Goal: Entertainment & Leisure: Consume media (video, audio)

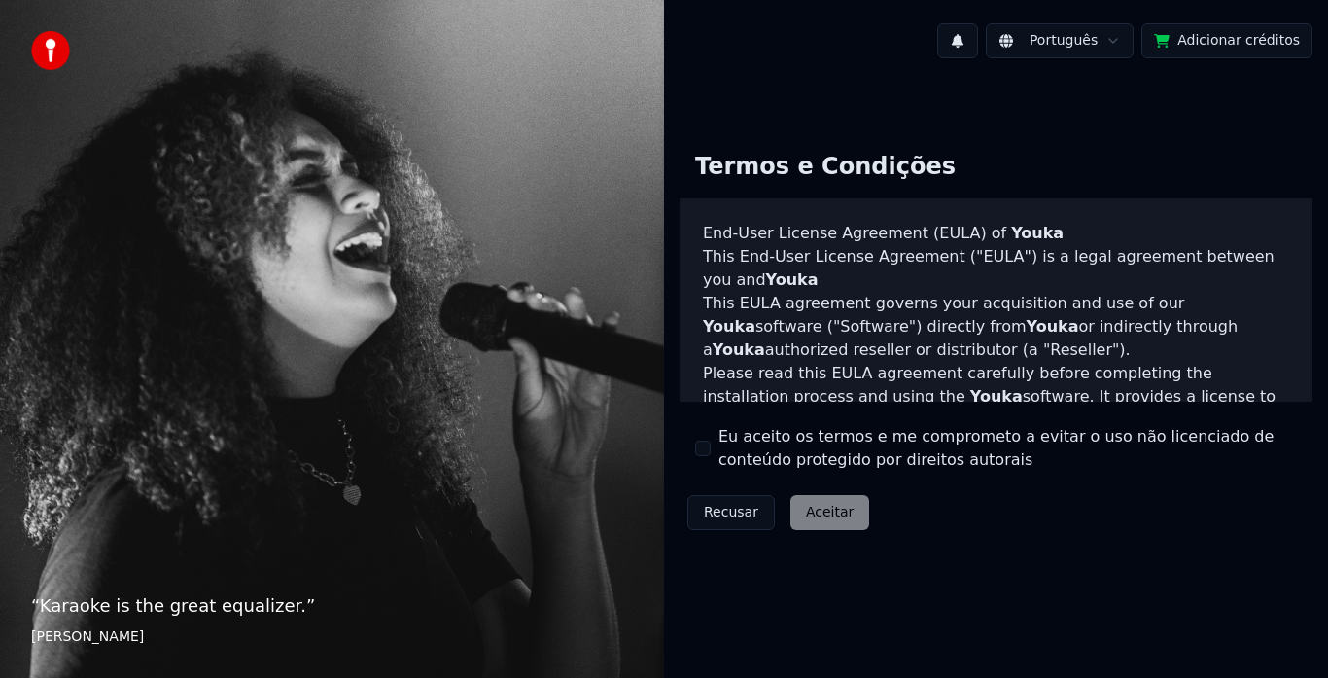
click at [699, 449] on button "Eu aceito os termos e me comprometo a evitar o uso não licenciado de conteúdo p…" at bounding box center [703, 449] width 16 height 16
click at [805, 509] on button "Aceitar" at bounding box center [830, 512] width 79 height 35
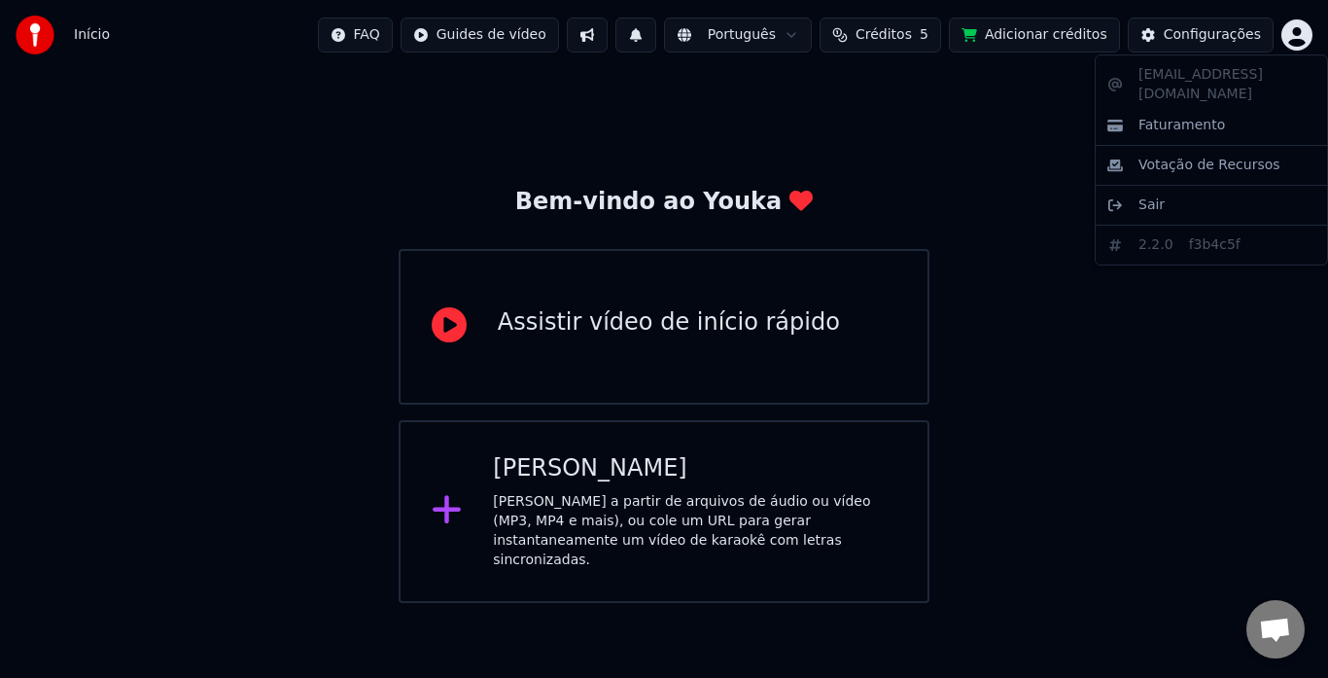
click at [1291, 43] on html "Início FAQ Guides de vídeo Português Créditos 5 Adicionar créditos Configuraçõe…" at bounding box center [664, 301] width 1328 height 603
click at [1216, 37] on html "Início FAQ Guides de vídeo Português Créditos 5 Adicionar créditos Configuraçõe…" at bounding box center [664, 301] width 1328 height 603
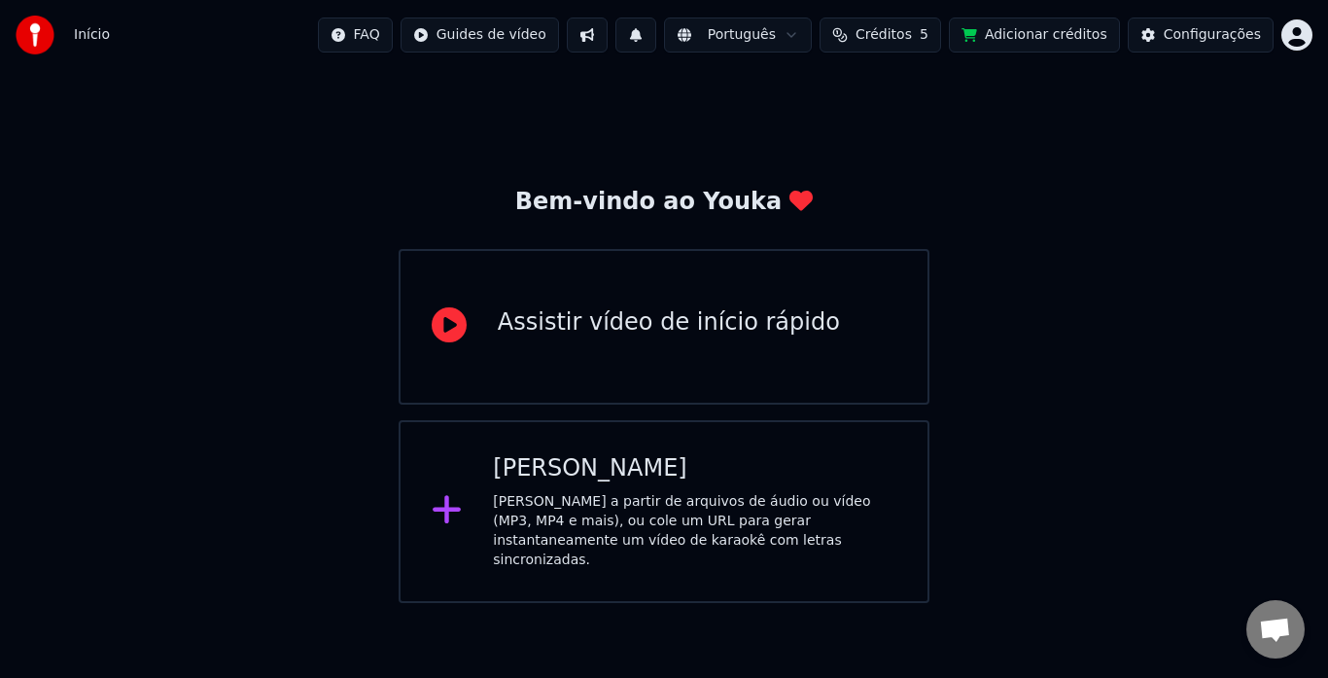
click at [1216, 37] on div "Configurações" at bounding box center [1212, 34] width 97 height 19
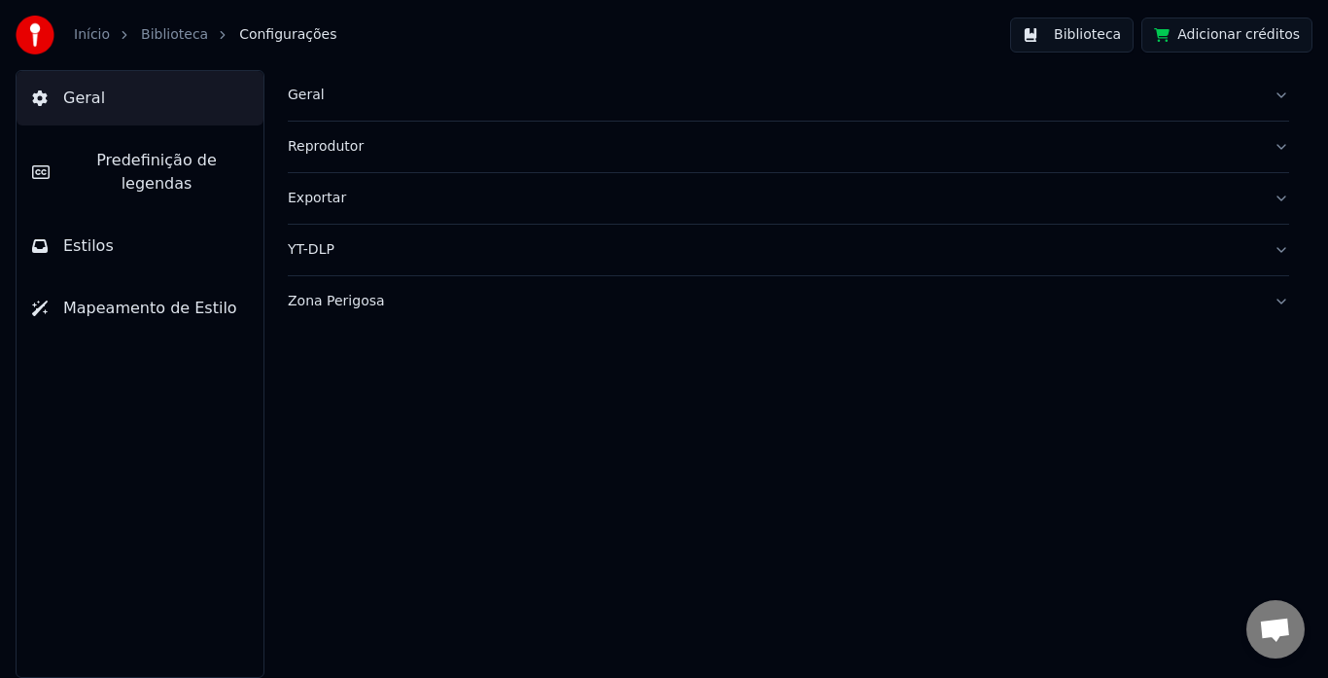
click at [335, 91] on div "Geral" at bounding box center [773, 95] width 970 height 19
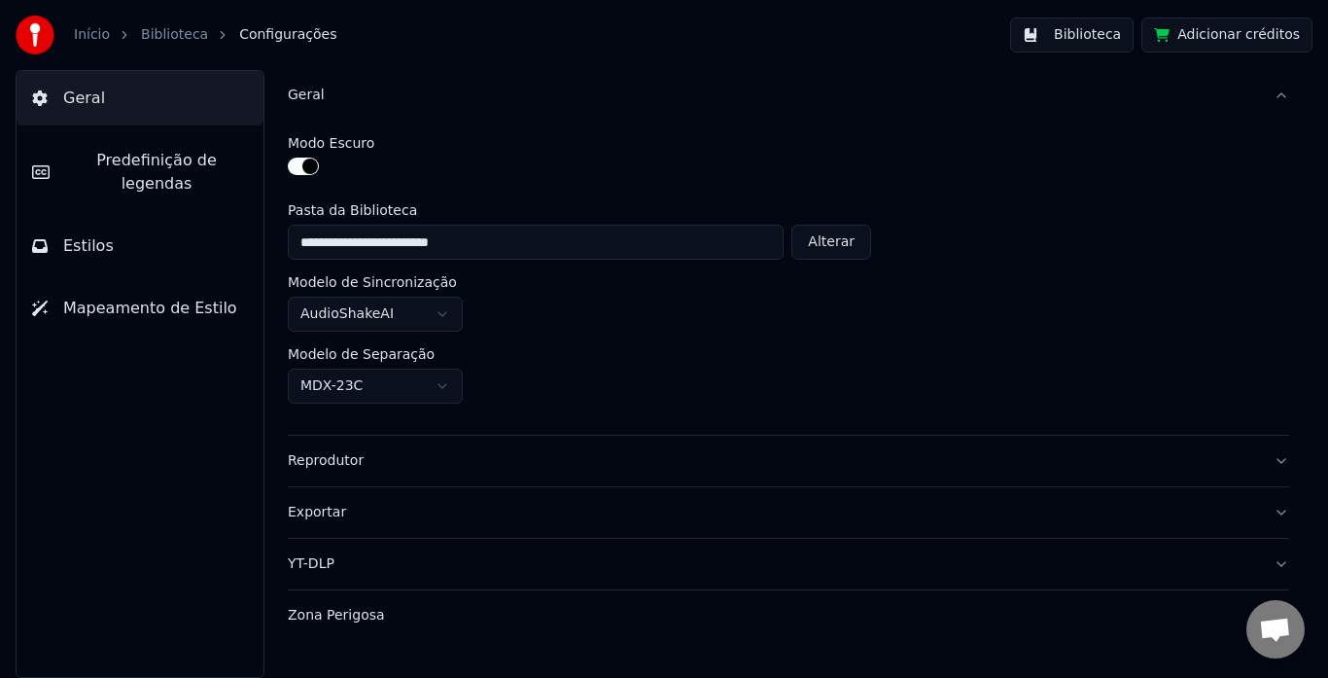
click at [824, 233] on button "Alterar" at bounding box center [832, 242] width 80 height 35
type input "********"
click at [588, 610] on div "Zona Perigosa" at bounding box center [773, 615] width 970 height 19
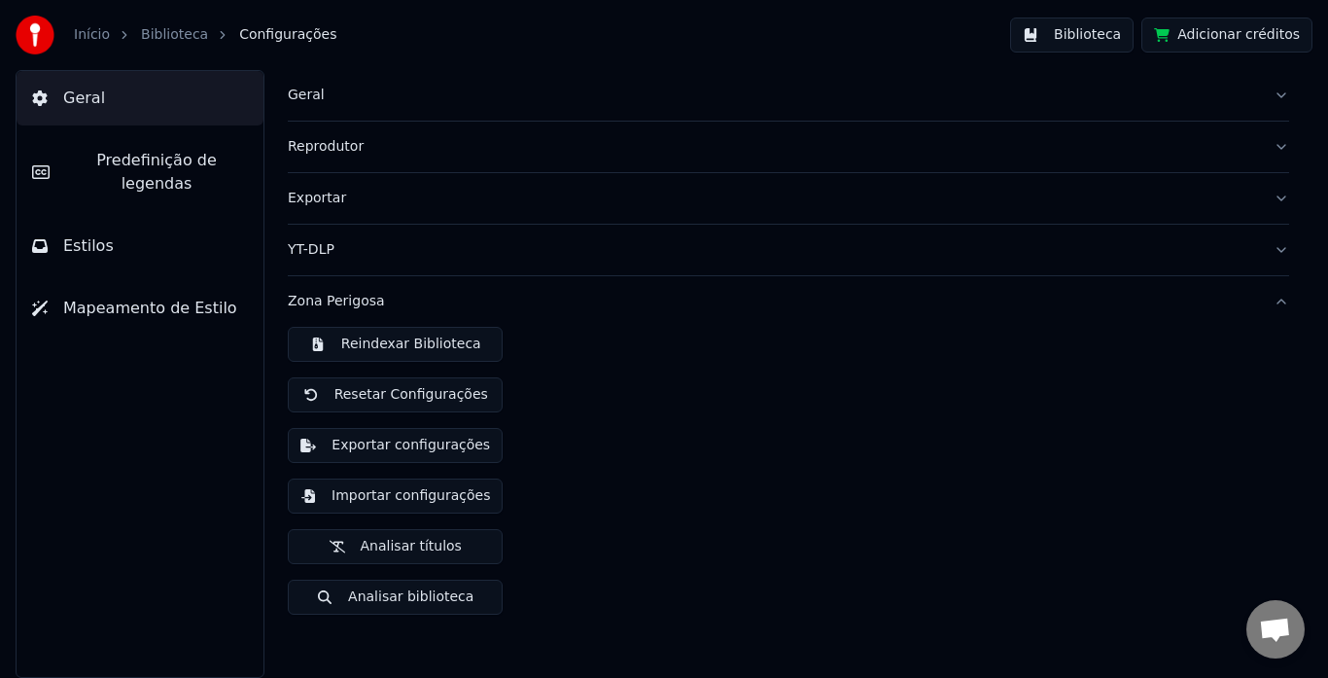
click at [467, 346] on button "Reindexar Biblioteca" at bounding box center [395, 344] width 215 height 35
click at [1082, 40] on button "Biblioteca" at bounding box center [1071, 35] width 123 height 35
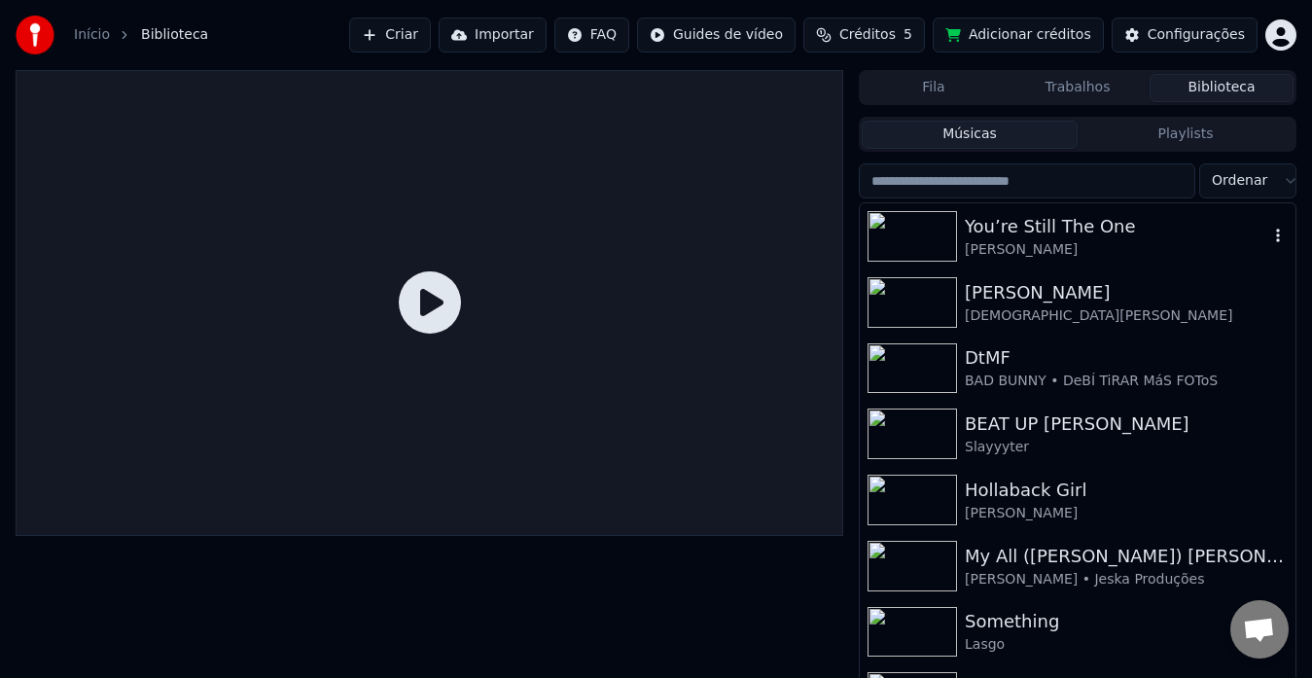
click at [947, 227] on img at bounding box center [911, 236] width 89 height 51
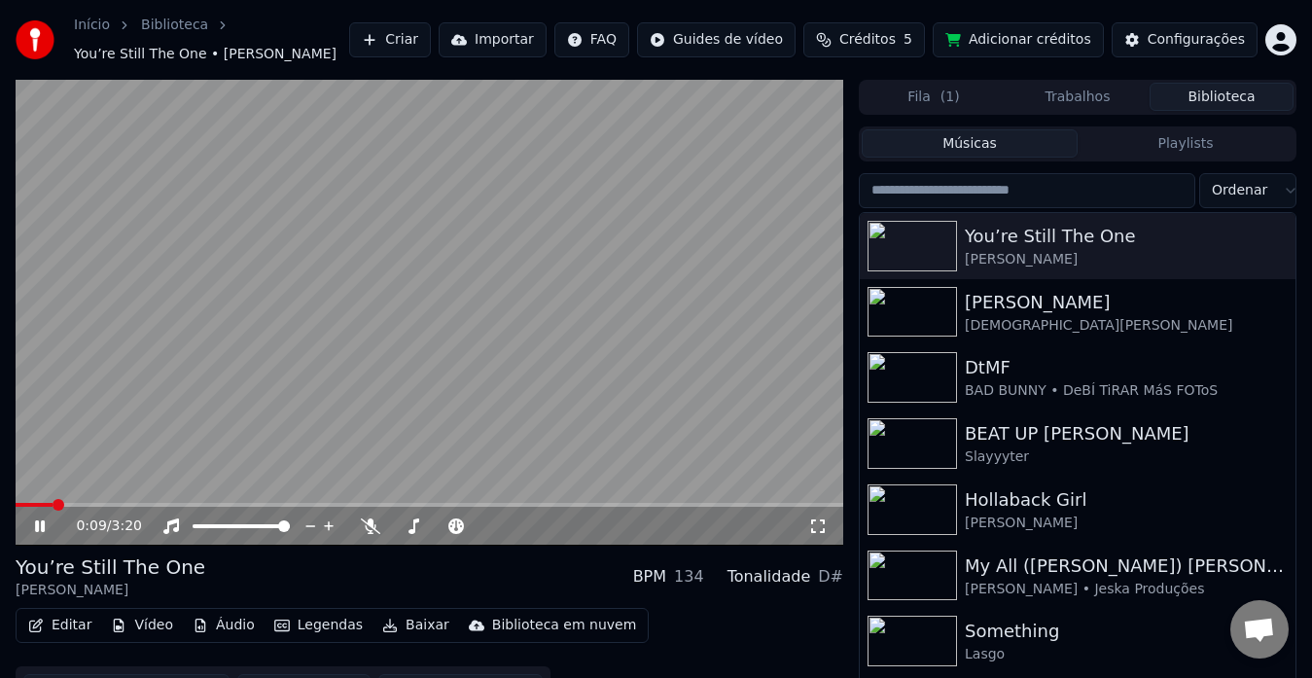
click at [811, 518] on icon at bounding box center [817, 526] width 19 height 16
click at [1038, 290] on div "[PERSON_NAME]" at bounding box center [1116, 302] width 303 height 27
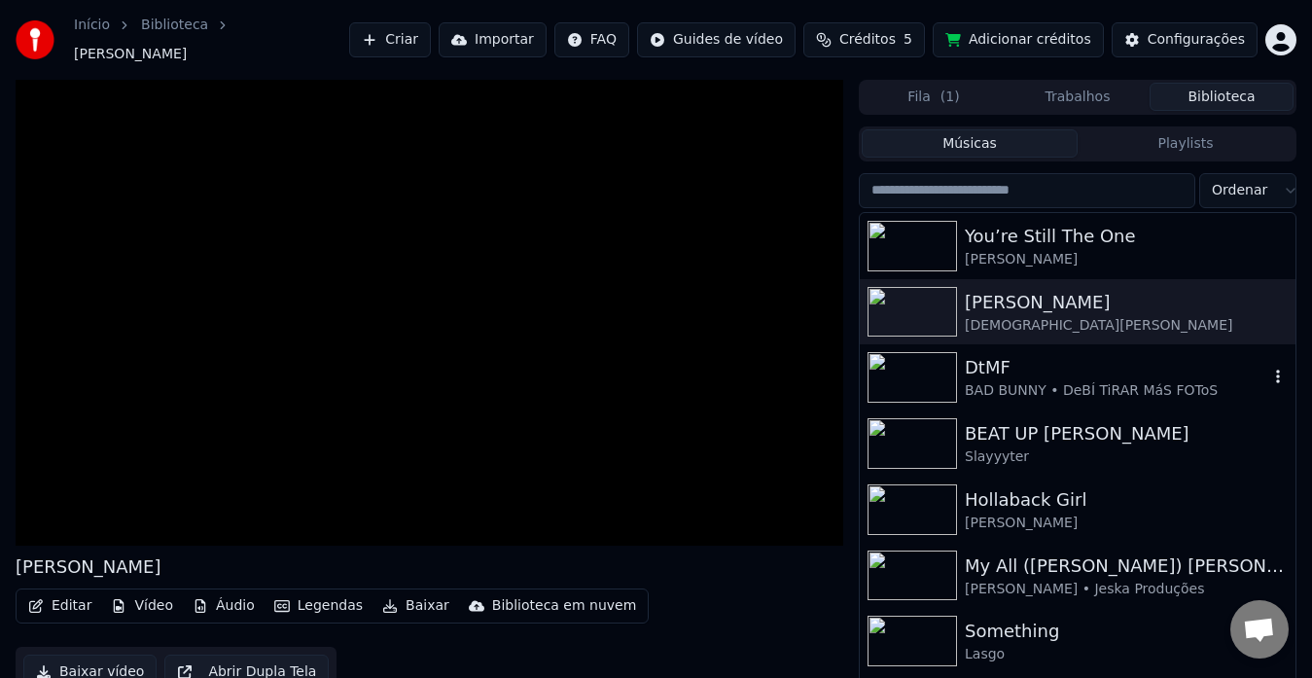
click at [1041, 357] on div "DtMF" at bounding box center [1116, 367] width 303 height 27
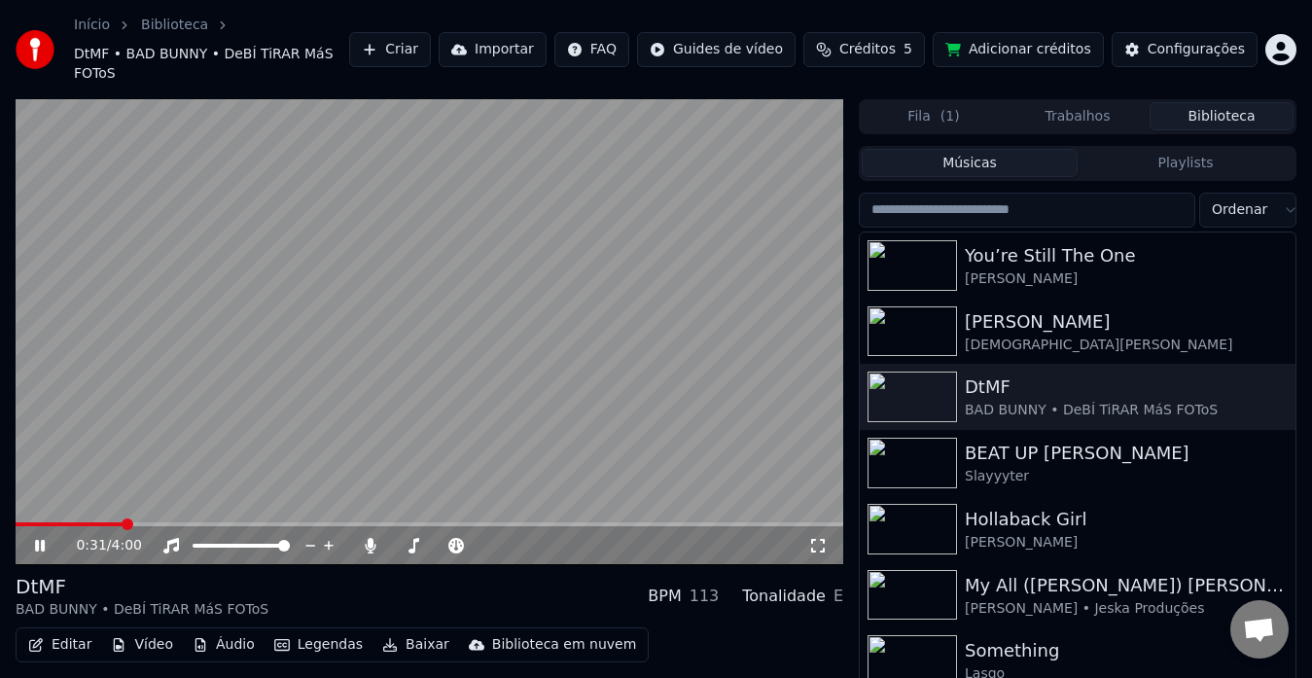
click at [51, 538] on icon at bounding box center [53, 546] width 45 height 16
click at [1170, 154] on button "Playlists" at bounding box center [1185, 163] width 216 height 28
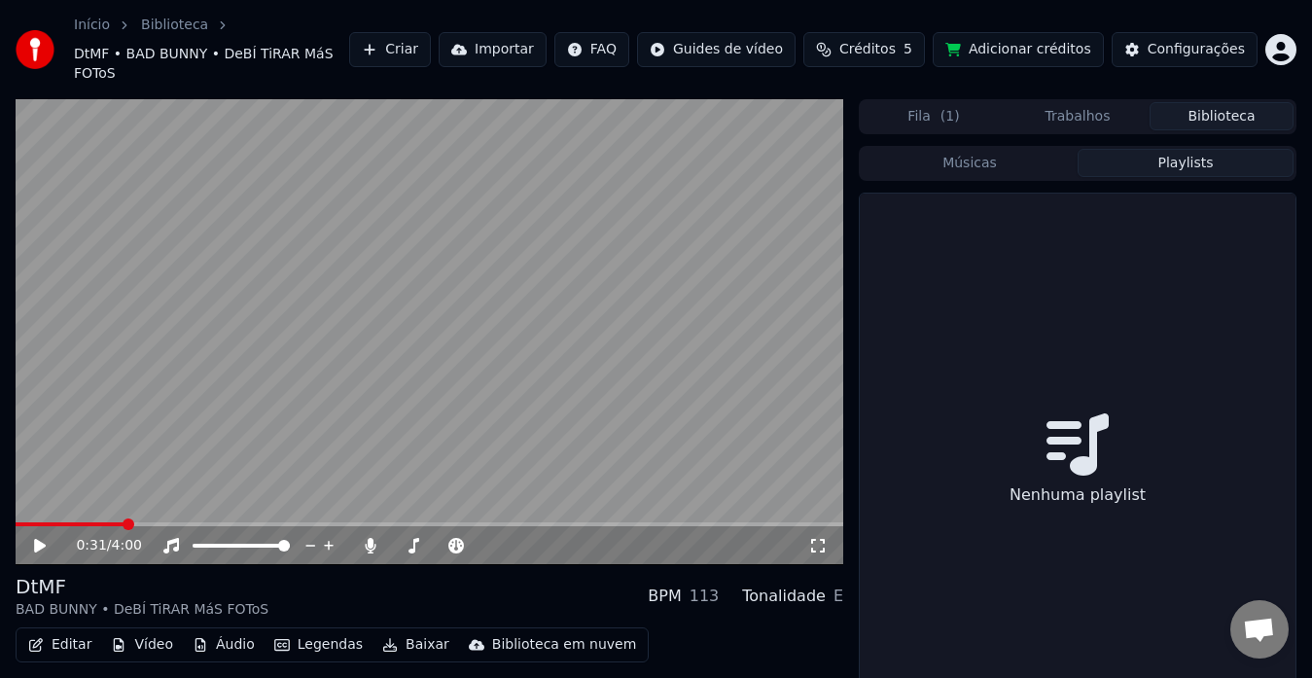
click at [1195, 149] on button "Playlists" at bounding box center [1185, 163] width 216 height 28
click at [1145, 503] on div "Nenhuma playlist" at bounding box center [1078, 464] width 436 height 541
click at [1248, 624] on span "Bate-papo aberto" at bounding box center [1259, 630] width 32 height 27
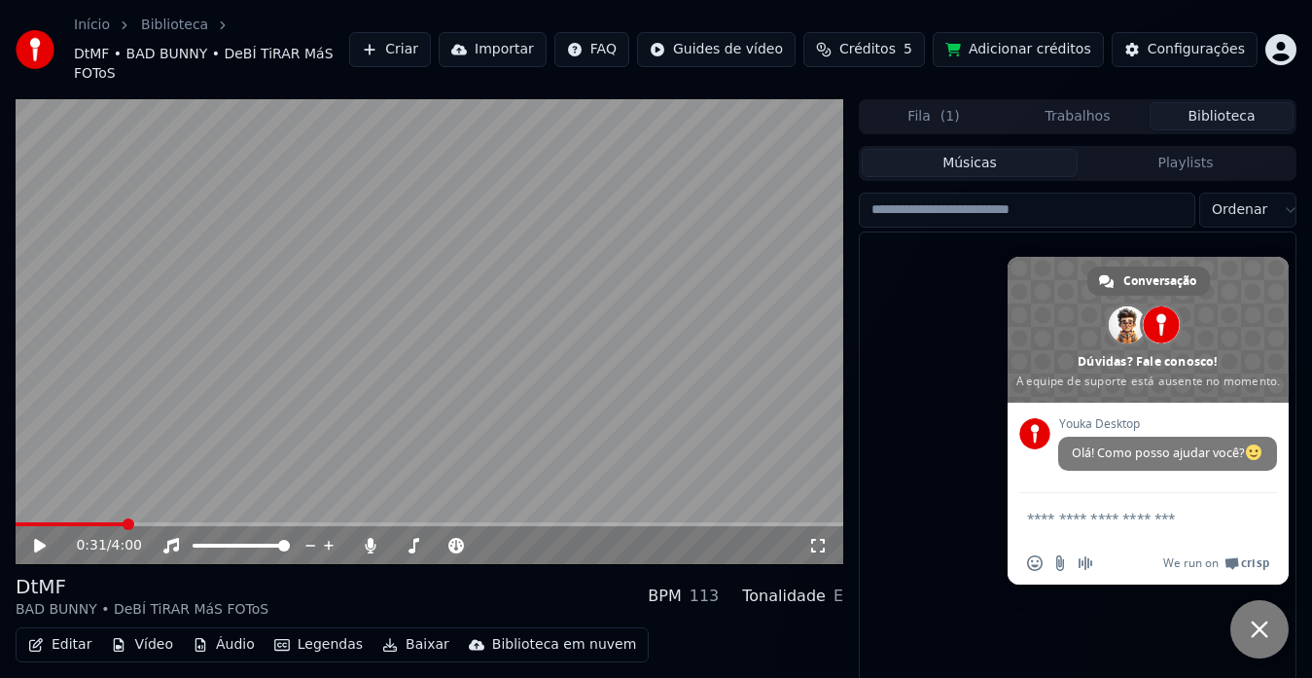
click at [987, 150] on button "Músicas" at bounding box center [970, 163] width 216 height 28
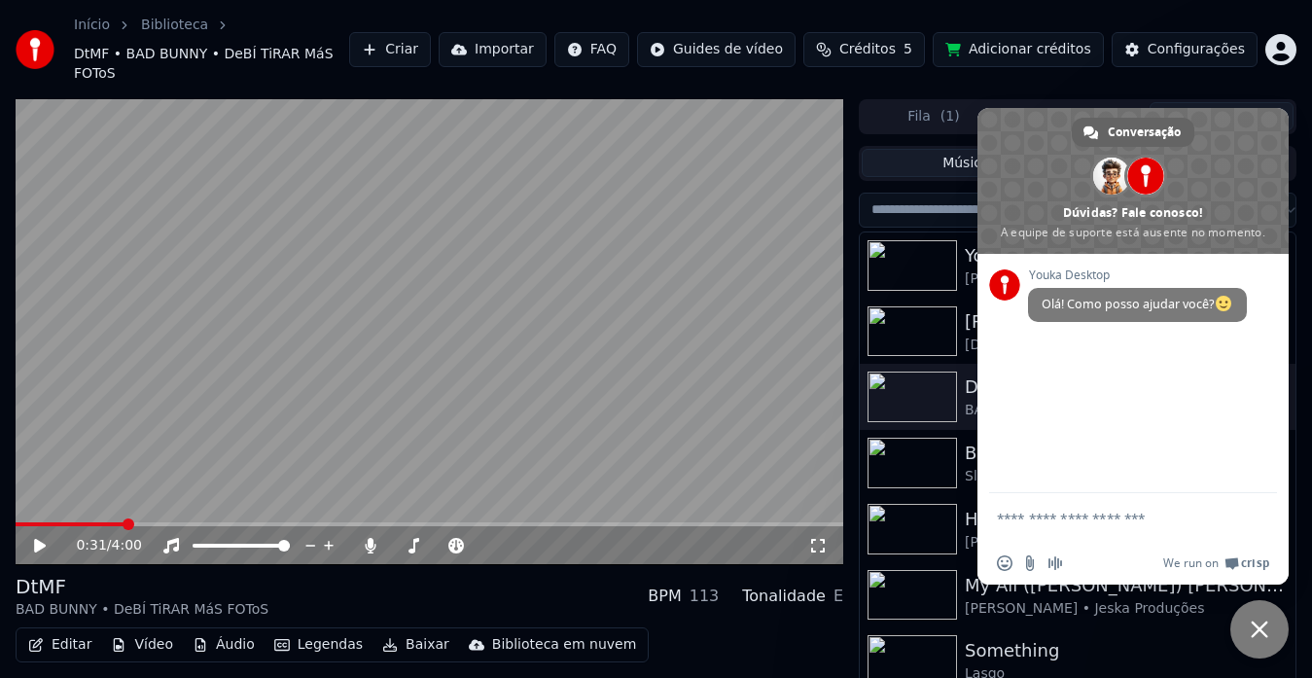
click at [1262, 102] on button "Biblioteca" at bounding box center [1221, 116] width 144 height 28
click at [1250, 622] on span "Bate-papo" at bounding box center [1259, 629] width 58 height 58
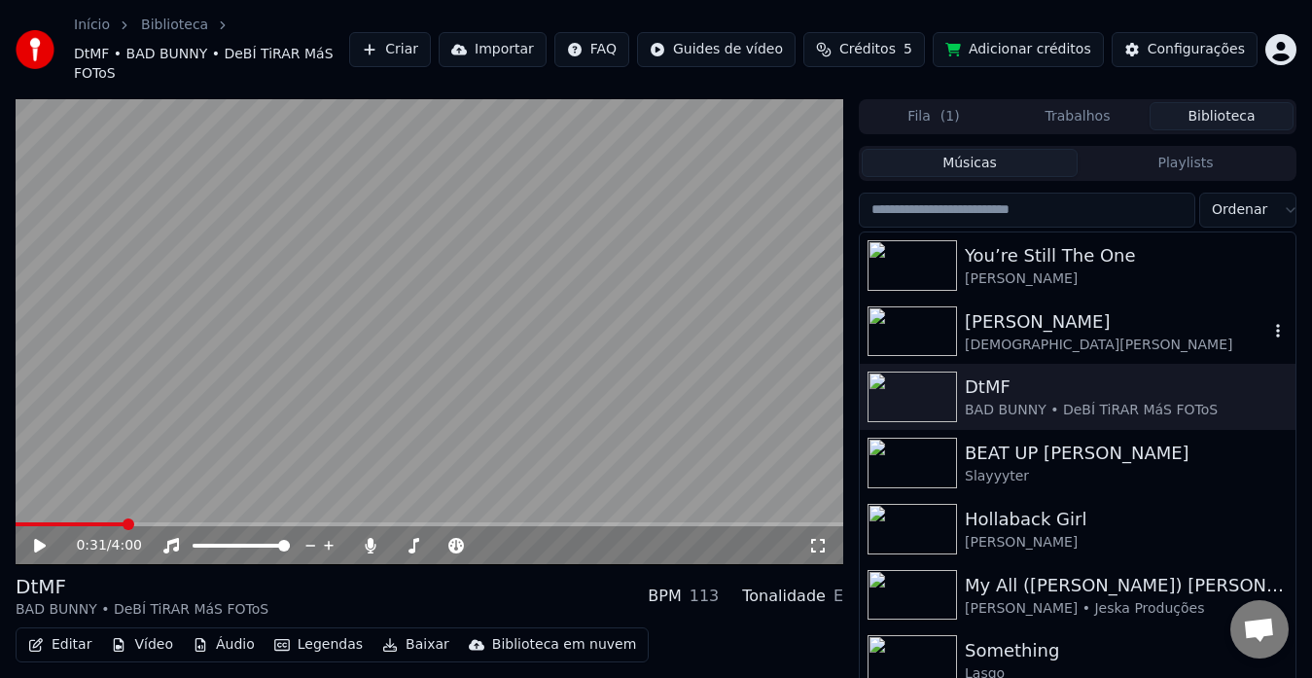
scroll to position [205, 0]
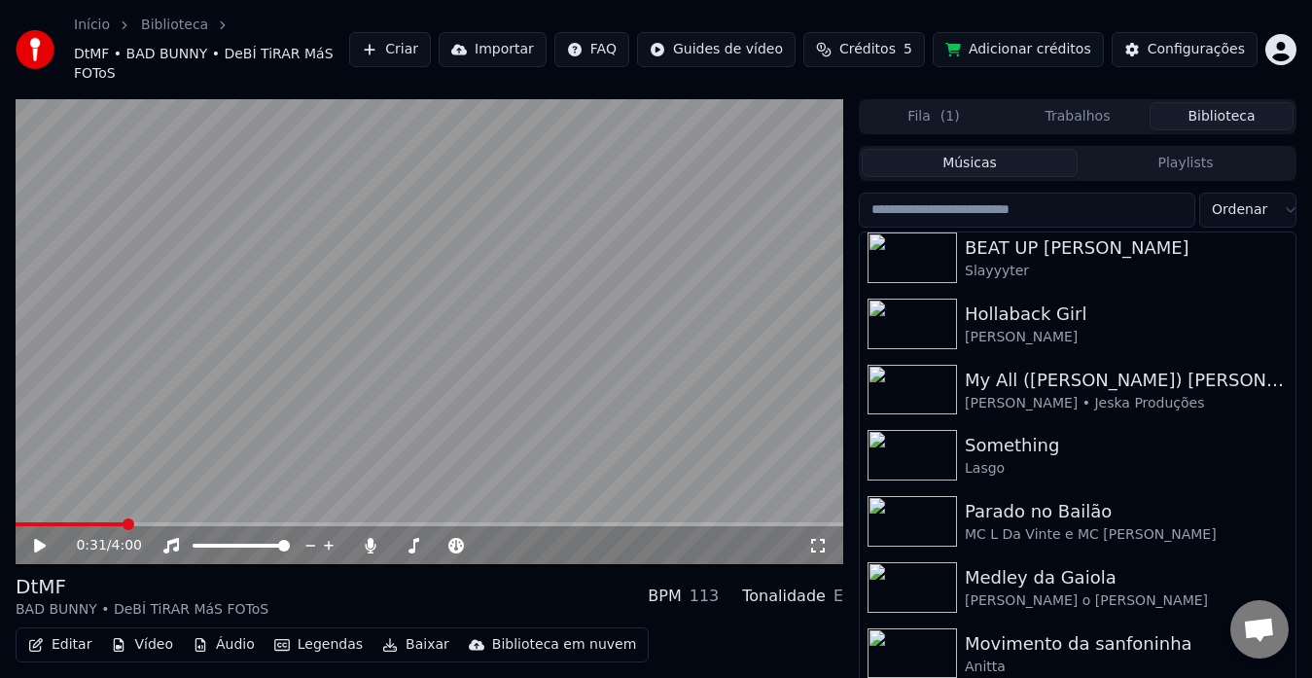
click at [1036, 193] on input "search" at bounding box center [1027, 210] width 336 height 35
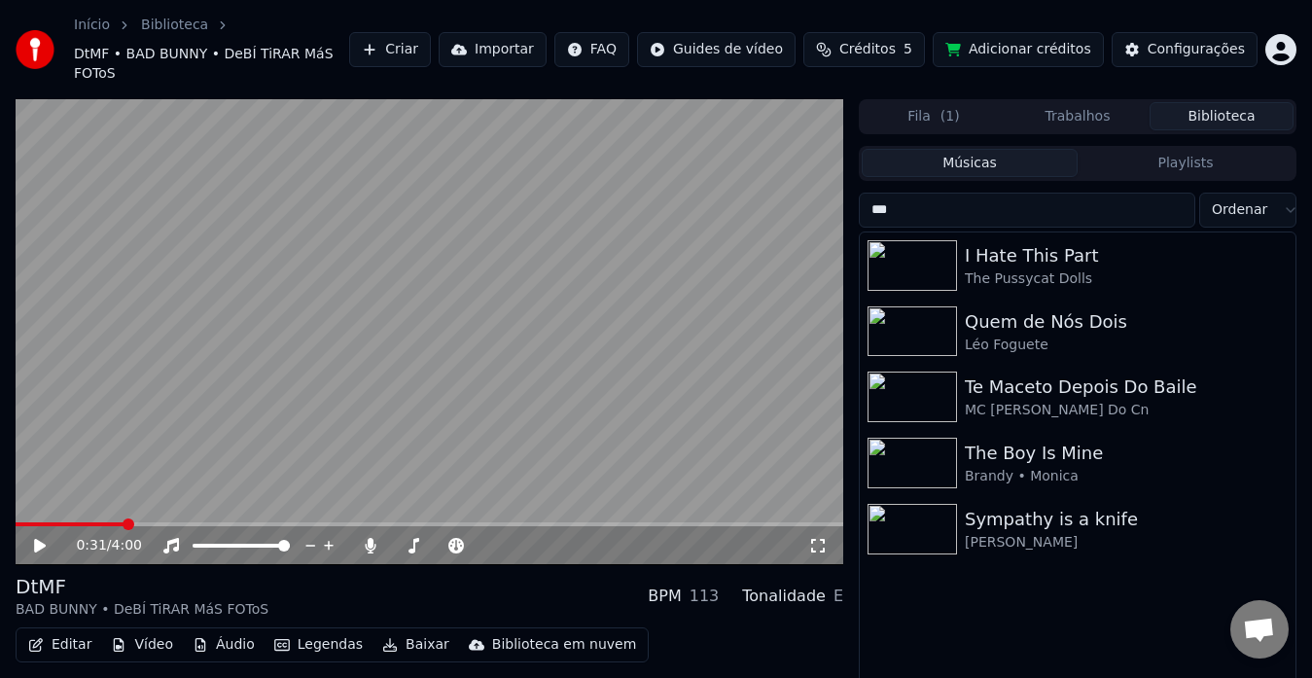
scroll to position [0, 0]
type input "*"
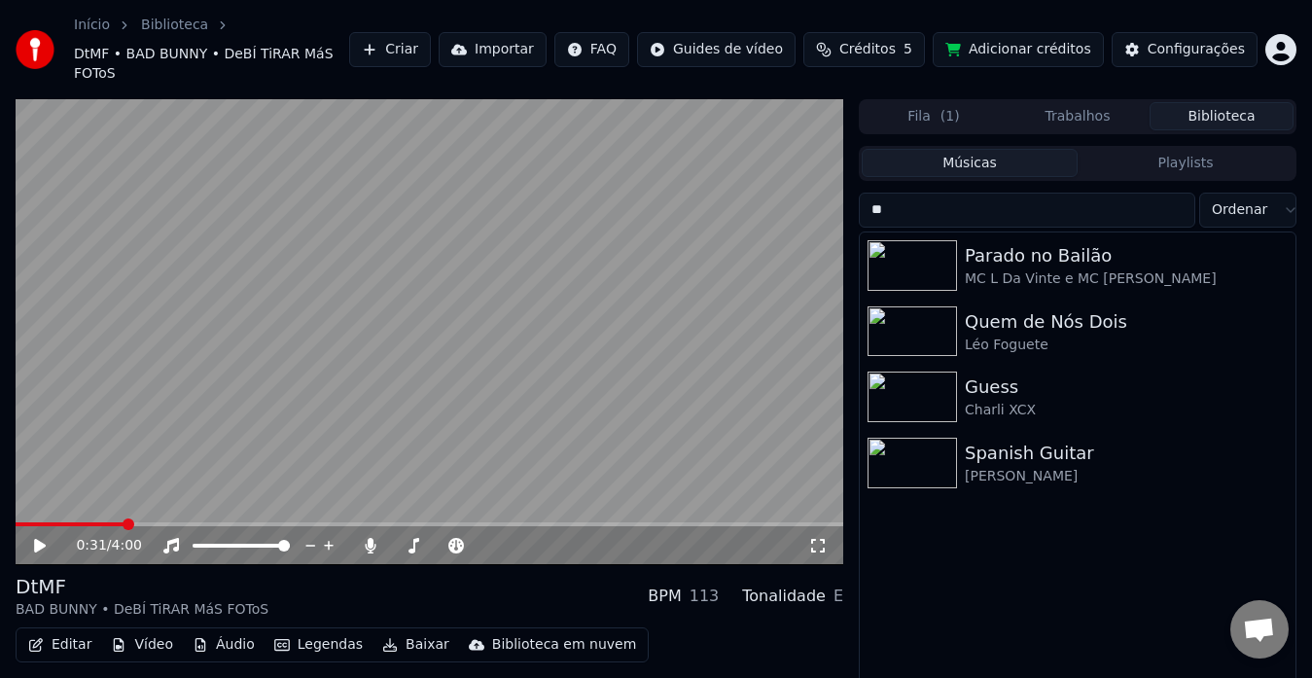
type input "*"
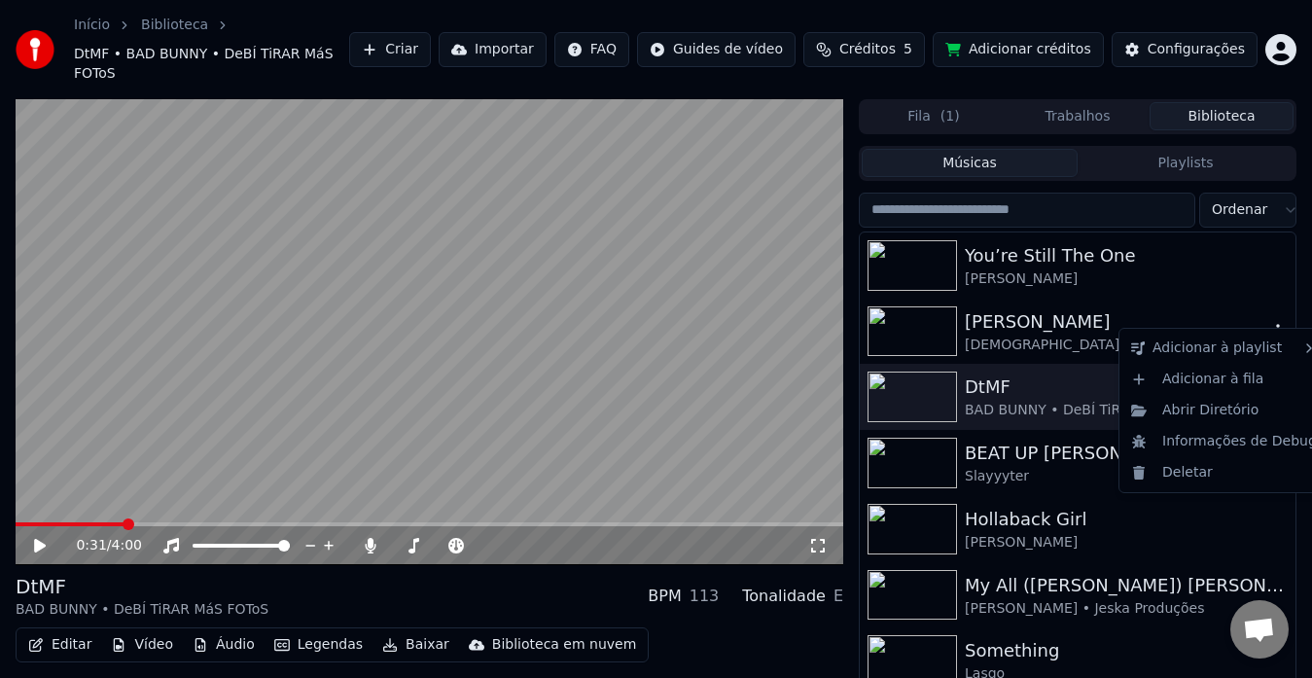
click at [1268, 323] on icon "button" at bounding box center [1277, 331] width 19 height 16
click at [1099, 342] on div "Nova playlist" at bounding box center [1062, 352] width 135 height 31
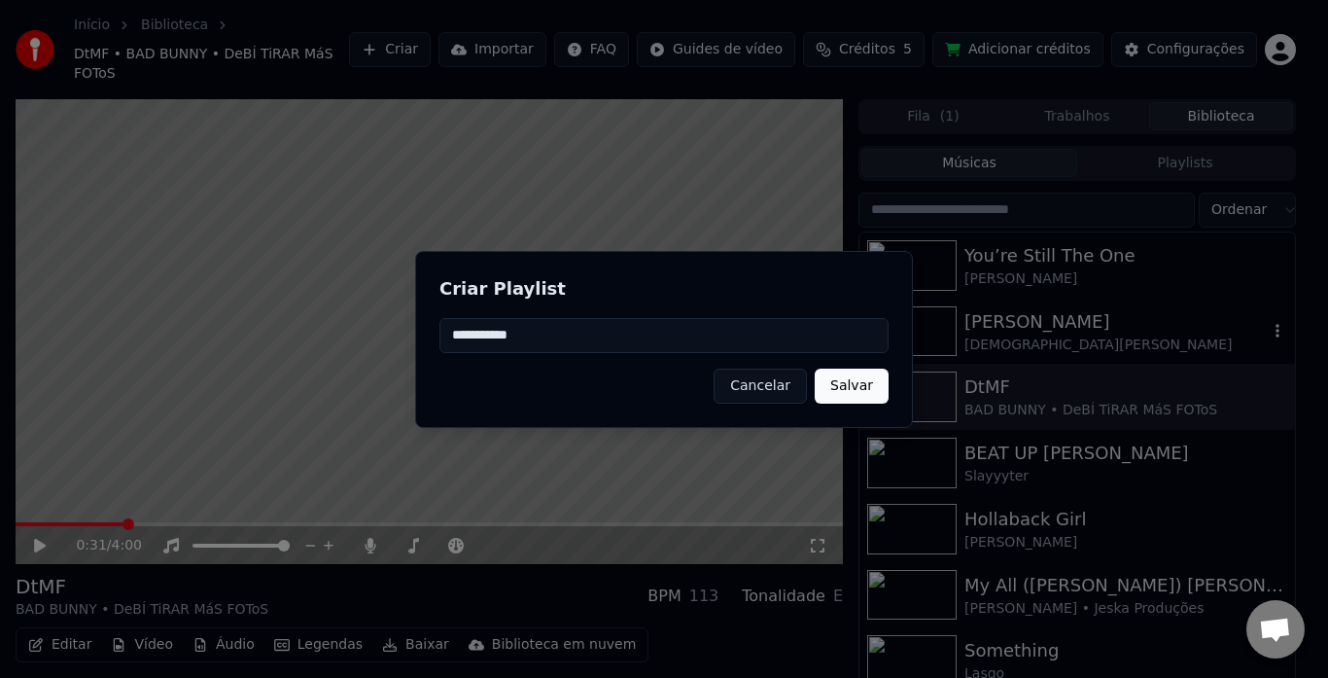
type input "**********"
click at [873, 374] on button "Salvar" at bounding box center [852, 386] width 74 height 35
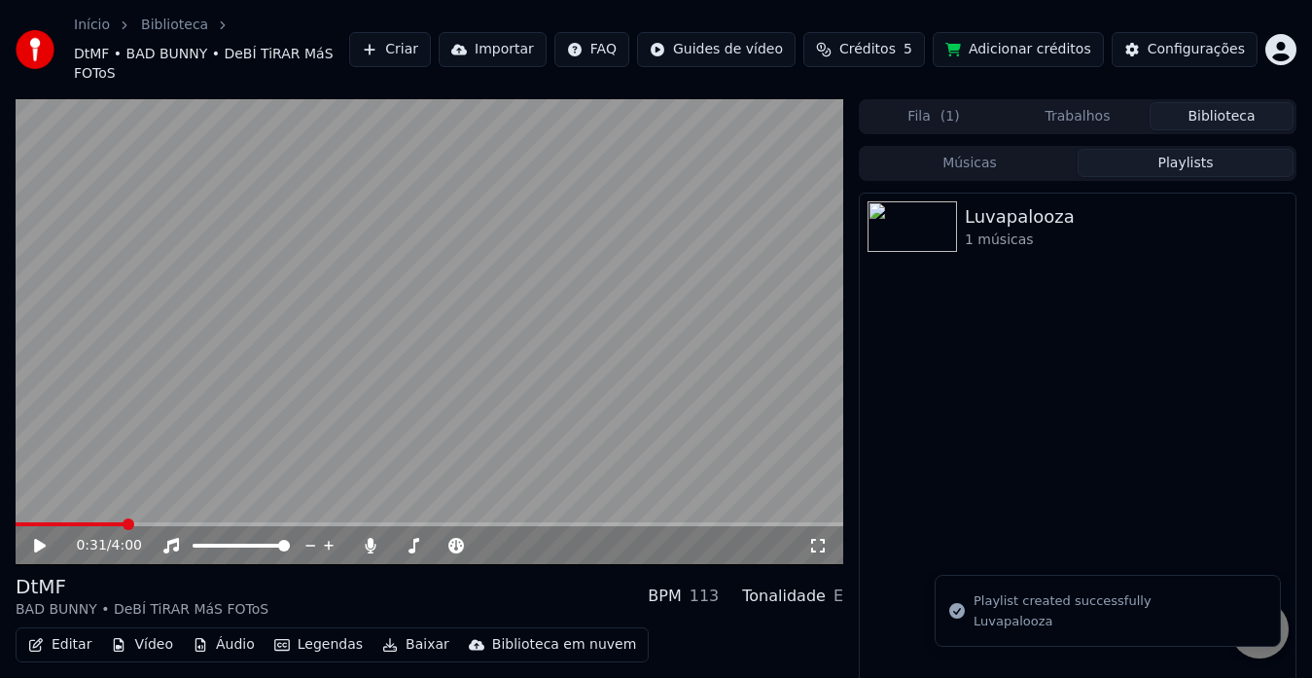
click at [1168, 149] on button "Playlists" at bounding box center [1185, 163] width 216 height 28
click at [1067, 203] on div "Luvapalooza" at bounding box center [1116, 216] width 303 height 27
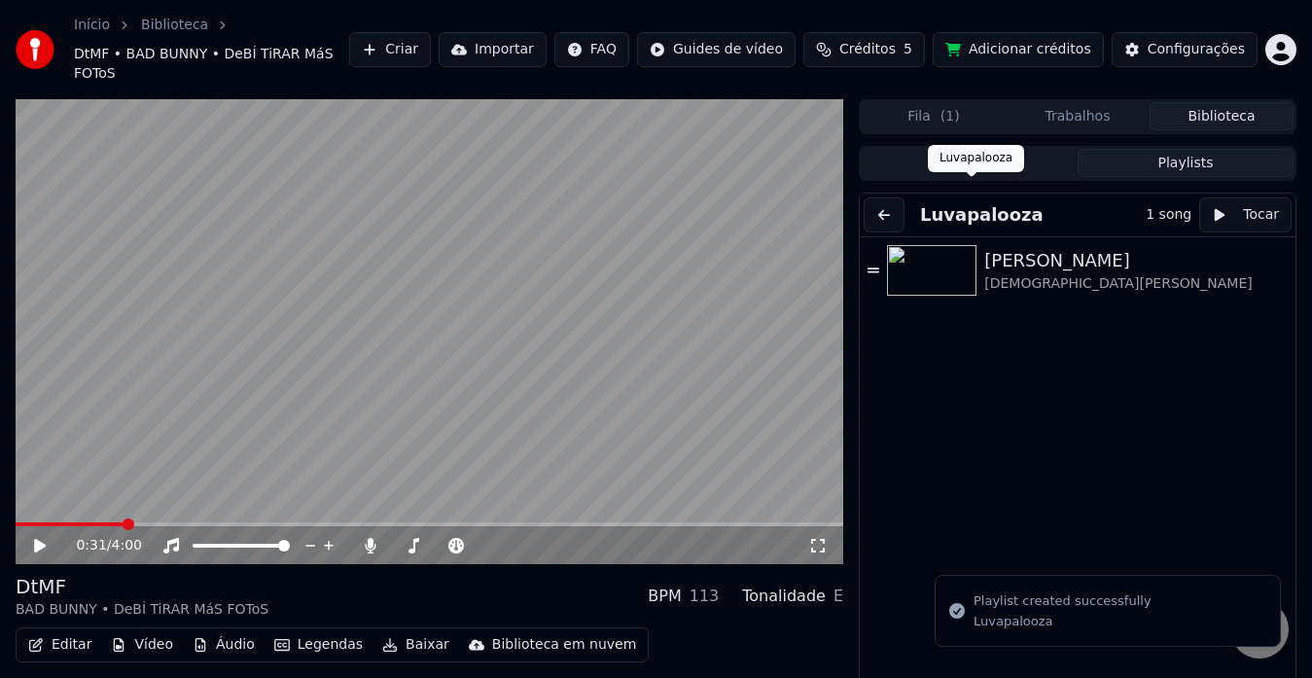
click at [976, 155] on div "Luvapalooza Luvapalooza" at bounding box center [976, 158] width 96 height 27
click at [1003, 151] on div "Luvapalooza Luvapalooza" at bounding box center [976, 158] width 96 height 27
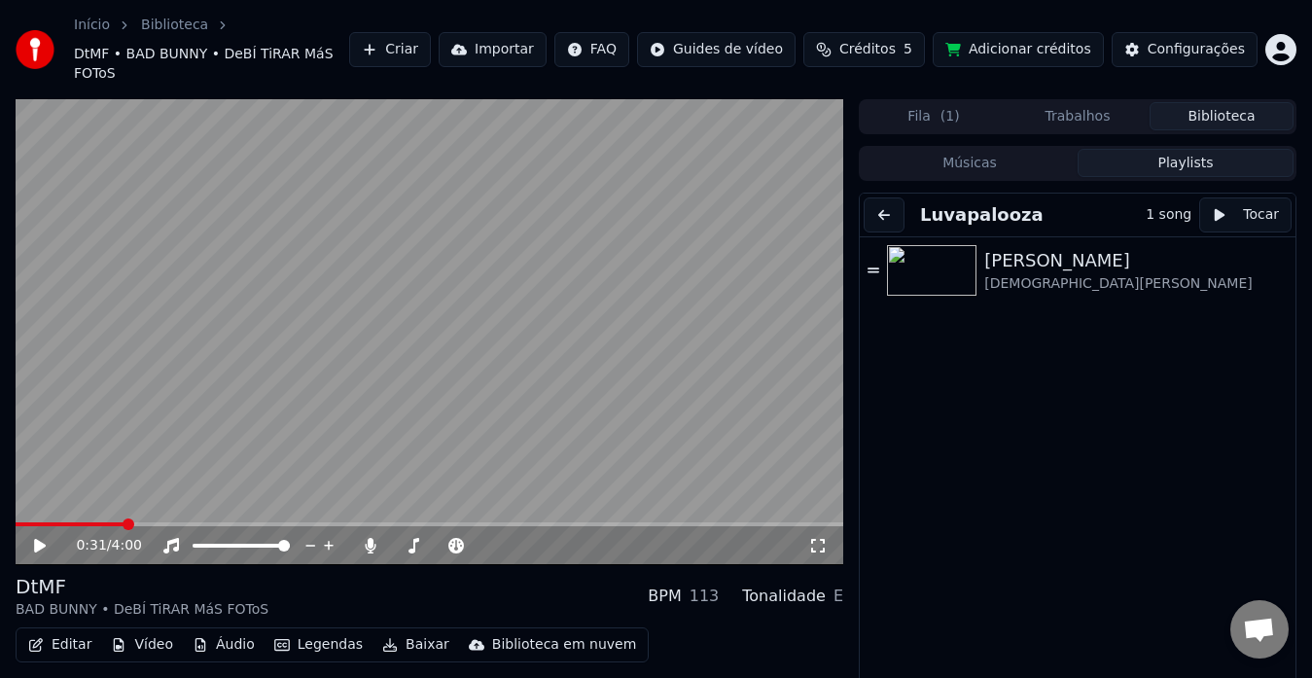
click at [1032, 149] on button "Músicas" at bounding box center [970, 163] width 216 height 28
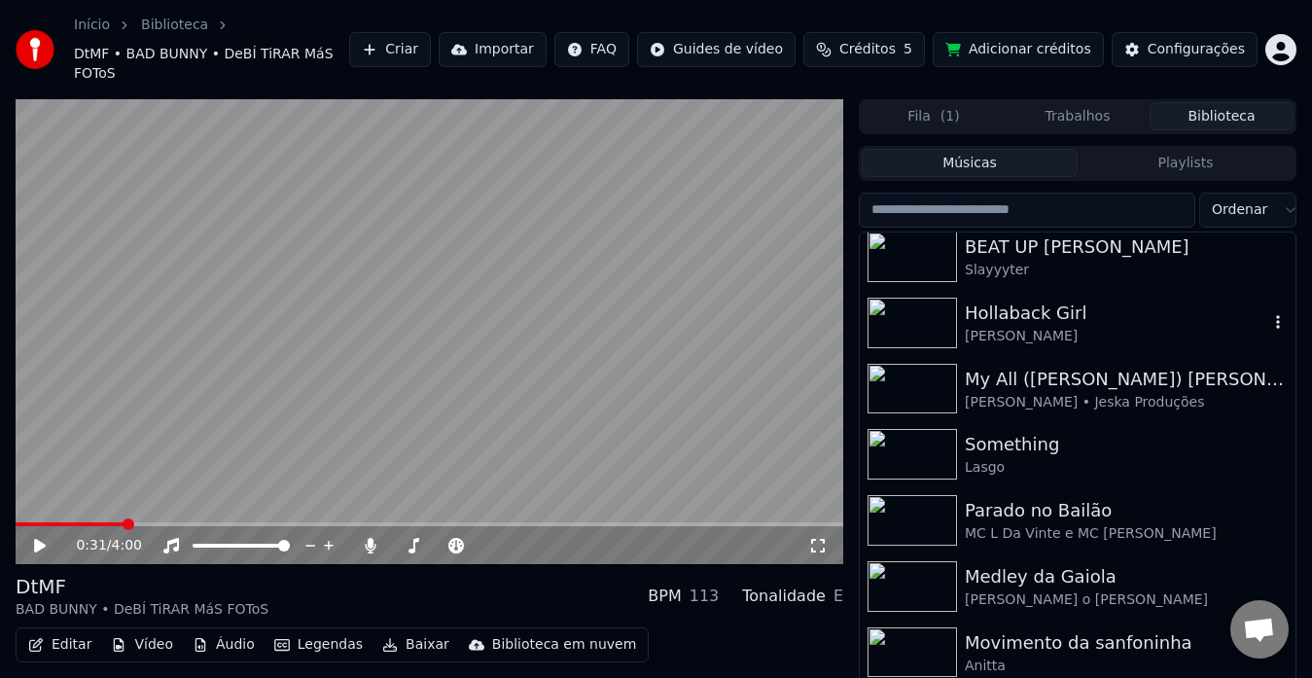
scroll to position [207, 0]
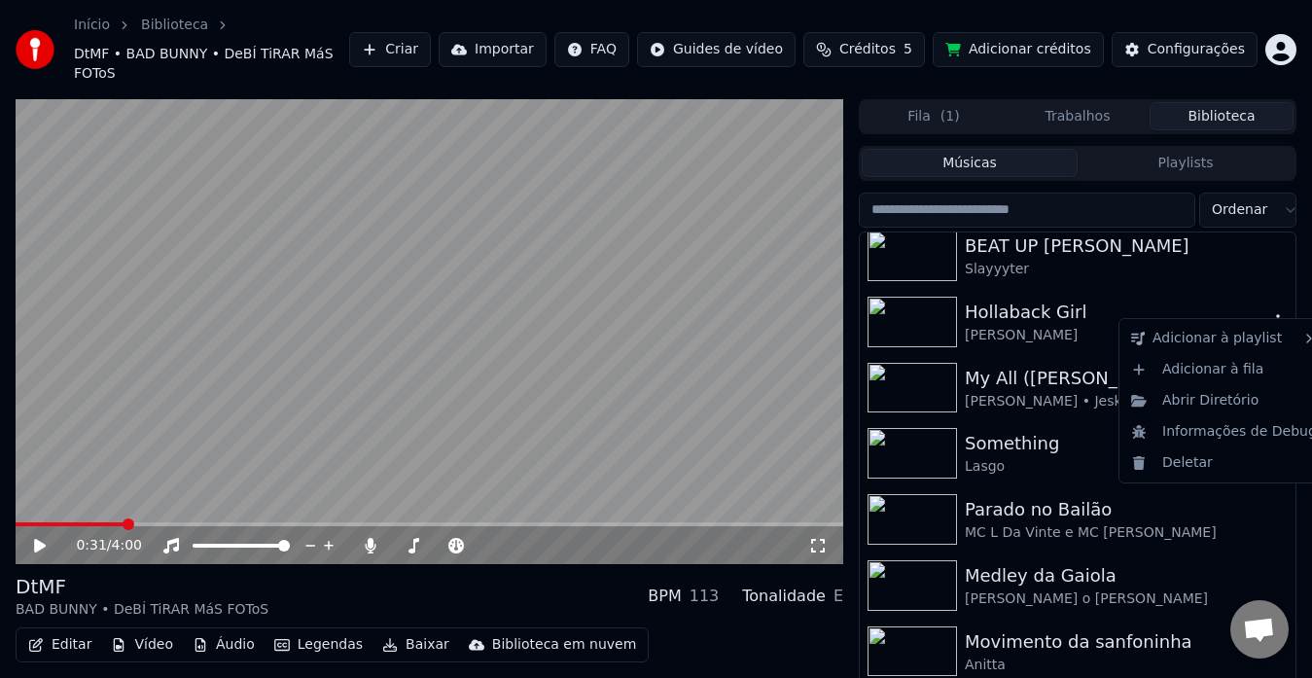
click at [1268, 313] on icon "button" at bounding box center [1277, 321] width 19 height 16
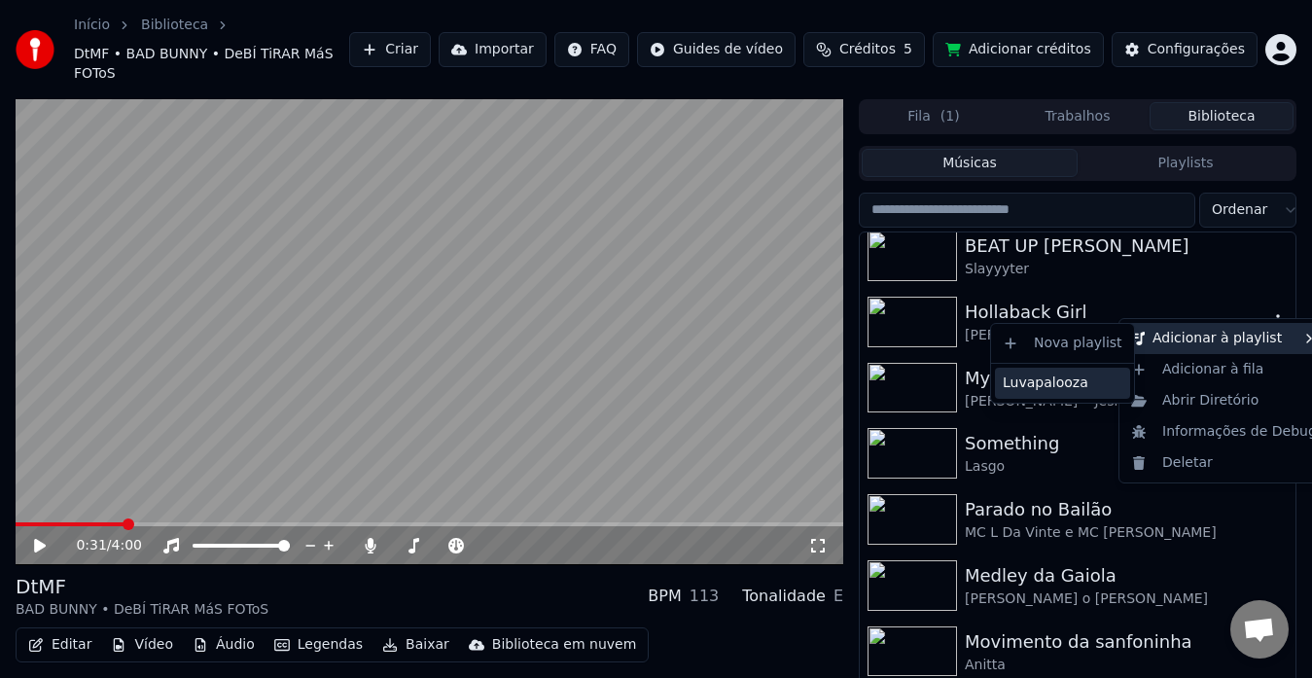
click at [1053, 377] on div "Luvapalooza" at bounding box center [1062, 383] width 135 height 31
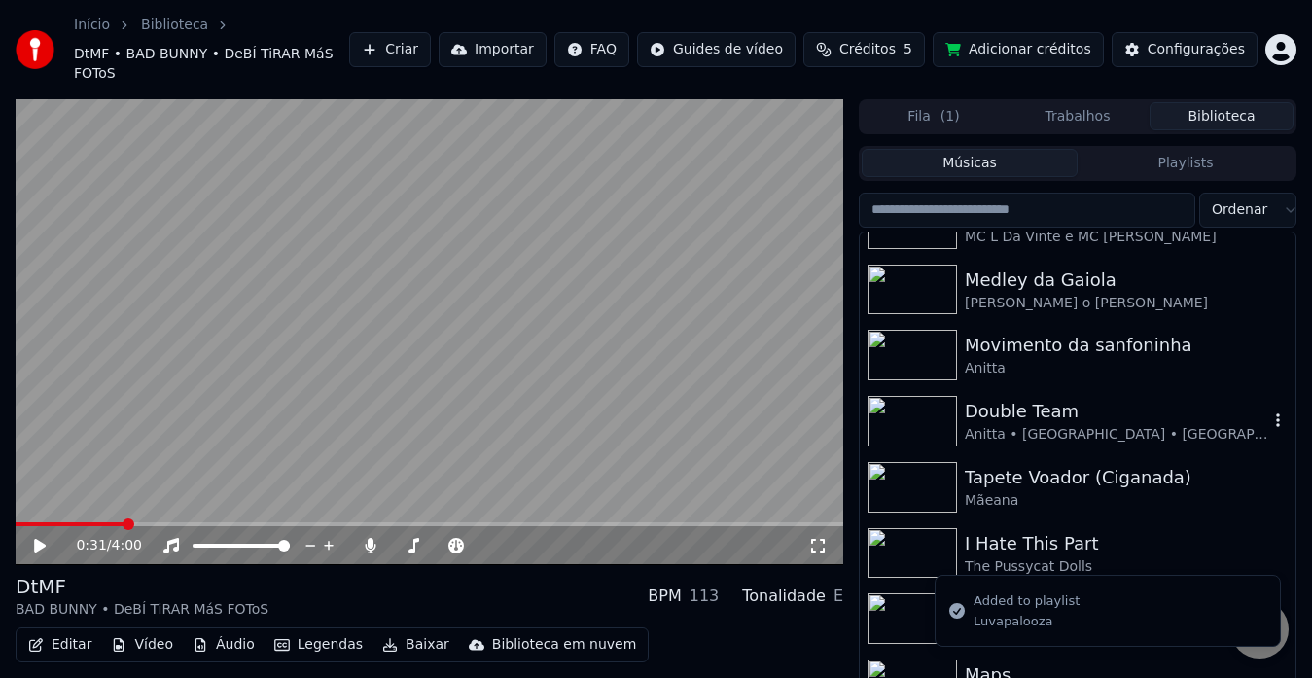
scroll to position [506, 0]
click at [1267, 180] on html "Início Biblioteca DtMF • BAD BUNNY • DeBÍ TiRAR MáS FOToS Criar Importar FAQ …" at bounding box center [656, 339] width 1312 height 678
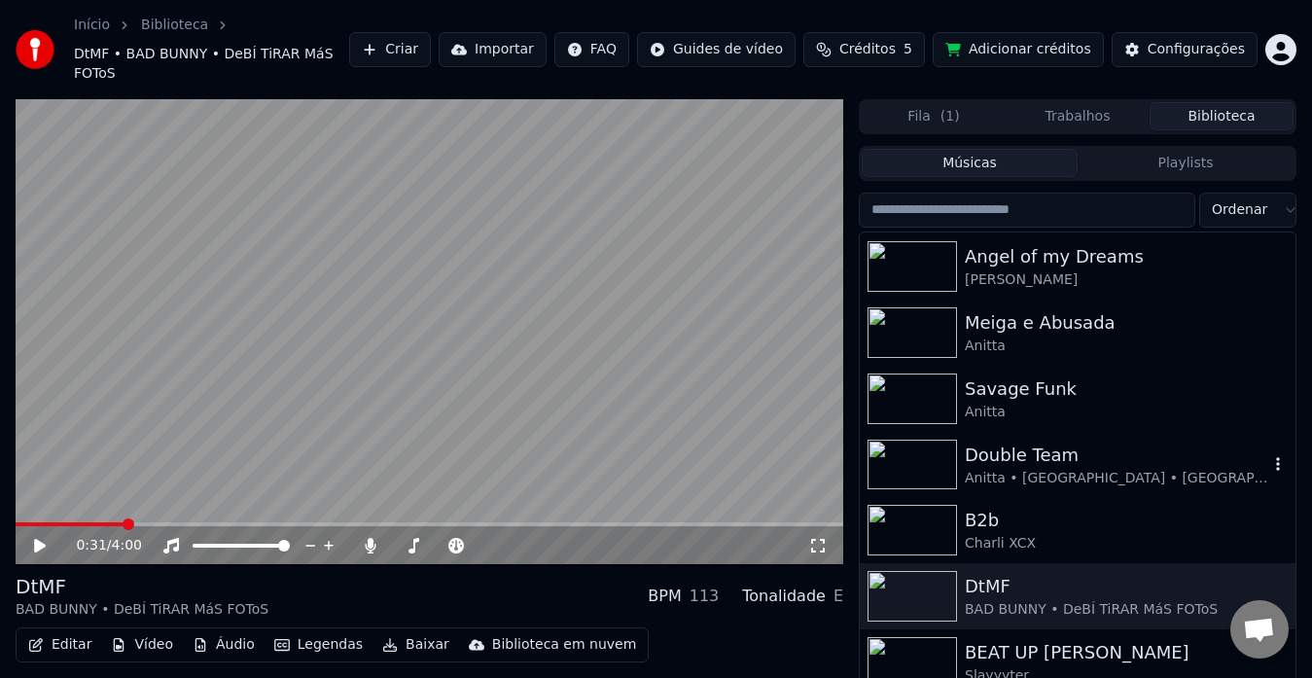
scroll to position [0, 0]
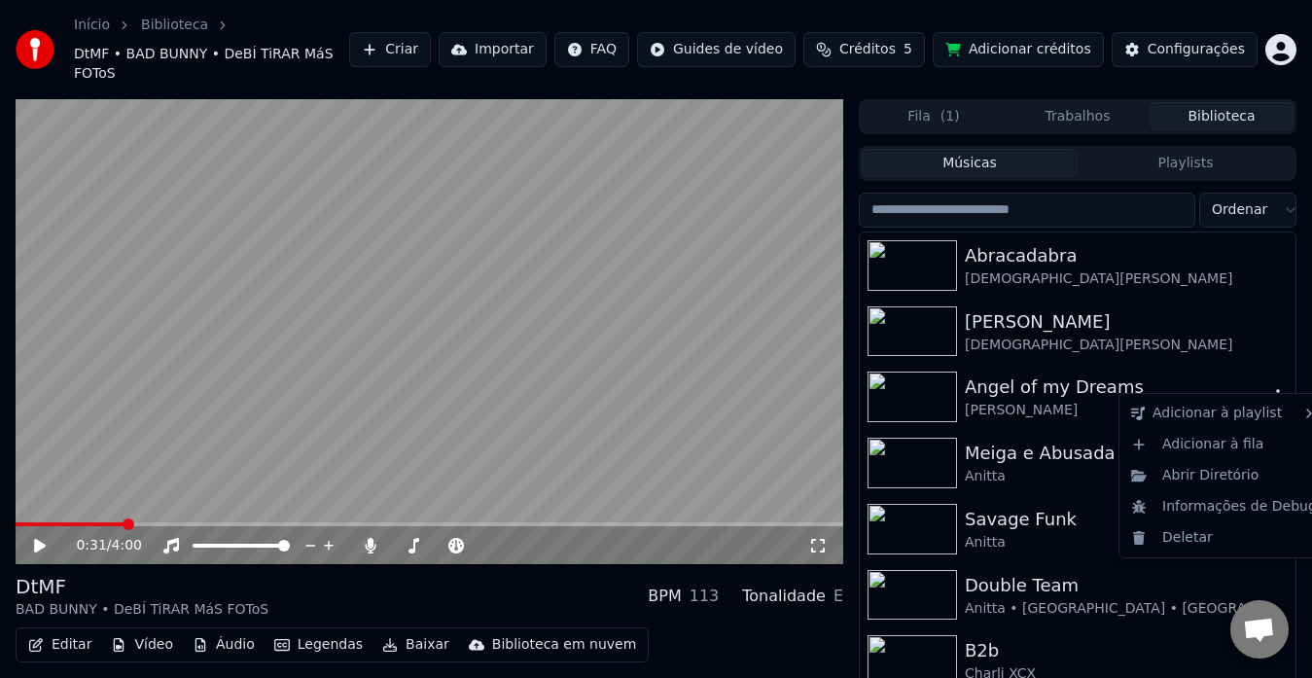
click at [1268, 388] on icon "button" at bounding box center [1277, 396] width 19 height 16
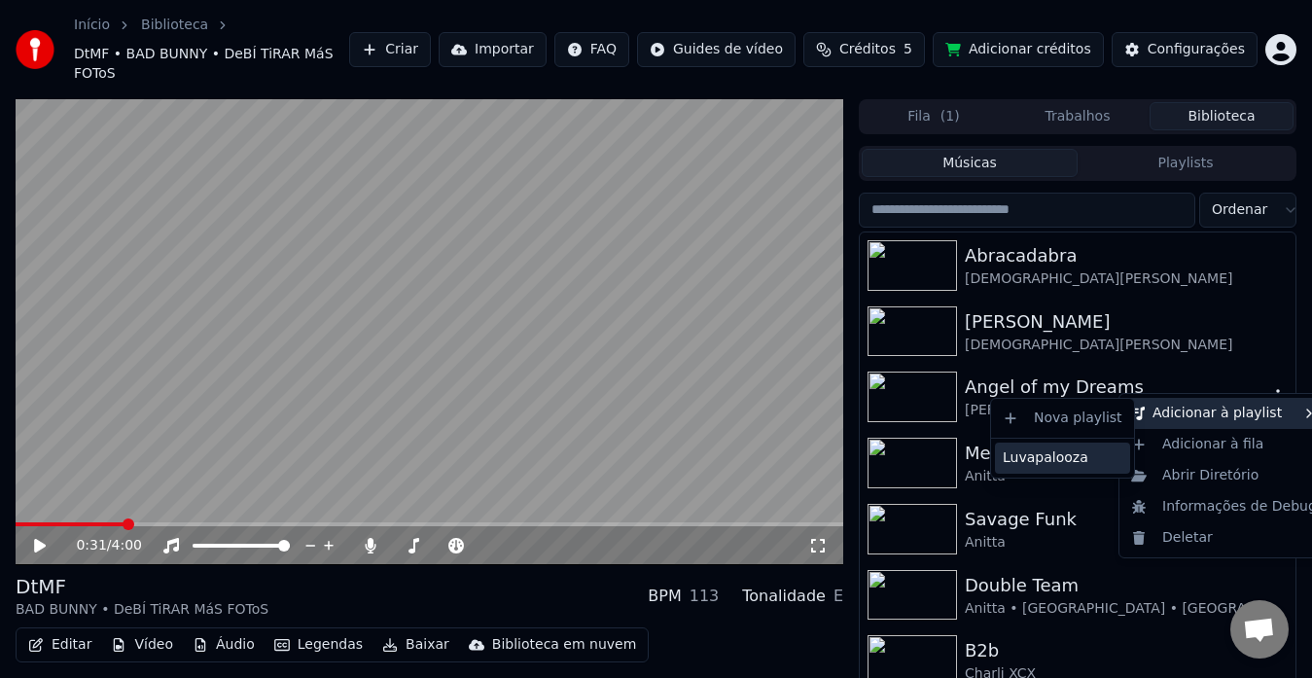
click at [1060, 458] on div "Luvapalooza" at bounding box center [1062, 457] width 135 height 31
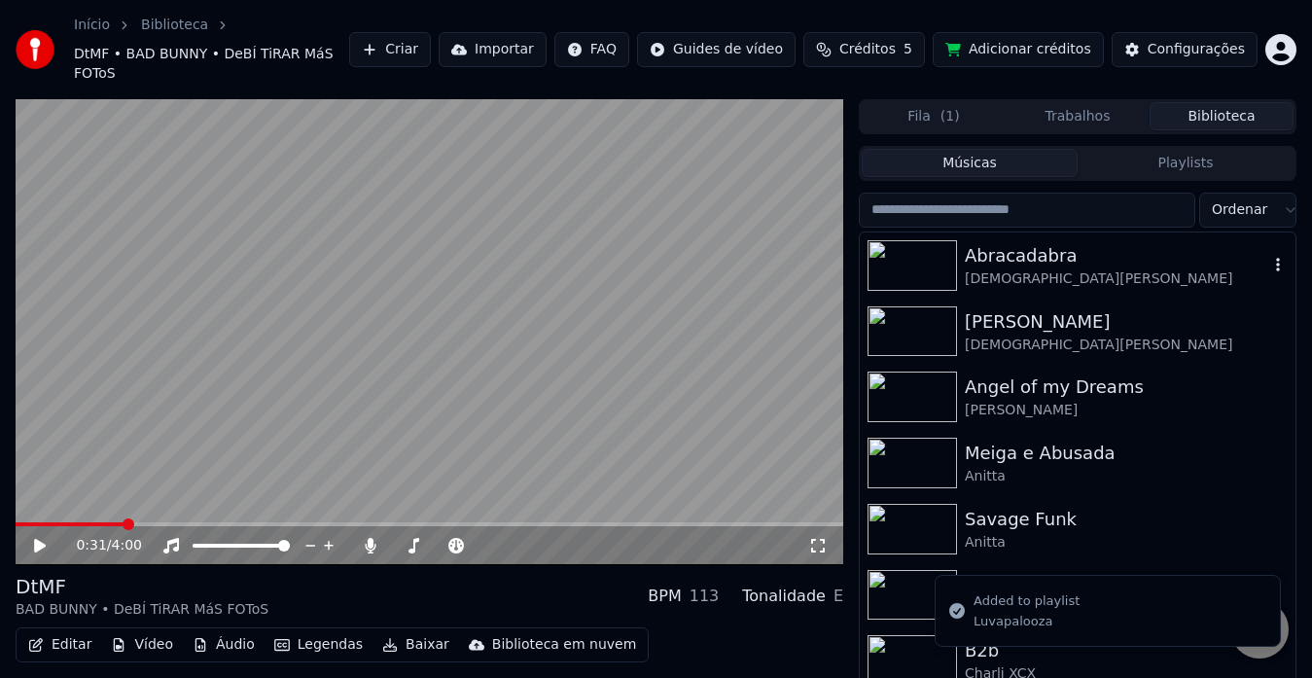
click at [1268, 257] on icon "button" at bounding box center [1277, 265] width 19 height 16
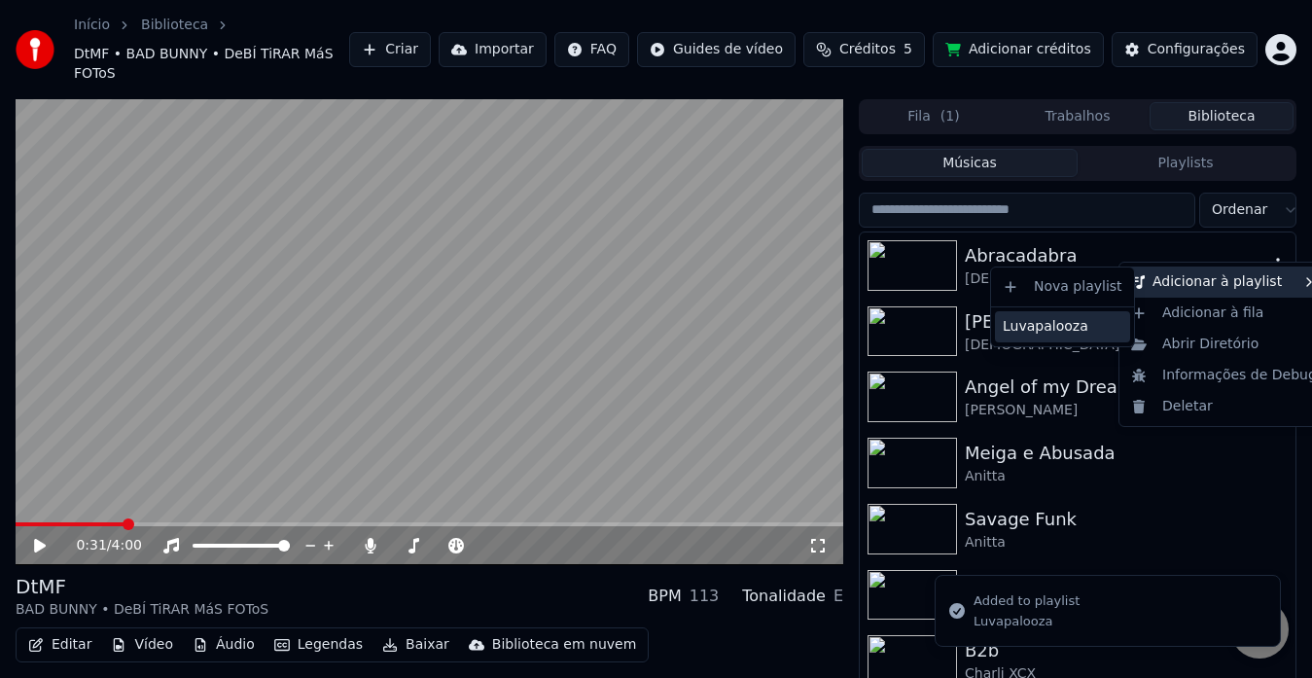
click at [1049, 321] on div "Luvapalooza" at bounding box center [1062, 326] width 135 height 31
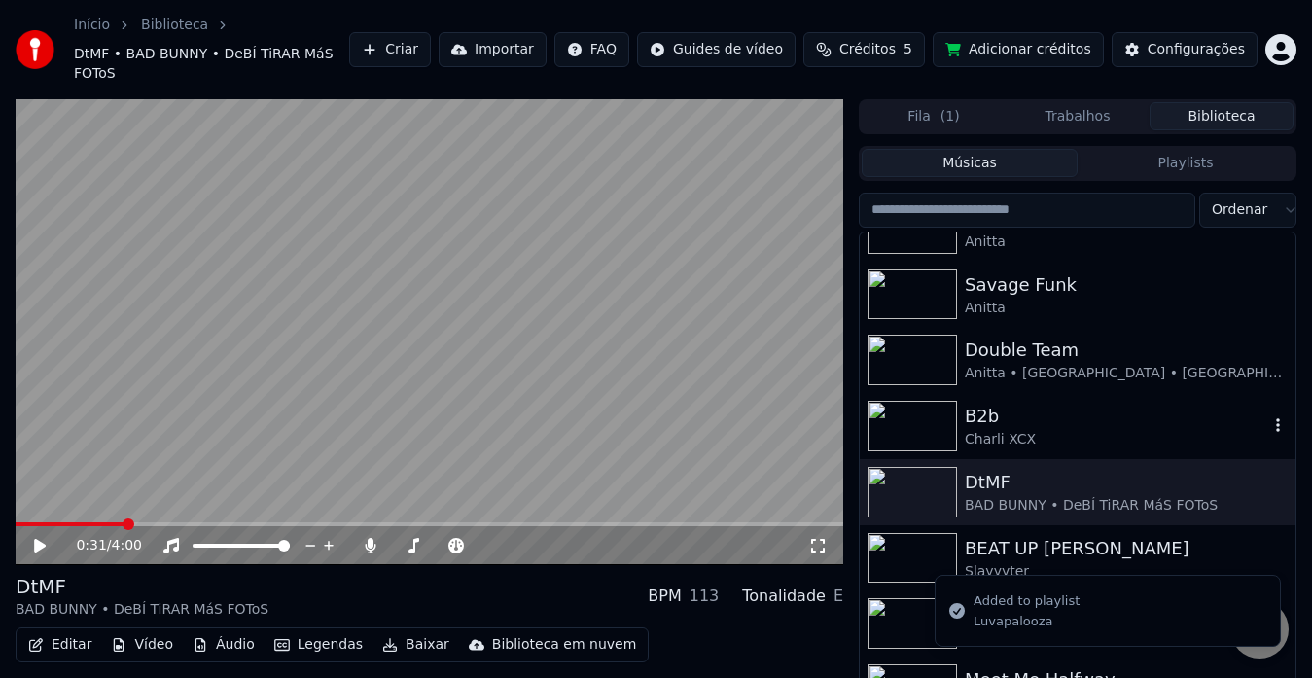
scroll to position [236, 0]
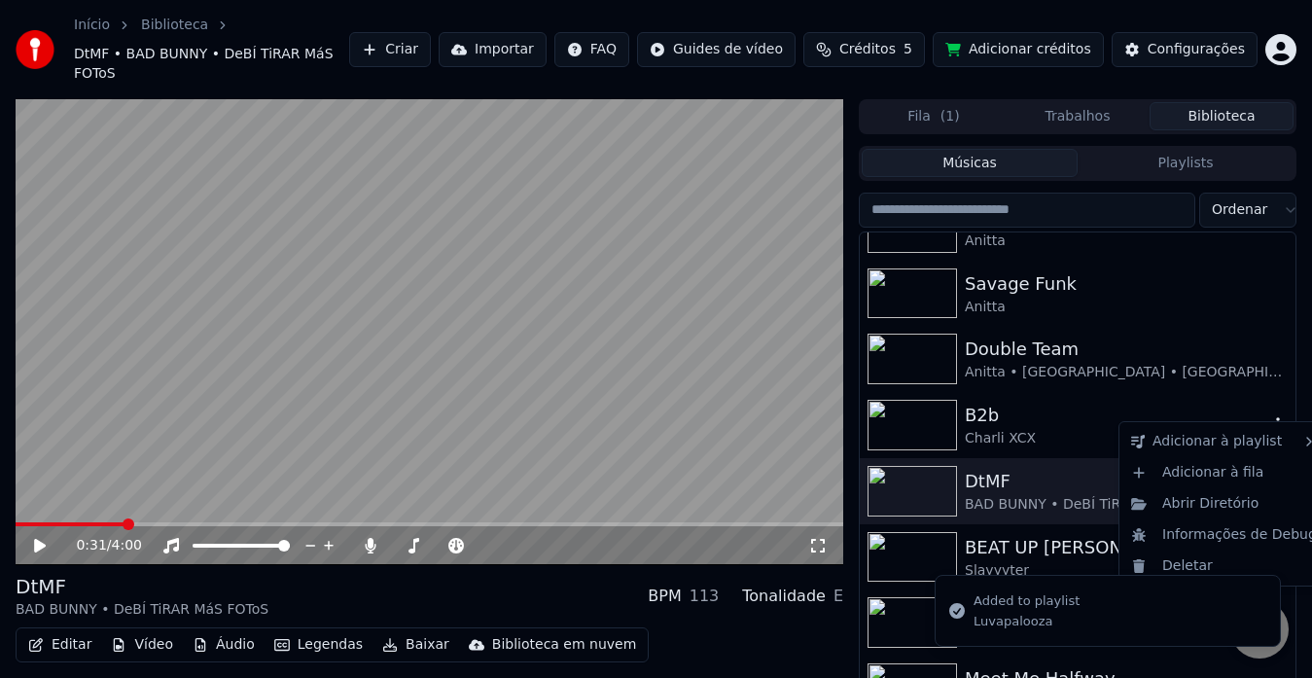
click at [1268, 416] on icon "button" at bounding box center [1277, 424] width 19 height 16
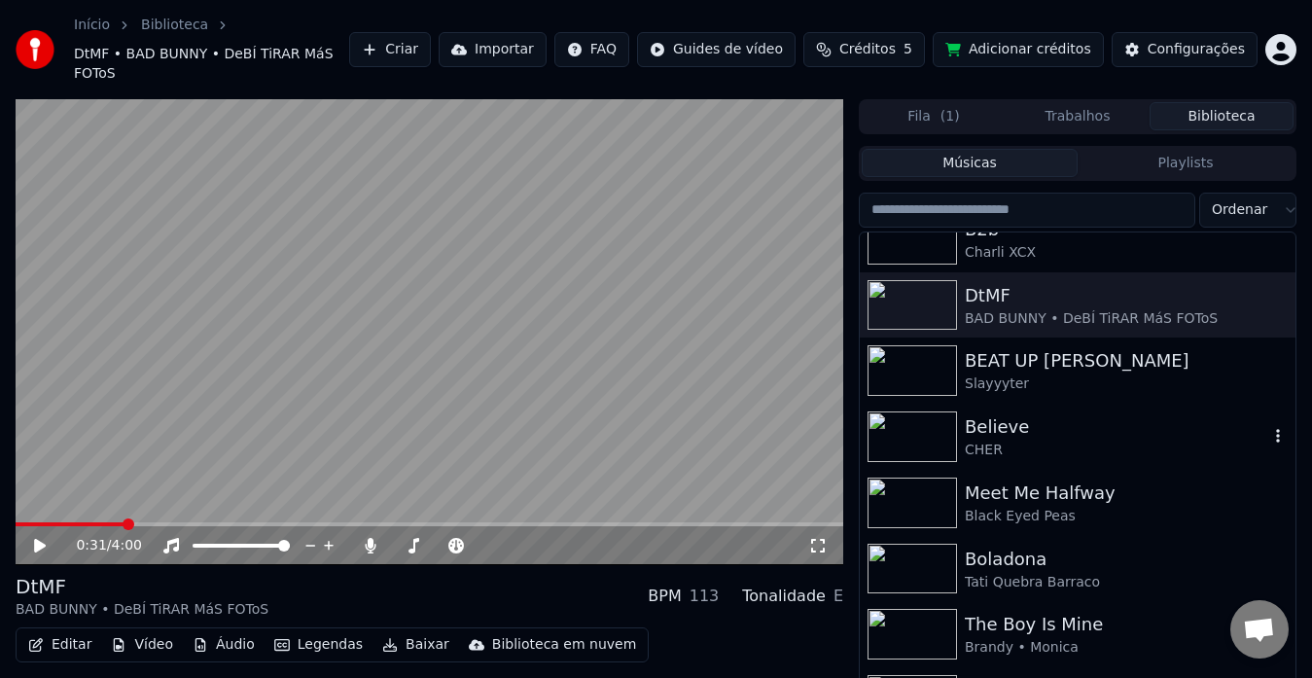
scroll to position [424, 0]
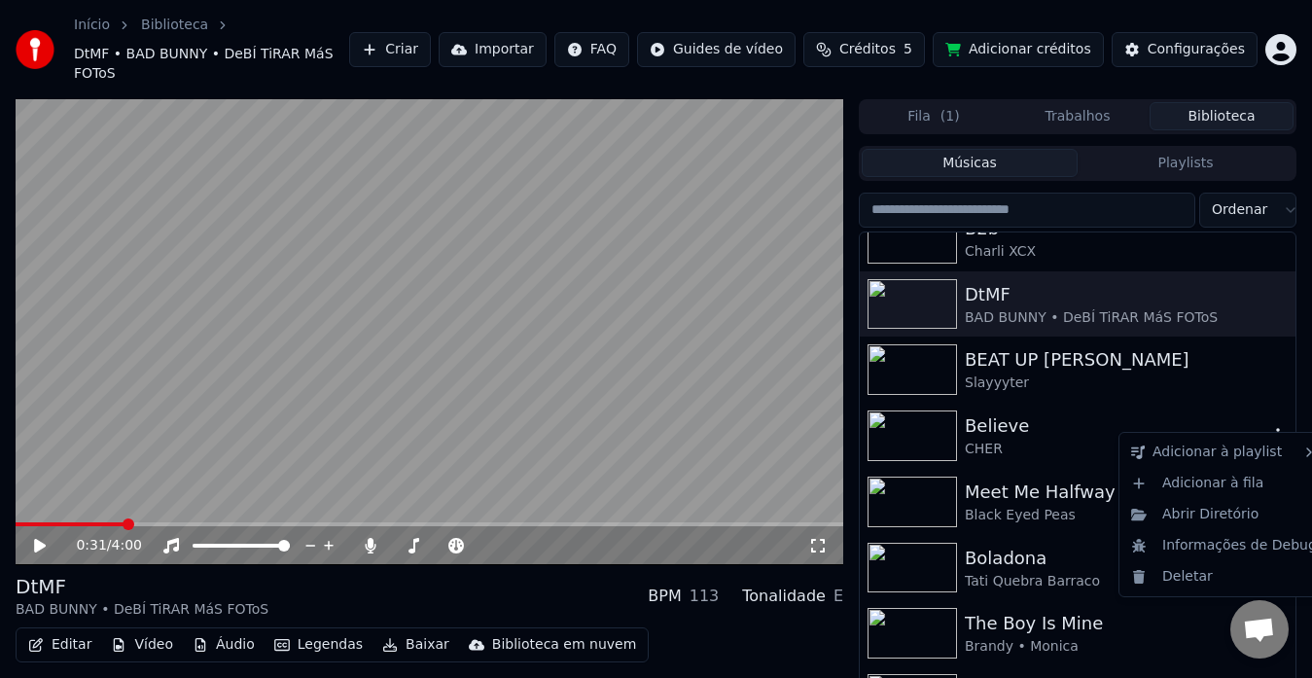
click at [1276, 428] on icon "button" at bounding box center [1278, 435] width 4 height 14
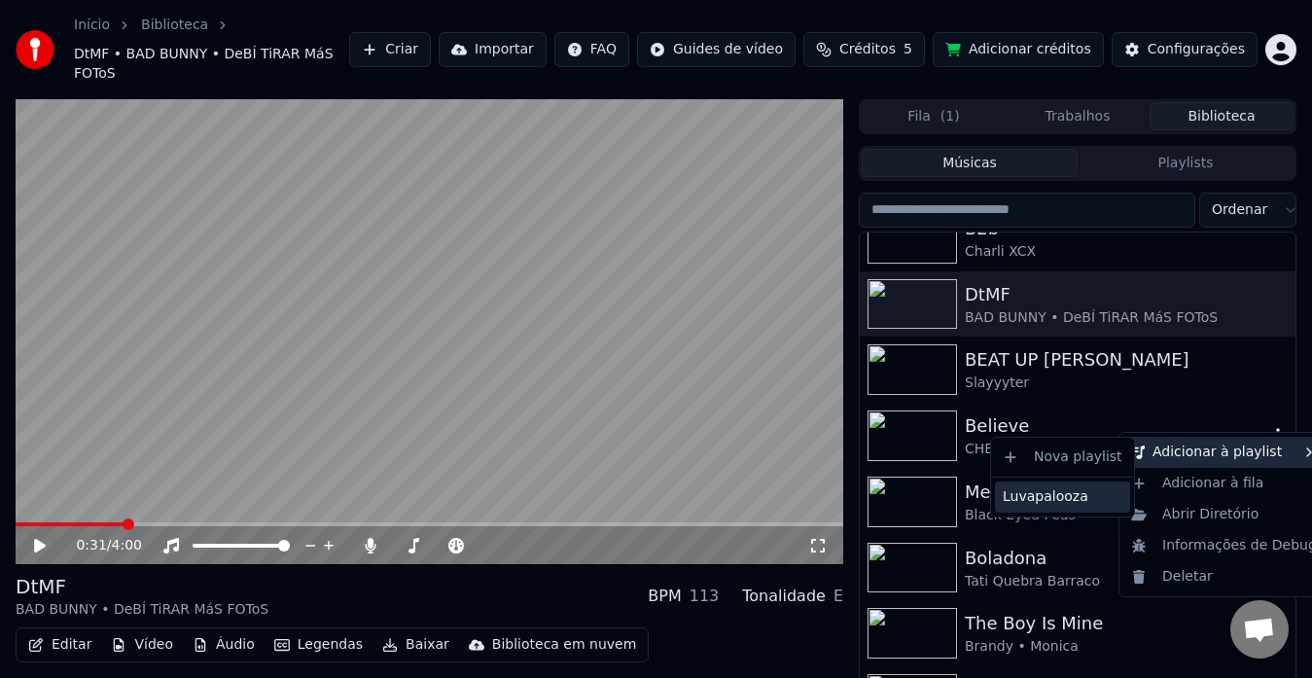
click at [1083, 497] on div "Luvapalooza" at bounding box center [1062, 496] width 135 height 31
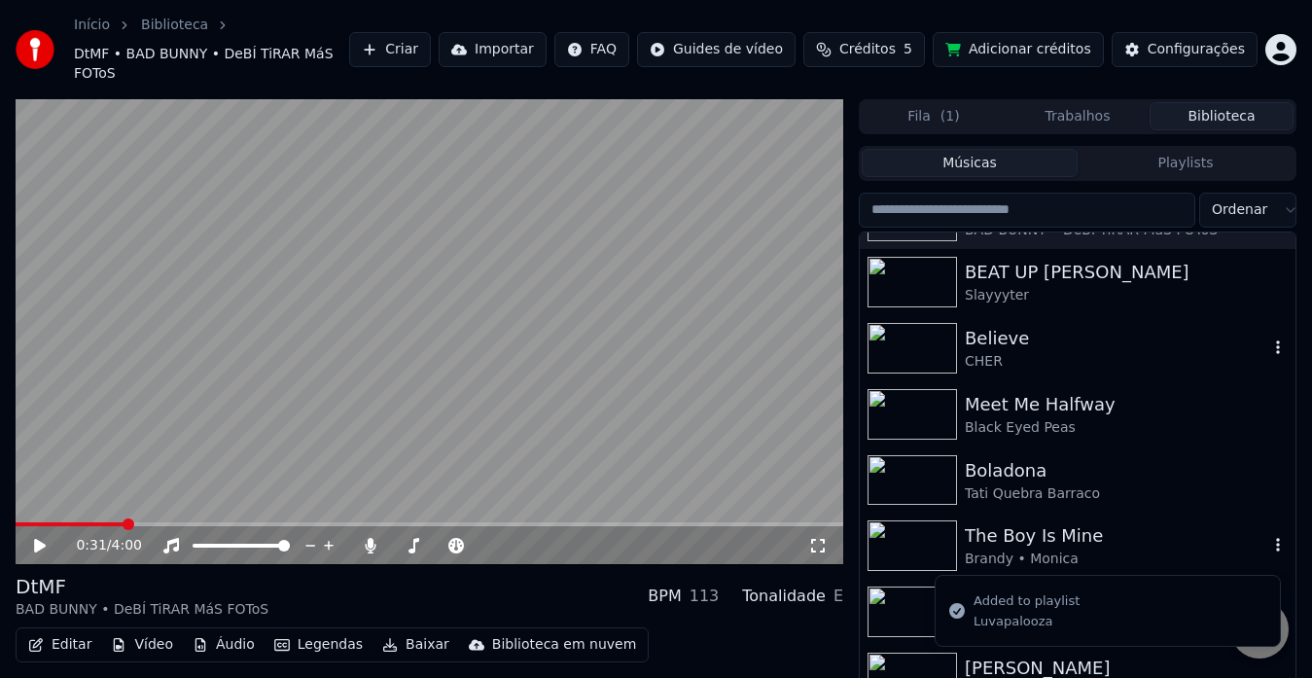
scroll to position [512, 0]
click at [1268, 405] on icon "button" at bounding box center [1277, 413] width 19 height 16
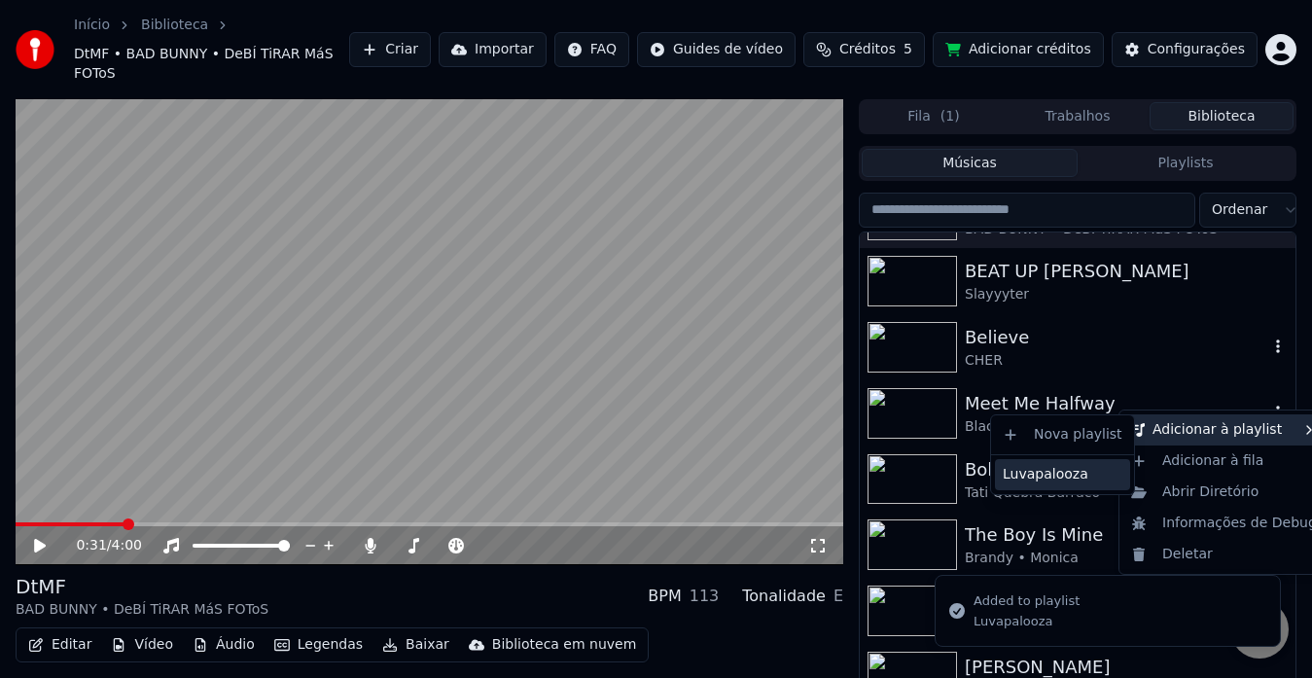
click at [1084, 466] on div "Luvapalooza" at bounding box center [1062, 474] width 135 height 31
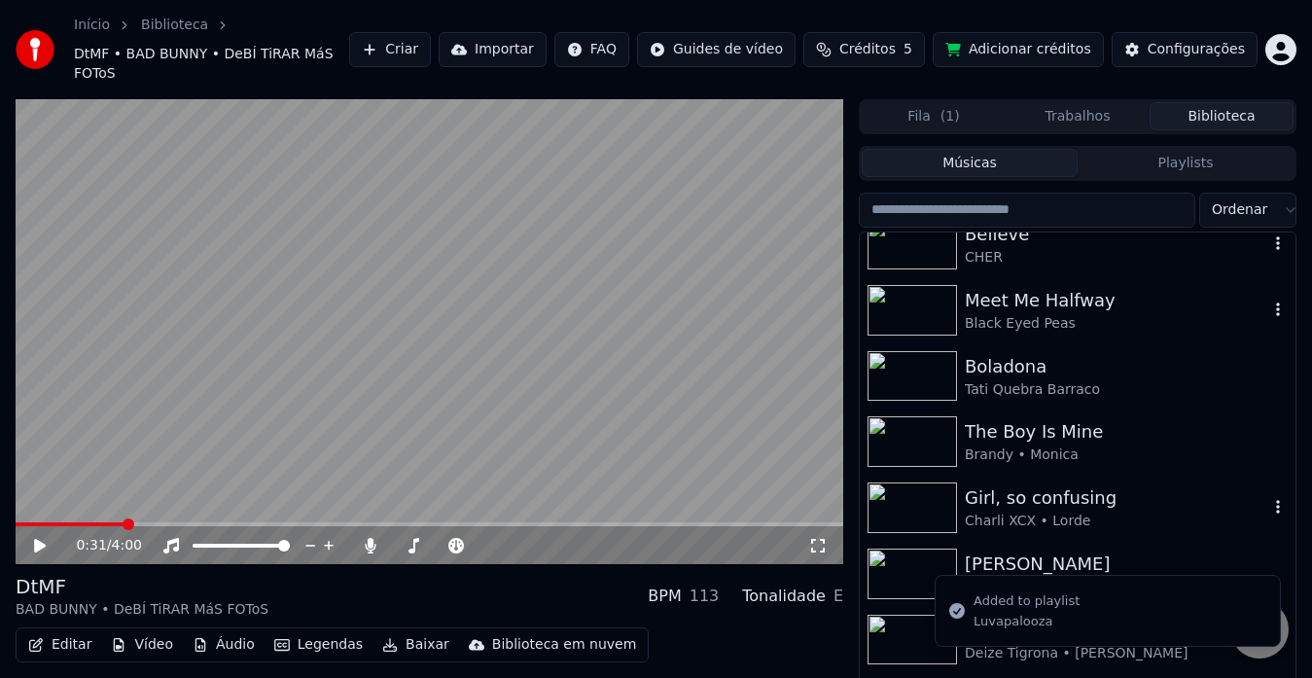
scroll to position [620, 0]
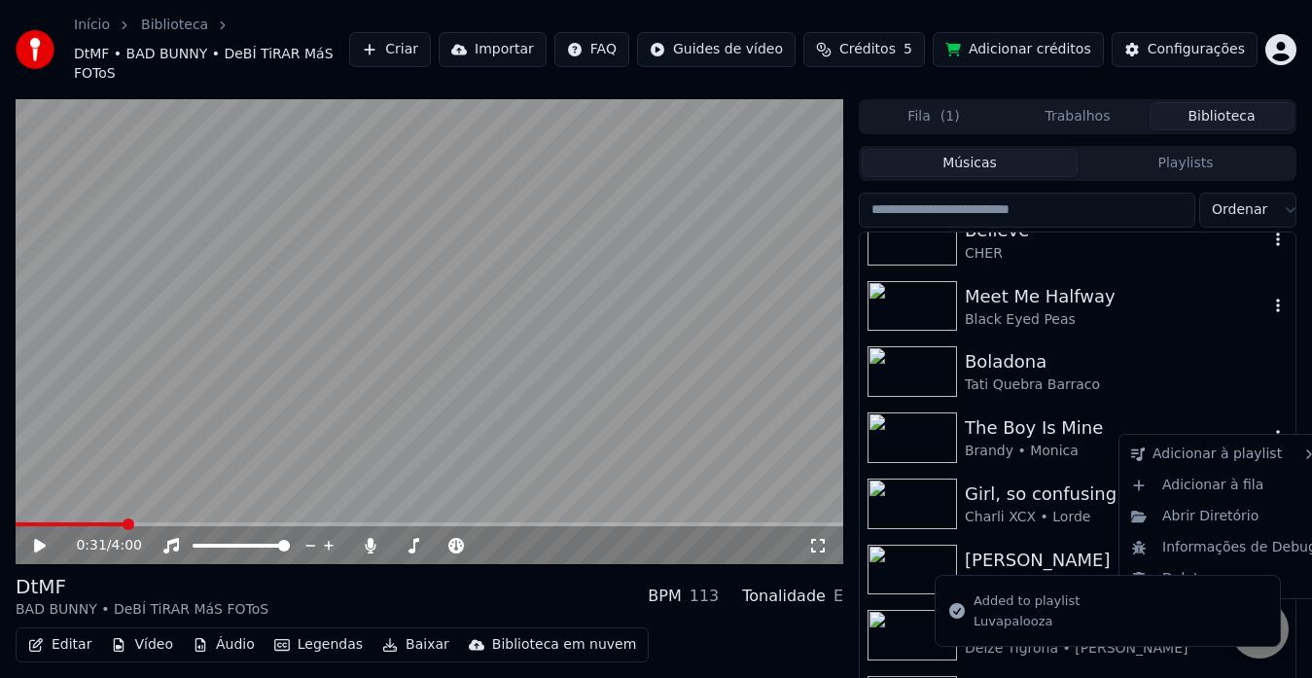
click at [1268, 429] on icon "button" at bounding box center [1277, 437] width 19 height 16
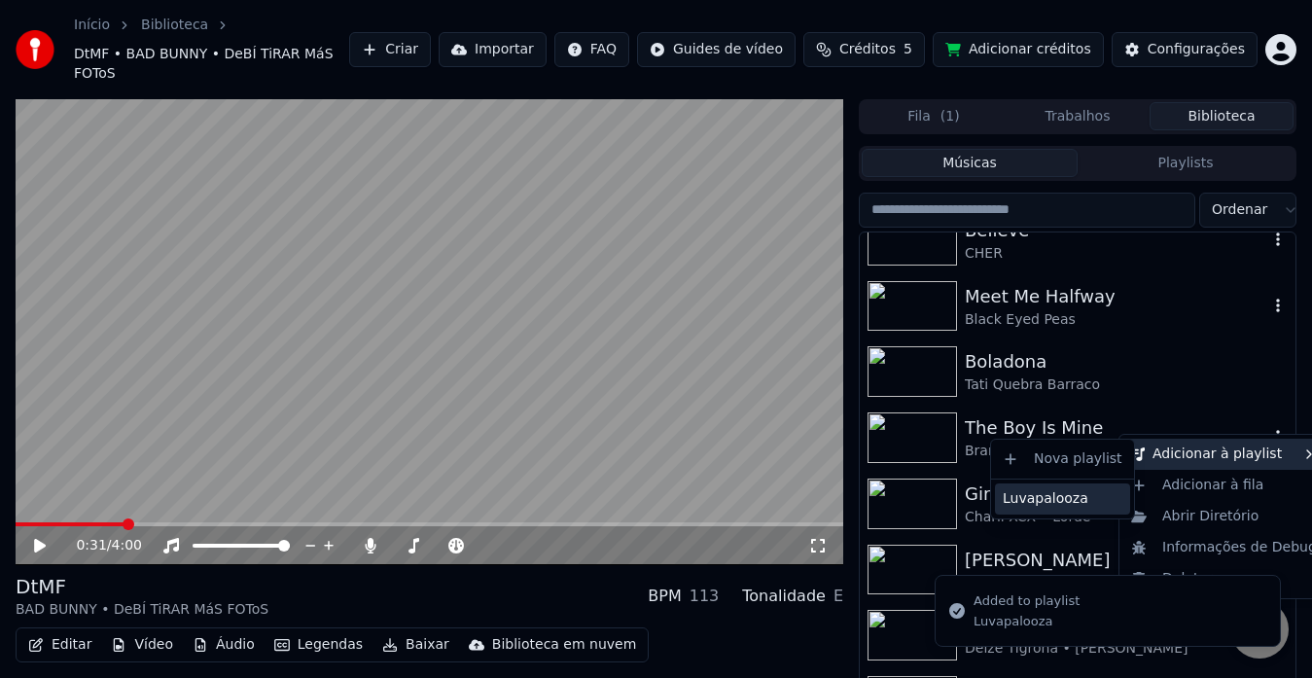
click at [1071, 493] on div "Luvapalooza" at bounding box center [1062, 498] width 135 height 31
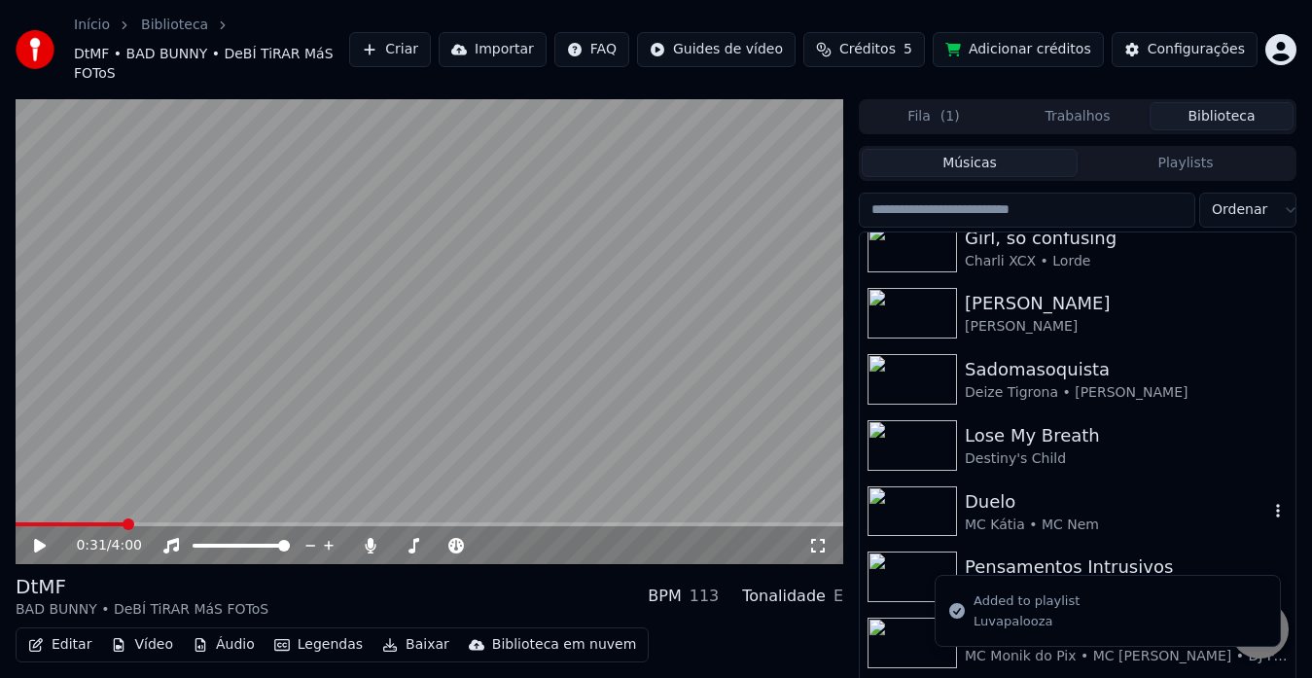
scroll to position [879, 0]
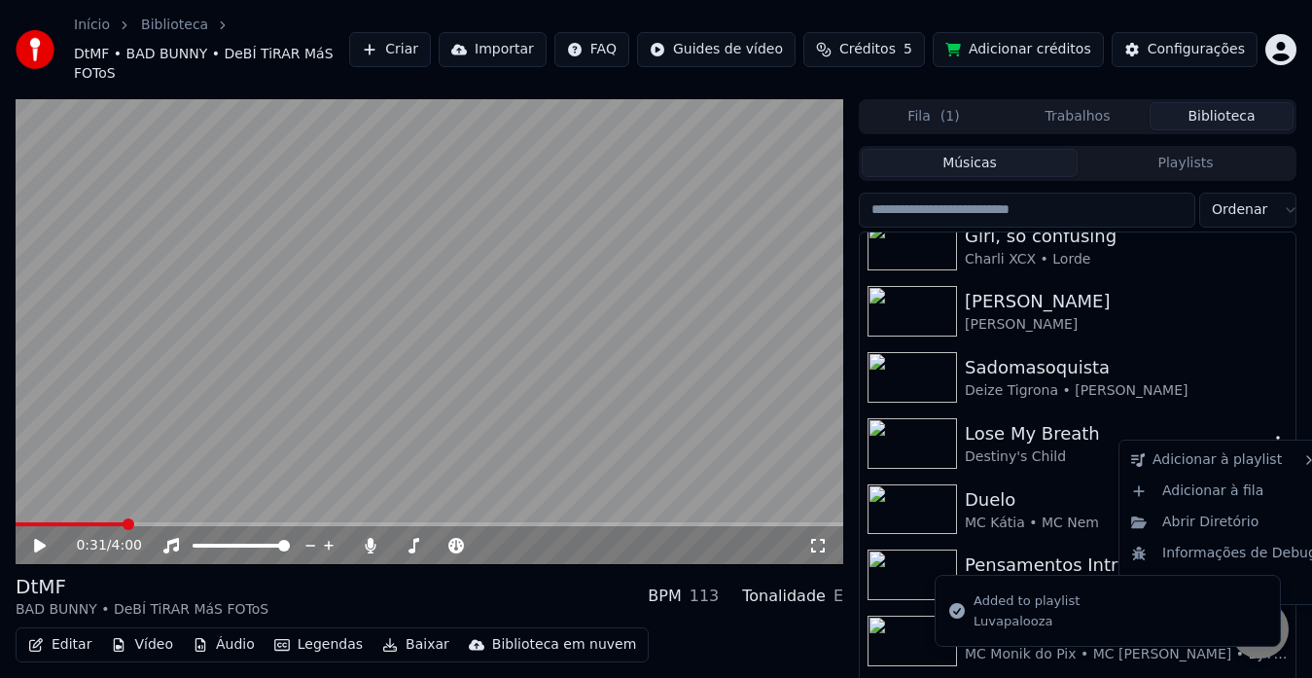
click at [1268, 435] on icon "button" at bounding box center [1277, 443] width 19 height 16
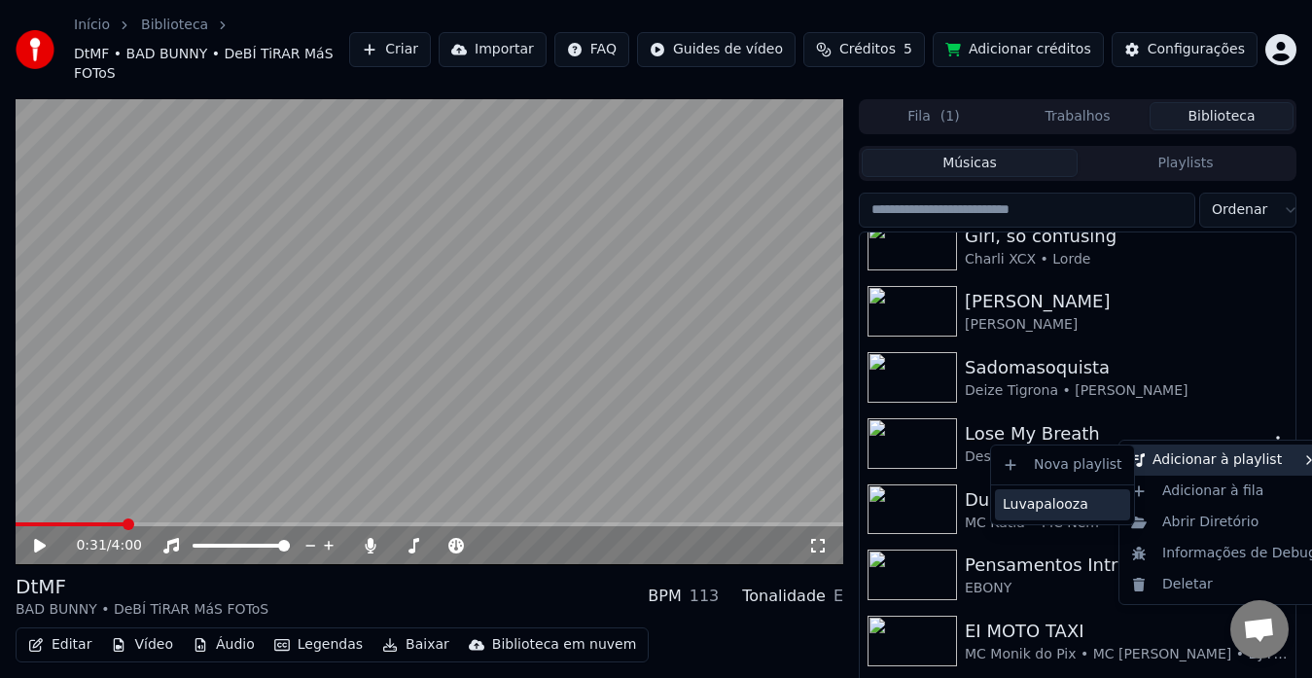
click at [1082, 493] on div "Luvapalooza" at bounding box center [1062, 504] width 135 height 31
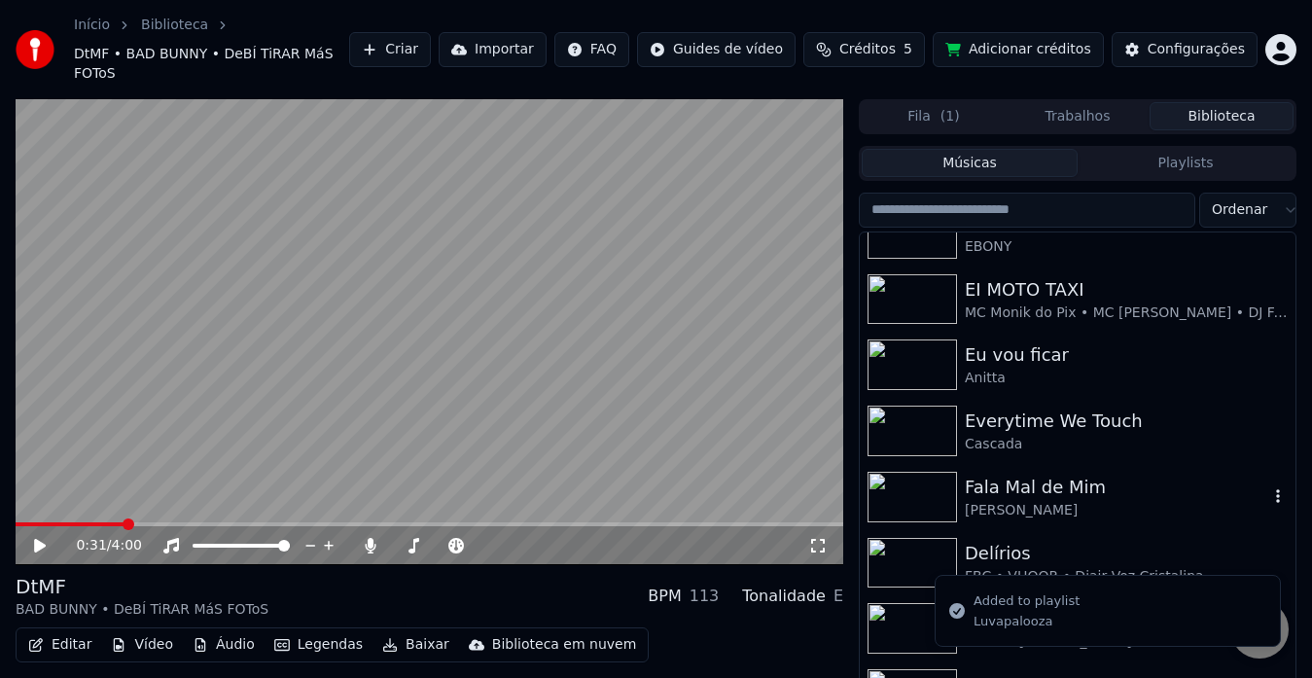
scroll to position [1223, 0]
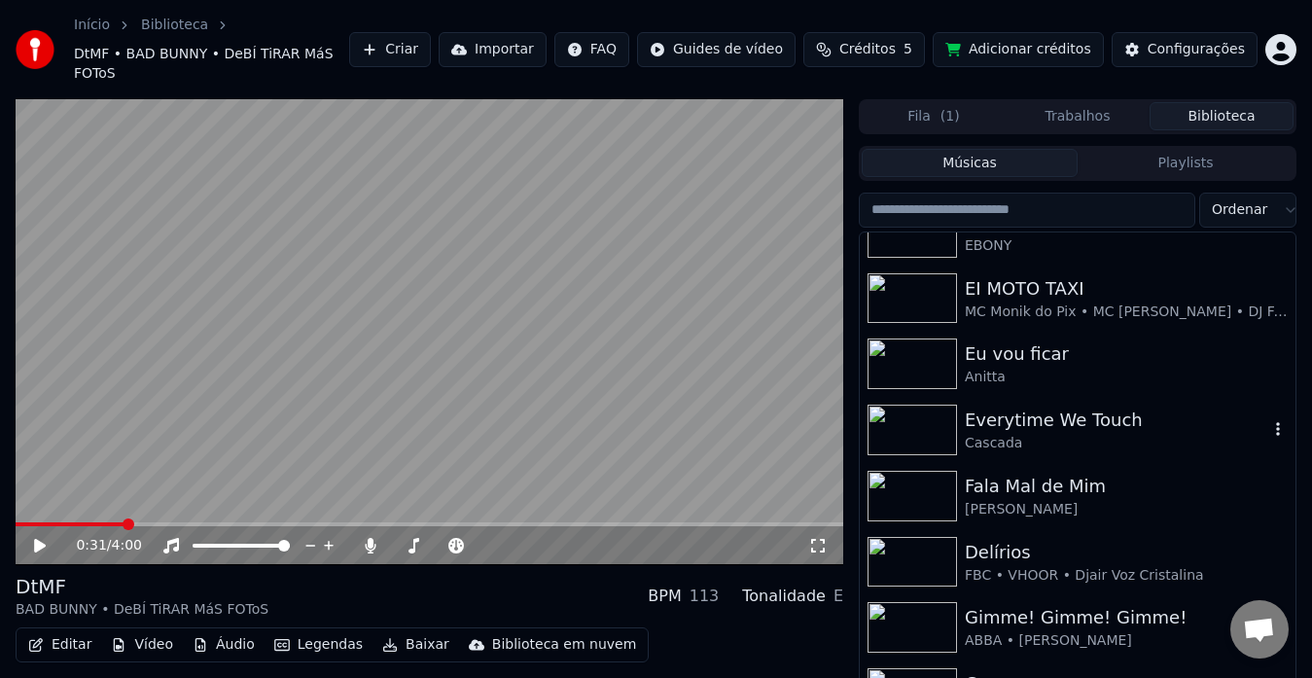
click at [1268, 421] on icon "button" at bounding box center [1277, 429] width 19 height 16
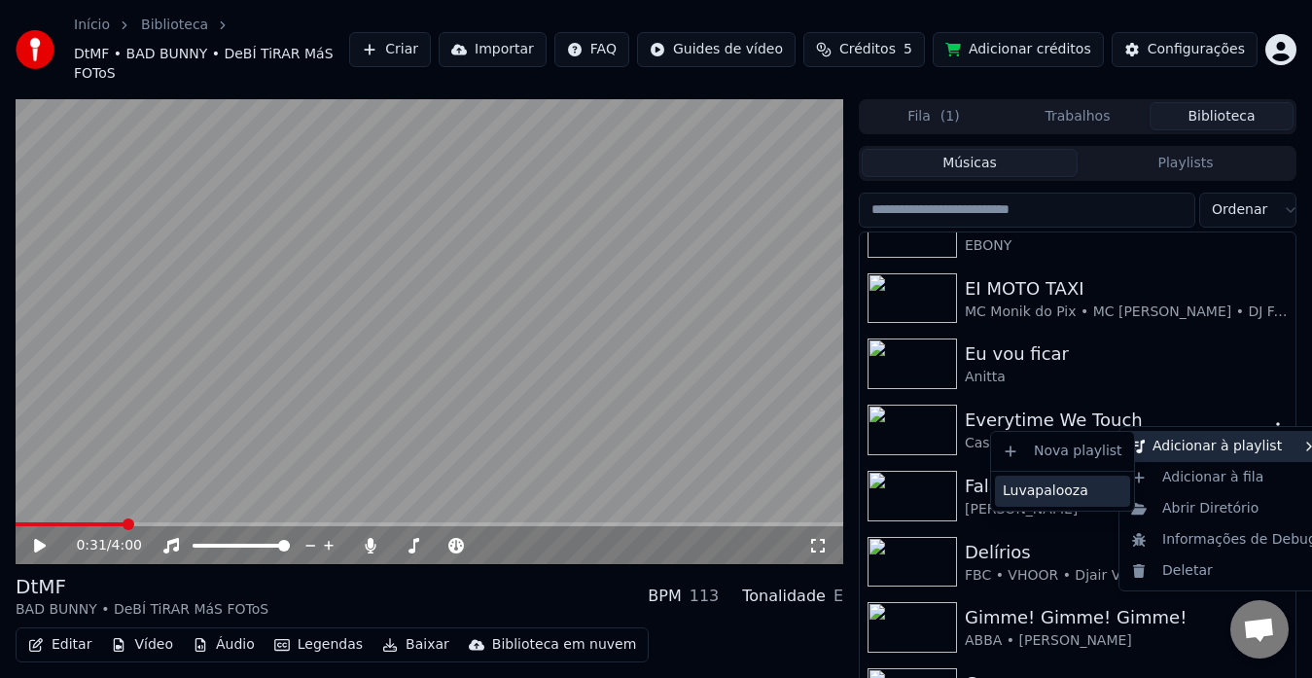
click at [1106, 486] on div "Luvapalooza" at bounding box center [1062, 491] width 135 height 31
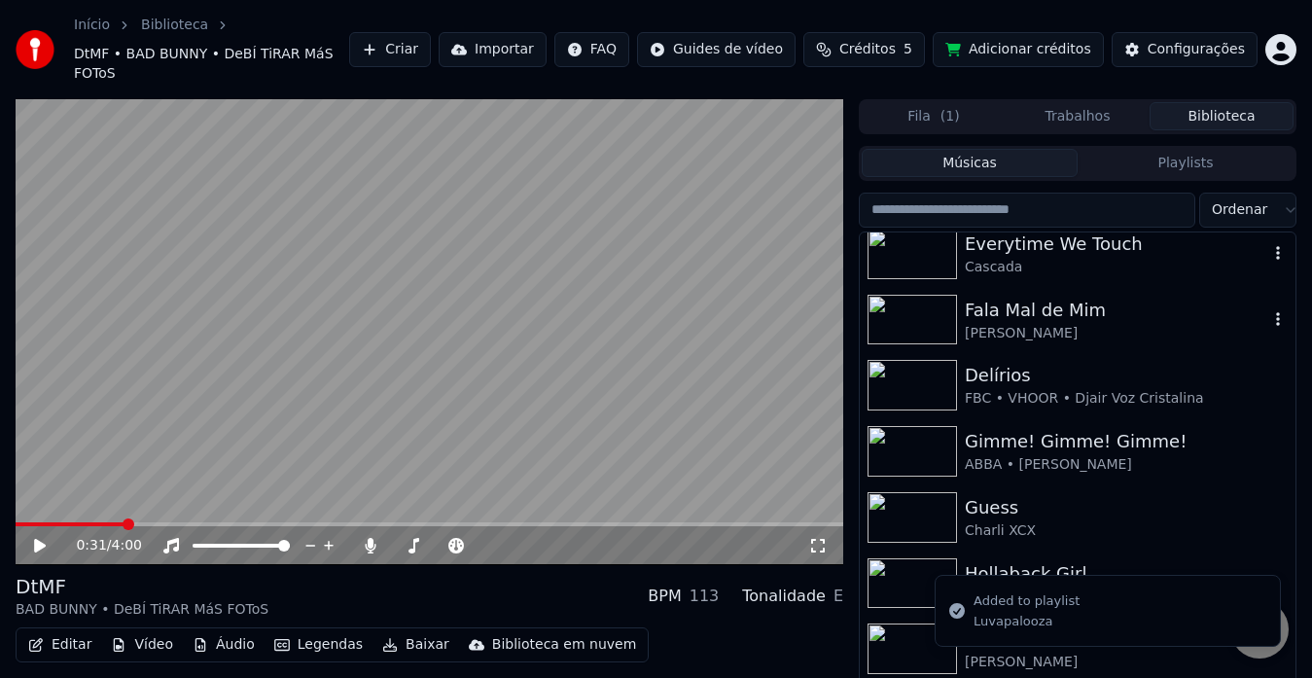
scroll to position [1460, 0]
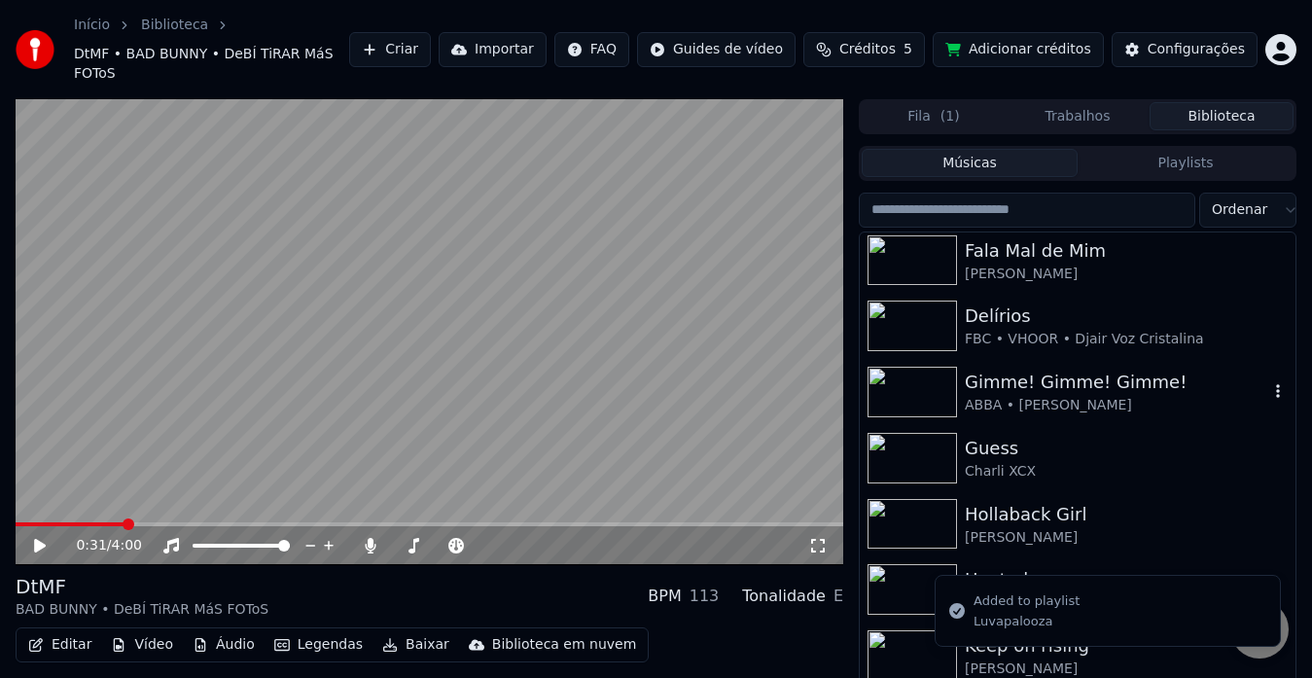
click at [1268, 383] on icon "button" at bounding box center [1277, 391] width 19 height 16
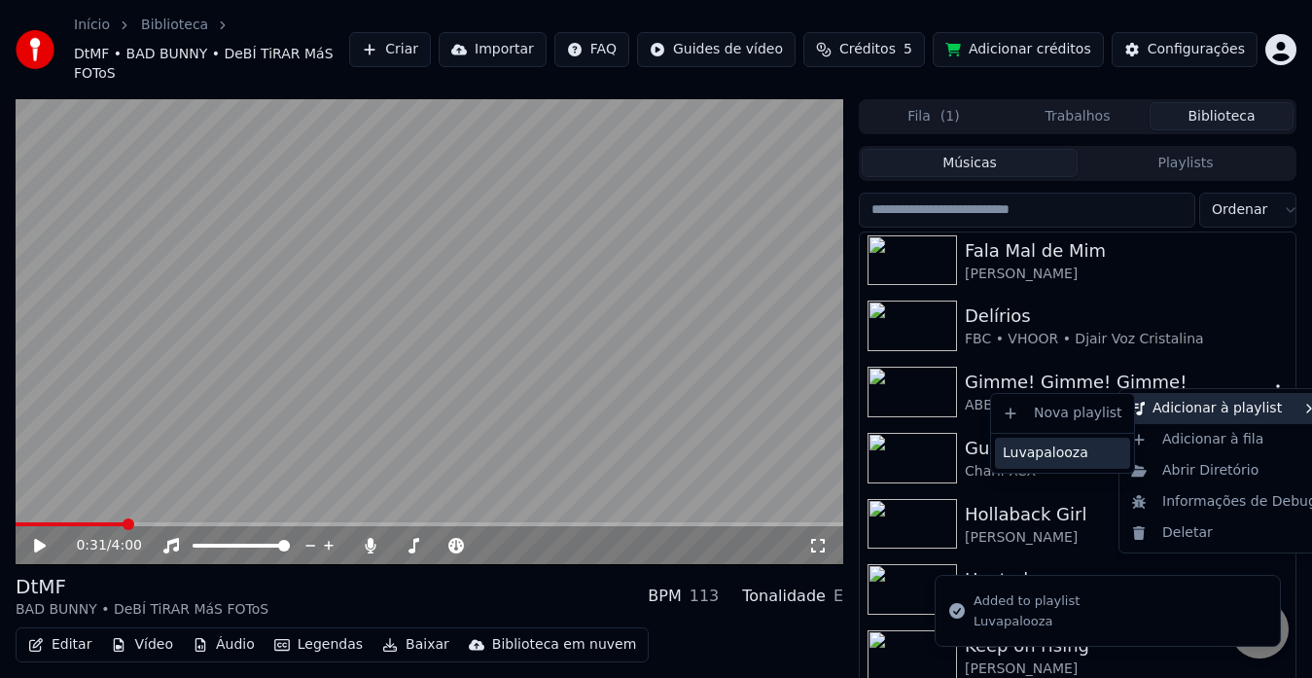
click at [1095, 443] on div "Luvapalooza" at bounding box center [1062, 453] width 135 height 31
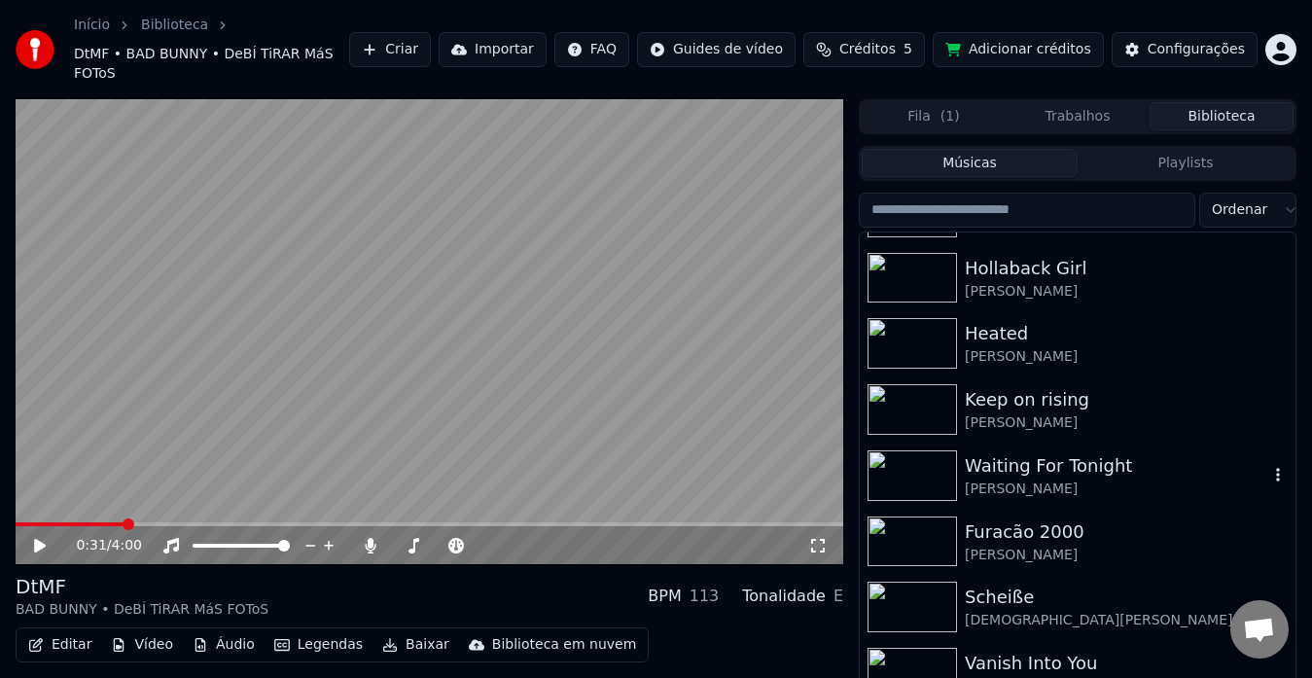
scroll to position [1751, 0]
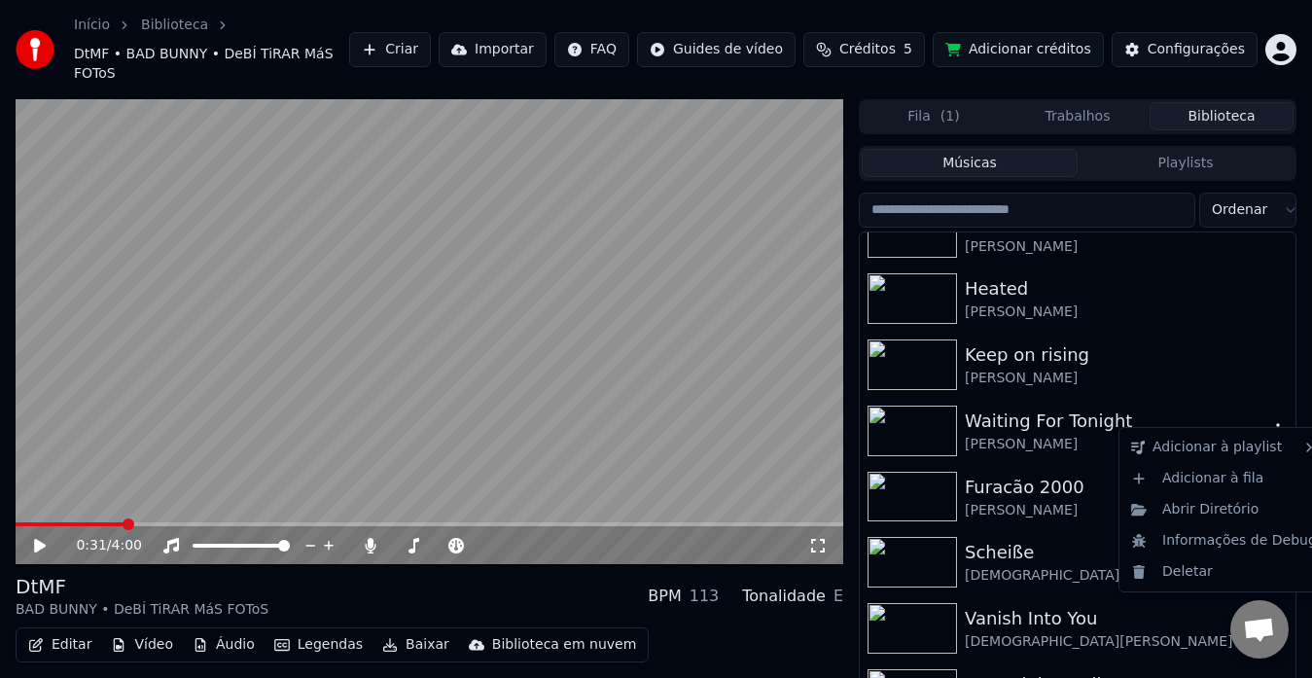
click at [1268, 422] on icon "button" at bounding box center [1277, 430] width 19 height 16
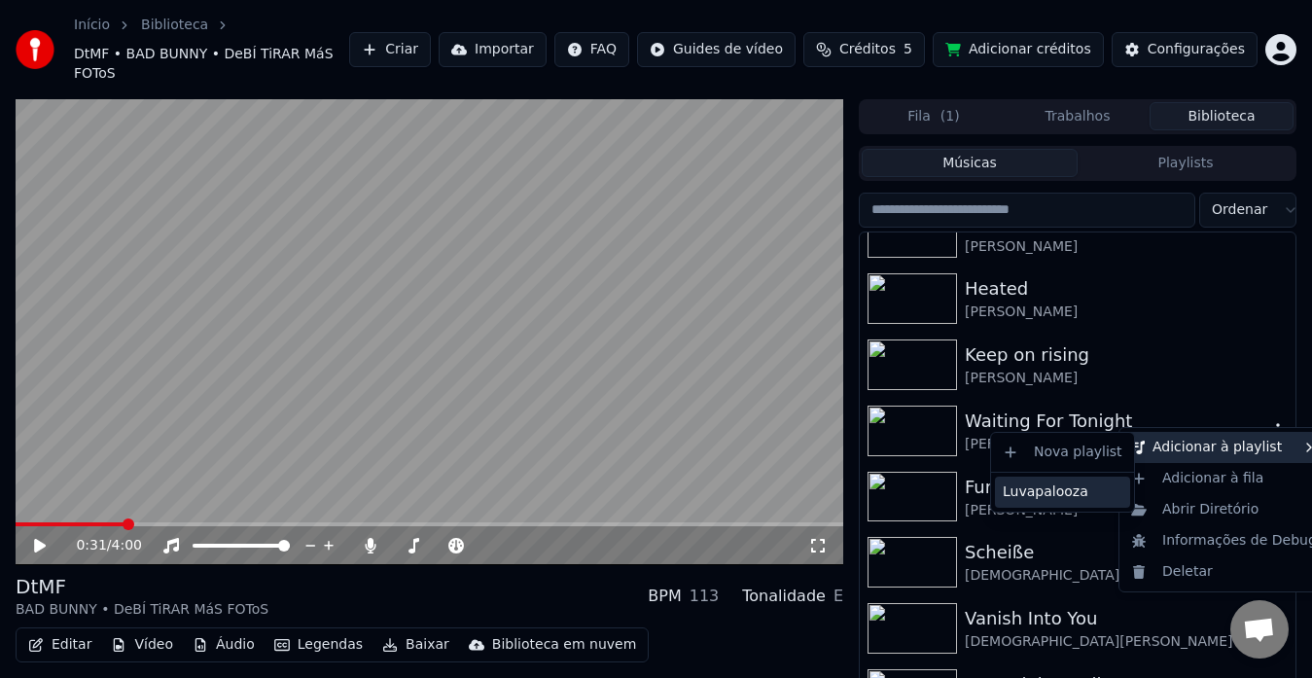
click at [1036, 488] on div "Luvapalooza" at bounding box center [1062, 491] width 135 height 31
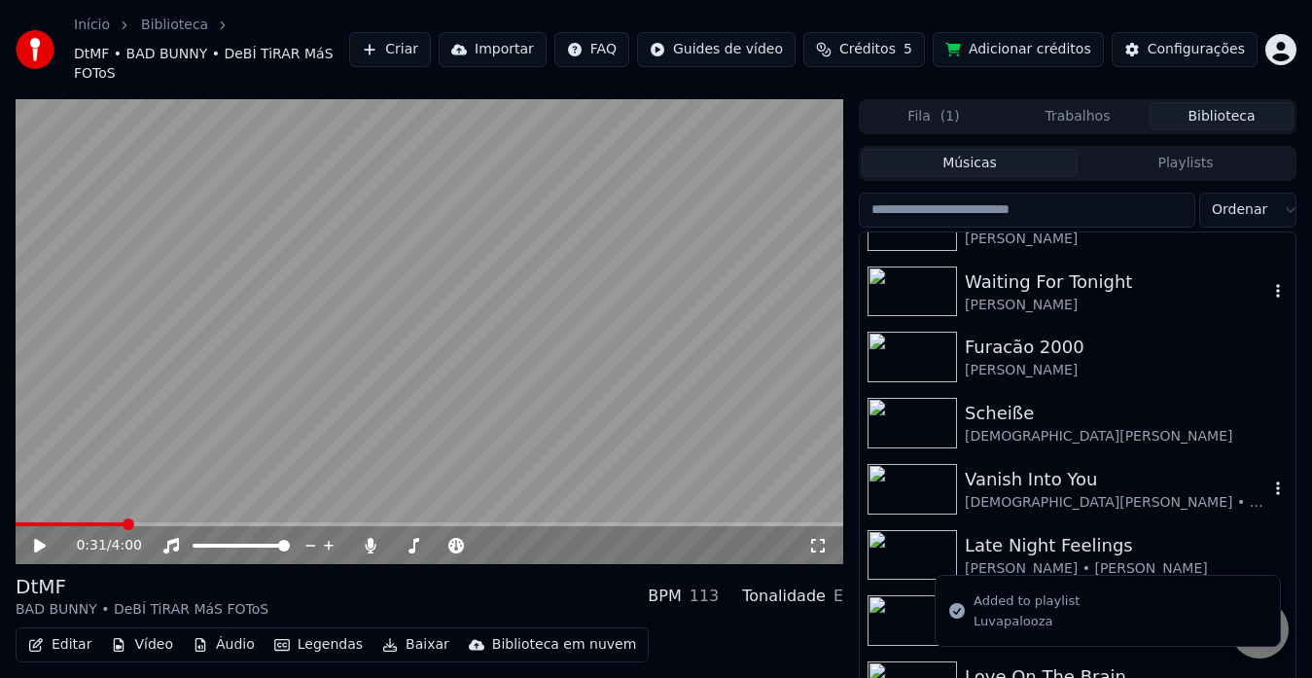
scroll to position [1902, 0]
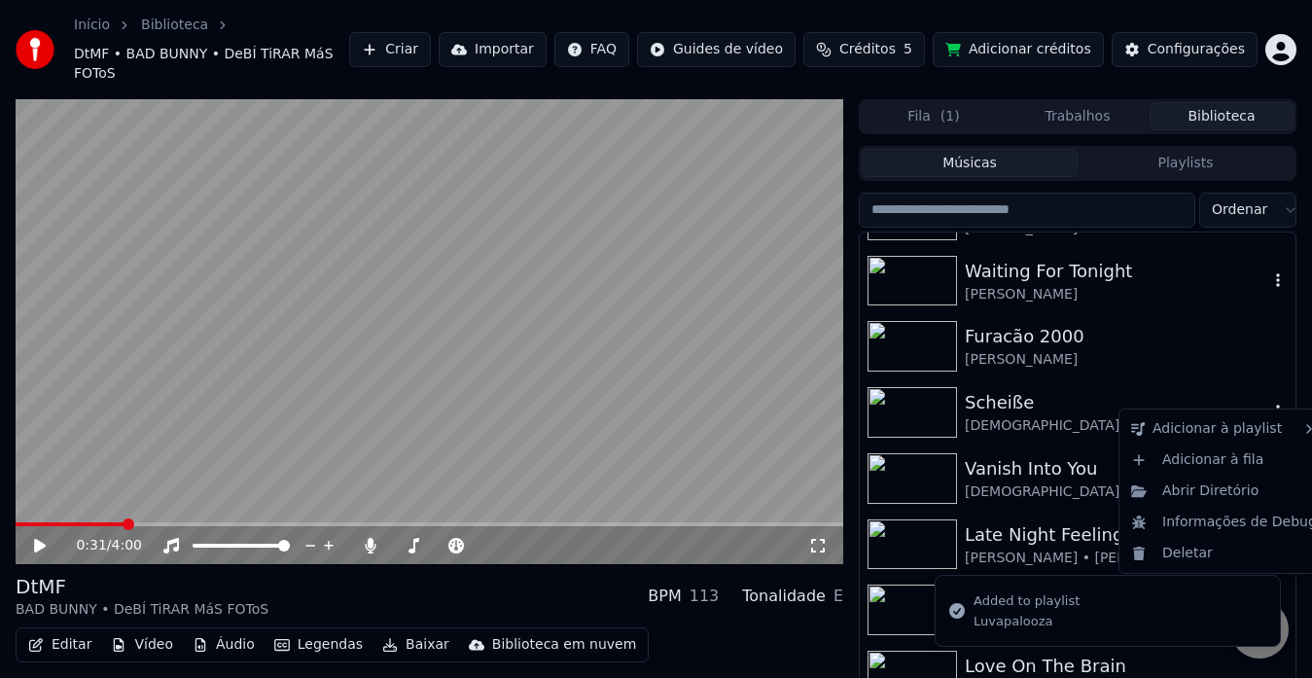
click at [1268, 404] on icon "button" at bounding box center [1277, 412] width 19 height 16
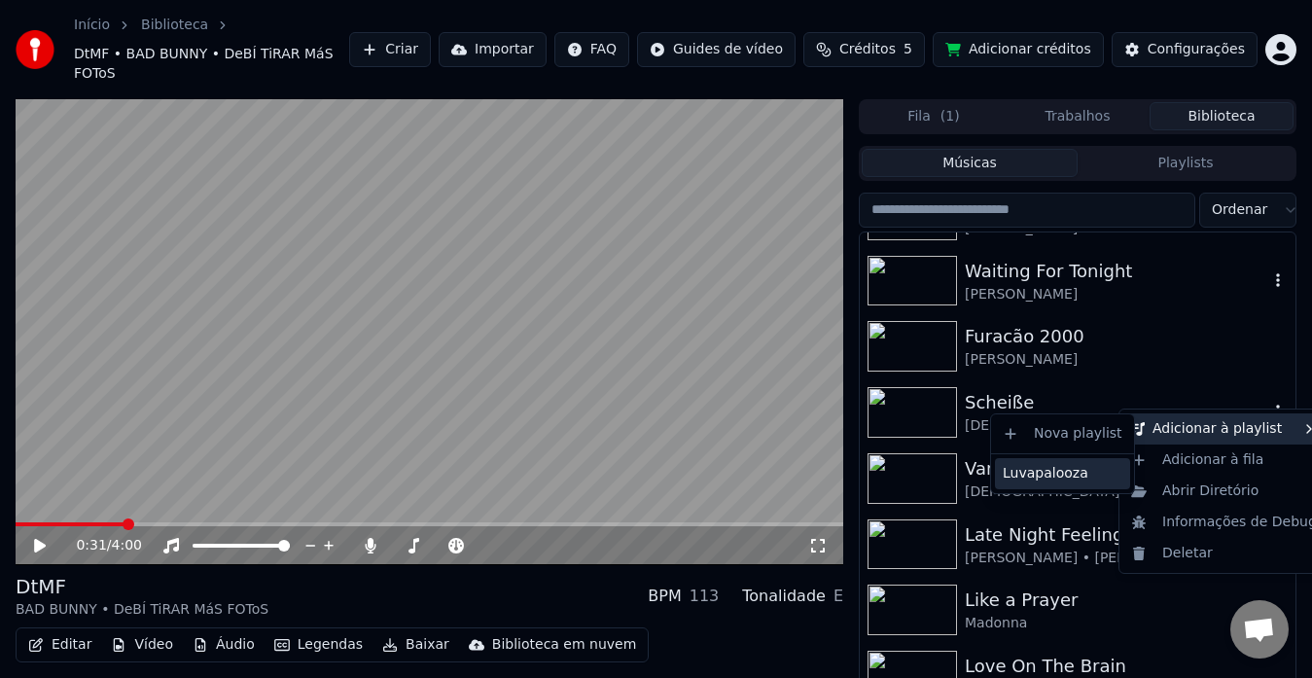
click at [1075, 471] on div "Luvapalooza" at bounding box center [1062, 473] width 135 height 31
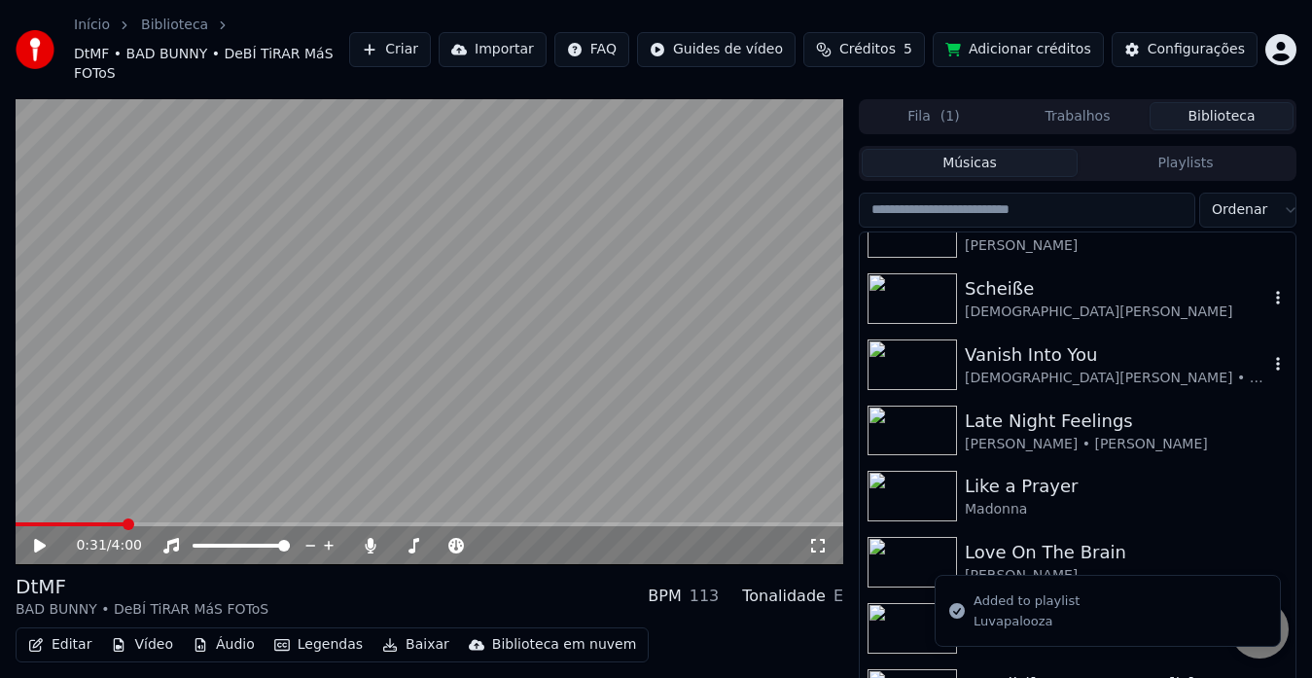
scroll to position [2024, 0]
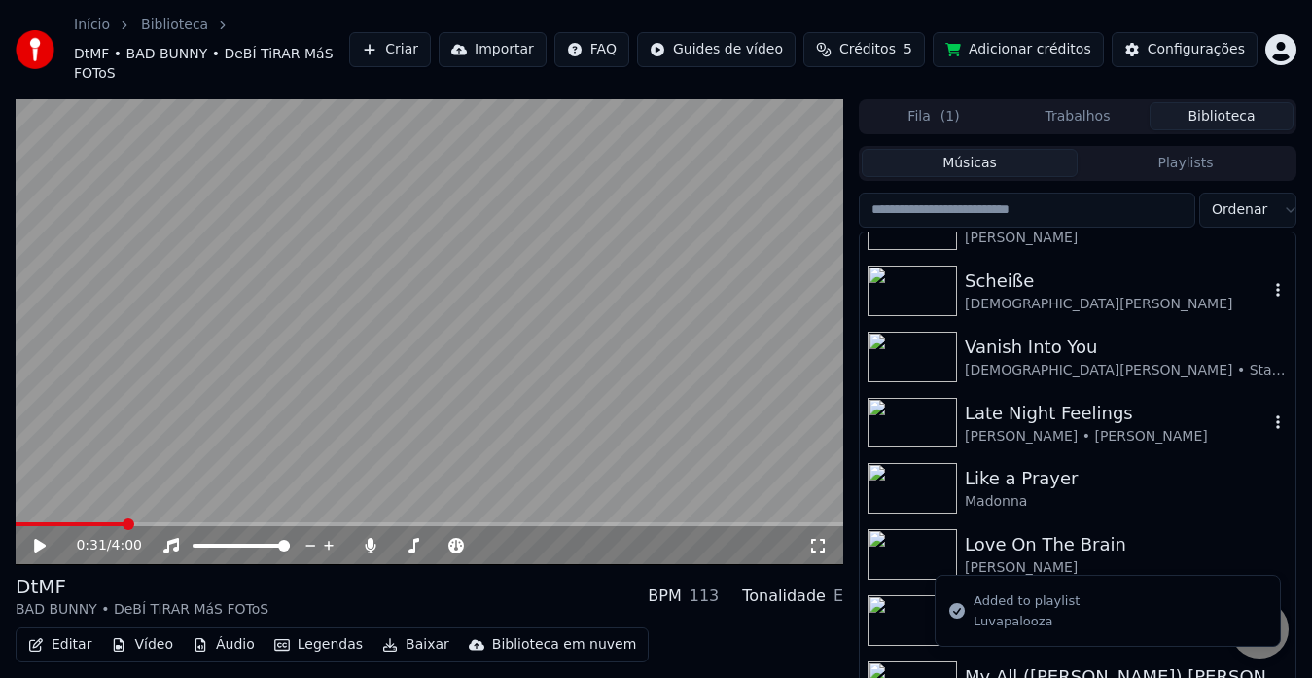
click at [1268, 414] on icon "button" at bounding box center [1277, 422] width 19 height 16
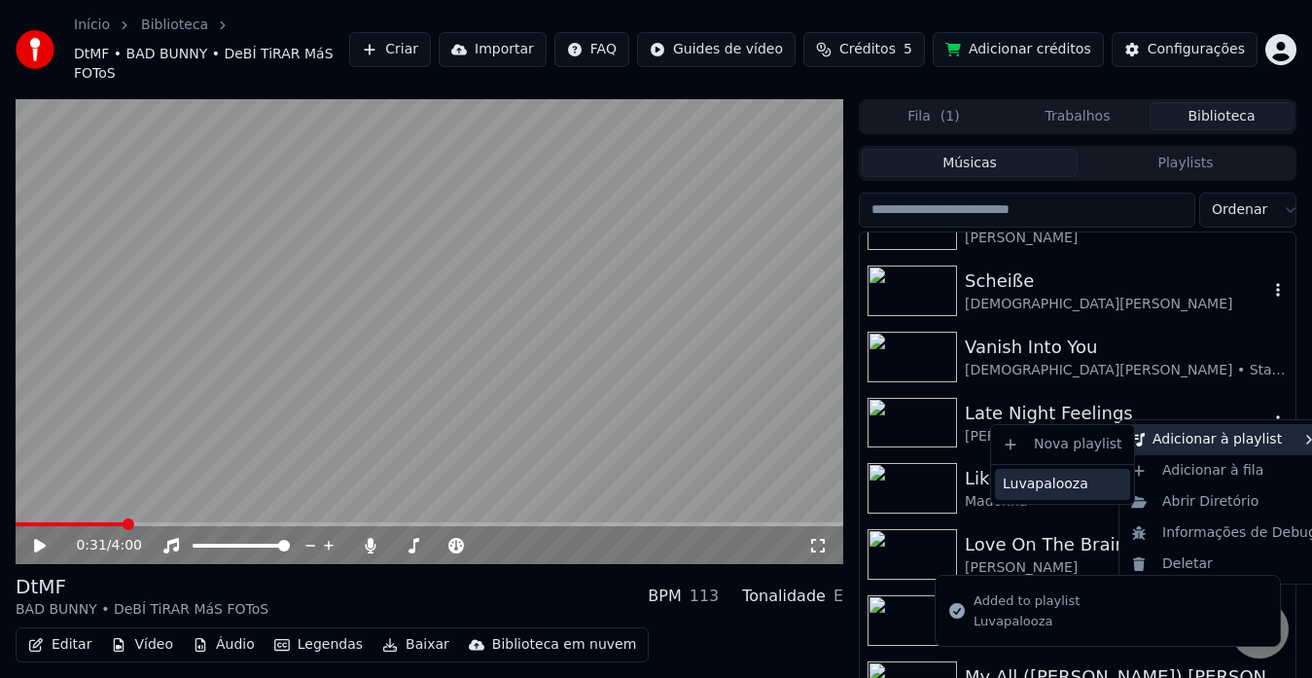
click at [1086, 472] on div "Luvapalooza" at bounding box center [1062, 484] width 135 height 31
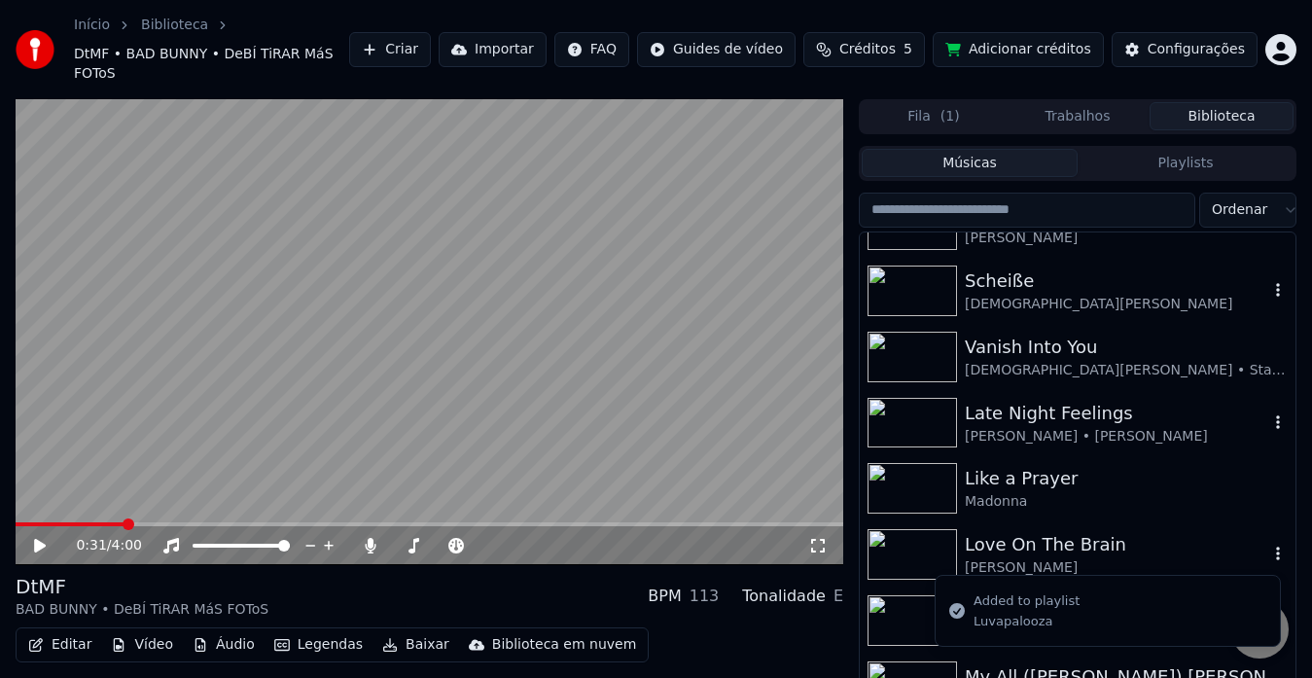
click at [1268, 546] on icon "button" at bounding box center [1277, 554] width 19 height 16
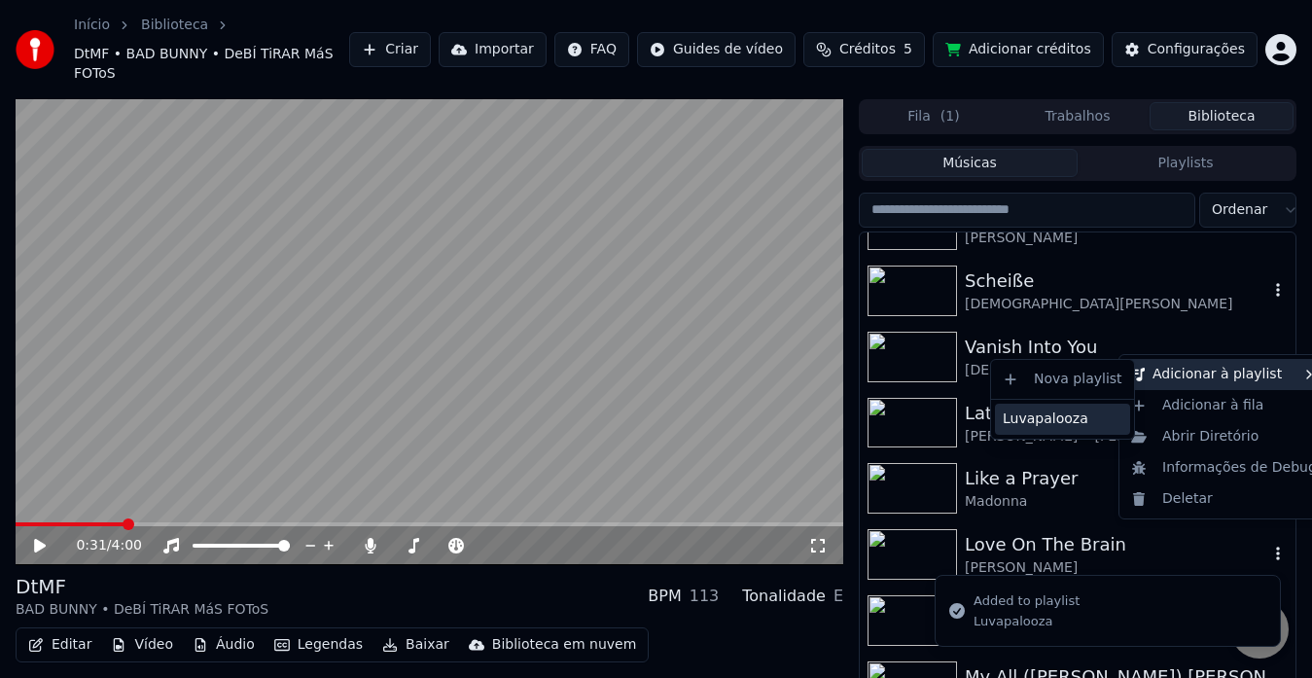
click at [1051, 425] on div "Luvapalooza" at bounding box center [1062, 419] width 135 height 31
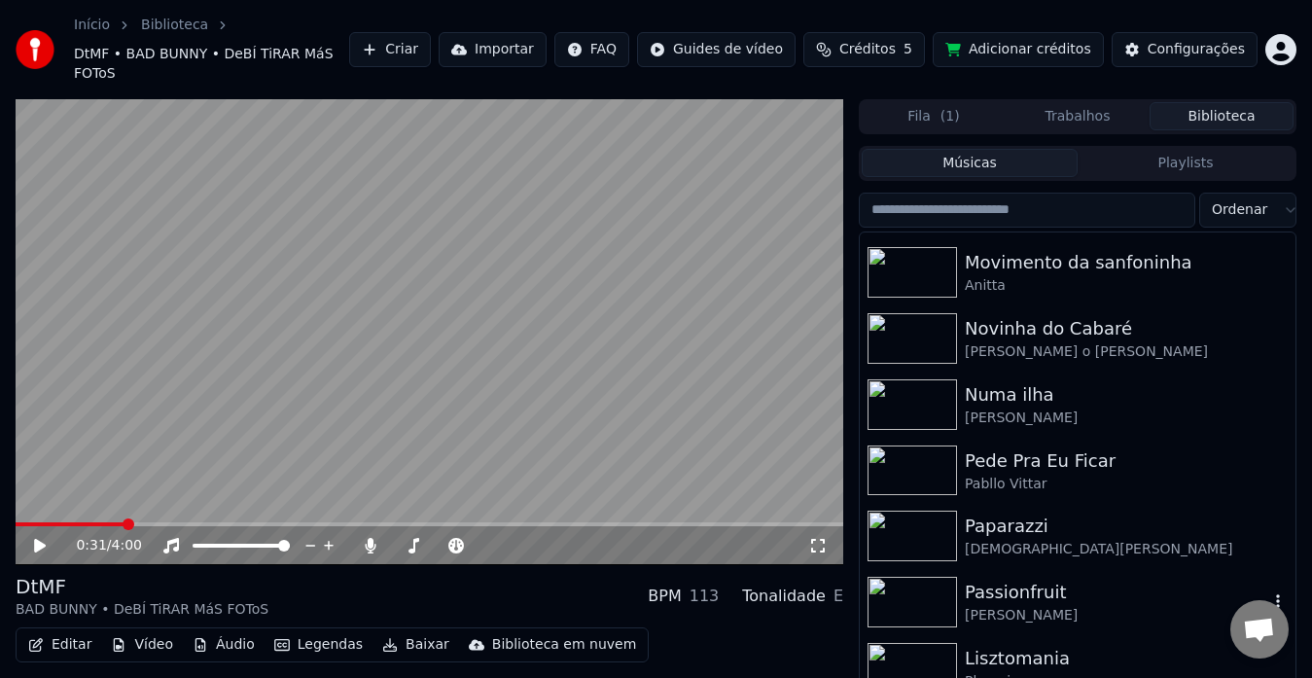
scroll to position [2938, 0]
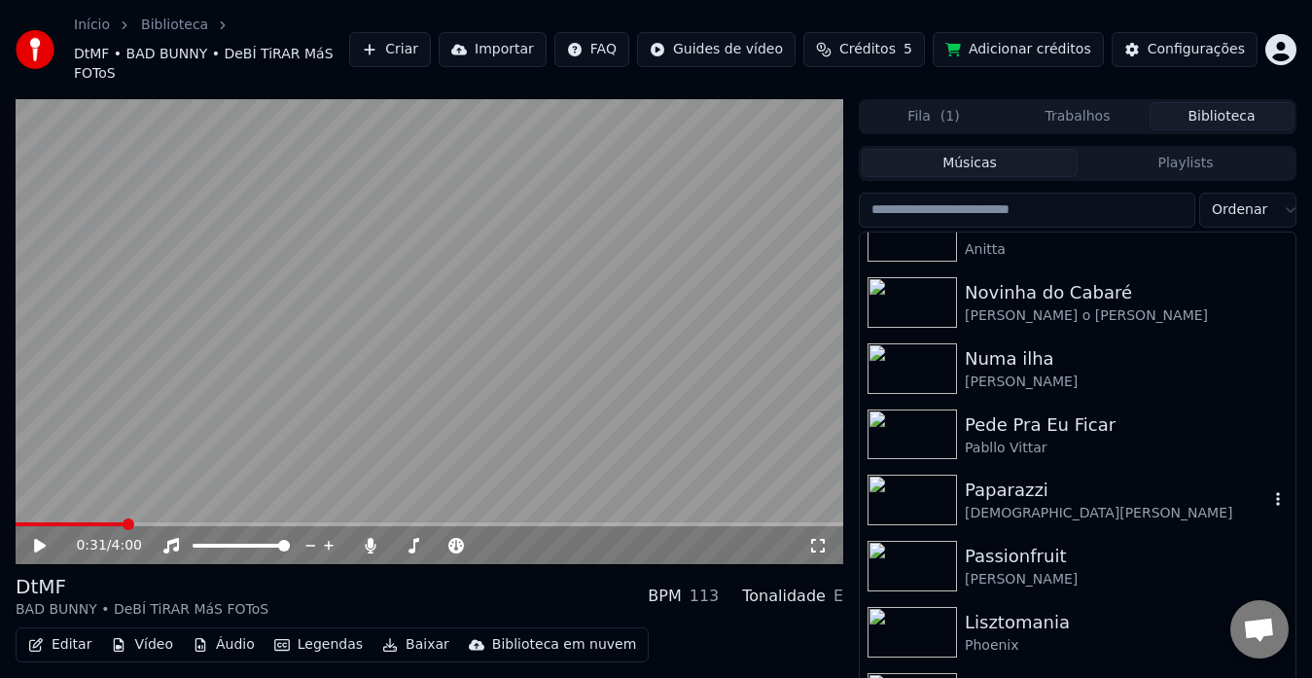
click at [1268, 491] on icon "button" at bounding box center [1277, 499] width 19 height 16
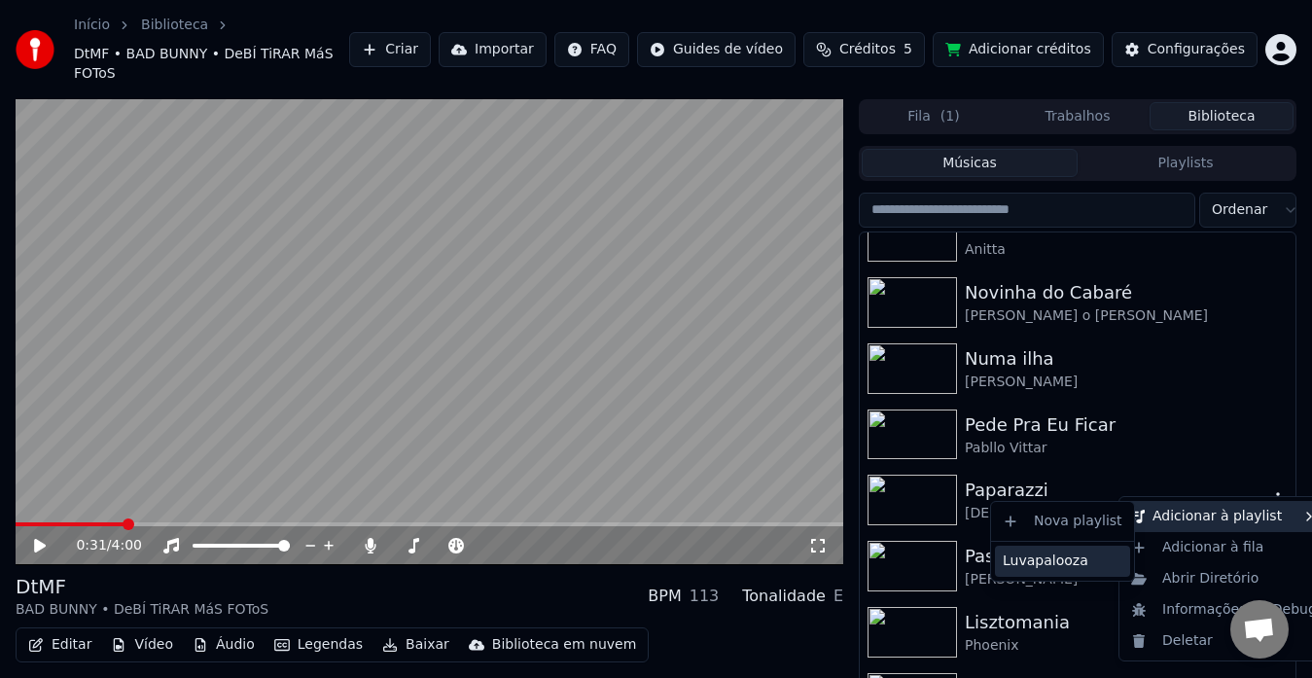
click at [1082, 546] on div "Luvapalooza" at bounding box center [1062, 561] width 135 height 31
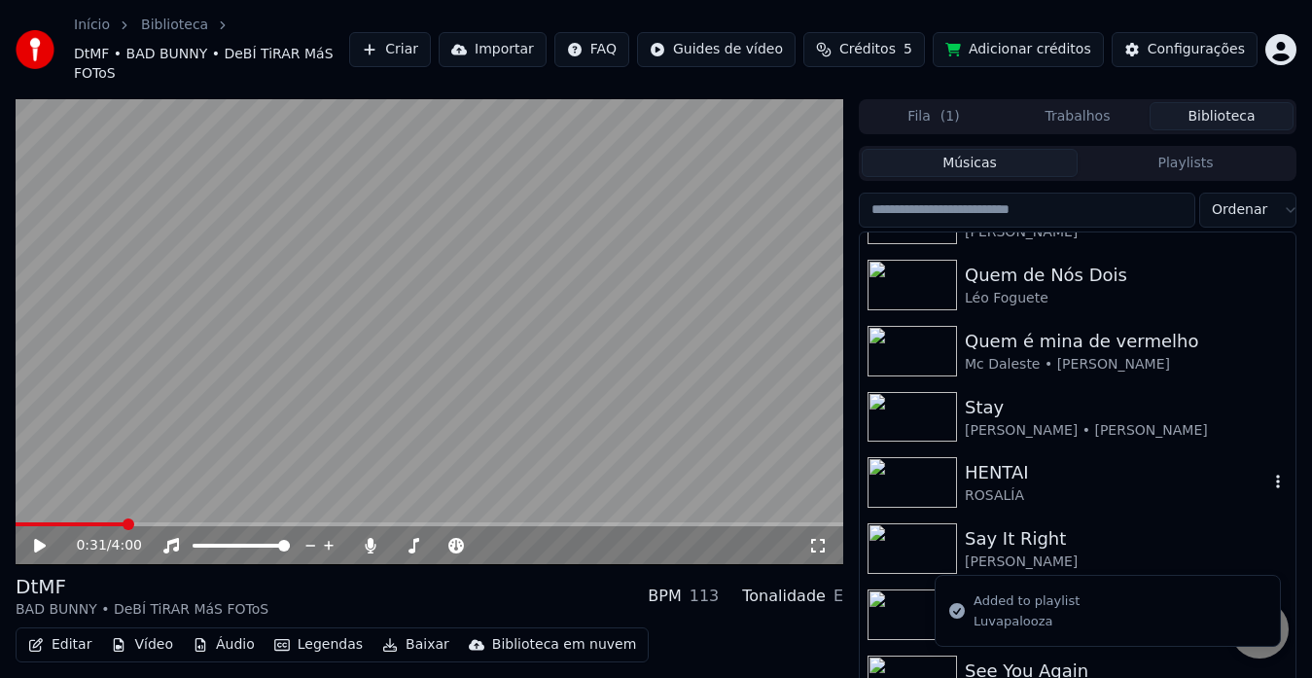
scroll to position [3419, 0]
click at [1268, 473] on icon "button" at bounding box center [1277, 481] width 19 height 16
click at [1276, 475] on icon "button" at bounding box center [1278, 482] width 4 height 14
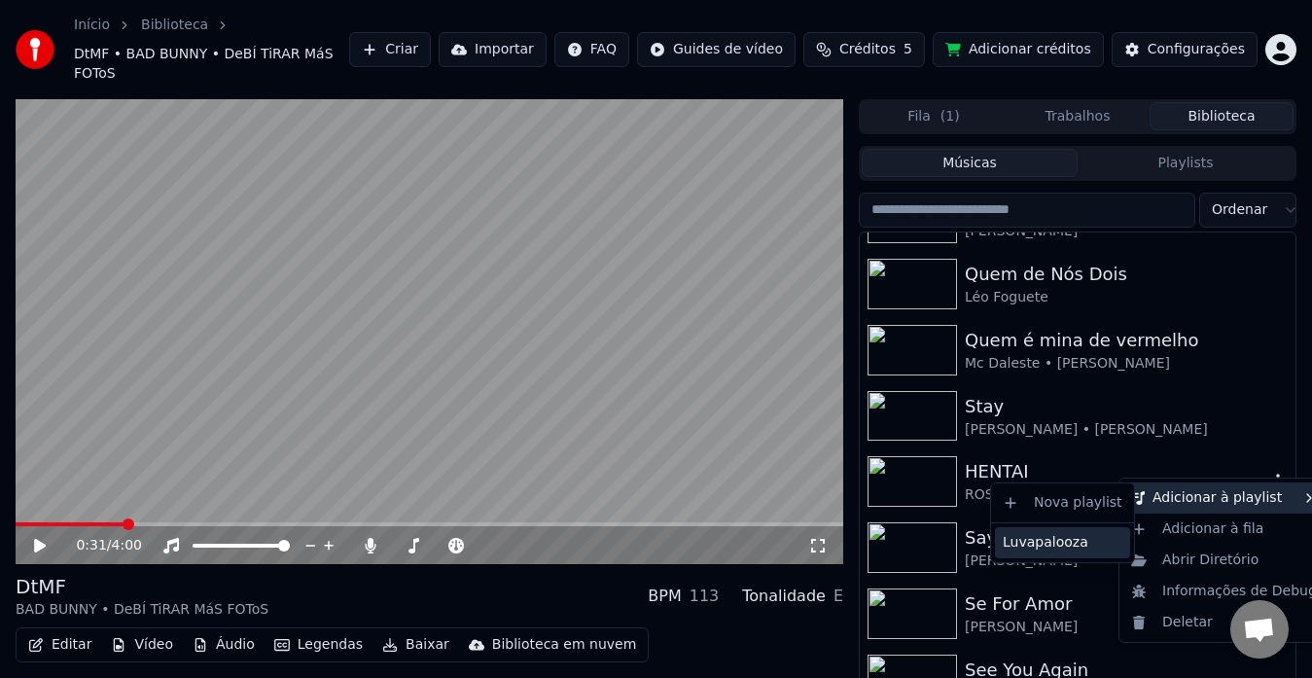
click at [1092, 535] on div "Luvapalooza" at bounding box center [1062, 542] width 135 height 31
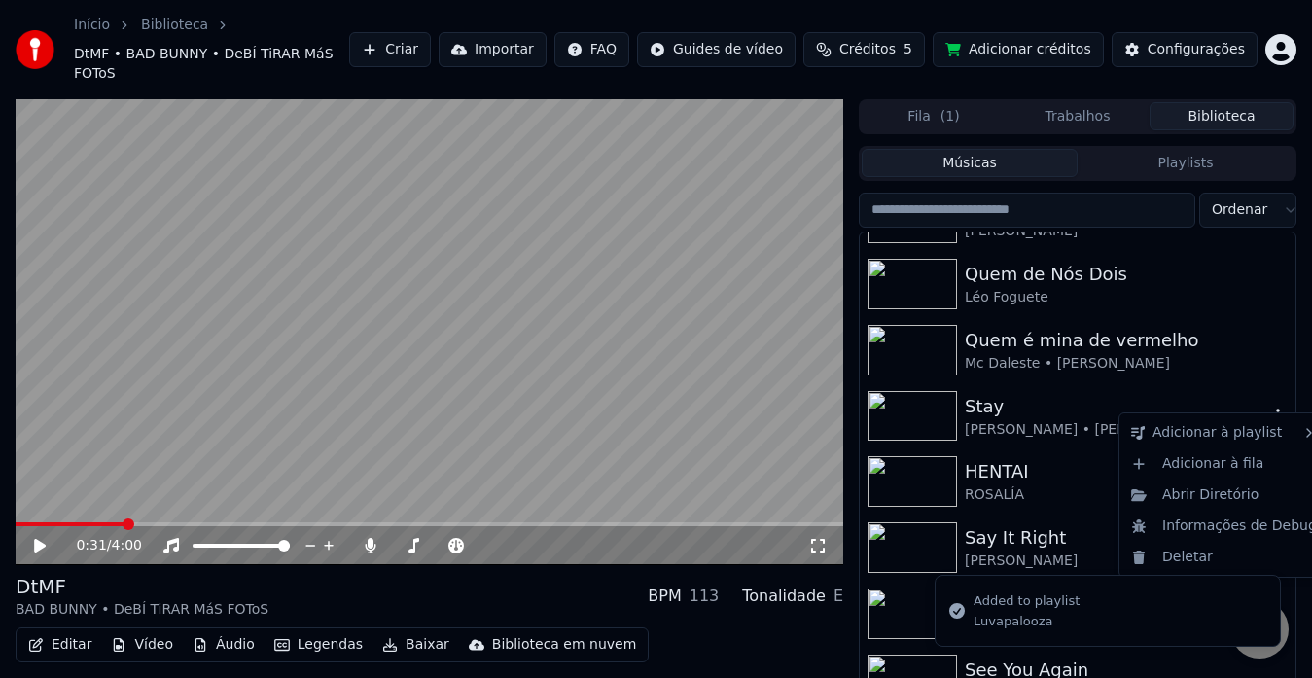
click at [1268, 407] on icon "button" at bounding box center [1277, 415] width 19 height 16
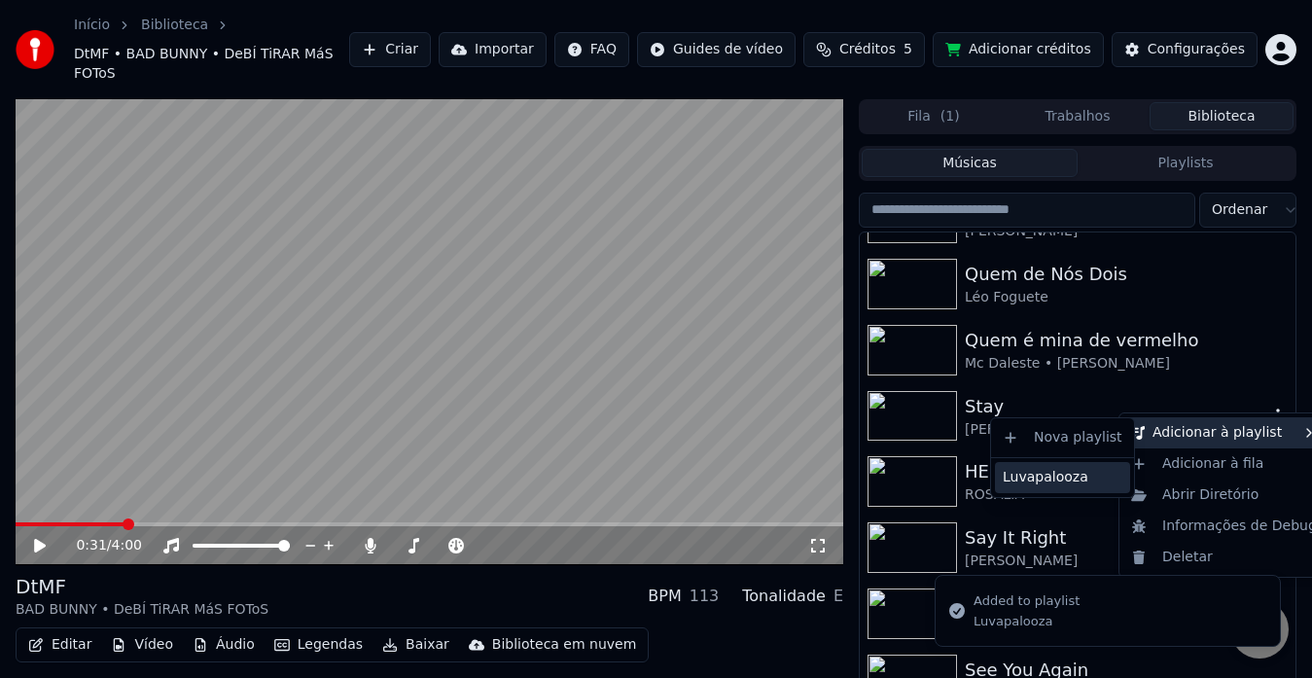
click at [1061, 470] on div "Luvapalooza" at bounding box center [1062, 477] width 135 height 31
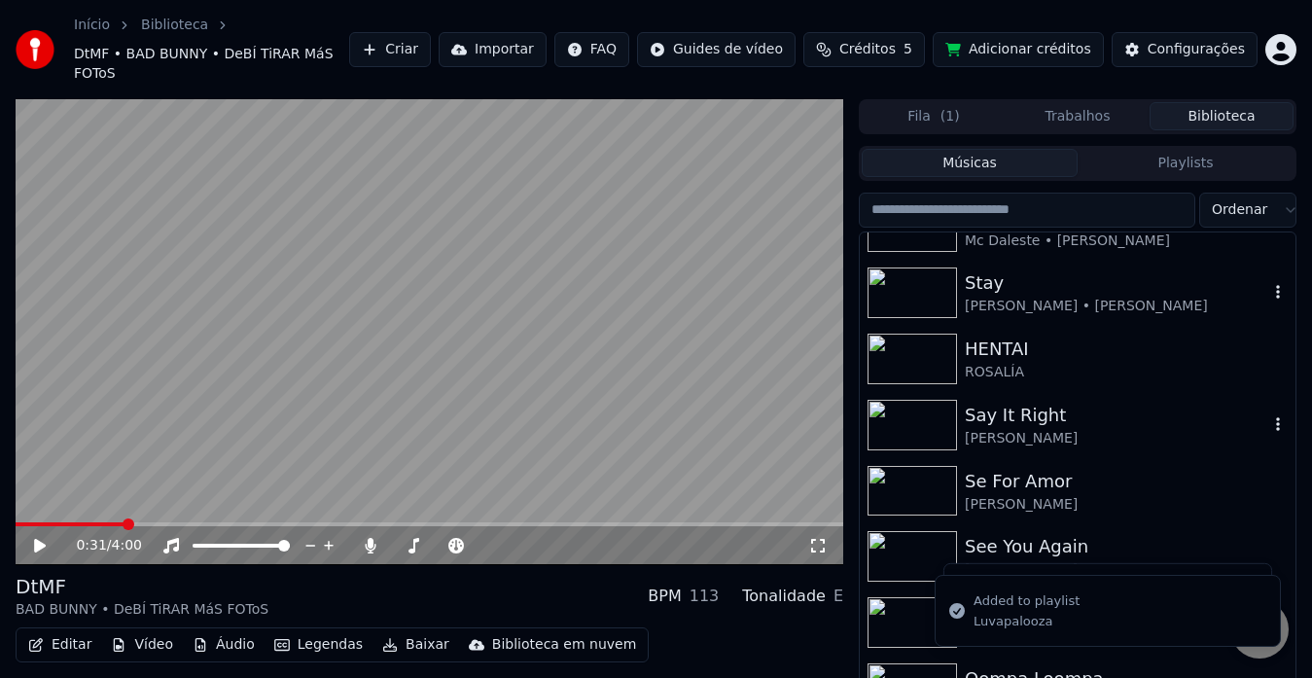
scroll to position [3553, 0]
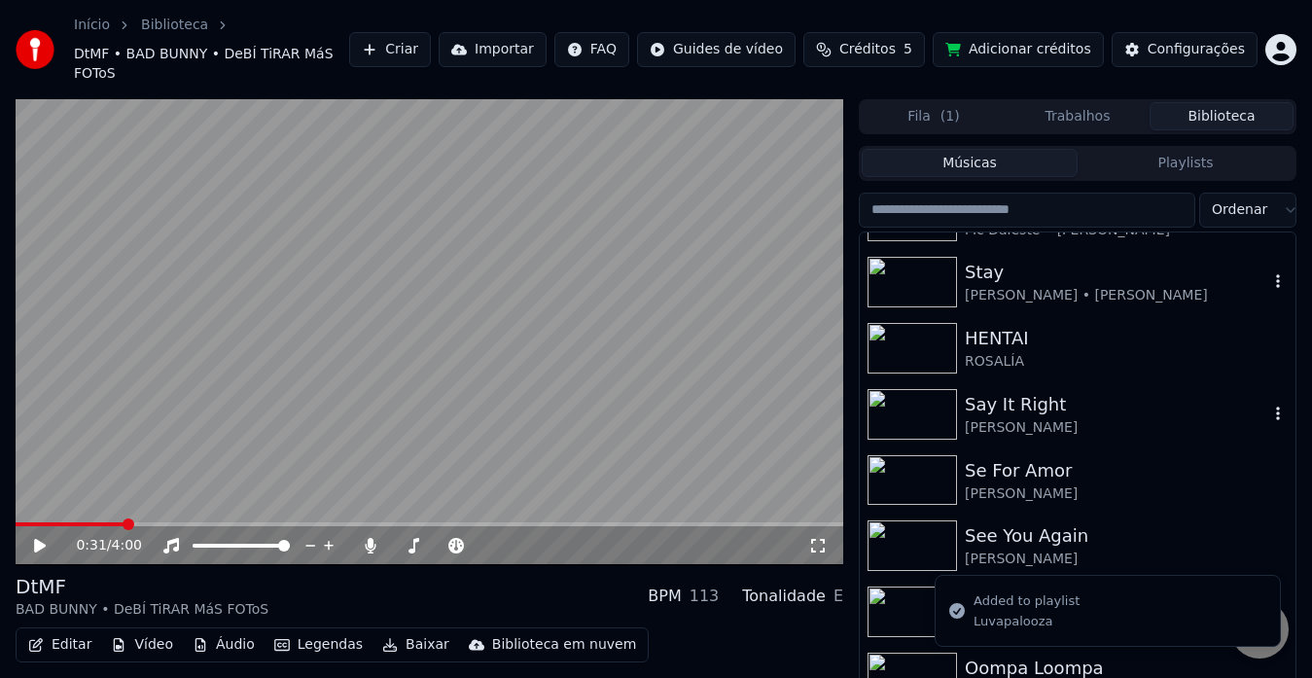
click at [1268, 405] on icon "button" at bounding box center [1277, 413] width 19 height 16
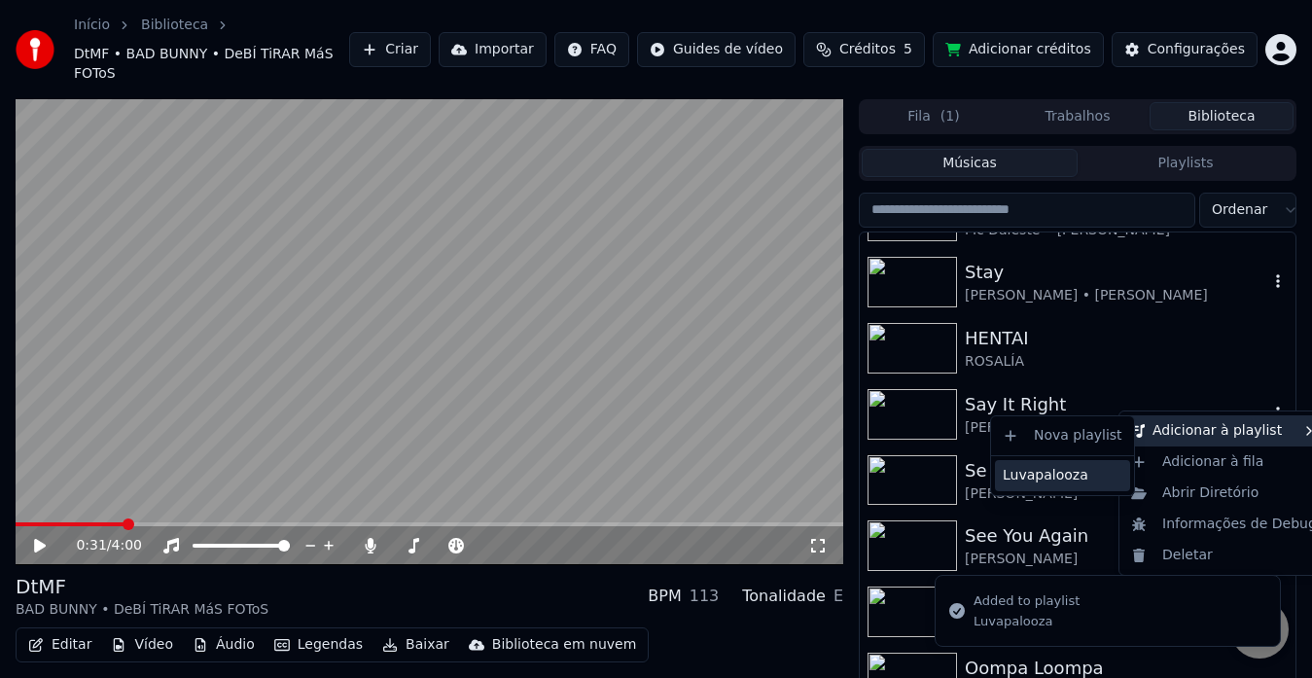
click at [1080, 467] on div "Luvapalooza" at bounding box center [1062, 475] width 135 height 31
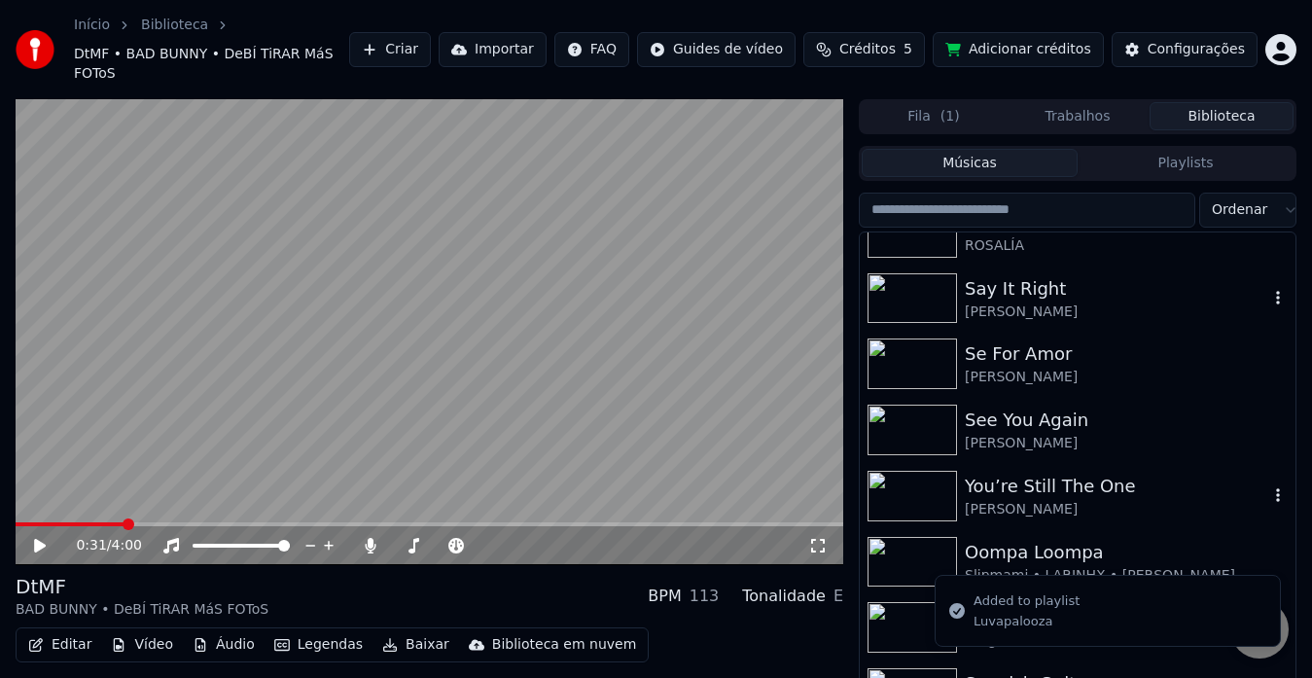
scroll to position [3671, 0]
click at [1276, 421] on icon "button" at bounding box center [1278, 428] width 4 height 14
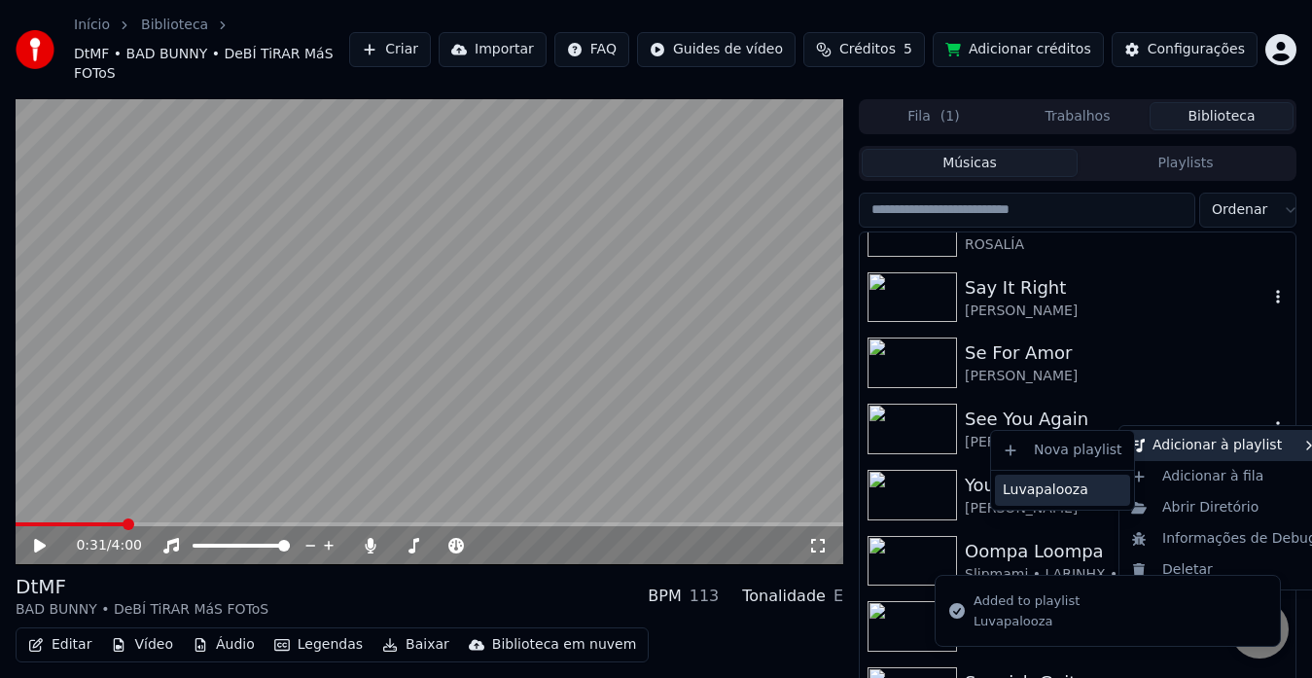
click at [1064, 489] on div "Luvapalooza" at bounding box center [1062, 490] width 135 height 31
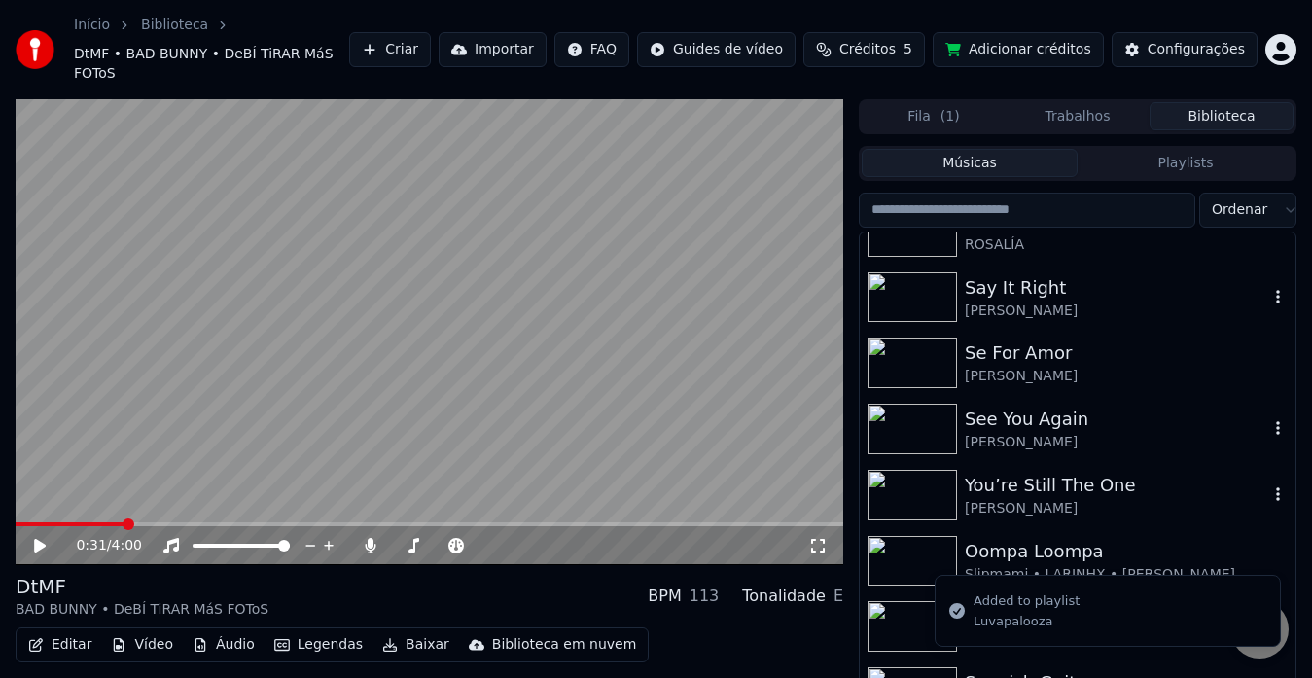
click at [1268, 483] on button "button" at bounding box center [1277, 494] width 19 height 23
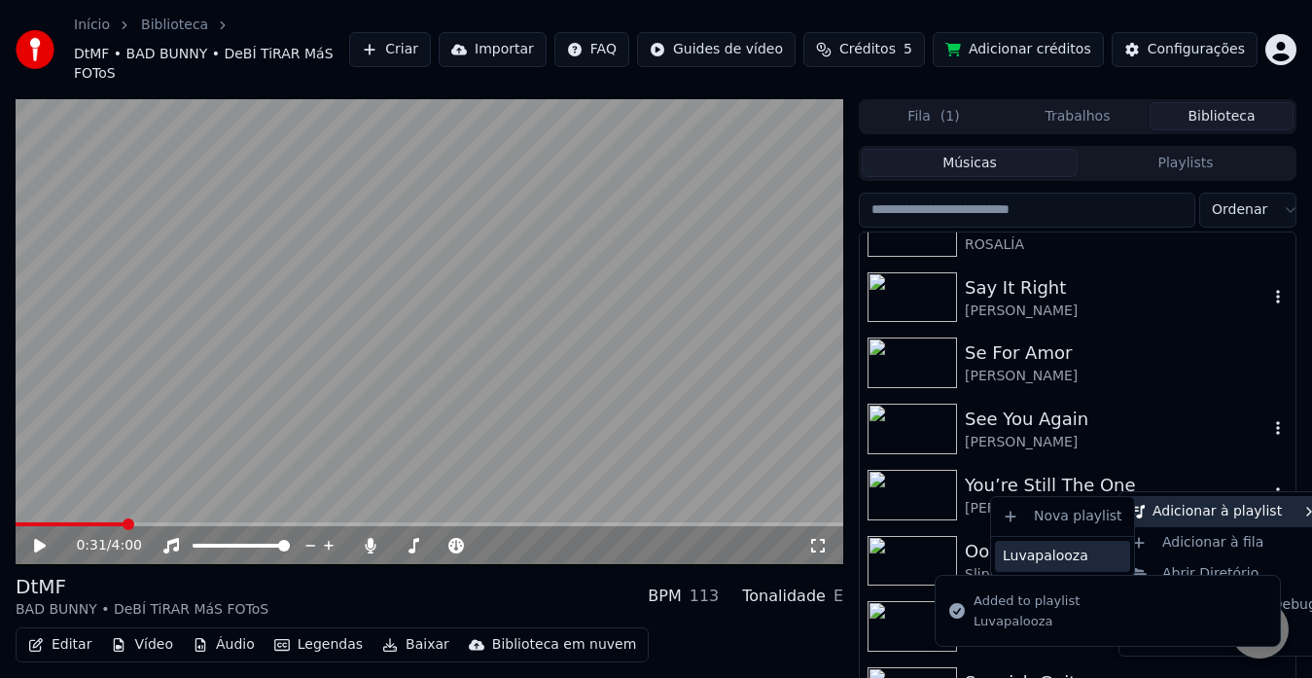
click at [1039, 550] on div "Luvapalooza" at bounding box center [1062, 556] width 135 height 31
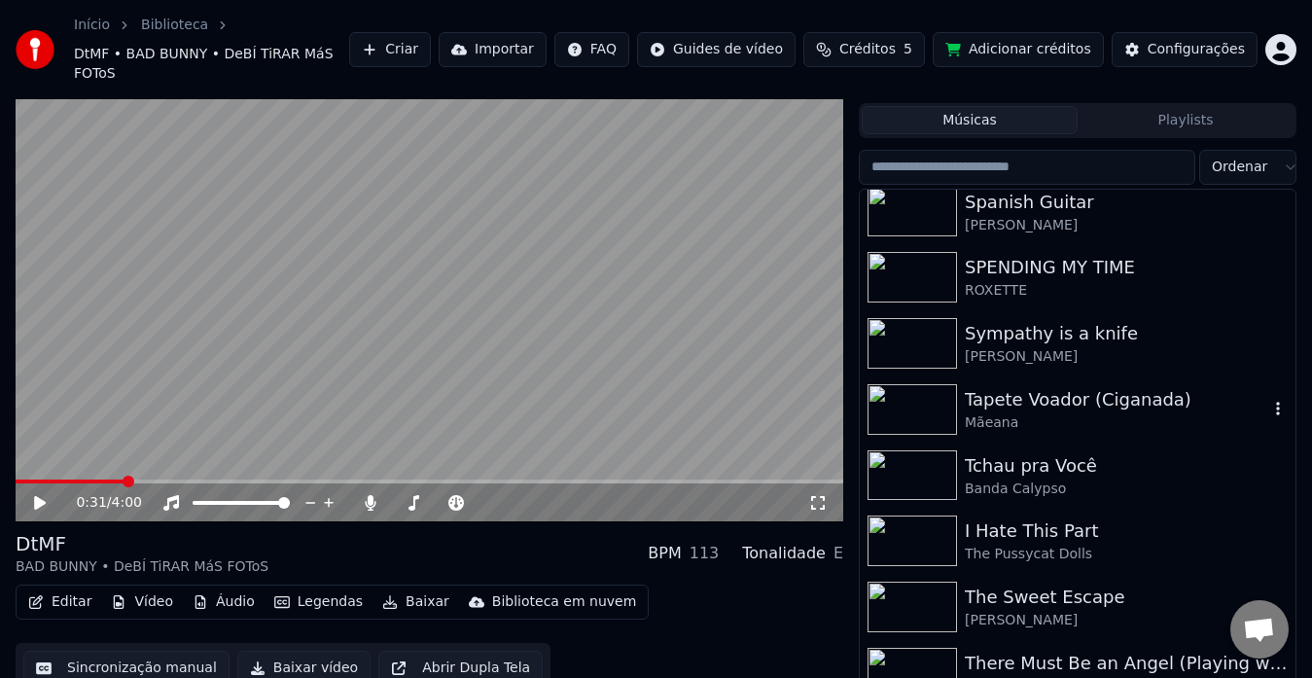
scroll to position [4111, 0]
click at [1268, 331] on button "button" at bounding box center [1277, 342] width 19 height 23
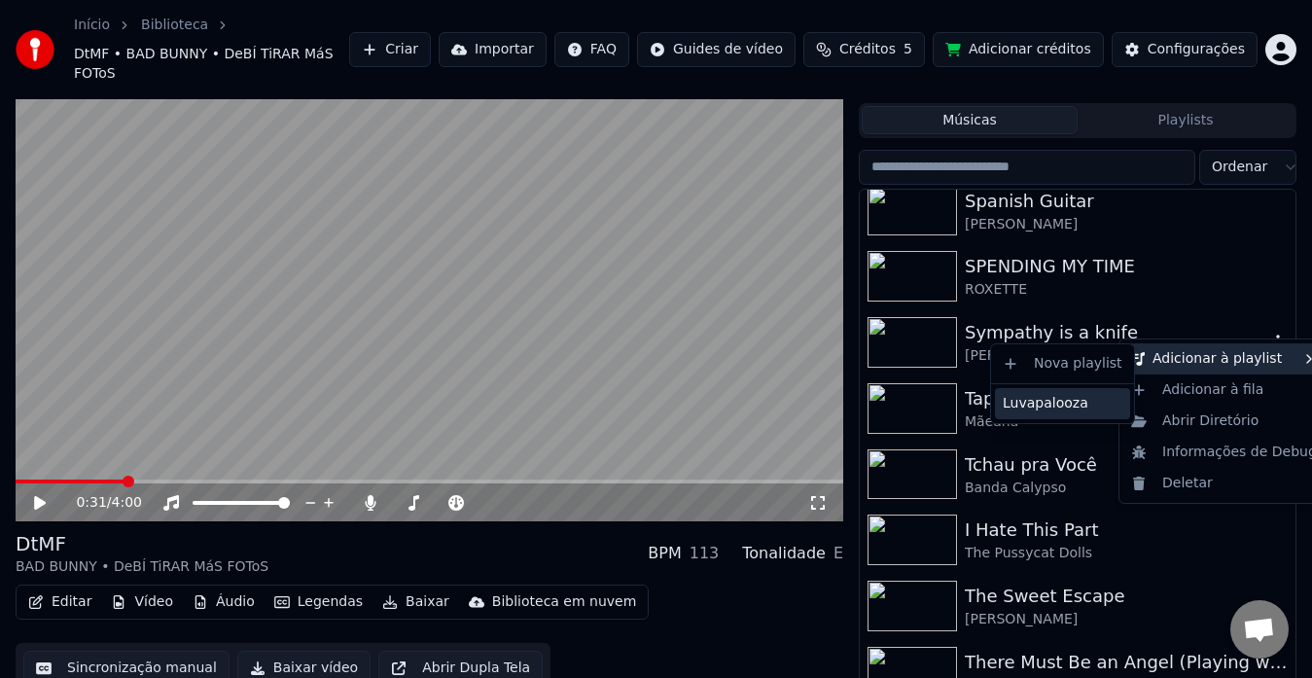
click at [1100, 402] on div "Luvapalooza" at bounding box center [1062, 403] width 135 height 31
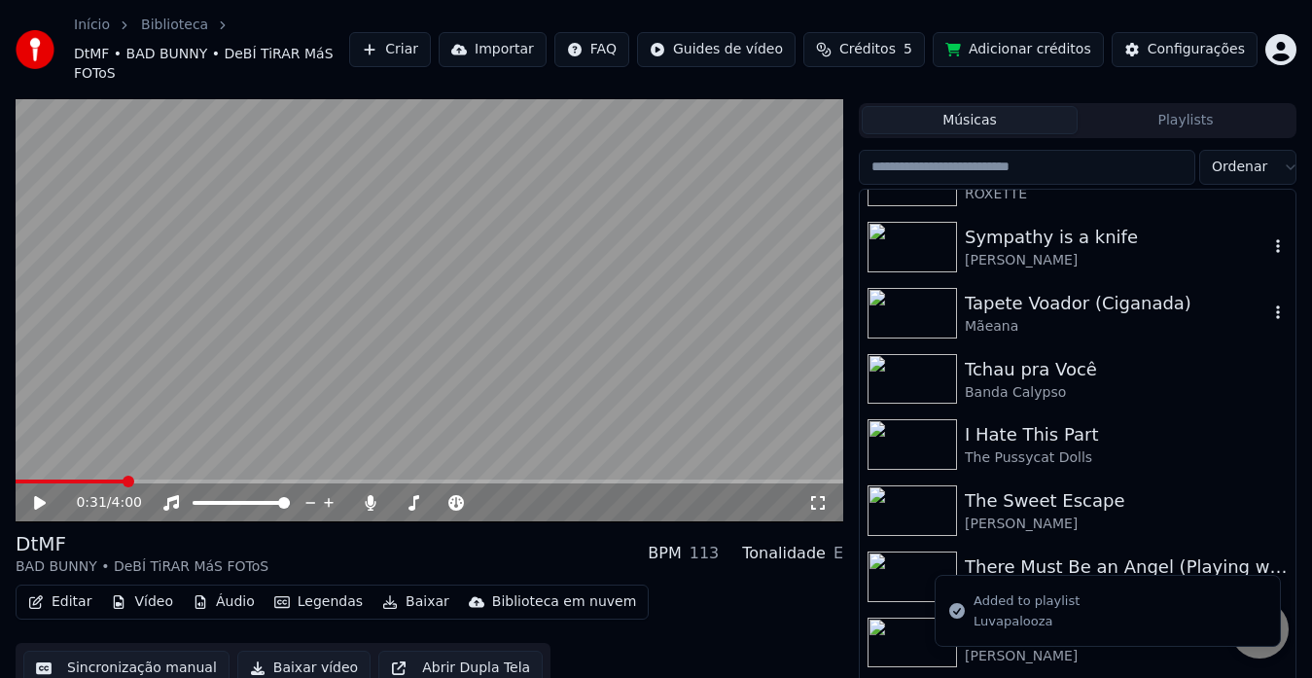
scroll to position [4215, 0]
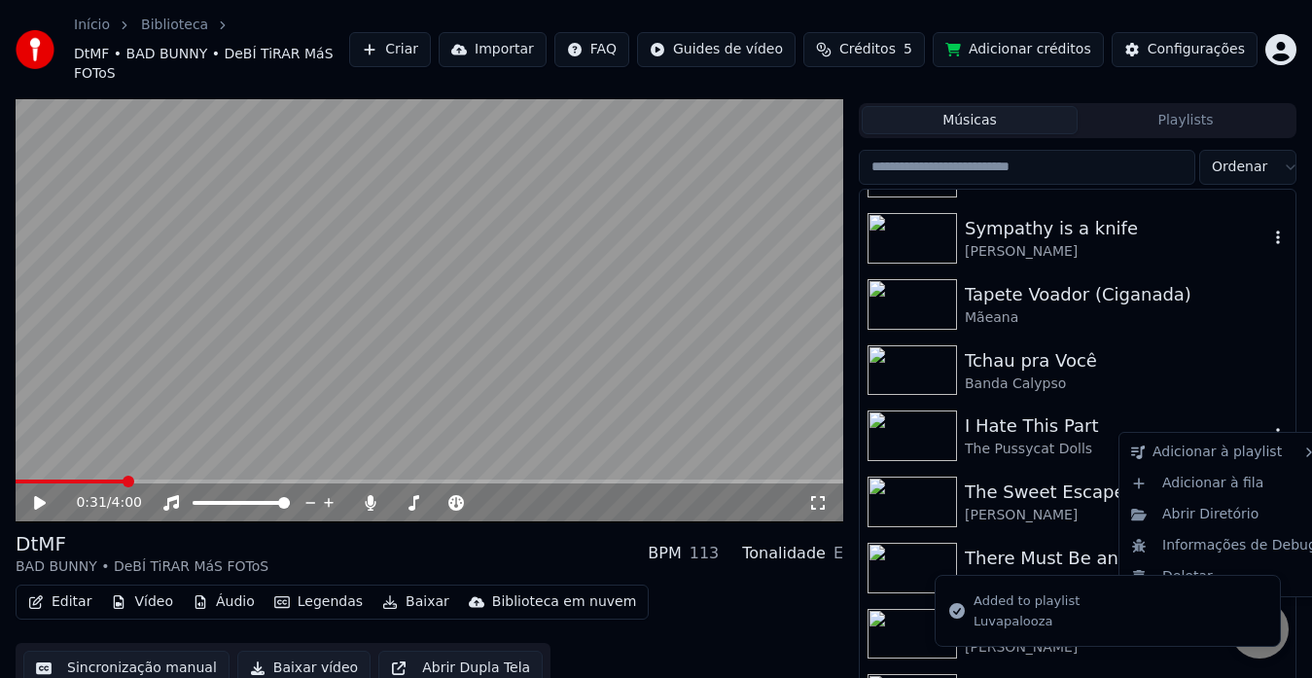
click at [1268, 427] on icon "button" at bounding box center [1277, 435] width 19 height 16
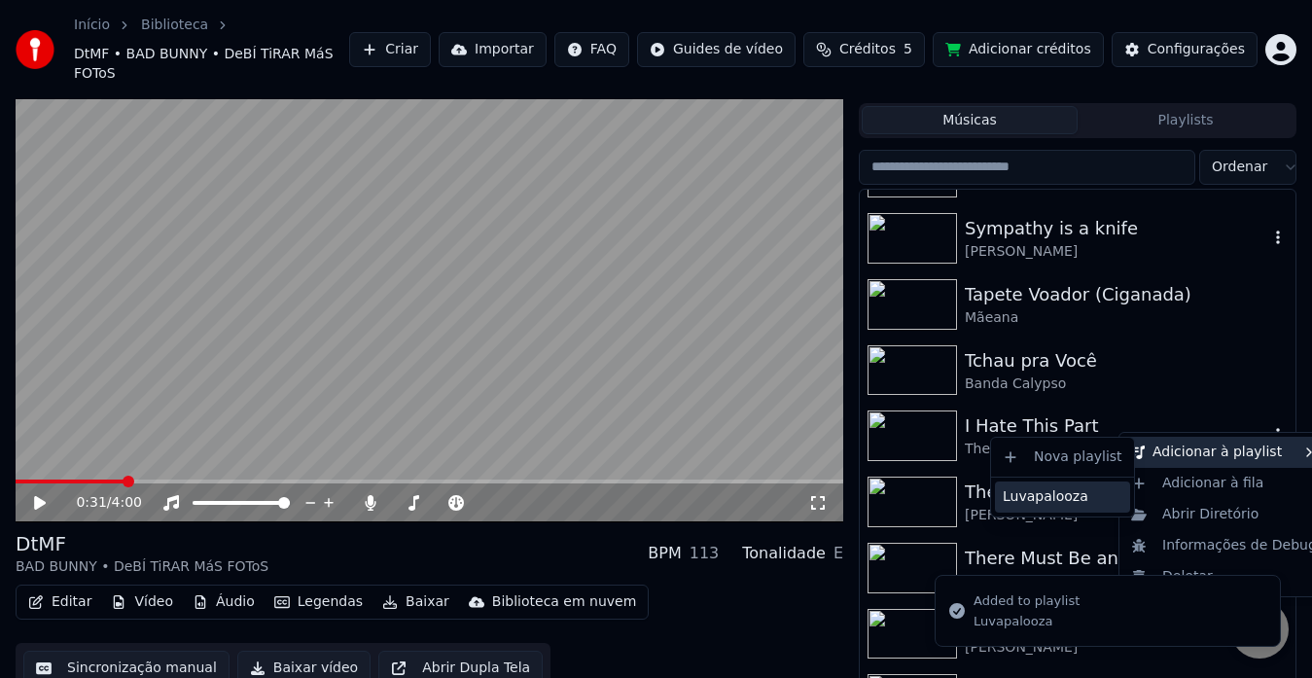
click at [1067, 491] on div "Luvapalooza" at bounding box center [1062, 496] width 135 height 31
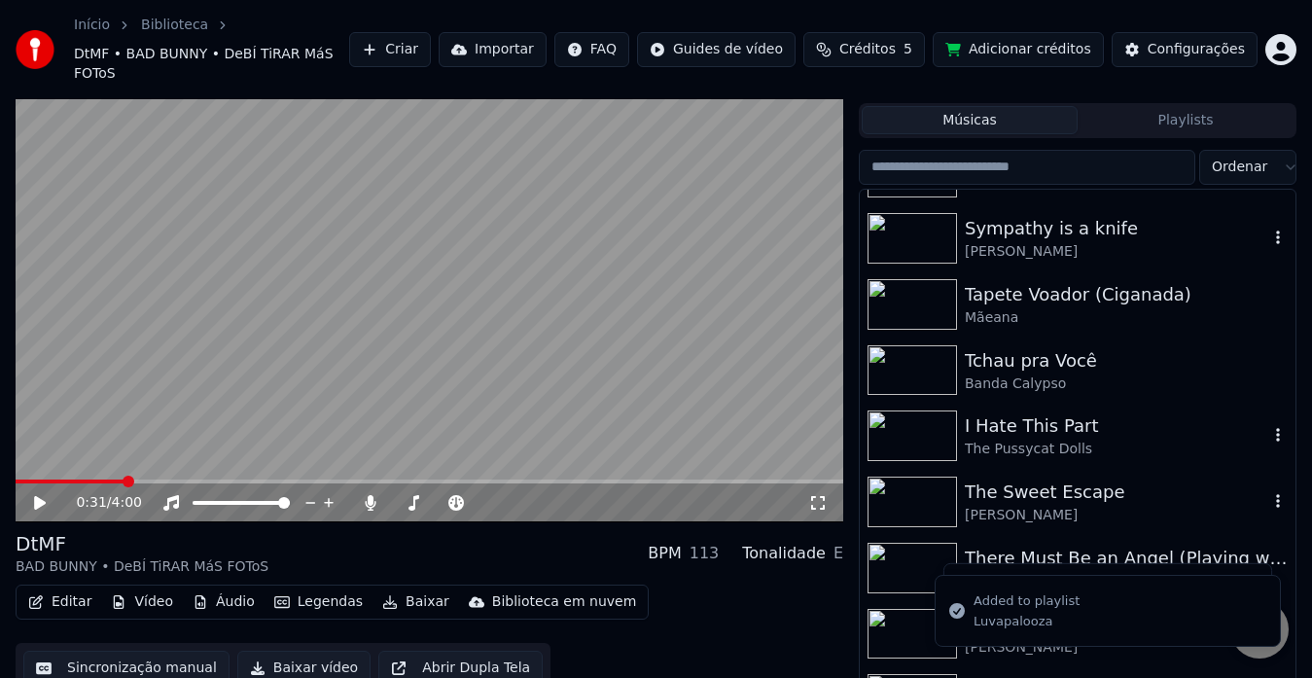
scroll to position [4251, 0]
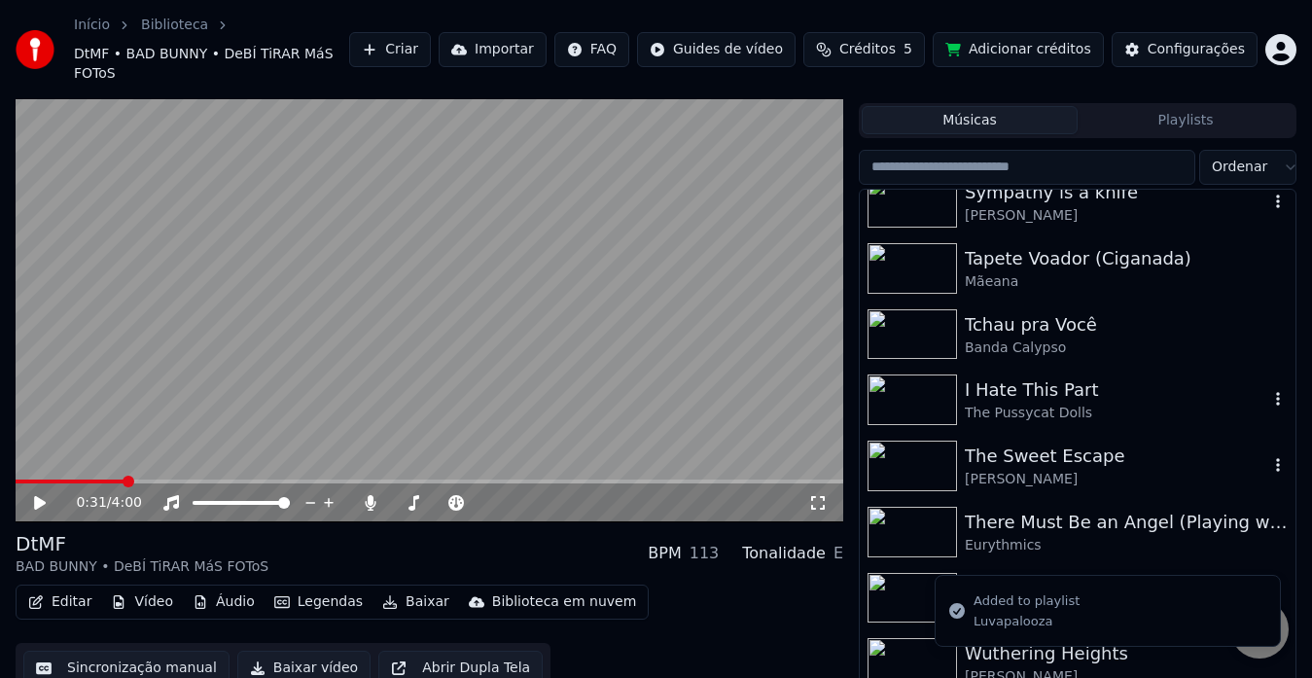
click at [1268, 457] on icon "button" at bounding box center [1277, 465] width 19 height 16
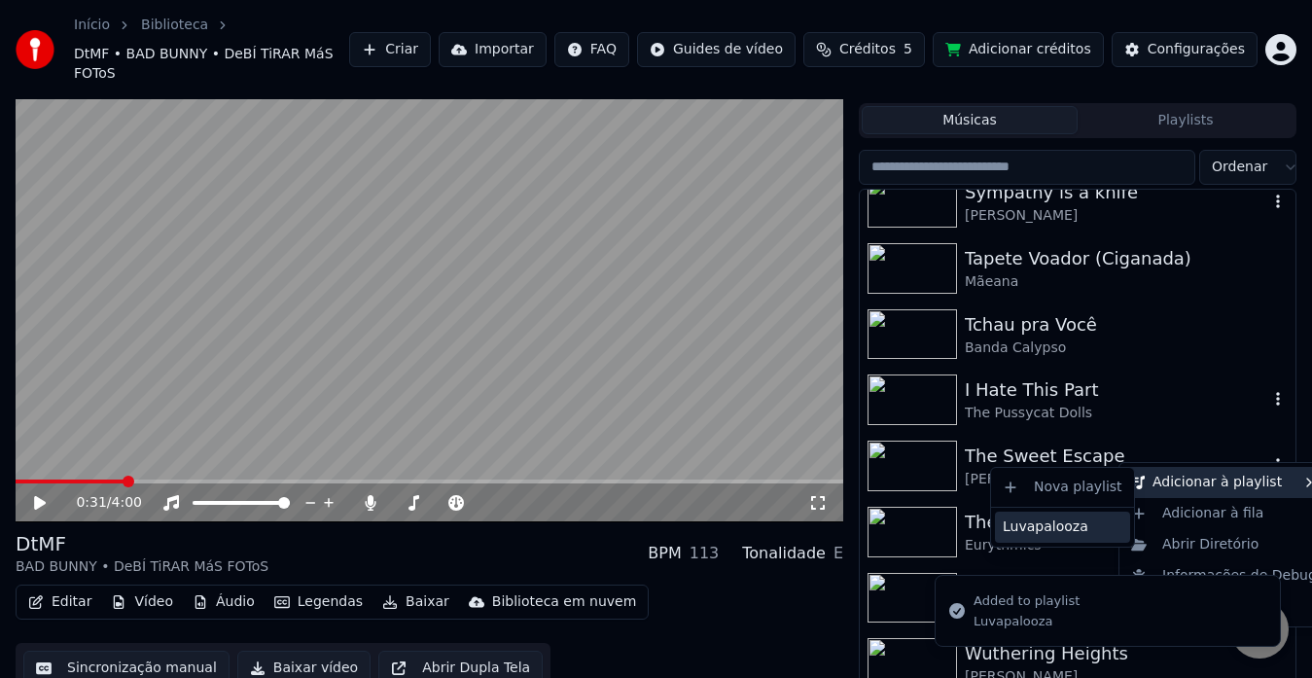
click at [1089, 528] on div "Luvapalooza" at bounding box center [1062, 526] width 135 height 31
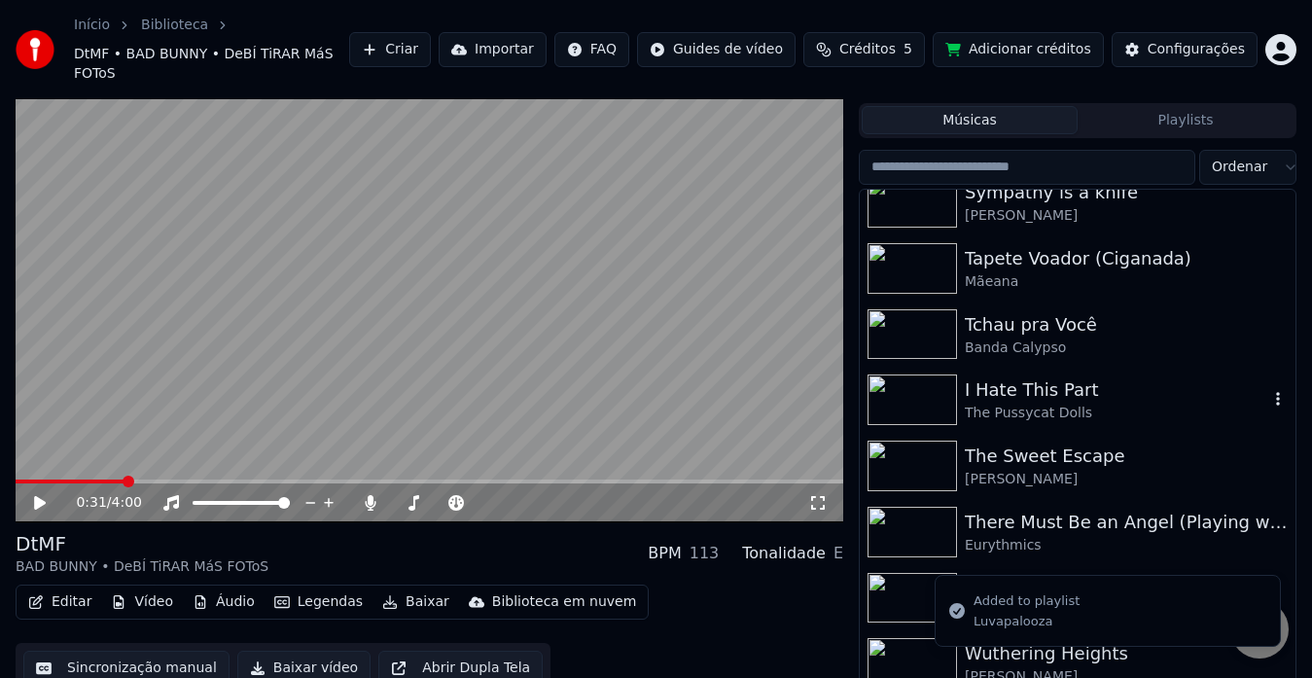
click at [1236, 116] on div "Músicas Playlists" at bounding box center [1078, 120] width 438 height 35
click at [1183, 106] on button "Playlists" at bounding box center [1185, 120] width 216 height 28
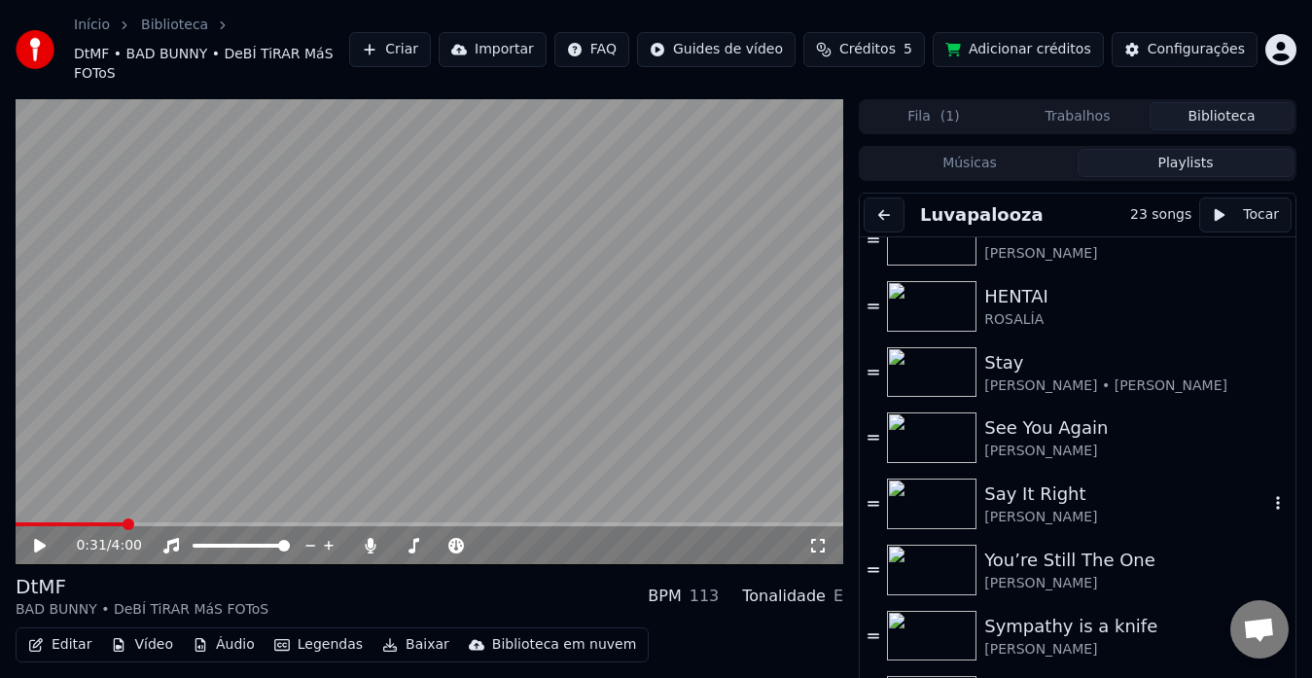
scroll to position [39, 0]
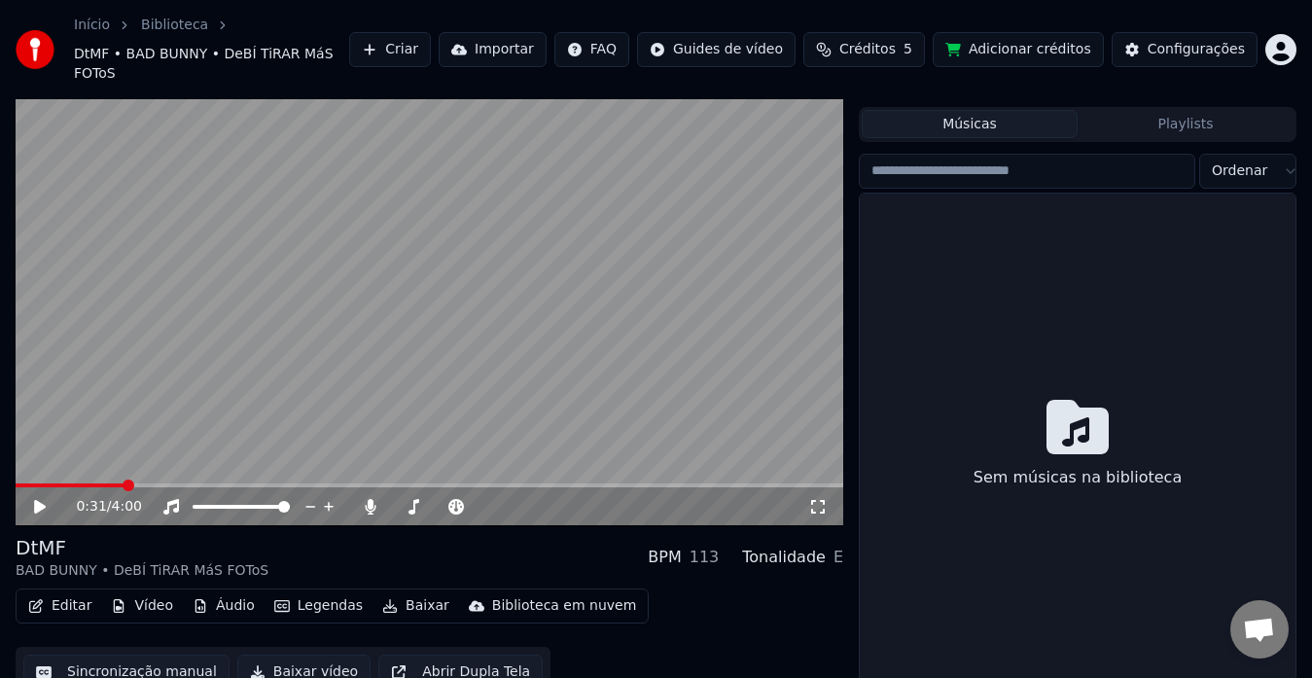
click at [987, 110] on button "Músicas" at bounding box center [970, 124] width 216 height 28
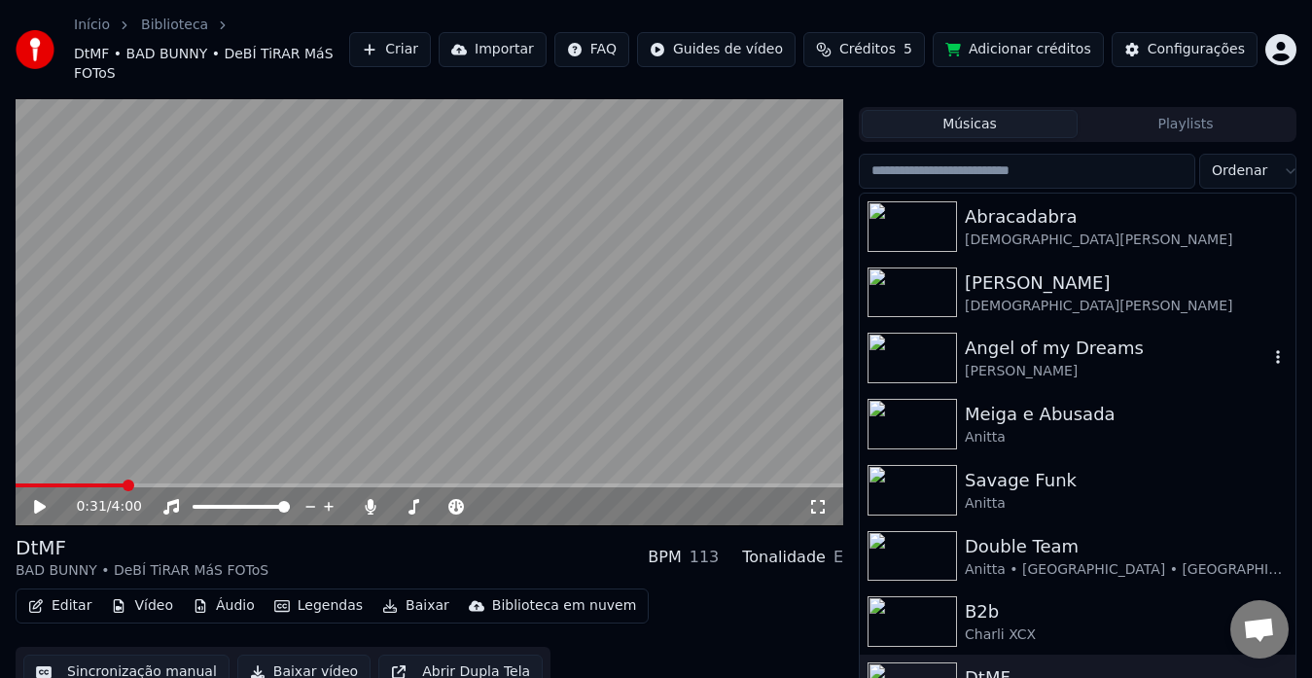
scroll to position [0, 0]
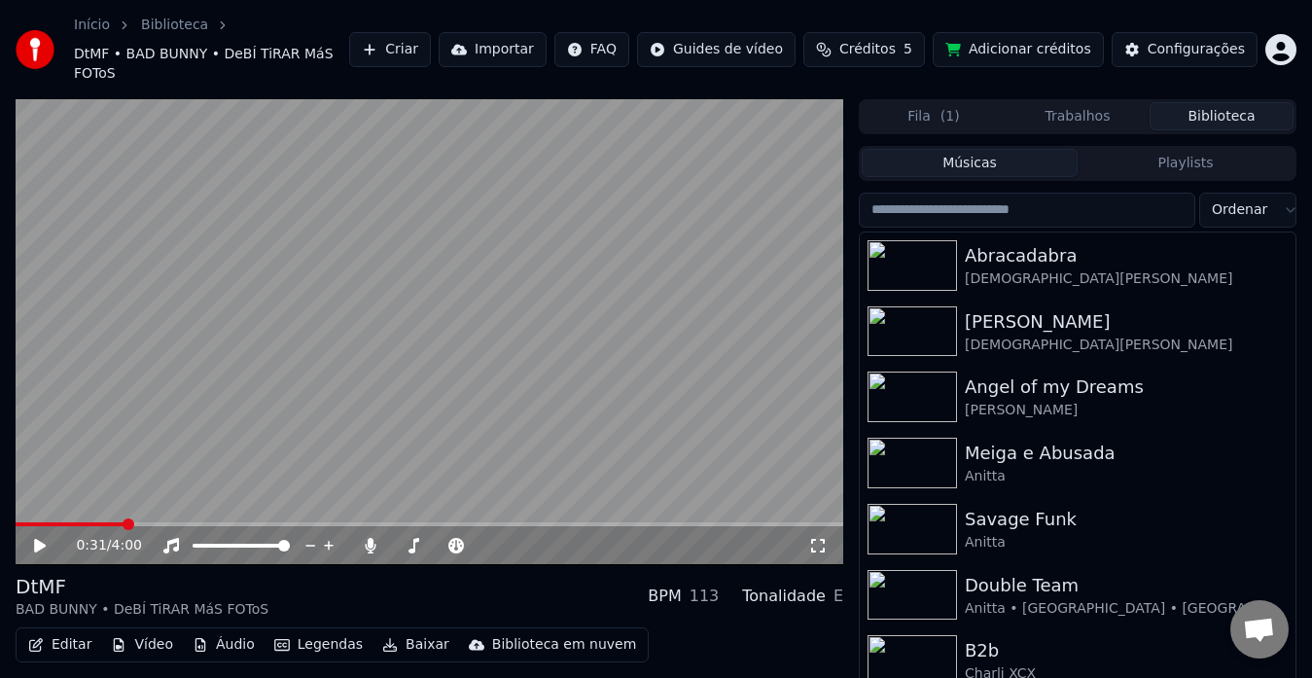
click at [1078, 199] on input "search" at bounding box center [1027, 210] width 336 height 35
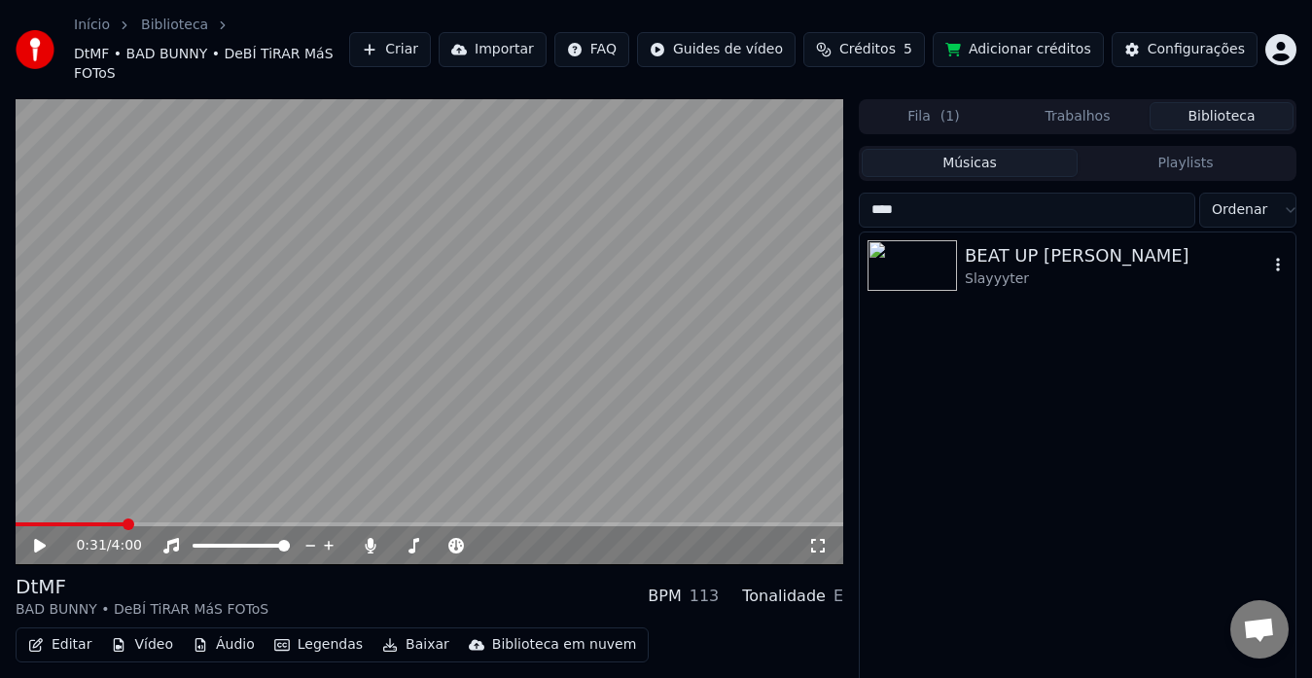
click at [1280, 257] on icon "button" at bounding box center [1277, 265] width 19 height 16
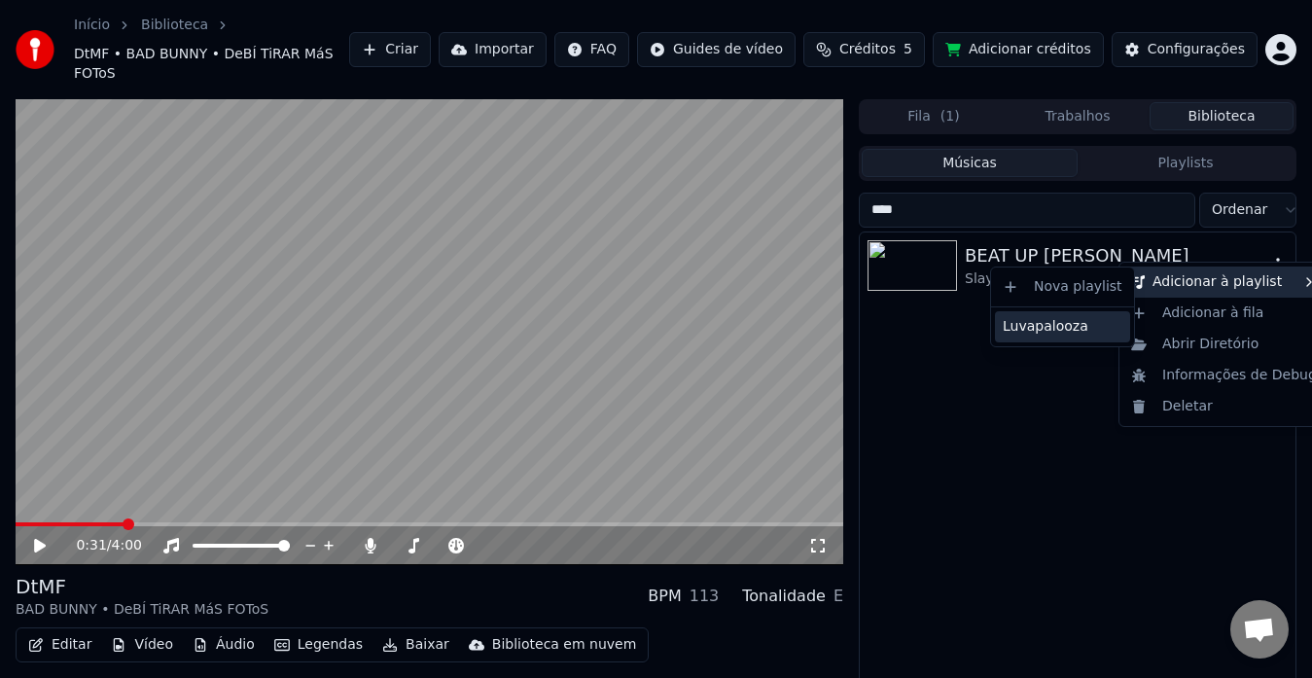
click at [1081, 322] on div "Luvapalooza" at bounding box center [1062, 326] width 135 height 31
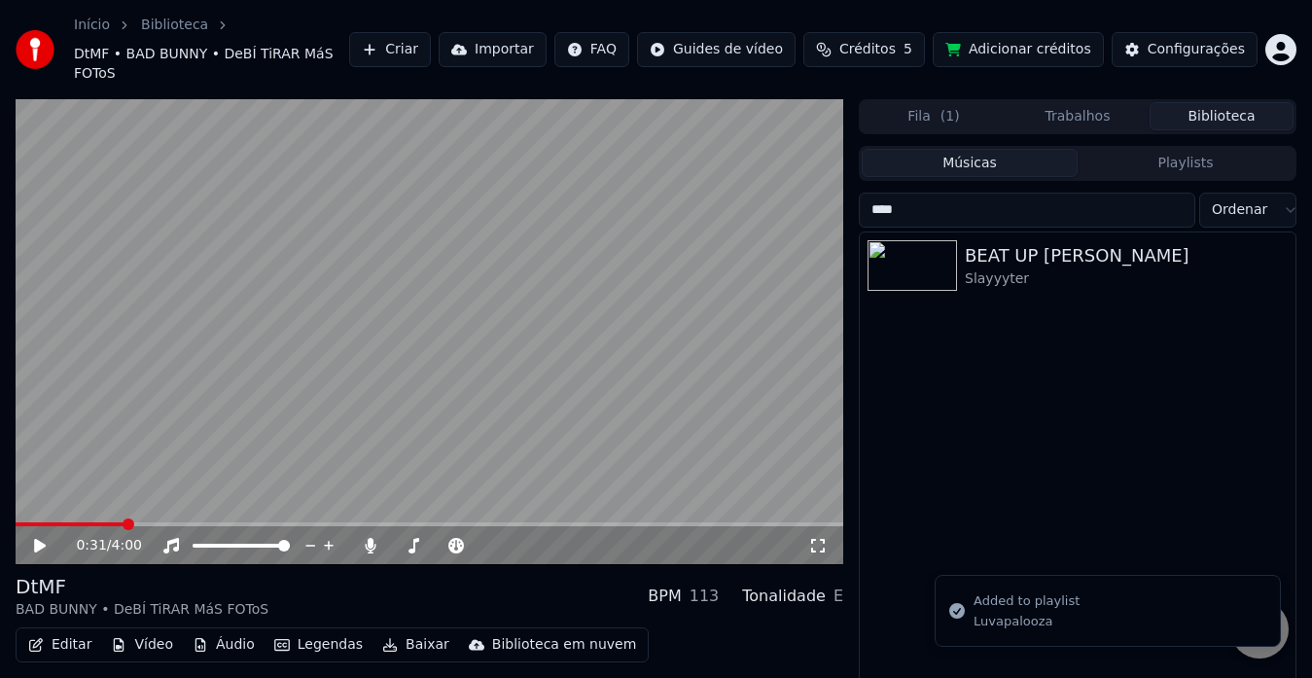
click at [1166, 193] on input "****" at bounding box center [1027, 210] width 336 height 35
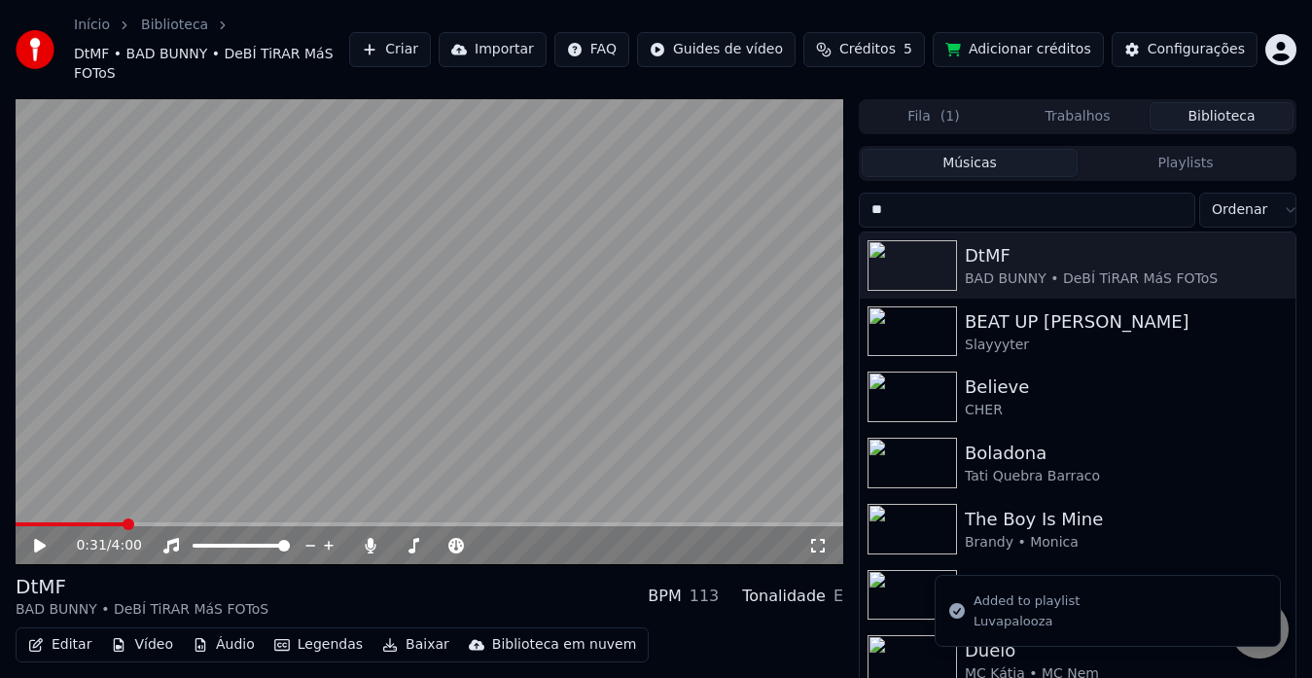
type input "*"
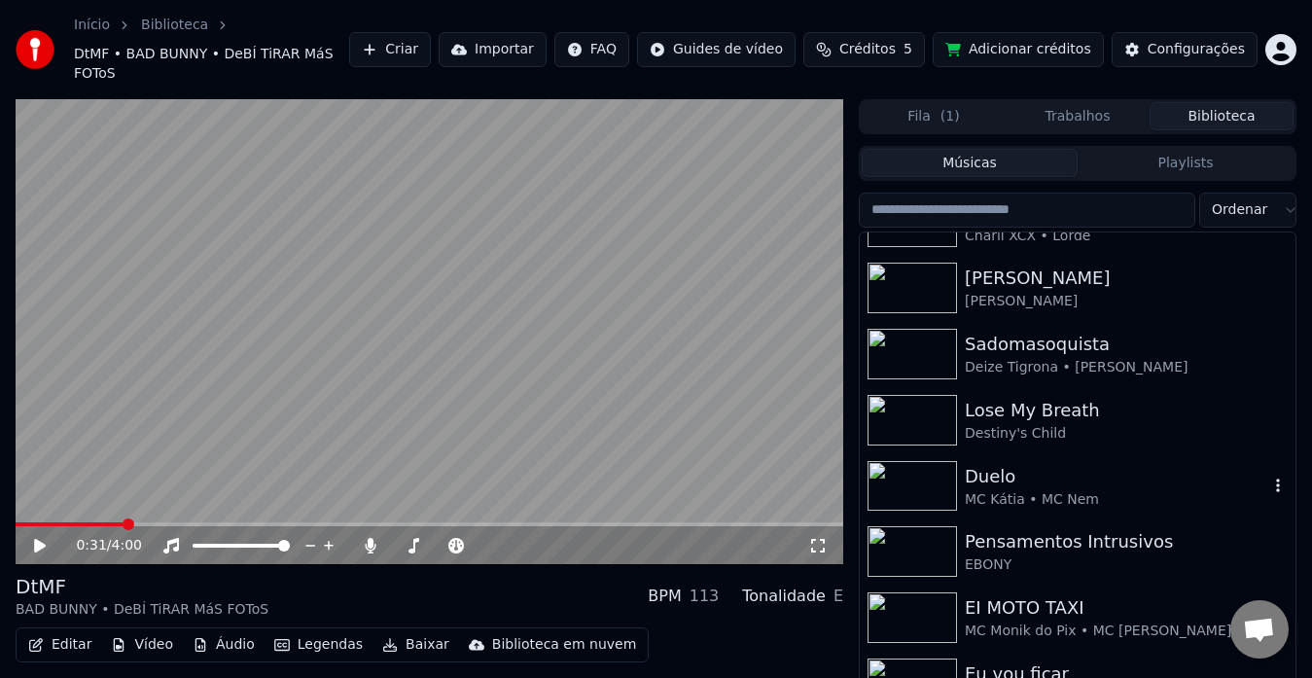
scroll to position [815, 0]
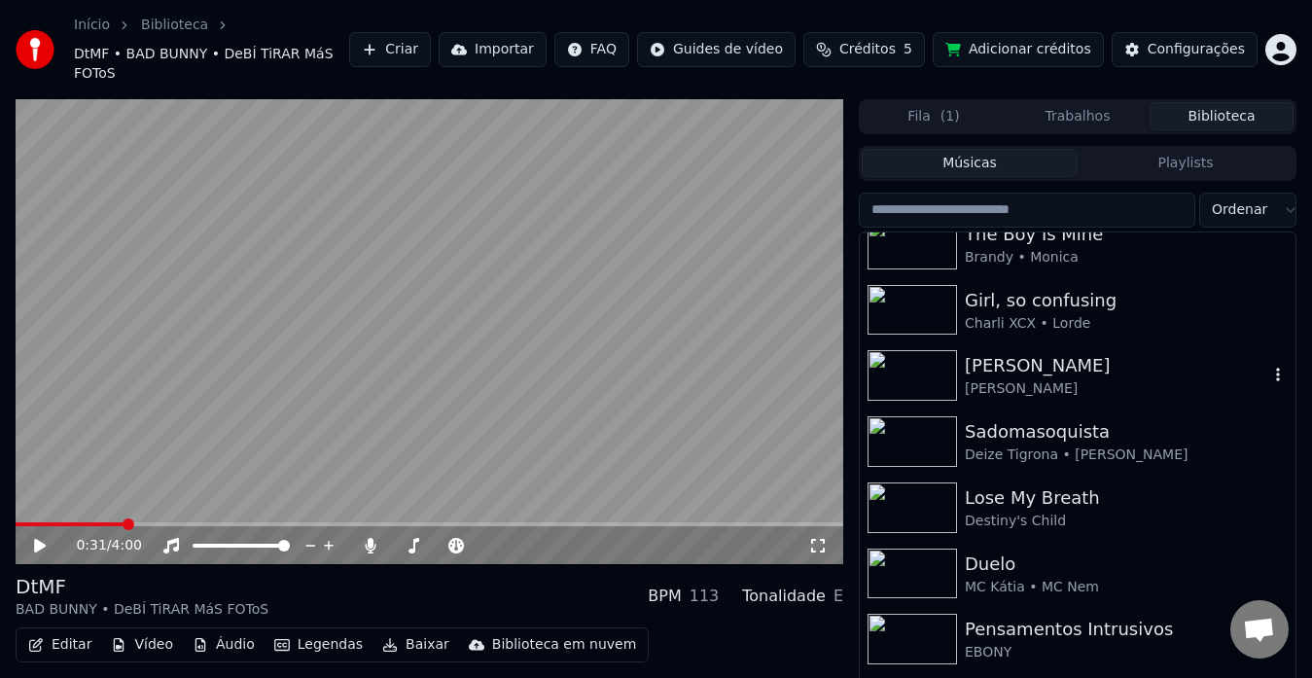
click at [1276, 369] on icon "button" at bounding box center [1278, 376] width 4 height 14
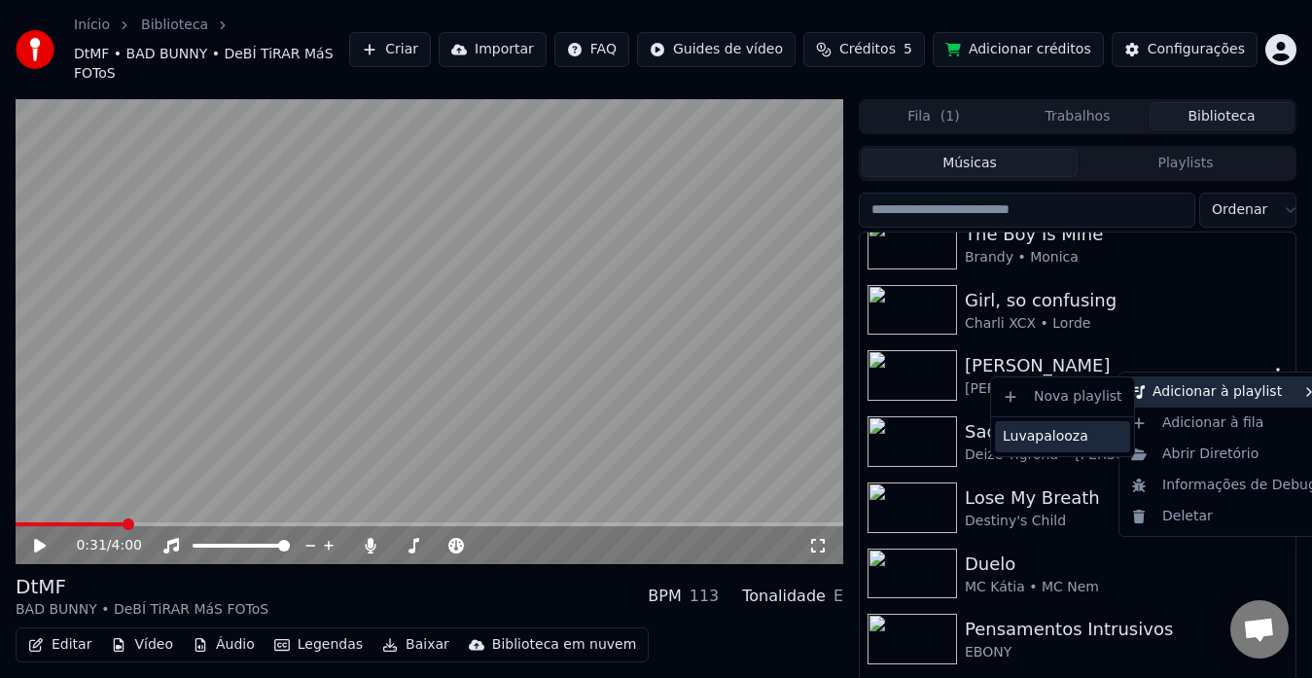
click at [1085, 432] on div "Luvapalooza" at bounding box center [1062, 436] width 135 height 31
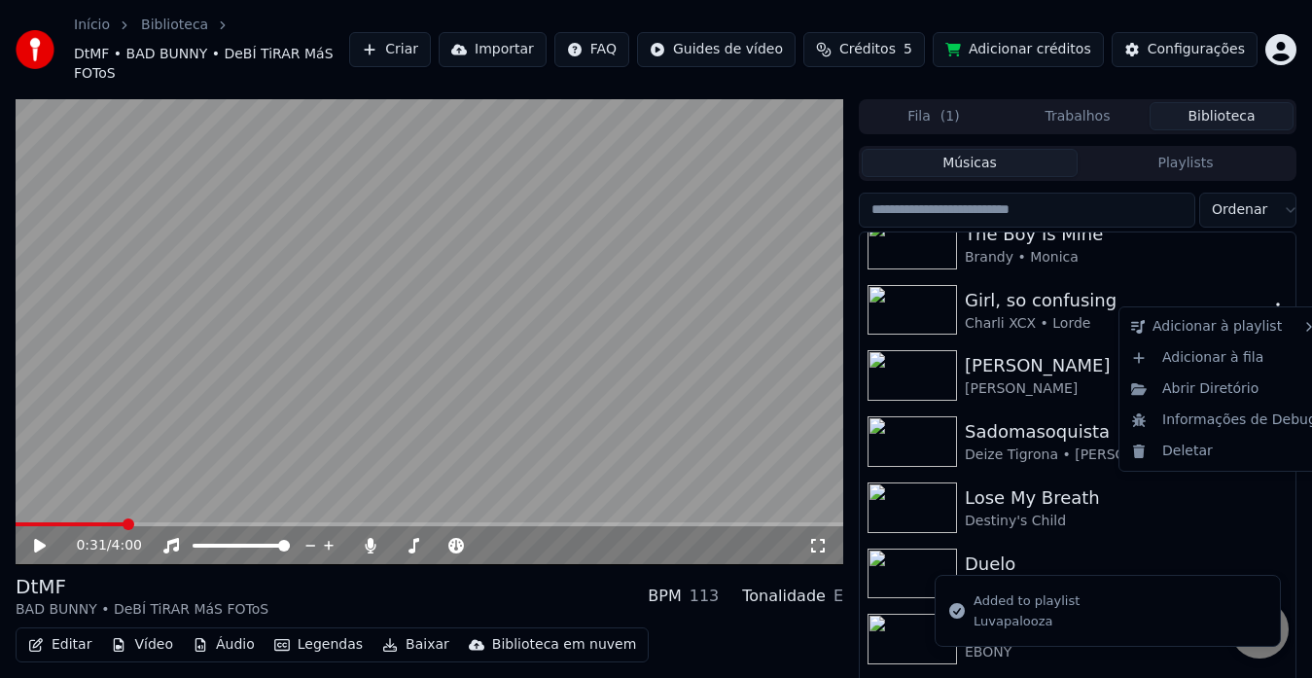
click at [1268, 301] on icon "button" at bounding box center [1277, 309] width 19 height 16
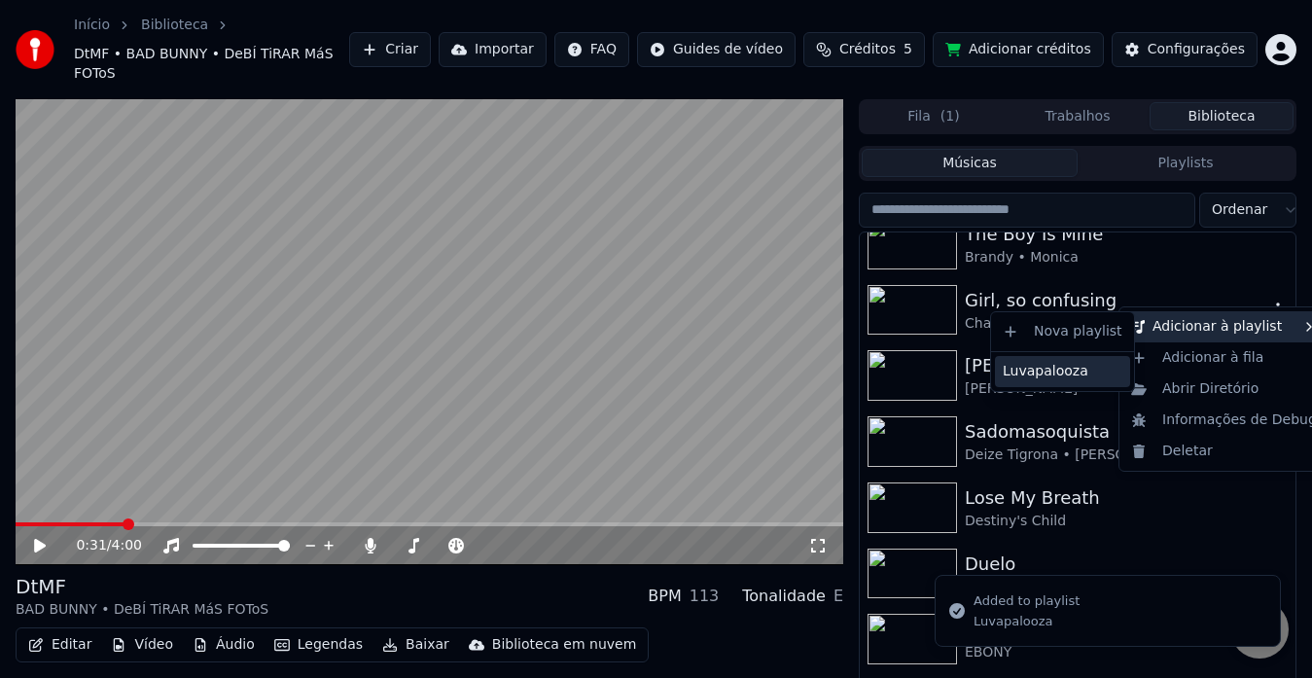
click at [1078, 362] on div "Luvapalooza" at bounding box center [1062, 371] width 135 height 31
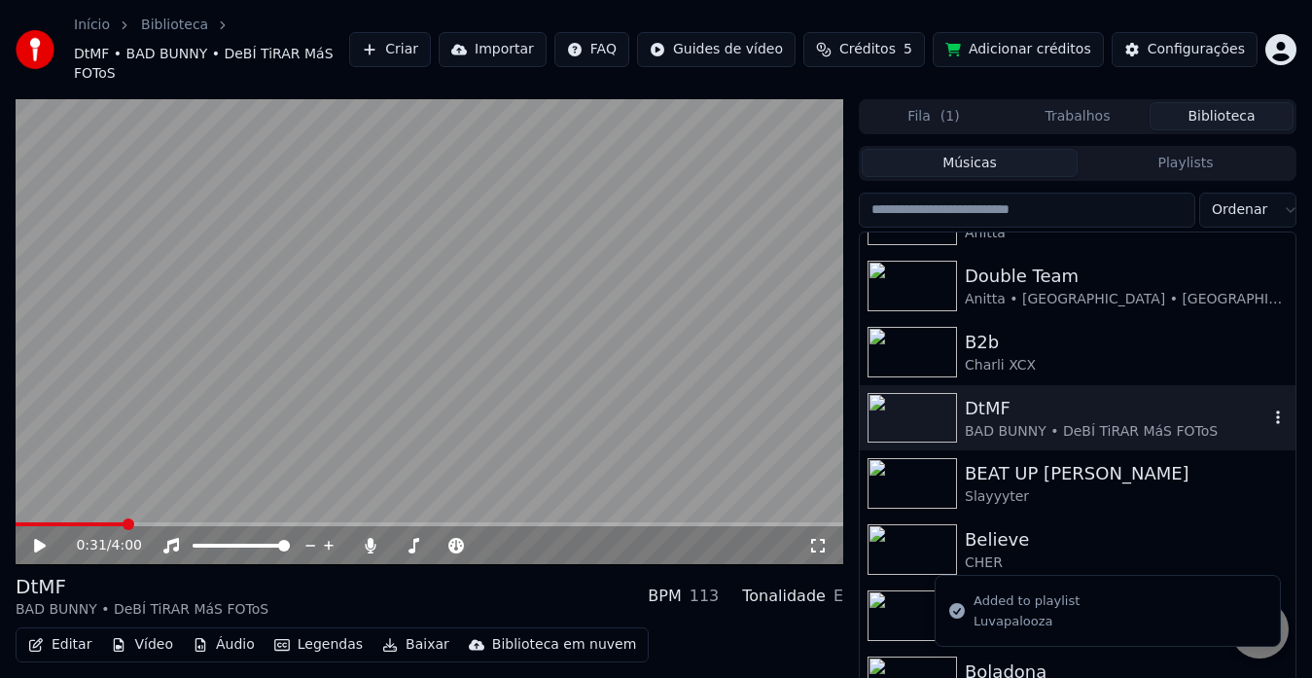
scroll to position [281, 0]
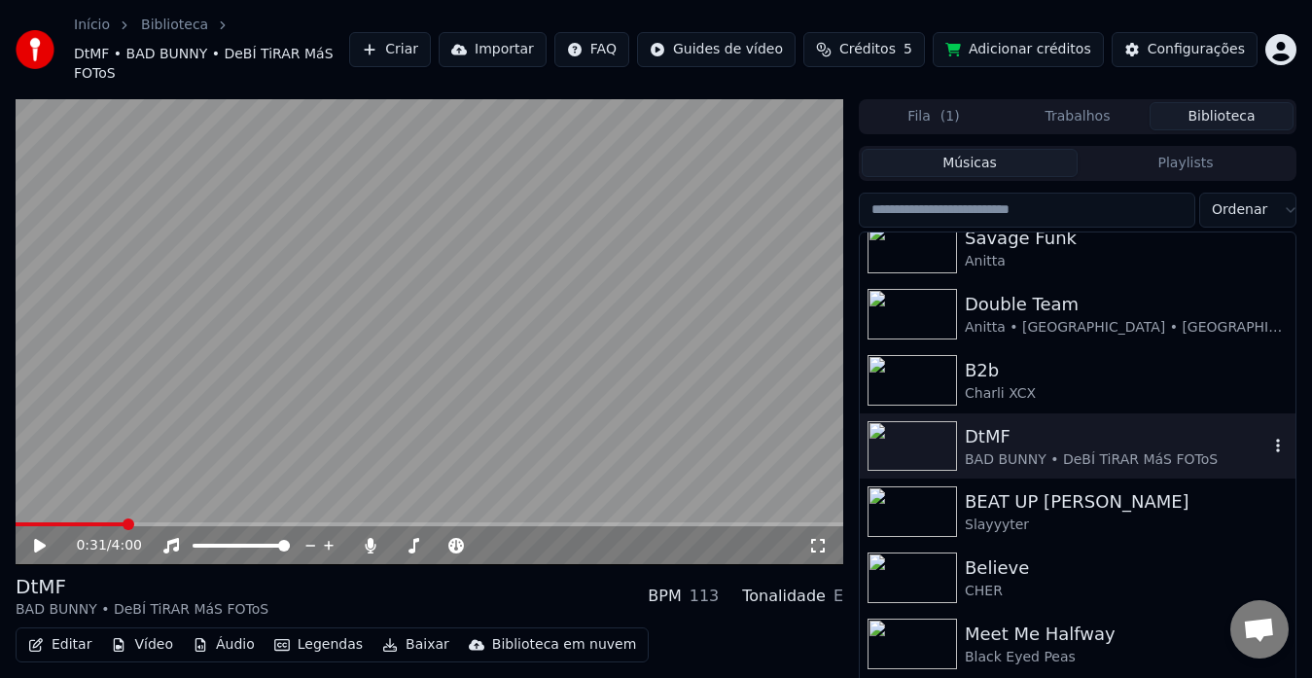
click at [1268, 438] on icon "button" at bounding box center [1277, 446] width 19 height 16
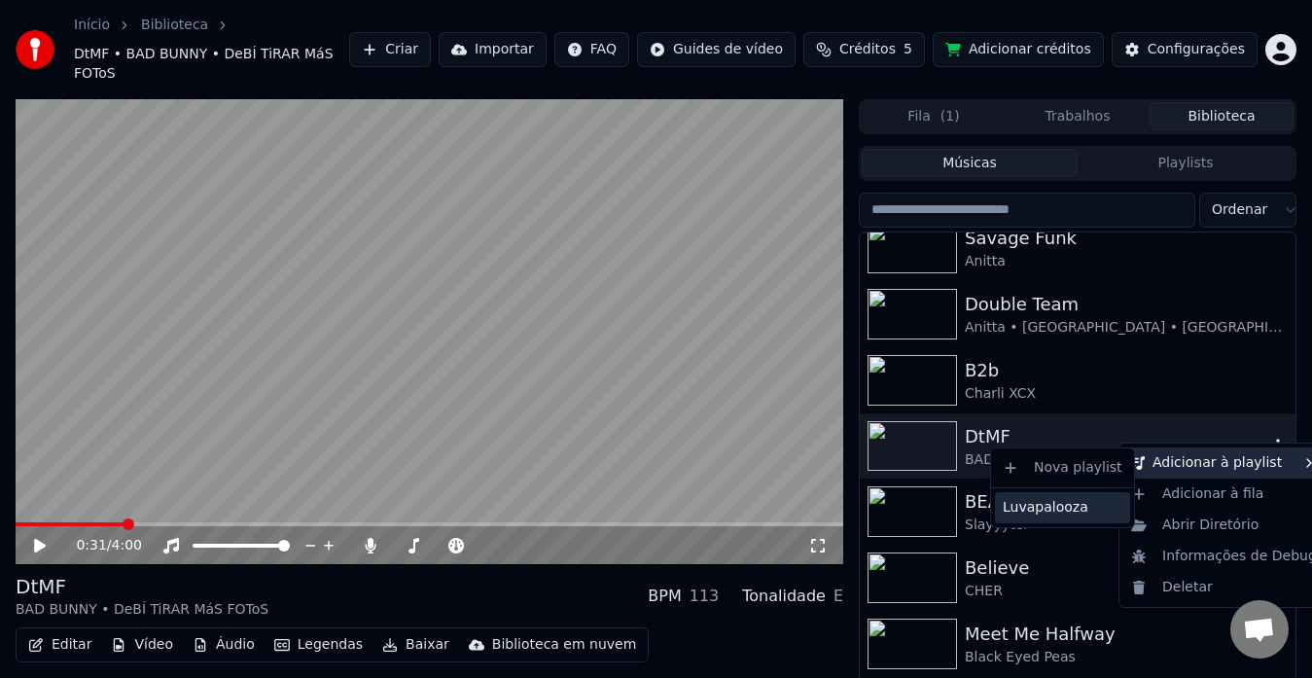
click at [1054, 505] on div "Luvapalooza" at bounding box center [1062, 507] width 135 height 31
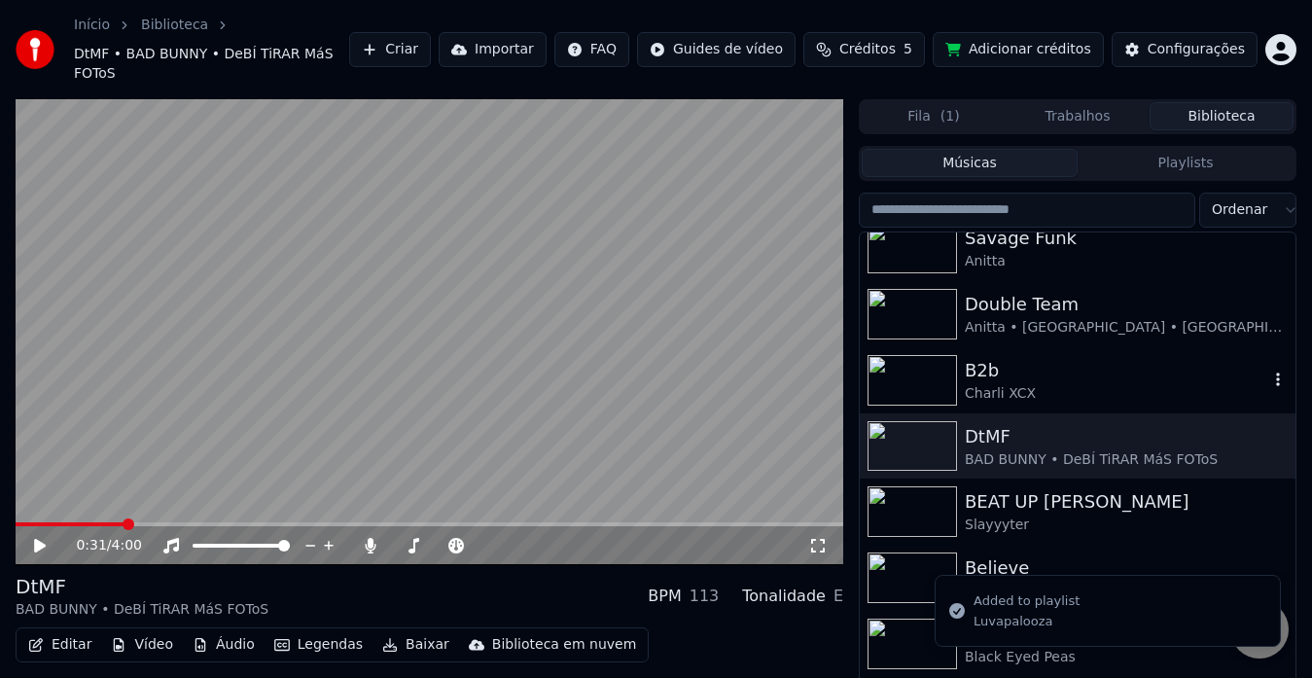
click at [1268, 371] on icon "button" at bounding box center [1277, 379] width 19 height 16
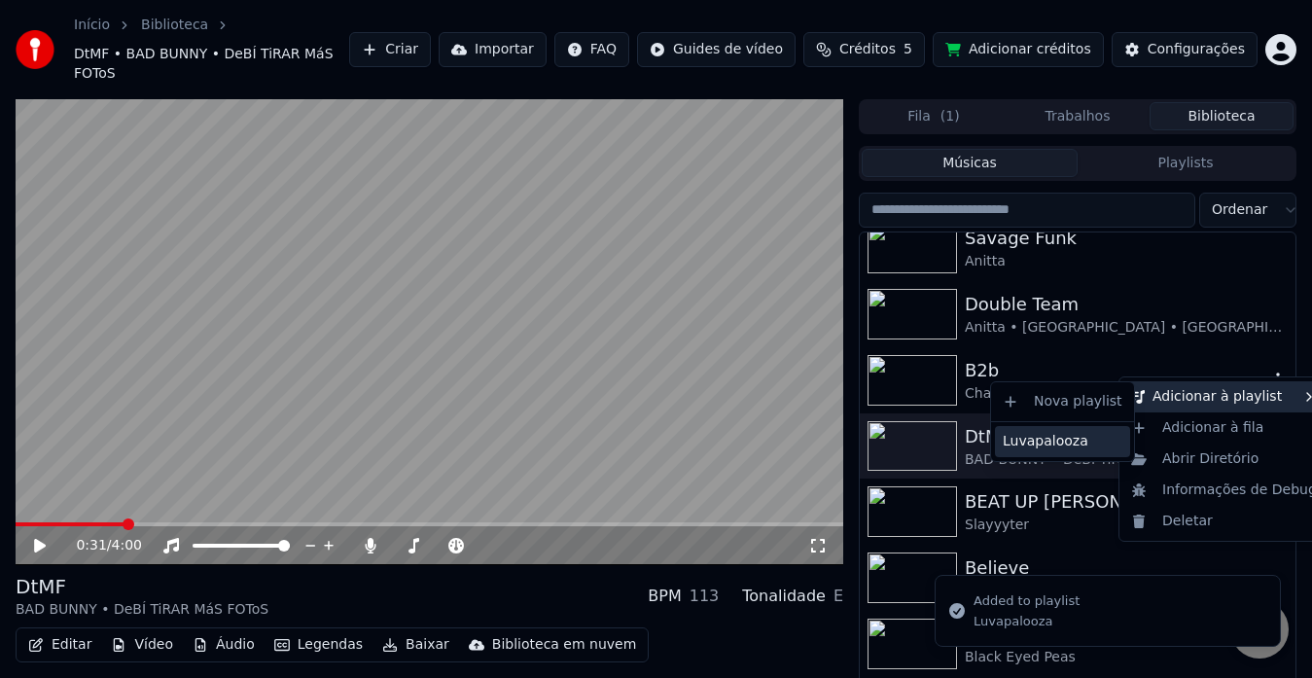
click at [1094, 437] on div "Luvapalooza" at bounding box center [1062, 441] width 135 height 31
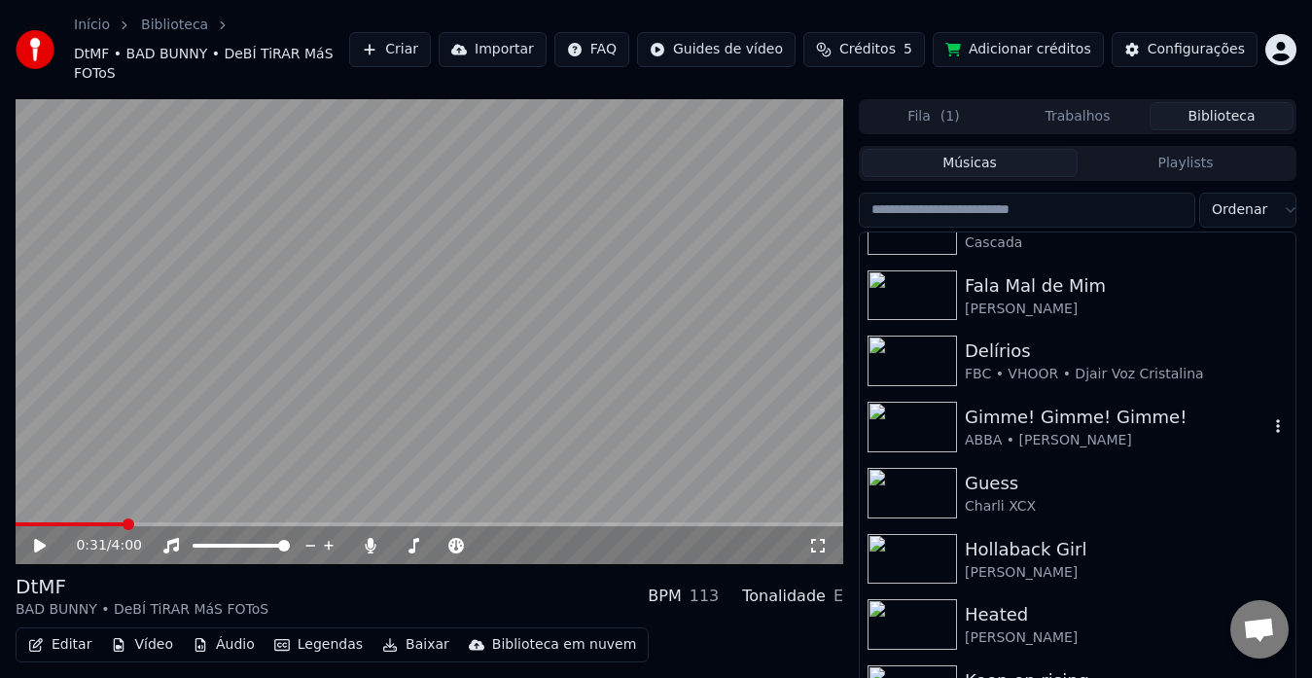
scroll to position [1426, 0]
click at [1268, 483] on icon "button" at bounding box center [1277, 491] width 19 height 16
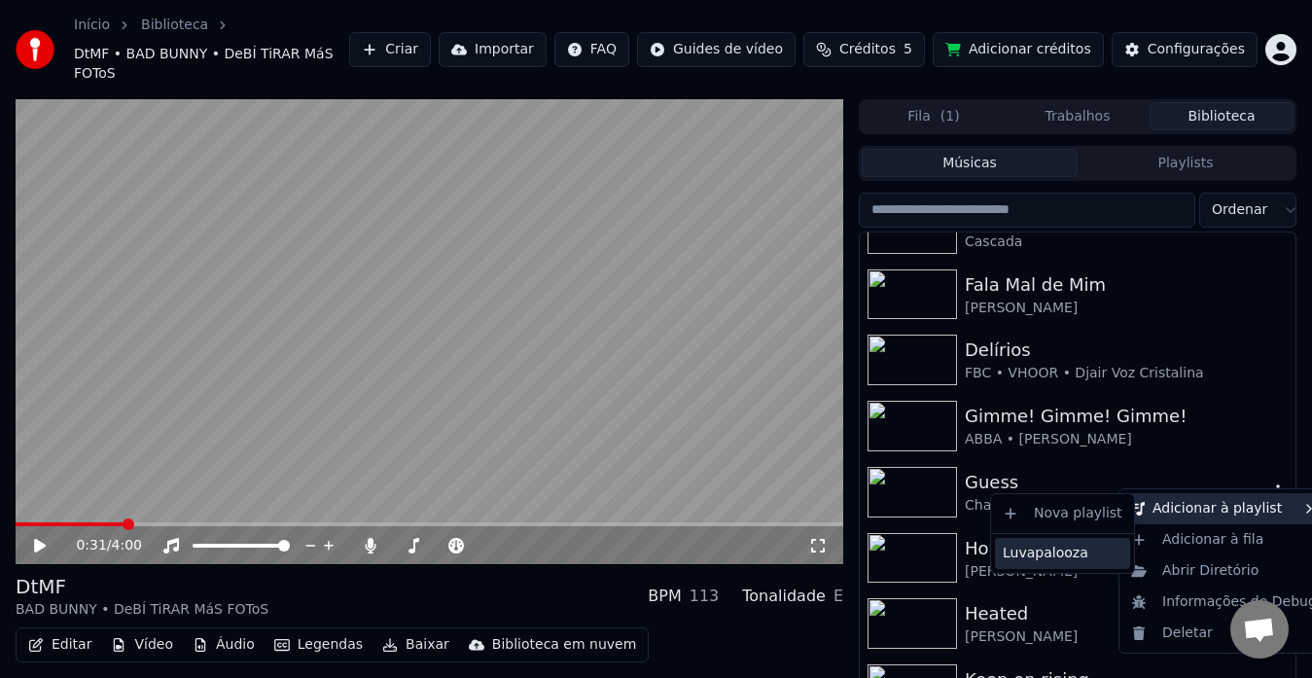
click at [1097, 553] on div "Luvapalooza" at bounding box center [1062, 553] width 135 height 31
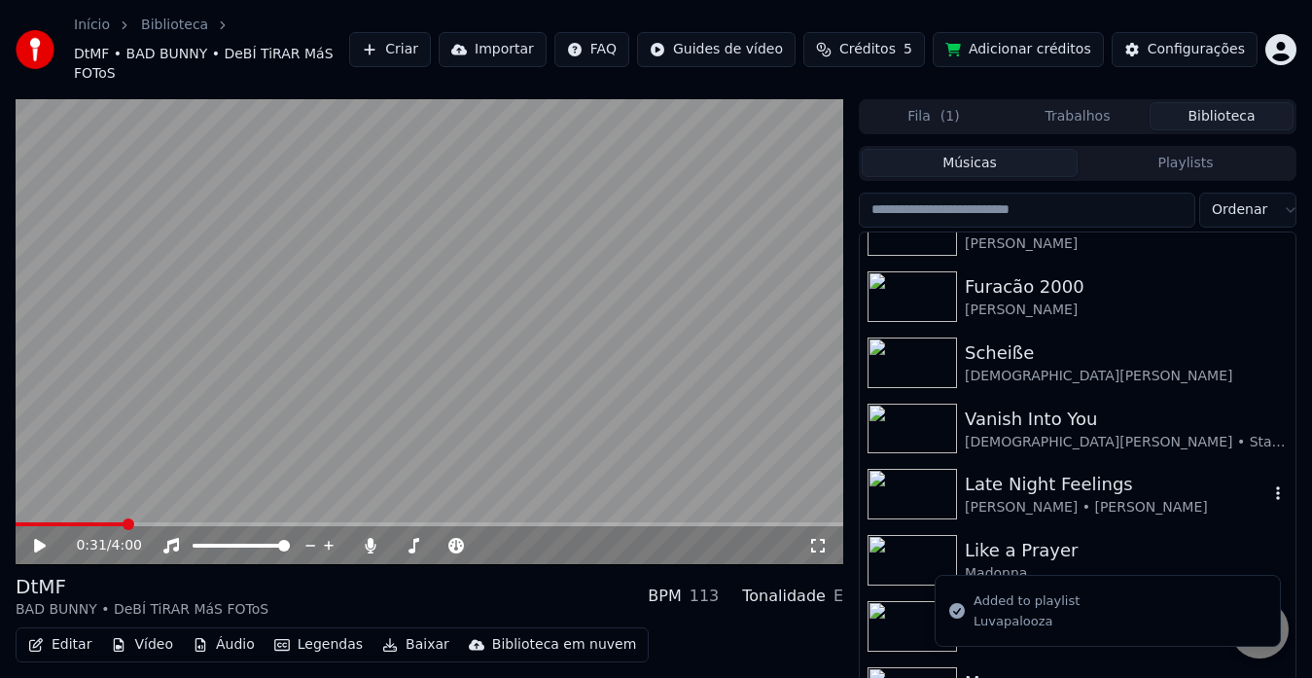
scroll to position [1953, 0]
click at [1190, 149] on button "Playlists" at bounding box center [1185, 163] width 216 height 28
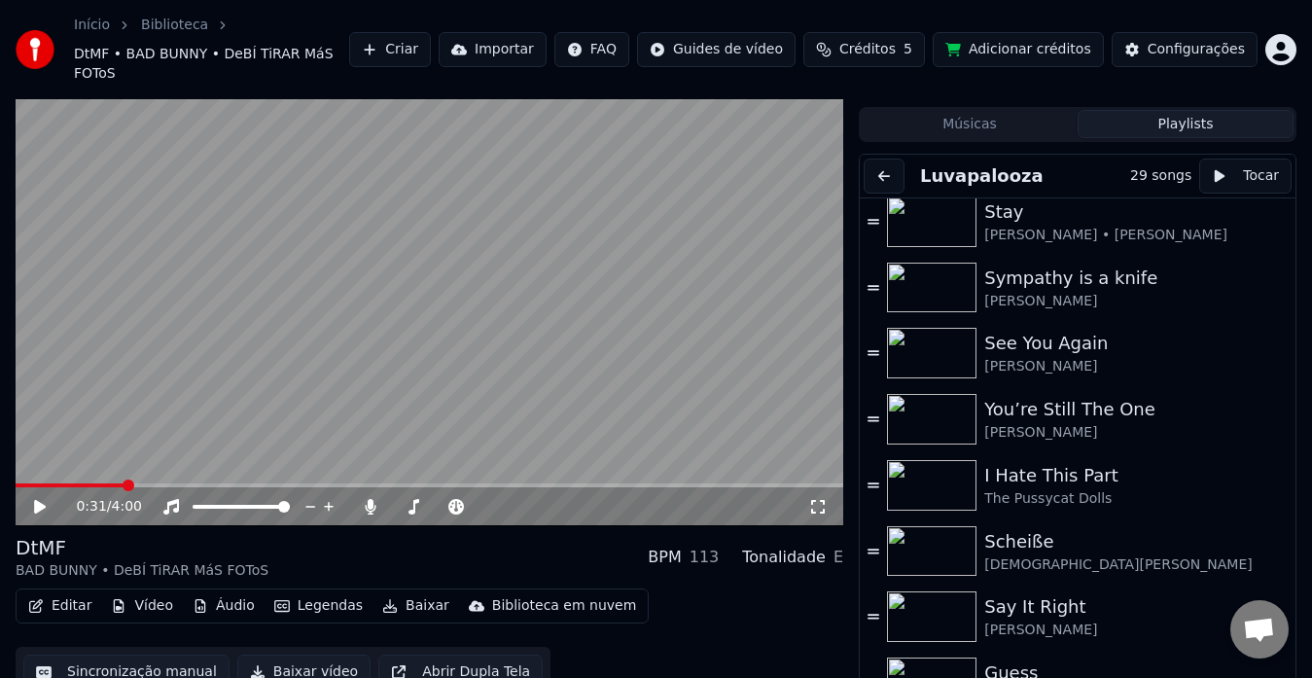
scroll to position [1414, 0]
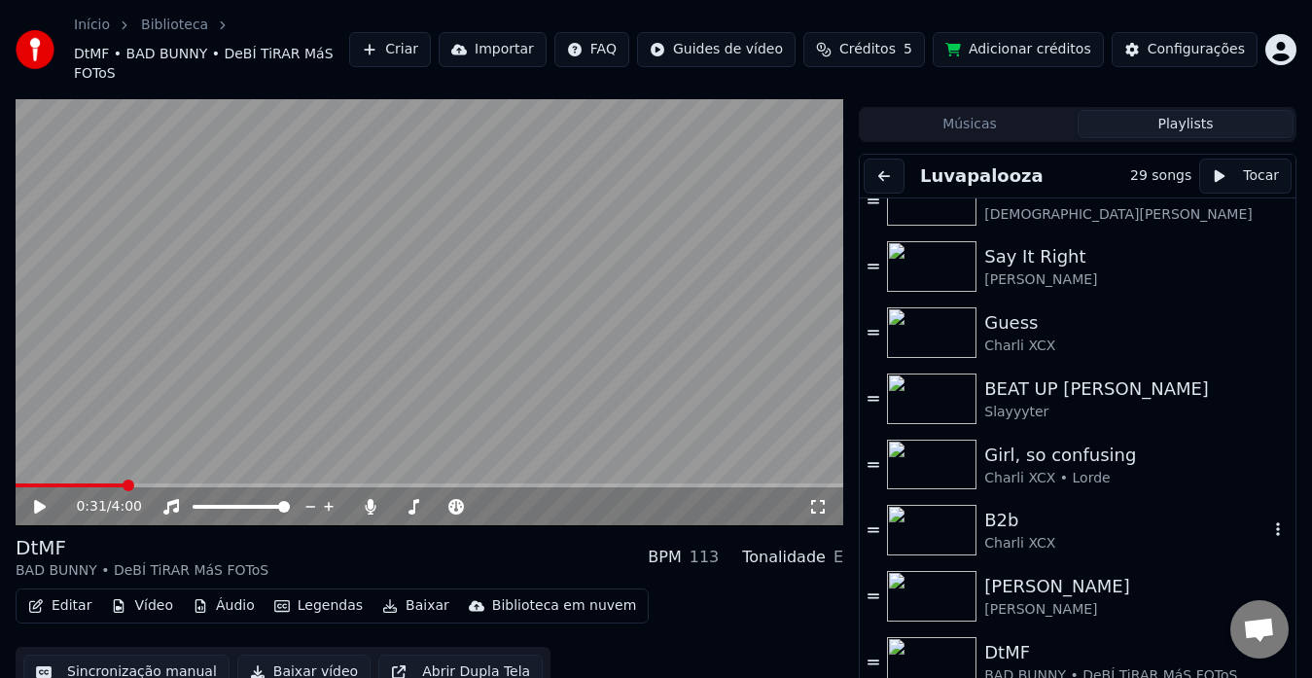
click at [1276, 523] on icon "button" at bounding box center [1278, 530] width 4 height 14
click at [1232, 555] on div "Remover da esta playlist" at bounding box center [1223, 546] width 216 height 31
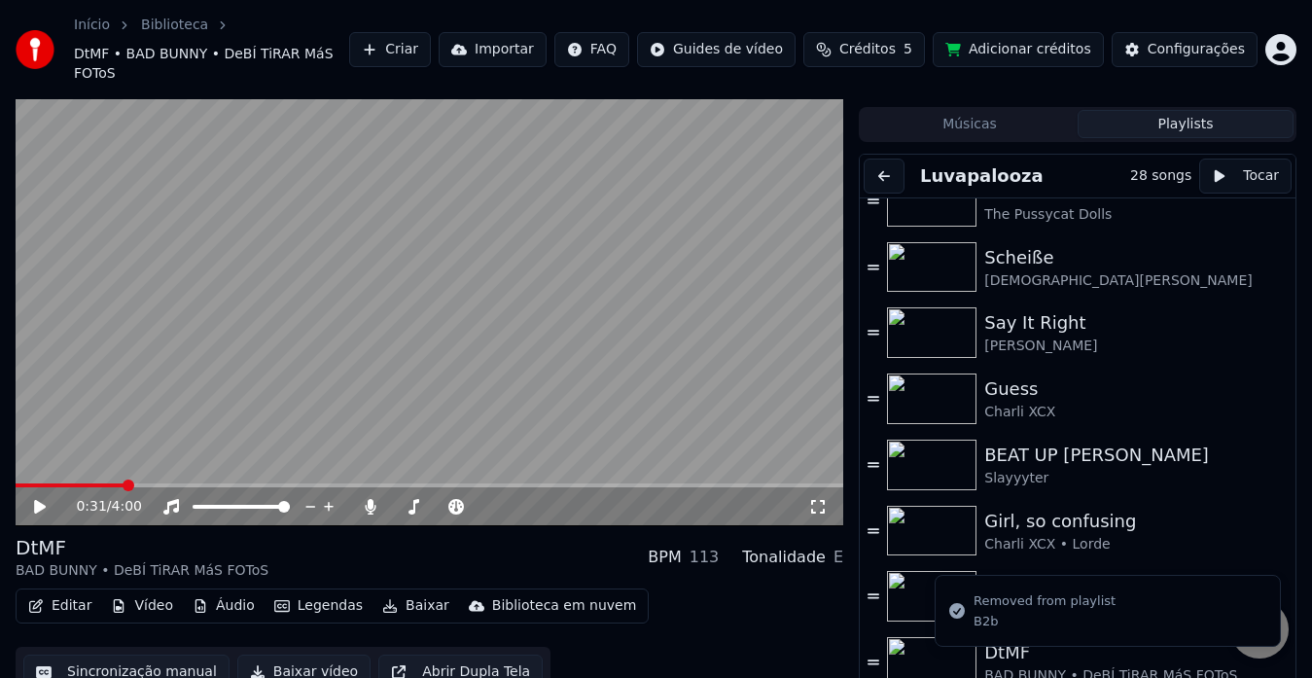
scroll to position [1348, 0]
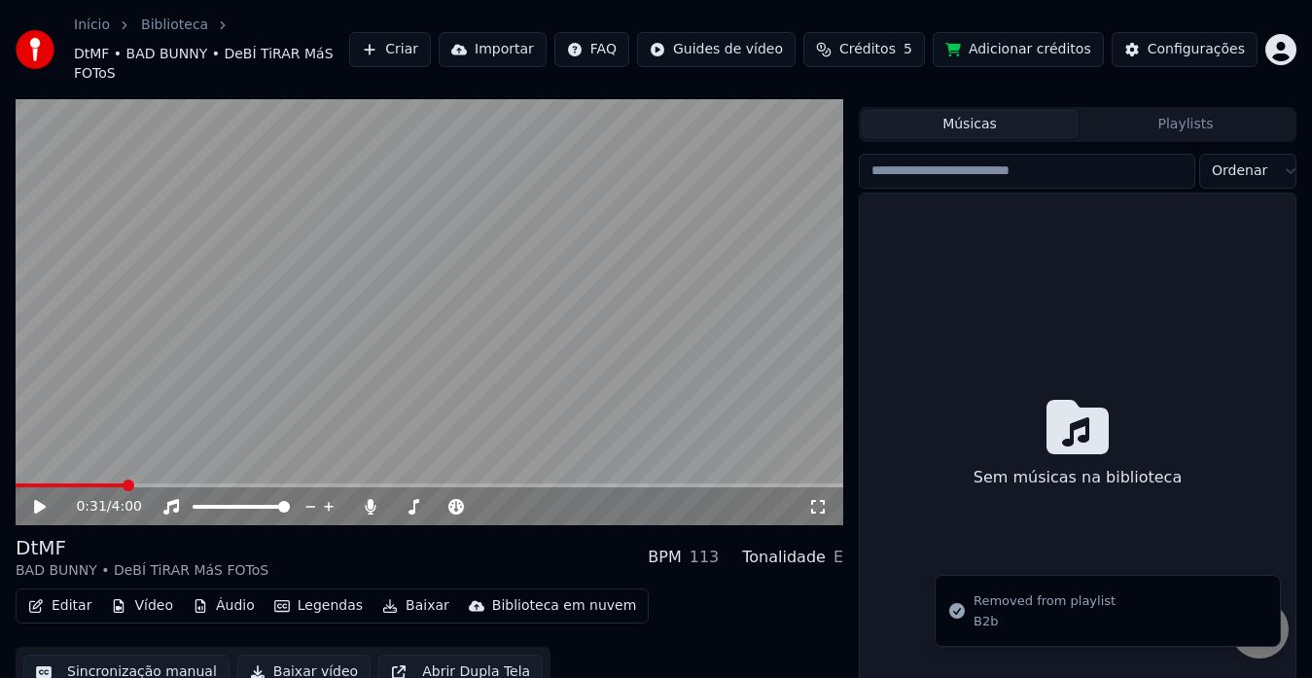
click at [988, 110] on button "Músicas" at bounding box center [970, 124] width 216 height 28
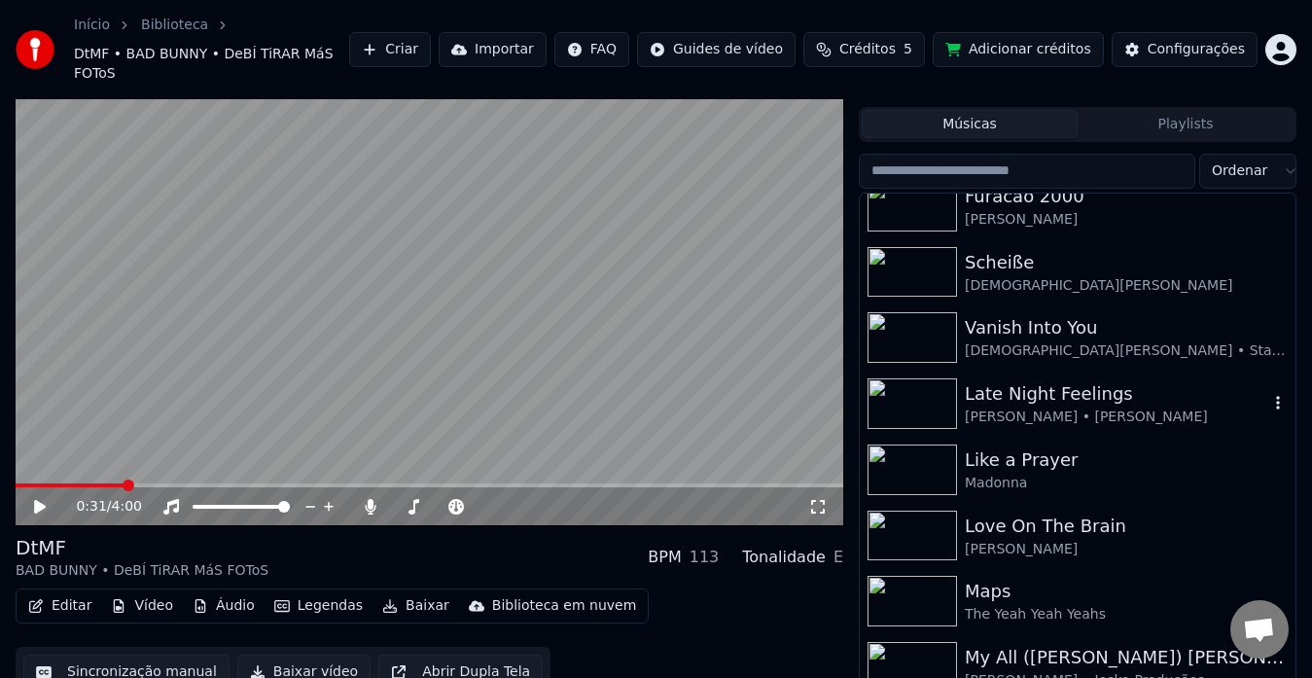
scroll to position [2061, 0]
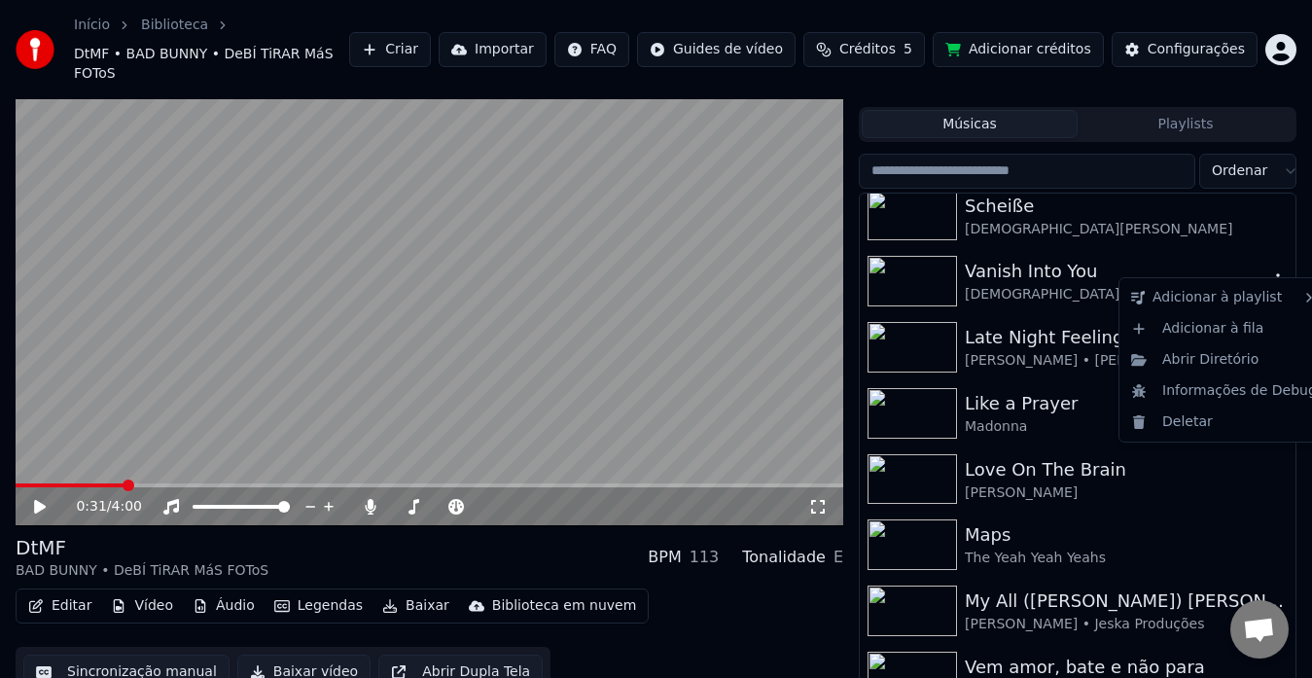
click at [1276, 274] on icon "button" at bounding box center [1278, 281] width 4 height 14
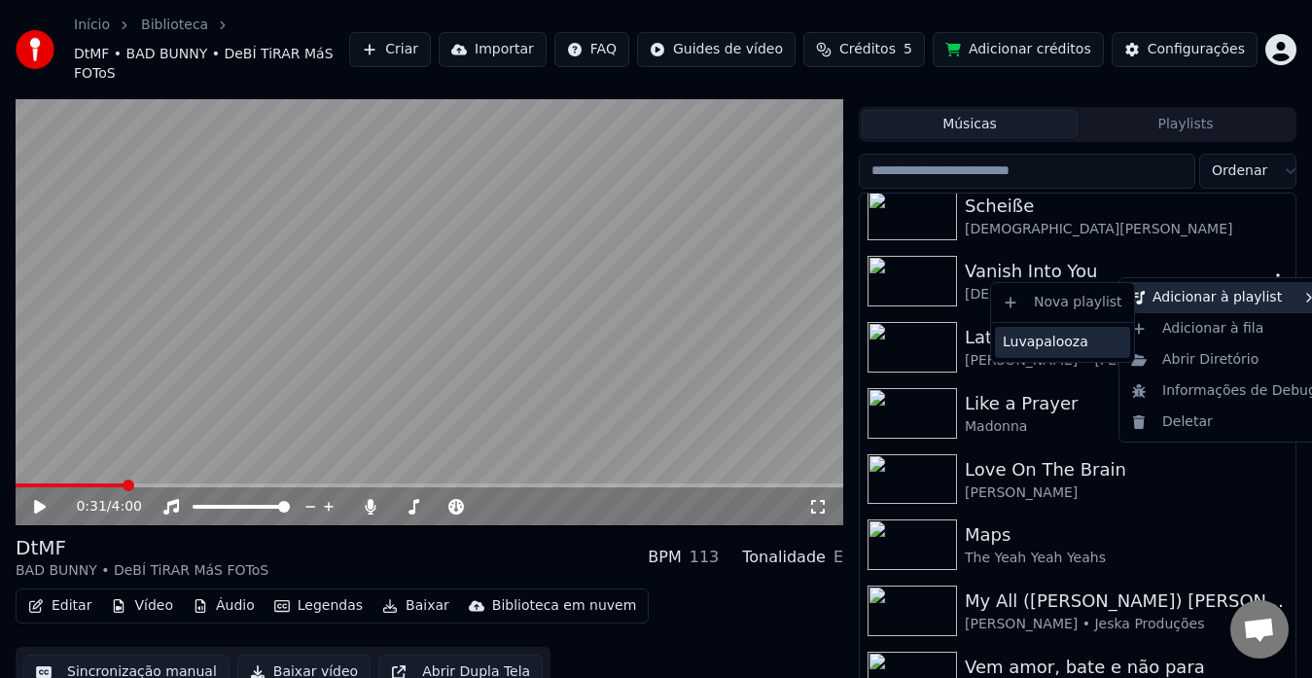
click at [1060, 344] on div "Luvapalooza" at bounding box center [1062, 342] width 135 height 31
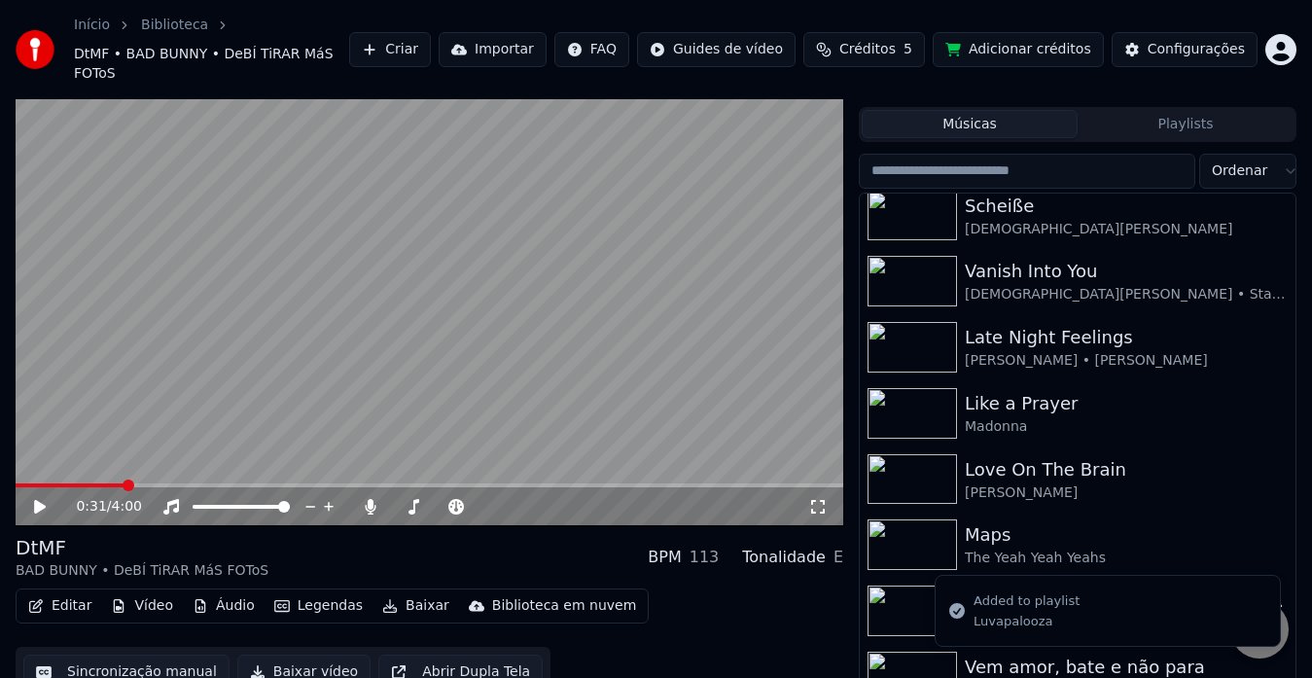
click at [1108, 154] on input "search" at bounding box center [1027, 171] width 336 height 35
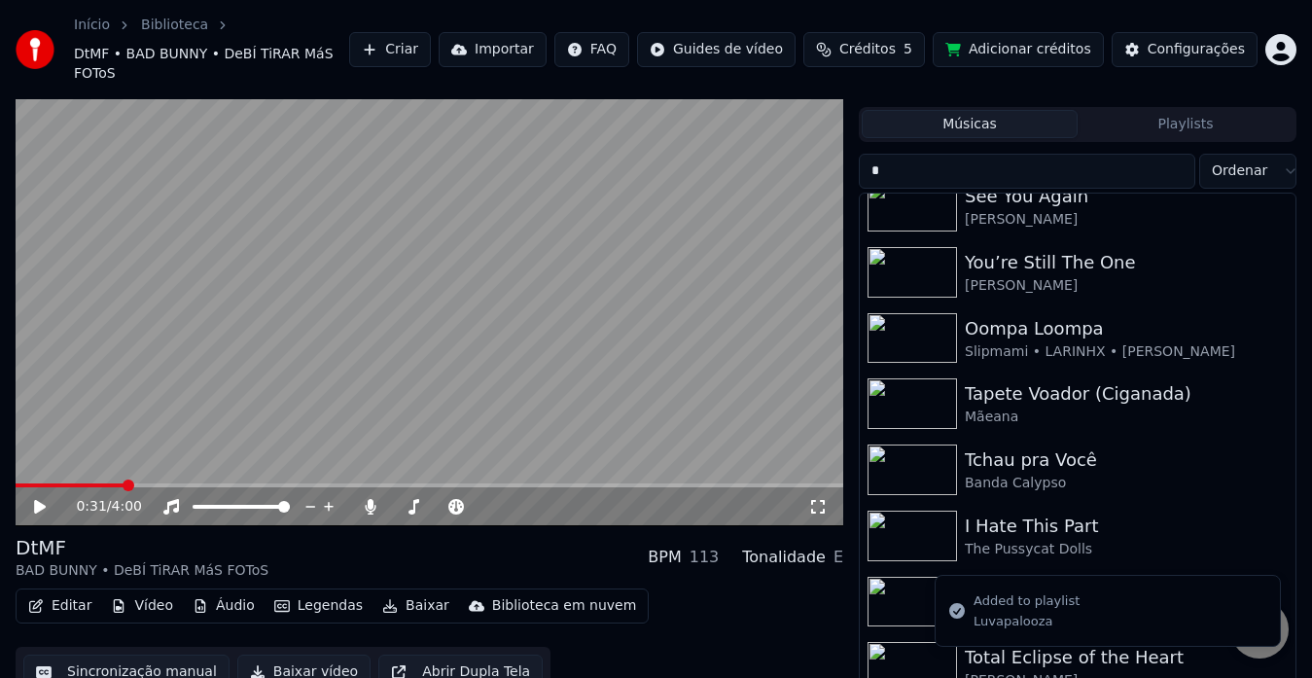
scroll to position [0, 0]
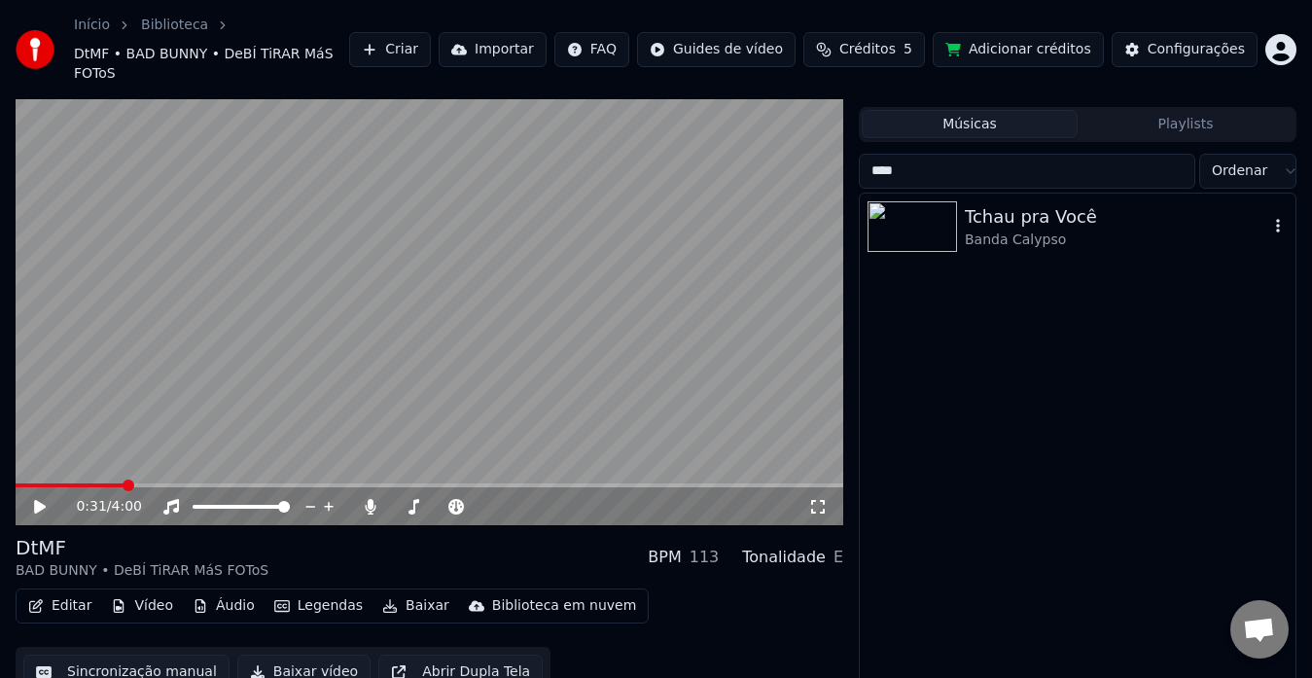
type input "****"
click at [1289, 207] on div "Tchau pra Você Banda Calypso" at bounding box center [1078, 227] width 436 height 66
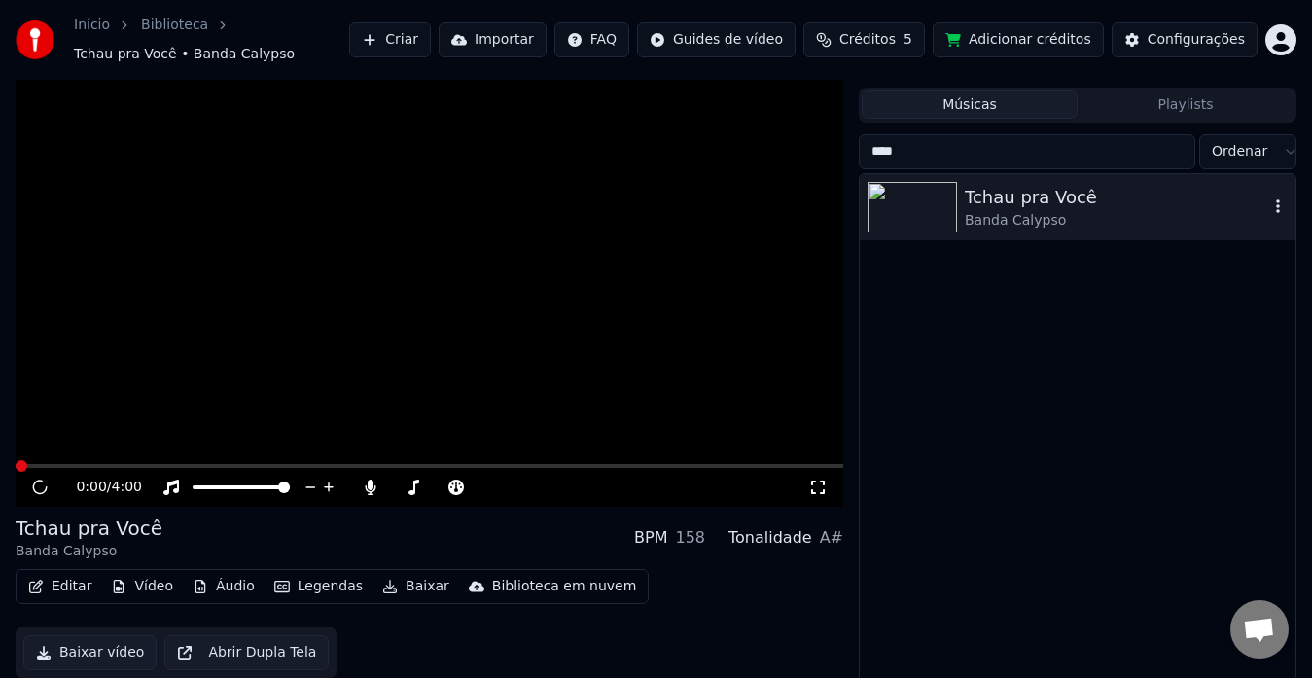
click at [1267, 207] on div "Tchau pra Você" at bounding box center [1116, 197] width 303 height 27
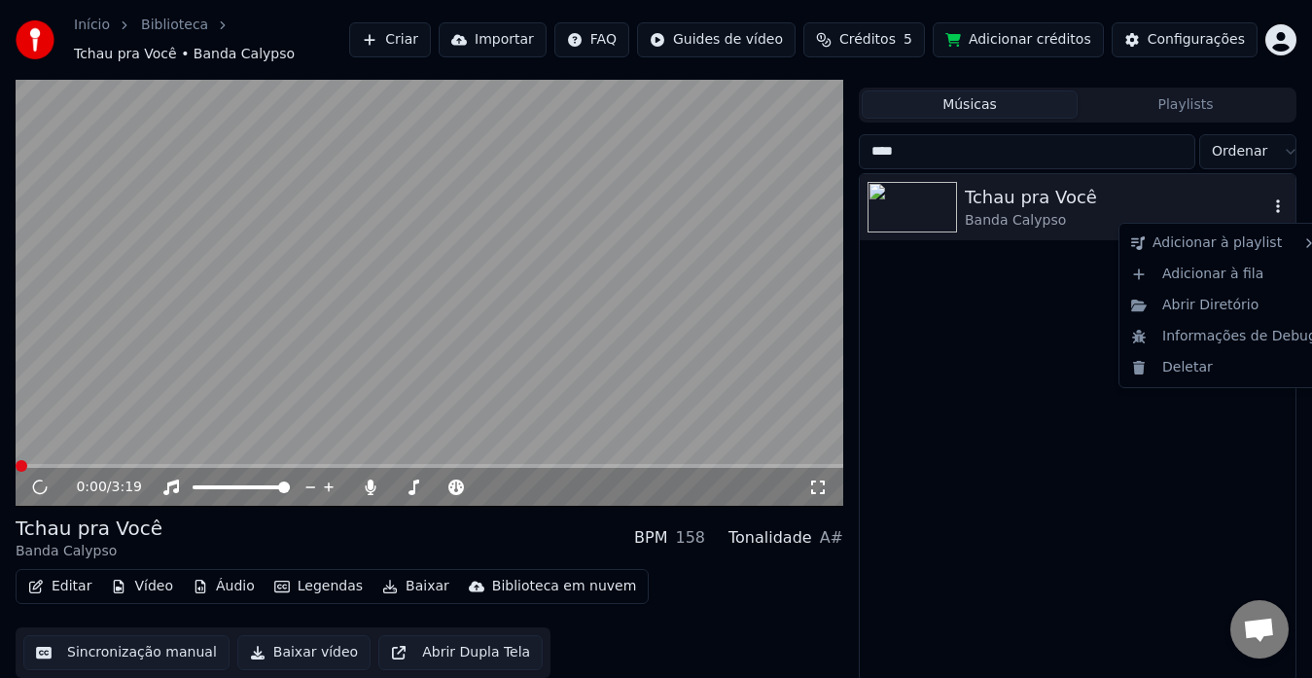
click at [1274, 208] on icon "button" at bounding box center [1277, 206] width 19 height 16
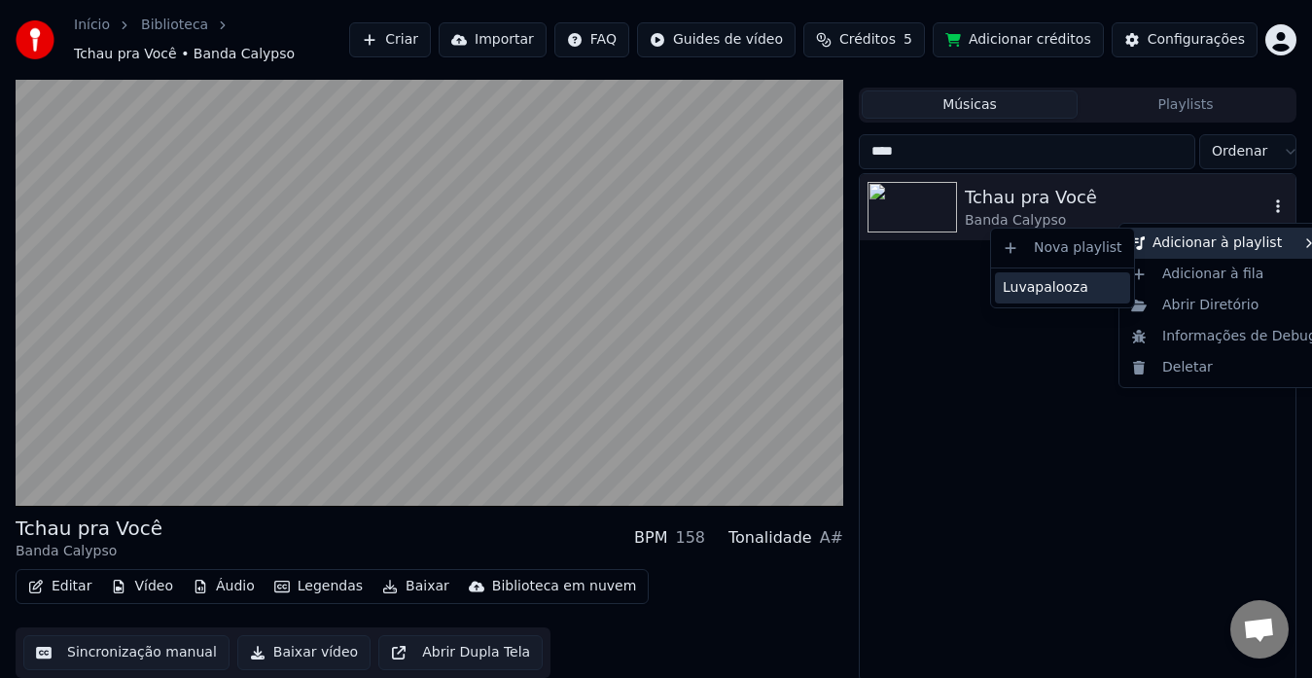
click at [1076, 286] on div "Luvapalooza" at bounding box center [1062, 287] width 135 height 31
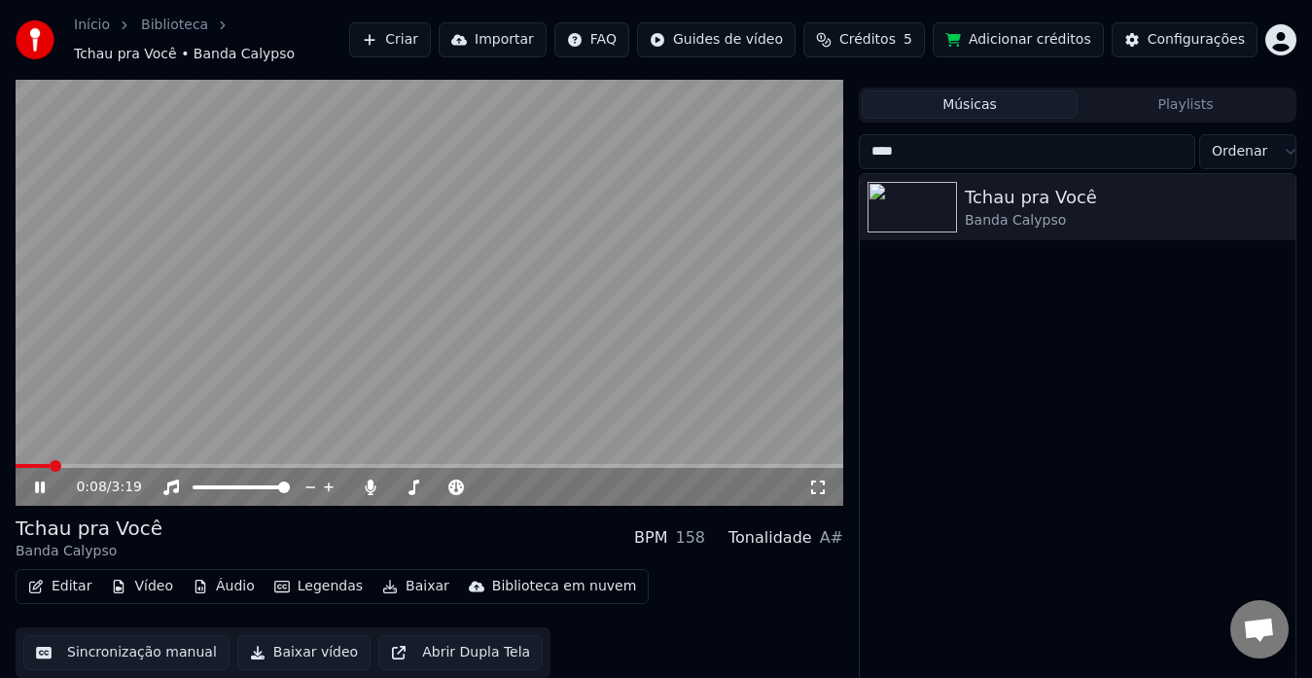
click at [1171, 153] on input "****" at bounding box center [1027, 151] width 336 height 35
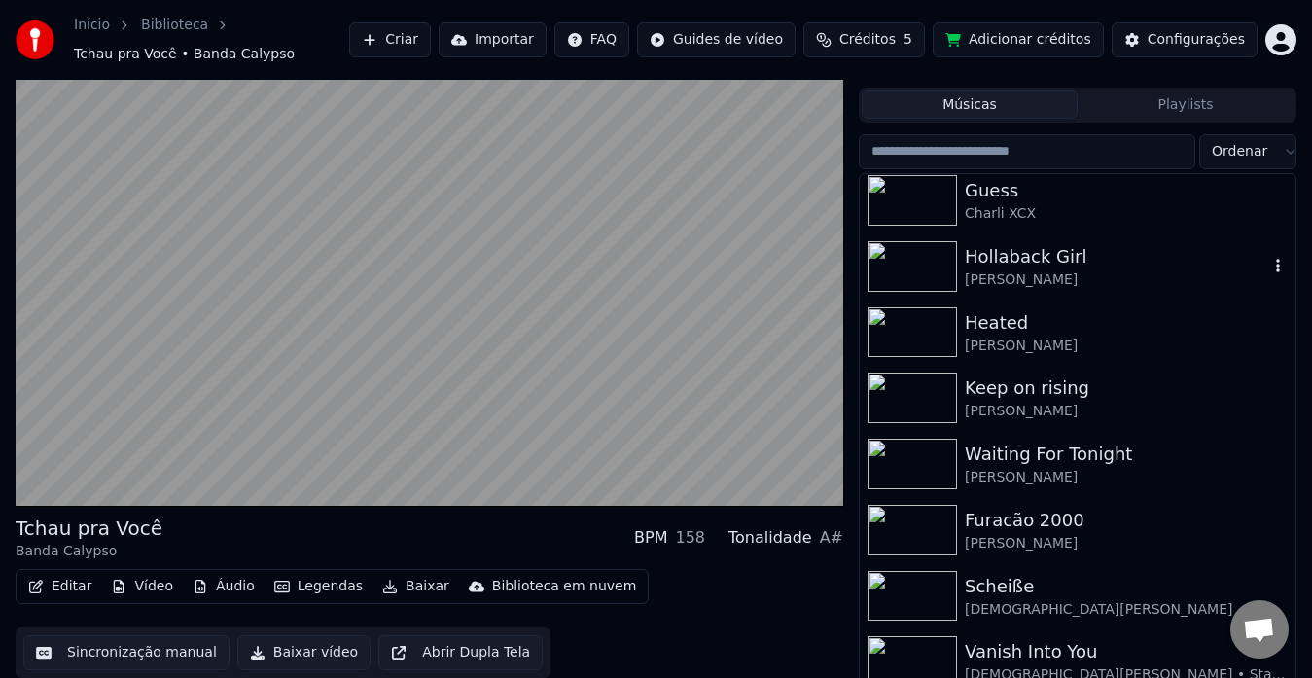
scroll to position [1663, 0]
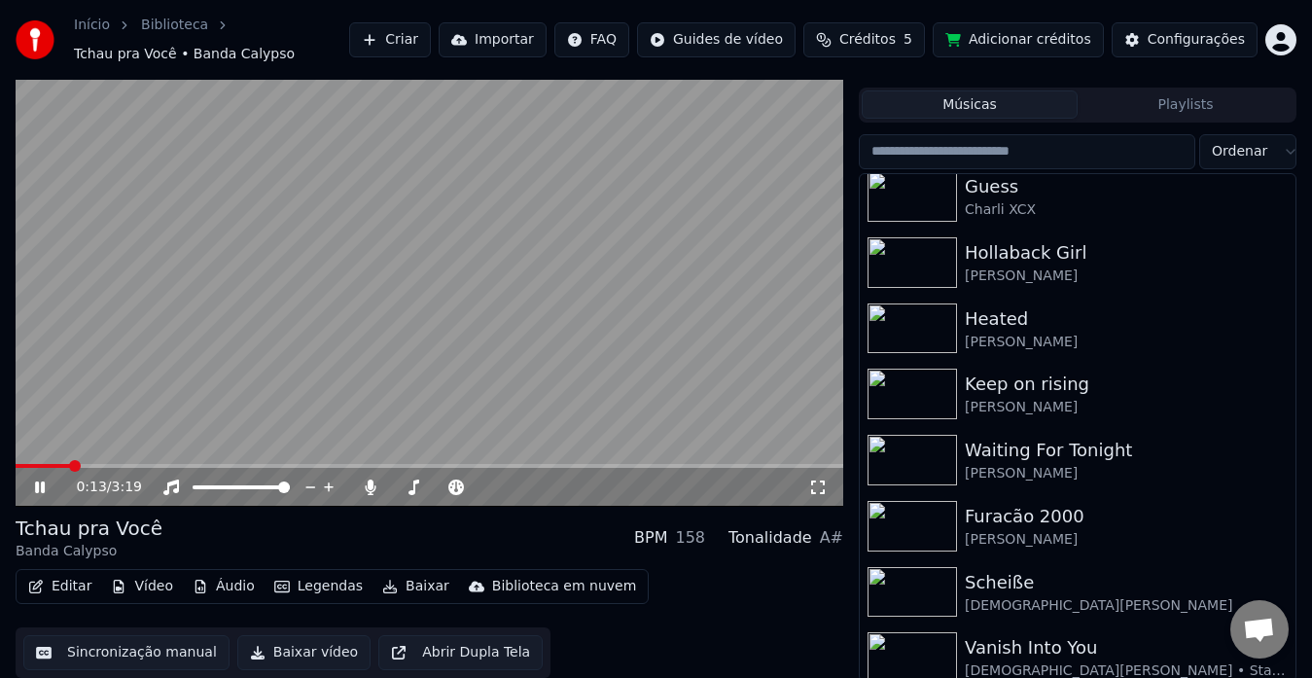
click at [752, 324] on video at bounding box center [430, 274] width 828 height 466
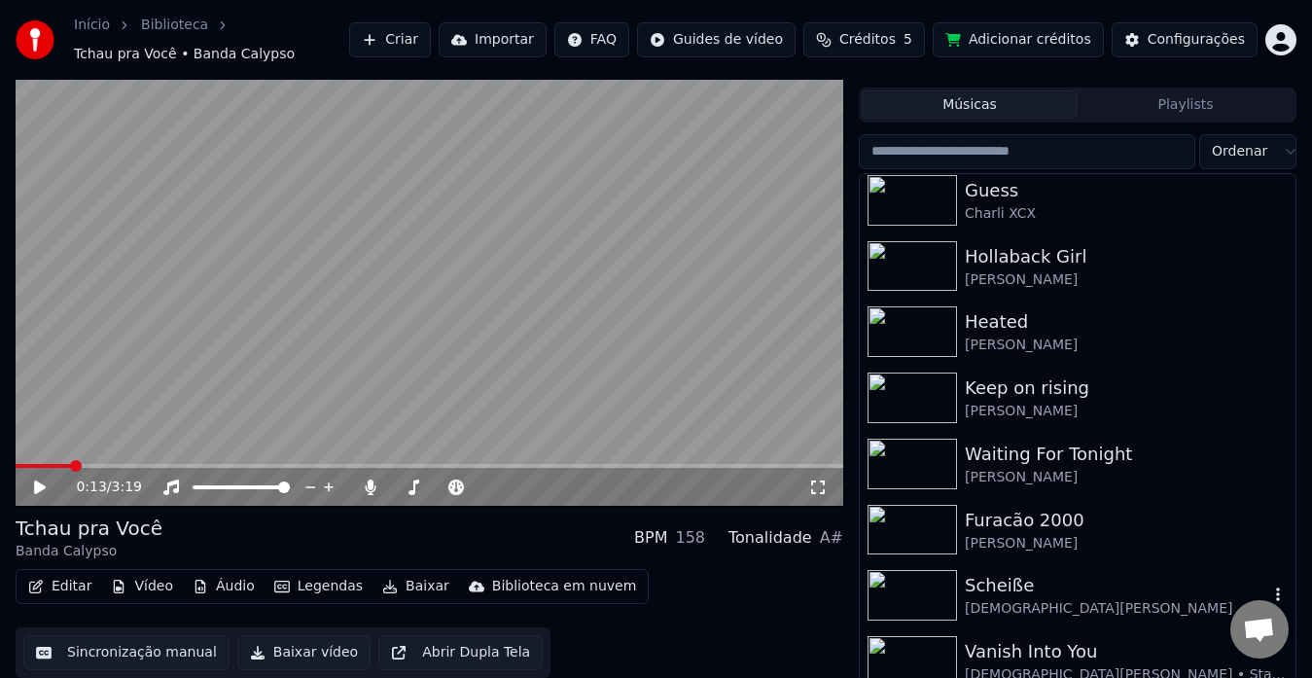
scroll to position [1659, 0]
click at [1268, 331] on icon "button" at bounding box center [1277, 332] width 19 height 16
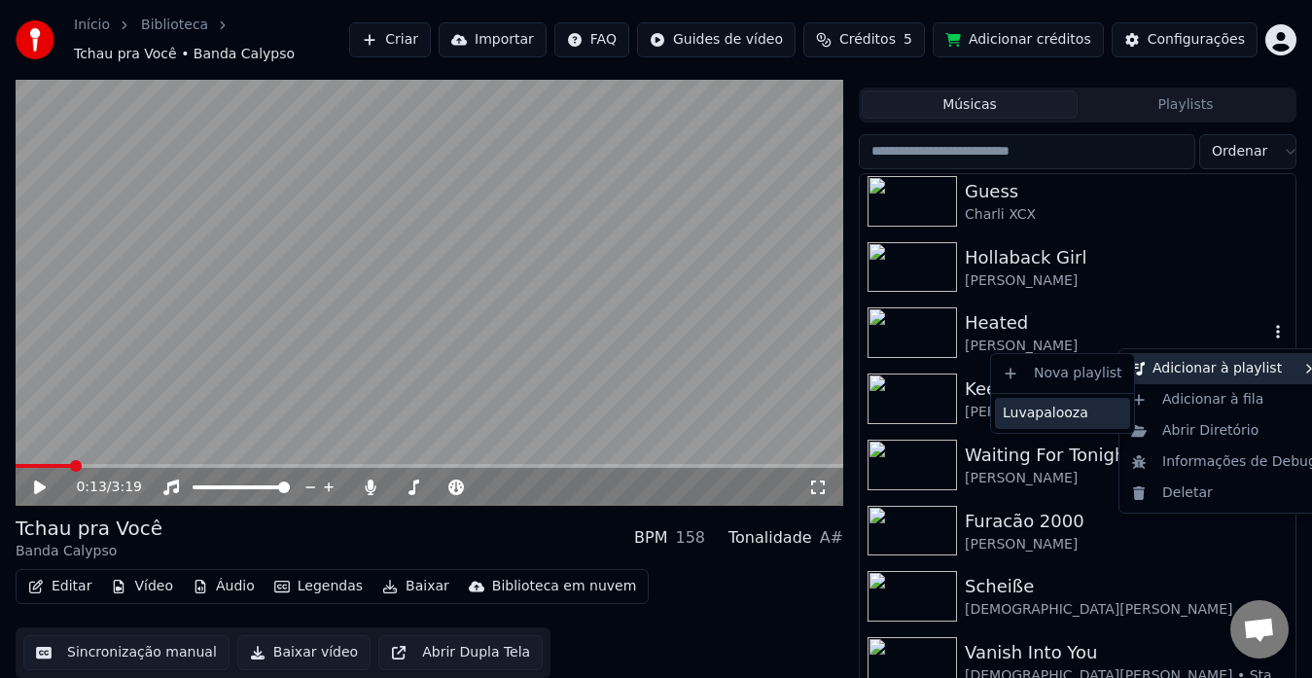
click at [1095, 410] on div "Luvapalooza" at bounding box center [1062, 413] width 135 height 31
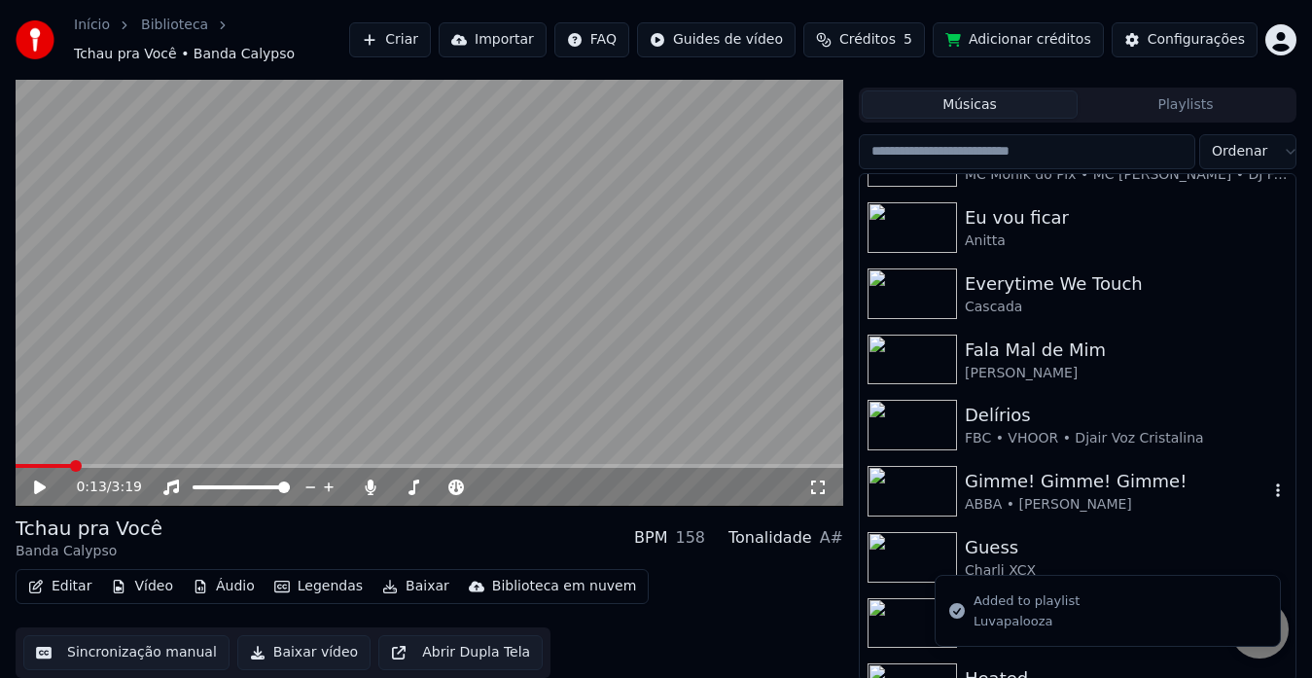
scroll to position [1300, 0]
click at [1276, 425] on icon "button" at bounding box center [1278, 426] width 4 height 14
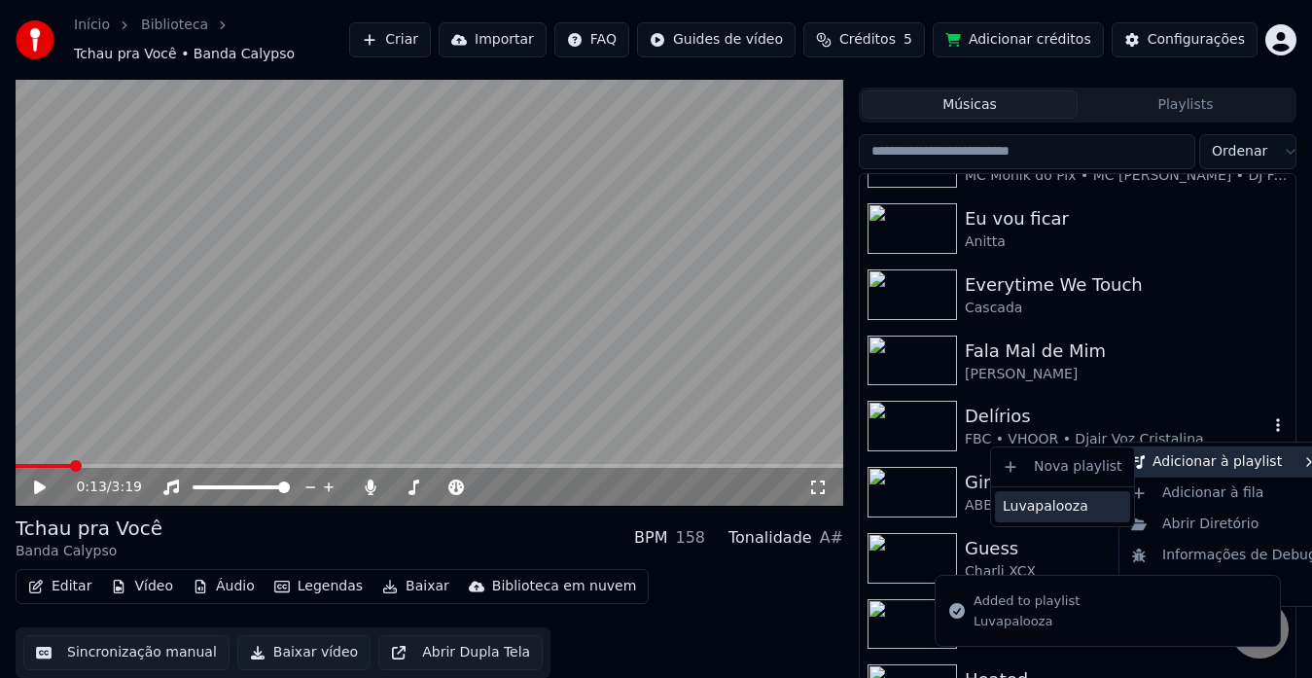
click at [1073, 500] on div "Luvapalooza" at bounding box center [1062, 506] width 135 height 31
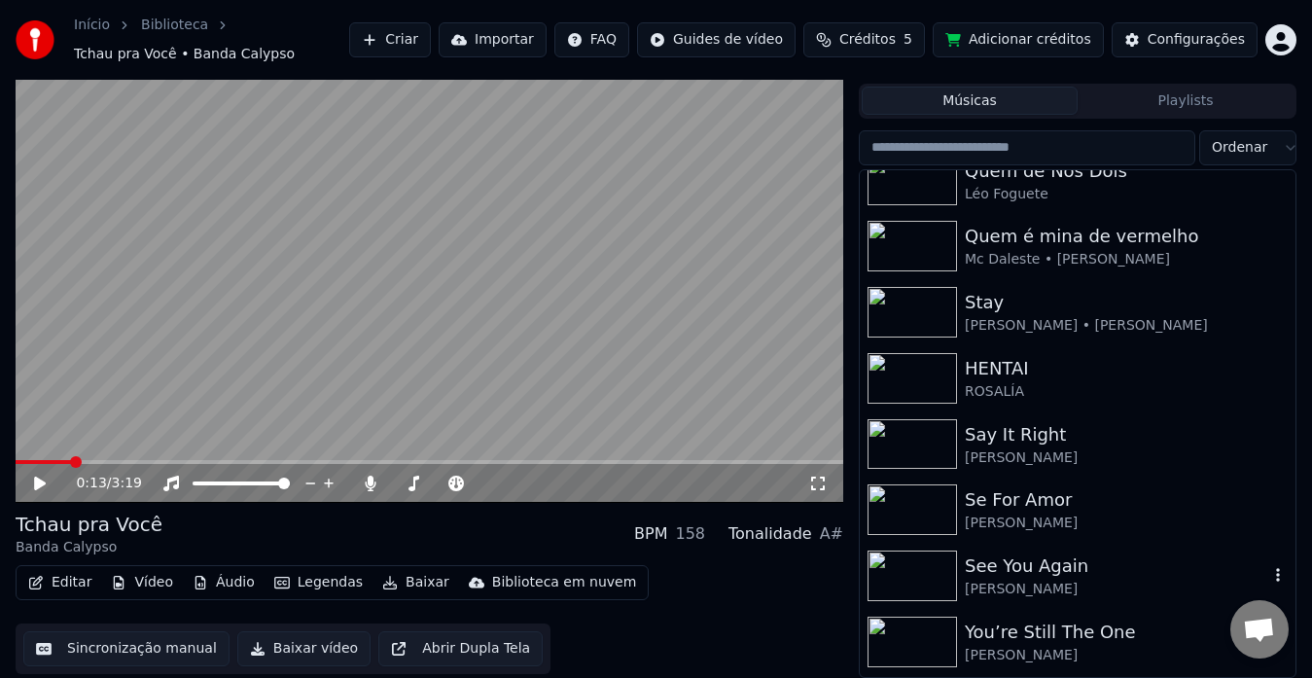
scroll to position [3465, 0]
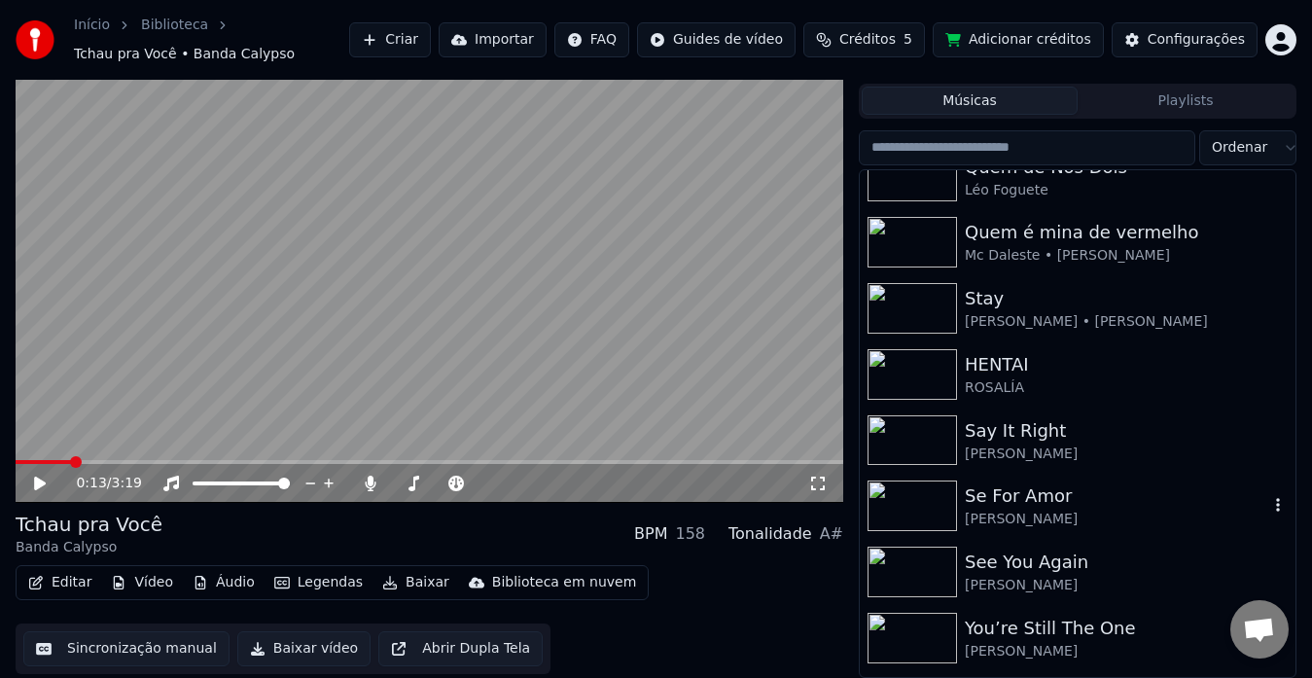
click at [1276, 510] on icon "button" at bounding box center [1278, 506] width 4 height 14
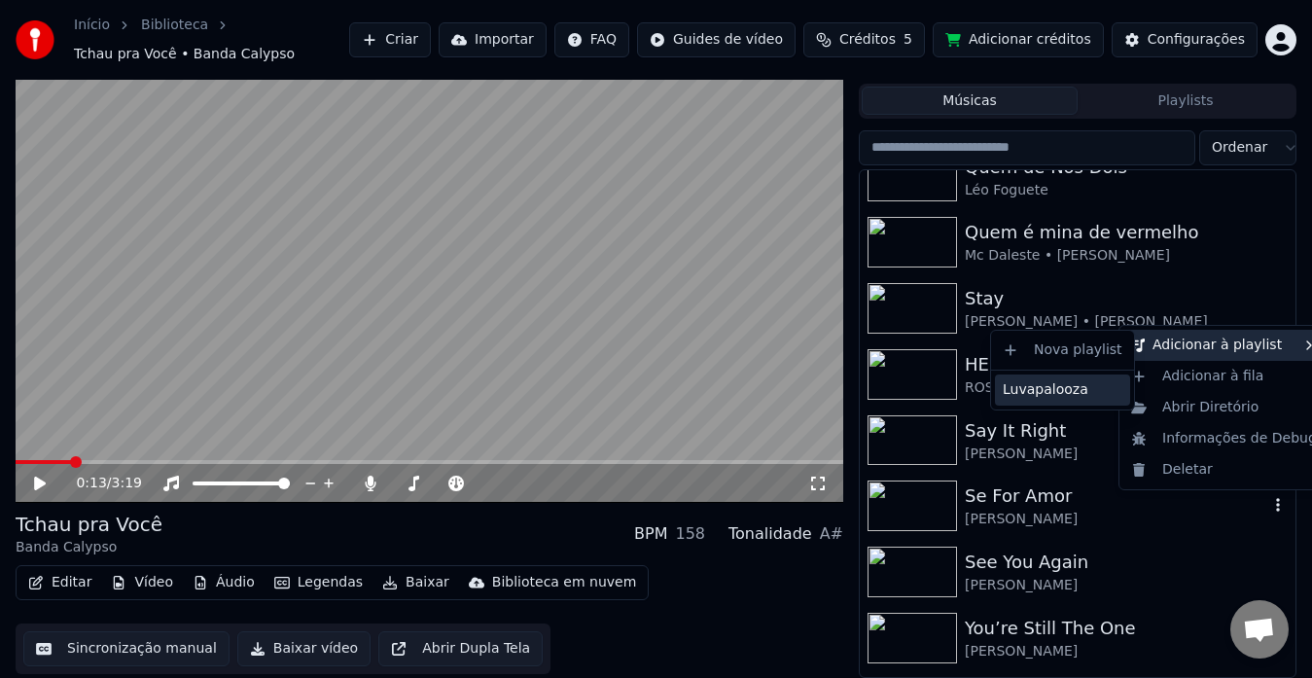
click at [1063, 401] on div "Luvapalooza" at bounding box center [1062, 389] width 135 height 31
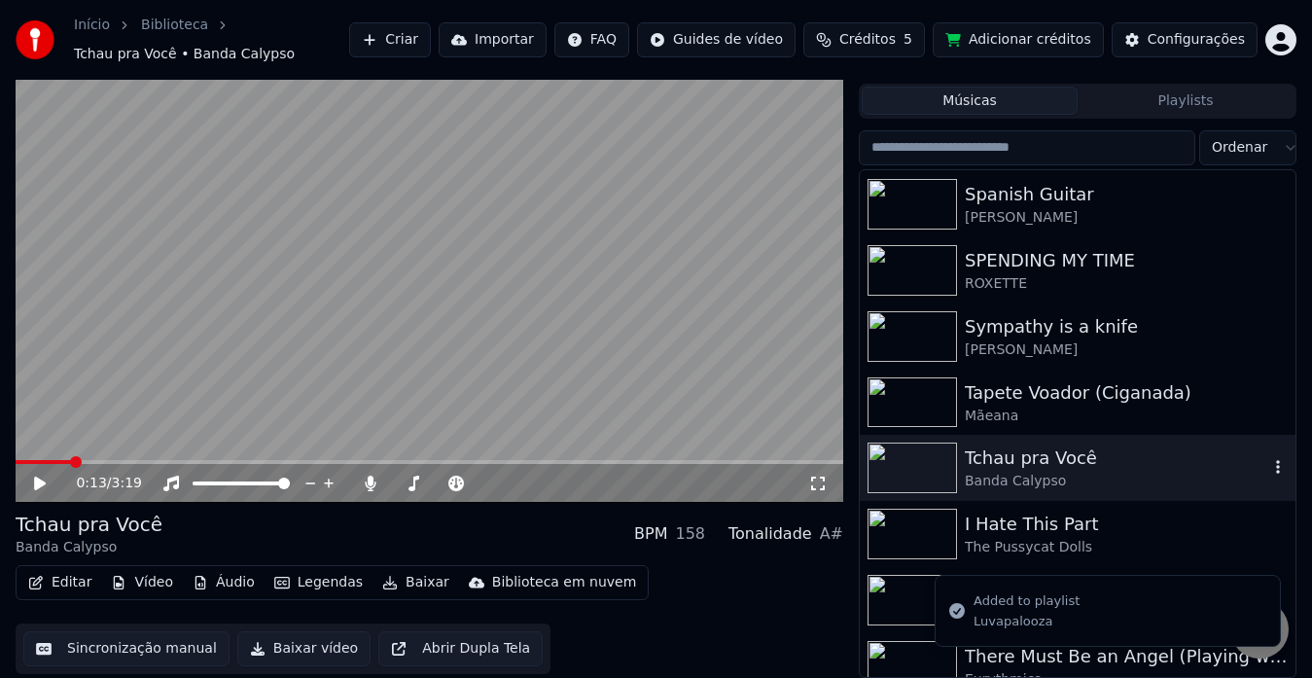
scroll to position [4096, 0]
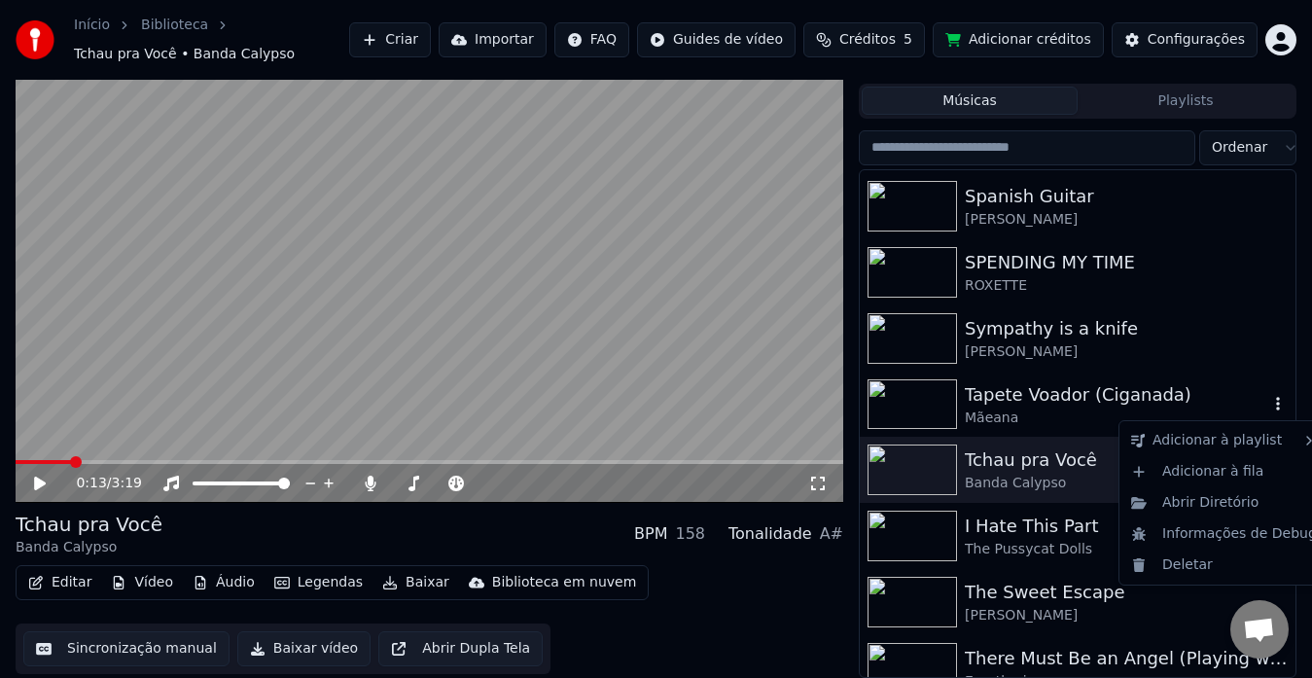
click at [1268, 403] on icon "button" at bounding box center [1277, 404] width 19 height 16
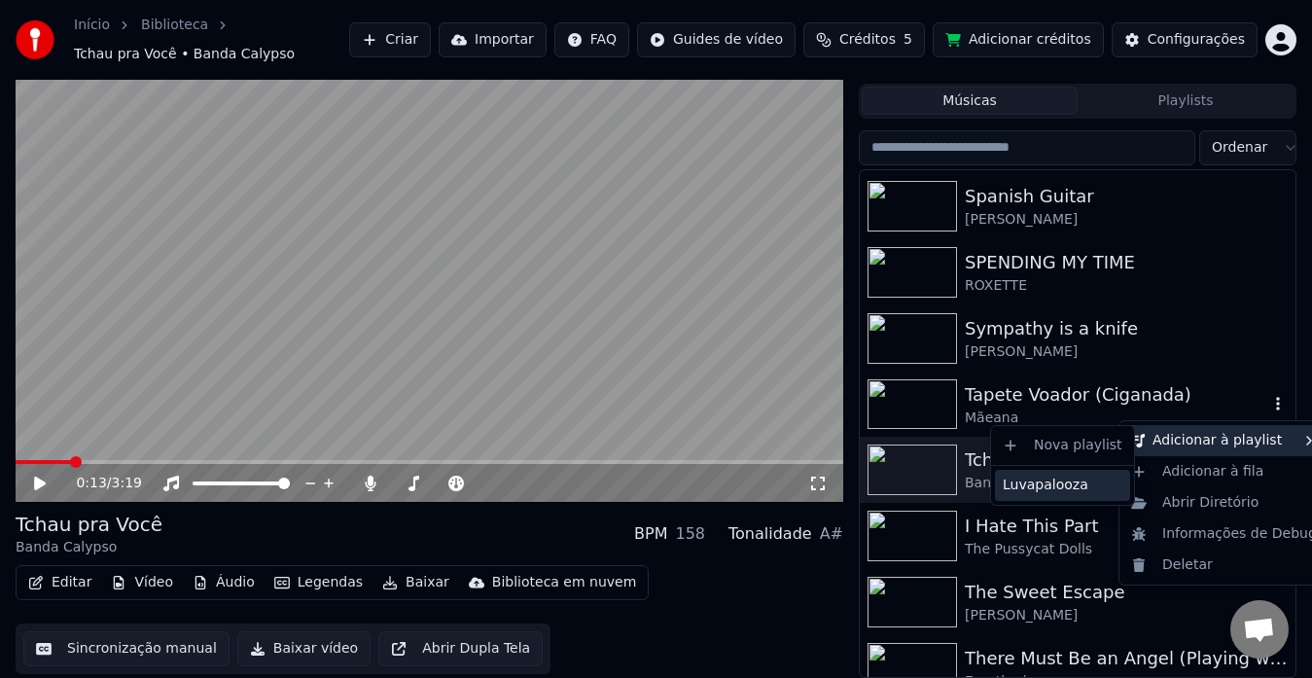
click at [1074, 478] on div "Luvapalooza" at bounding box center [1062, 485] width 135 height 31
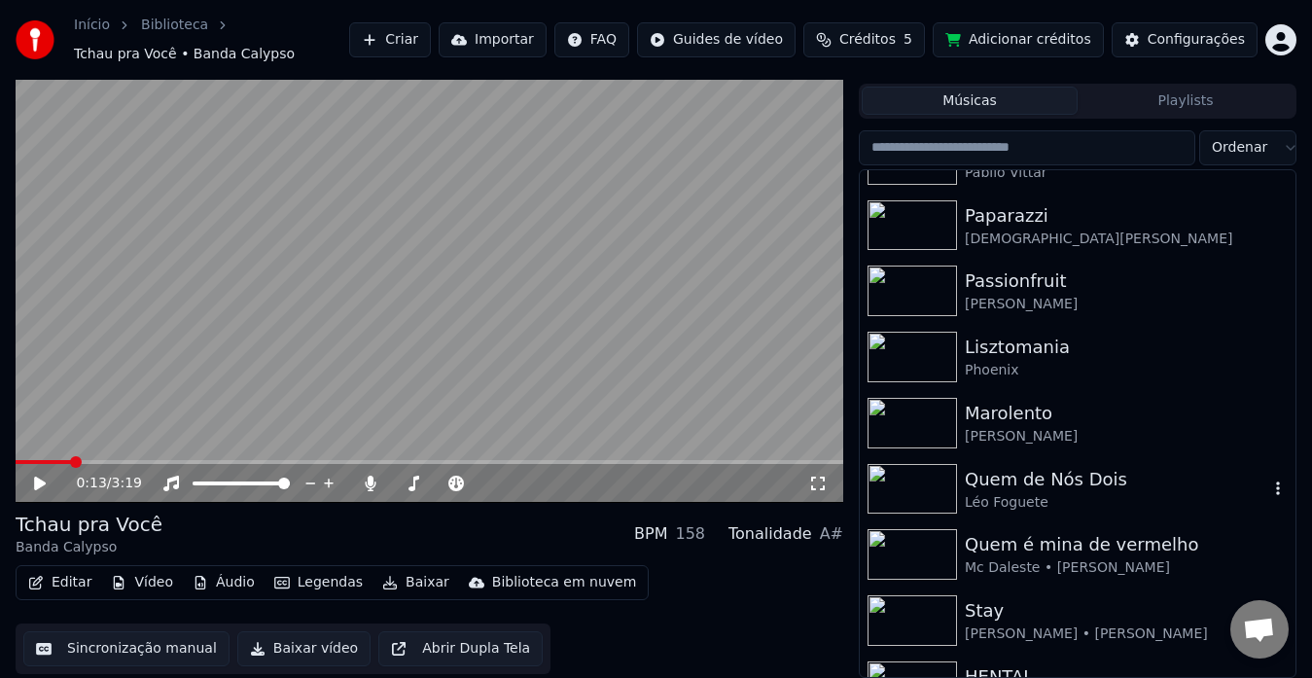
scroll to position [3136, 0]
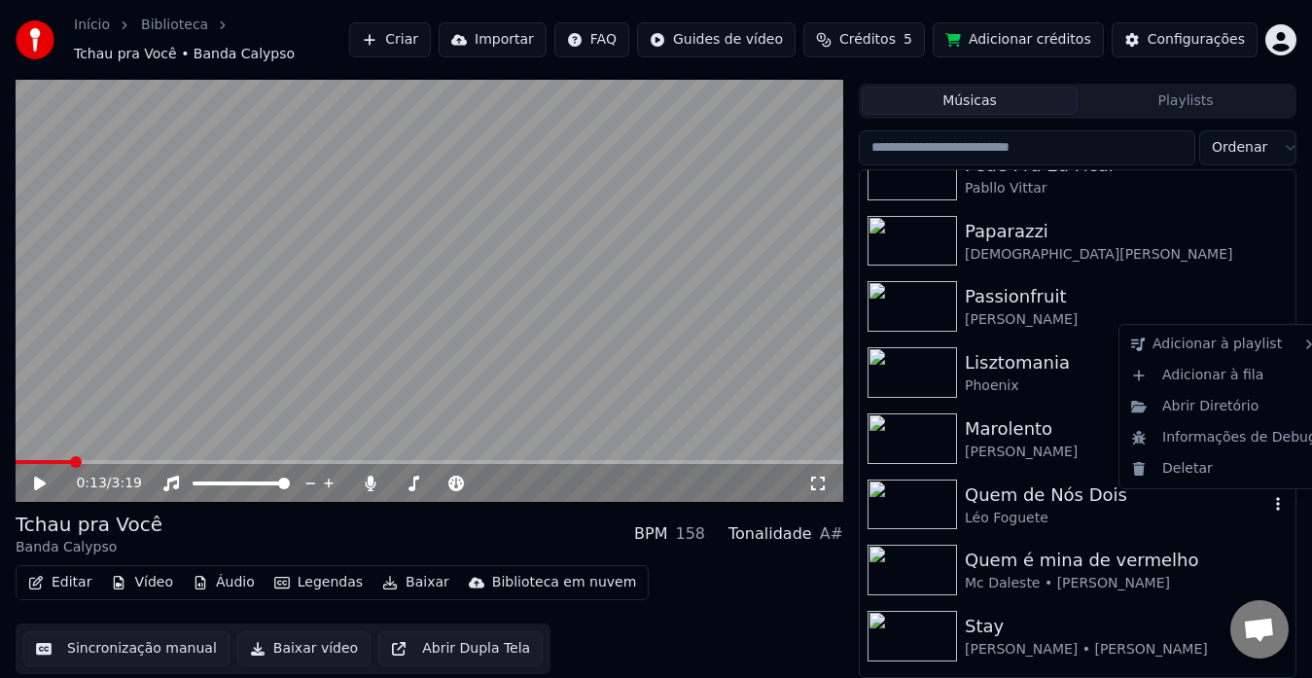
click at [1268, 501] on icon "button" at bounding box center [1277, 504] width 19 height 16
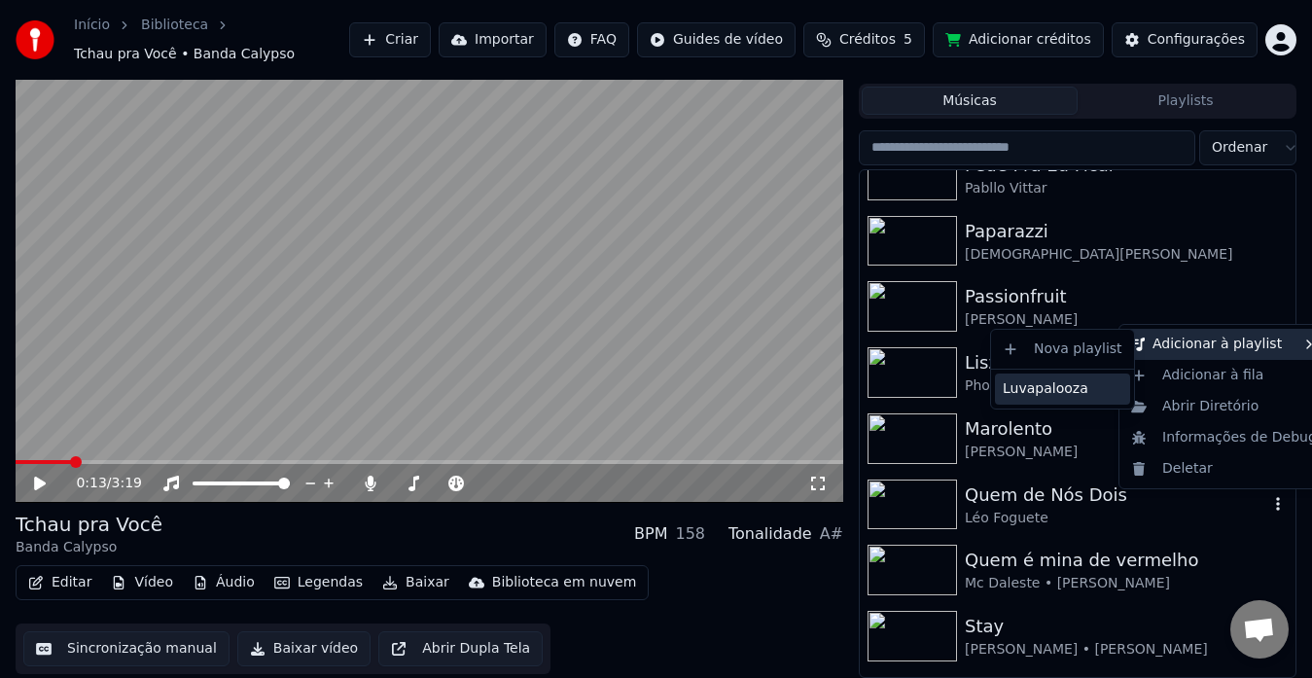
click at [1084, 391] on div "Luvapalooza" at bounding box center [1062, 388] width 135 height 31
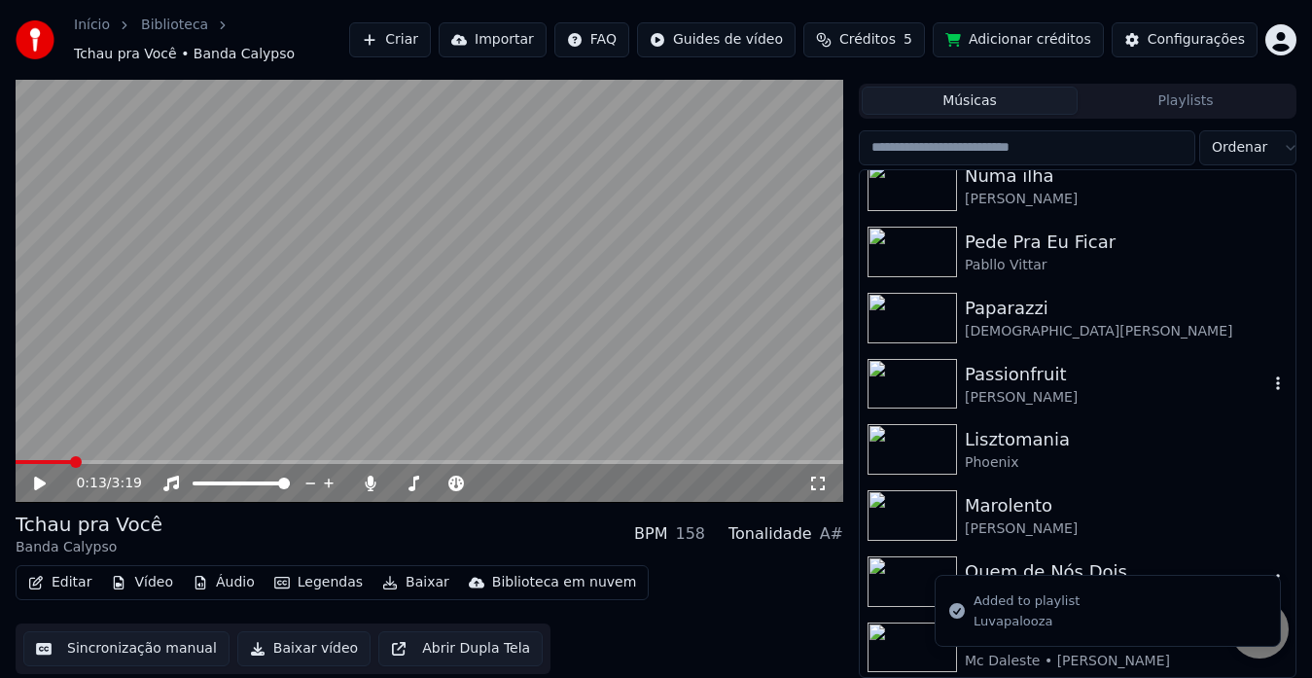
scroll to position [3041, 0]
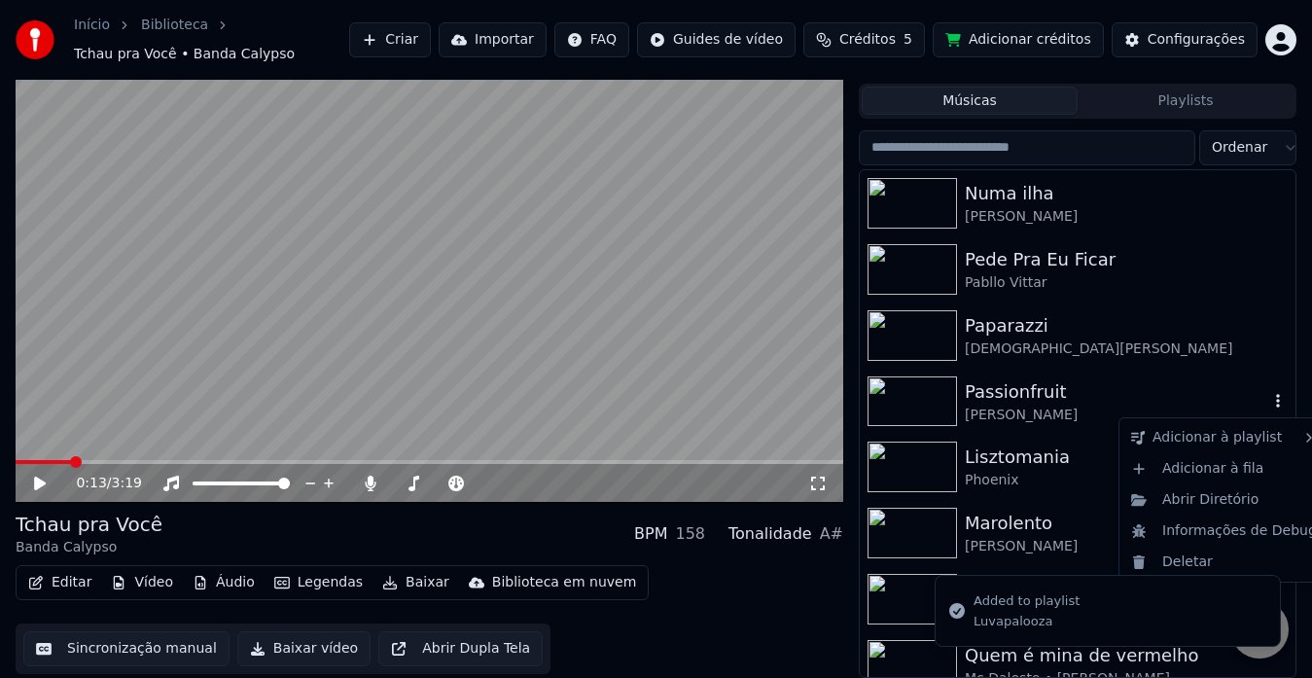
click at [1268, 394] on icon "button" at bounding box center [1277, 401] width 19 height 16
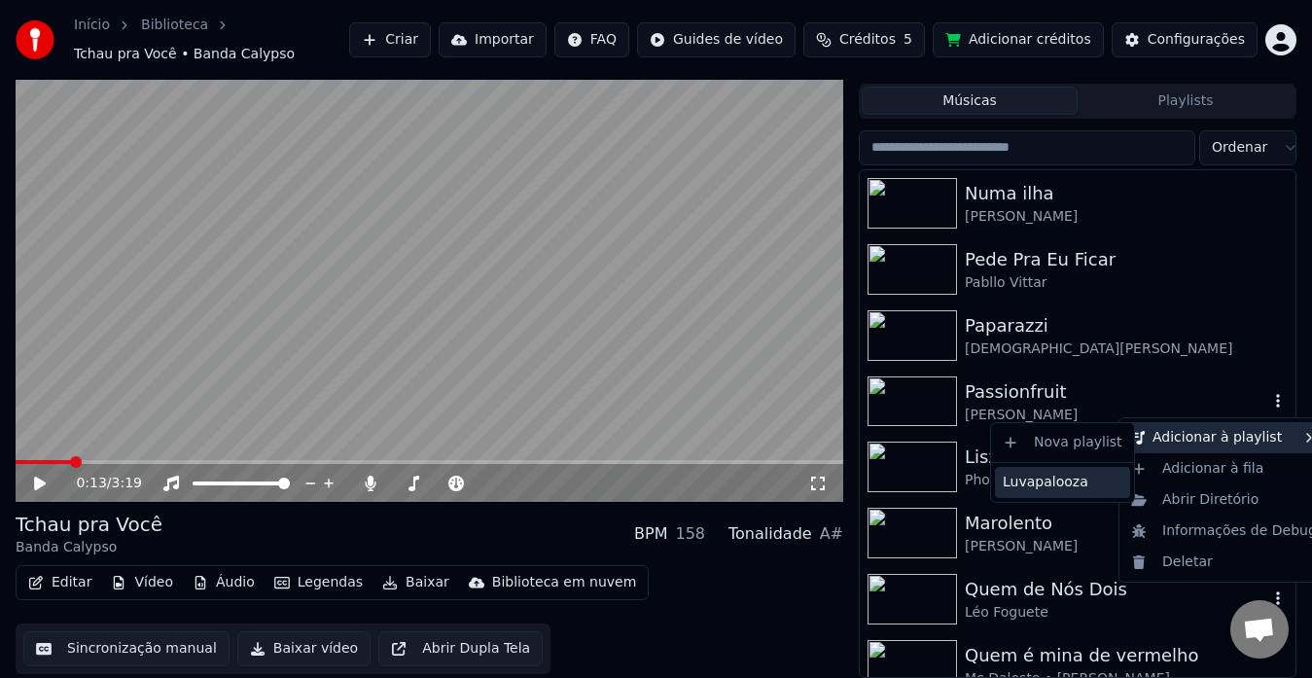
click at [1083, 475] on div "Luvapalooza" at bounding box center [1062, 482] width 135 height 31
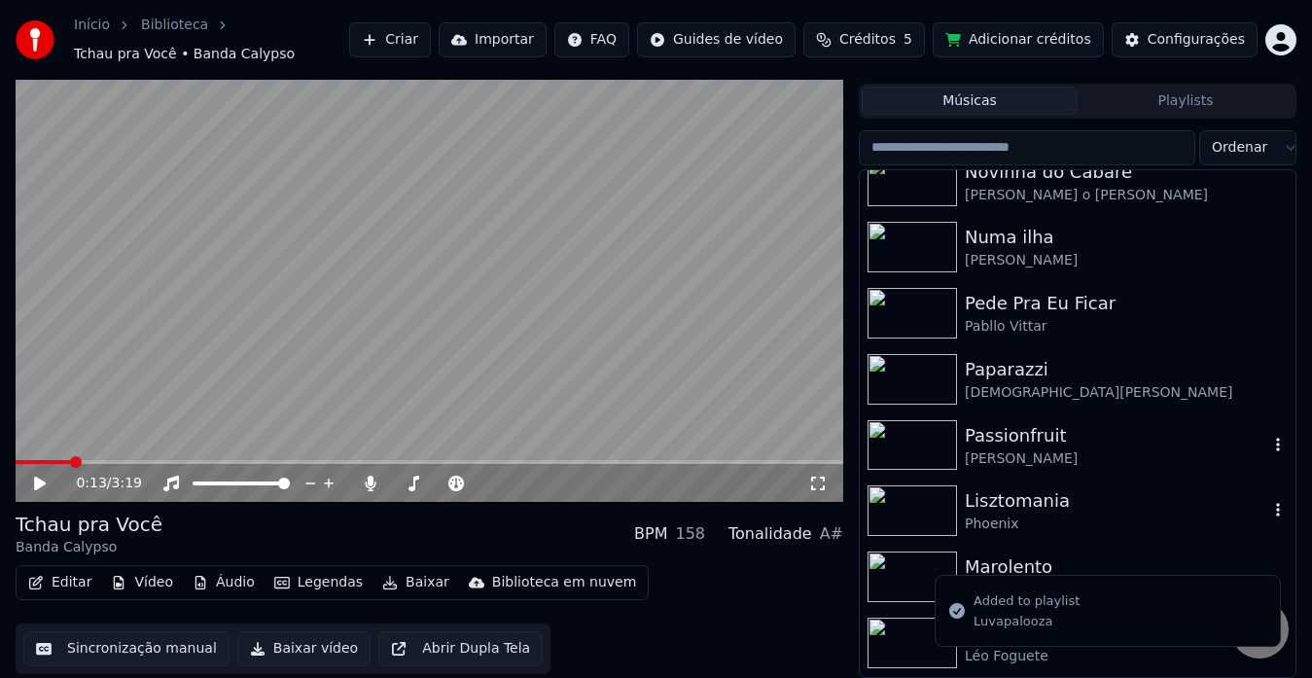
scroll to position [2996, 0]
click at [1199, 114] on button "Playlists" at bounding box center [1185, 101] width 216 height 28
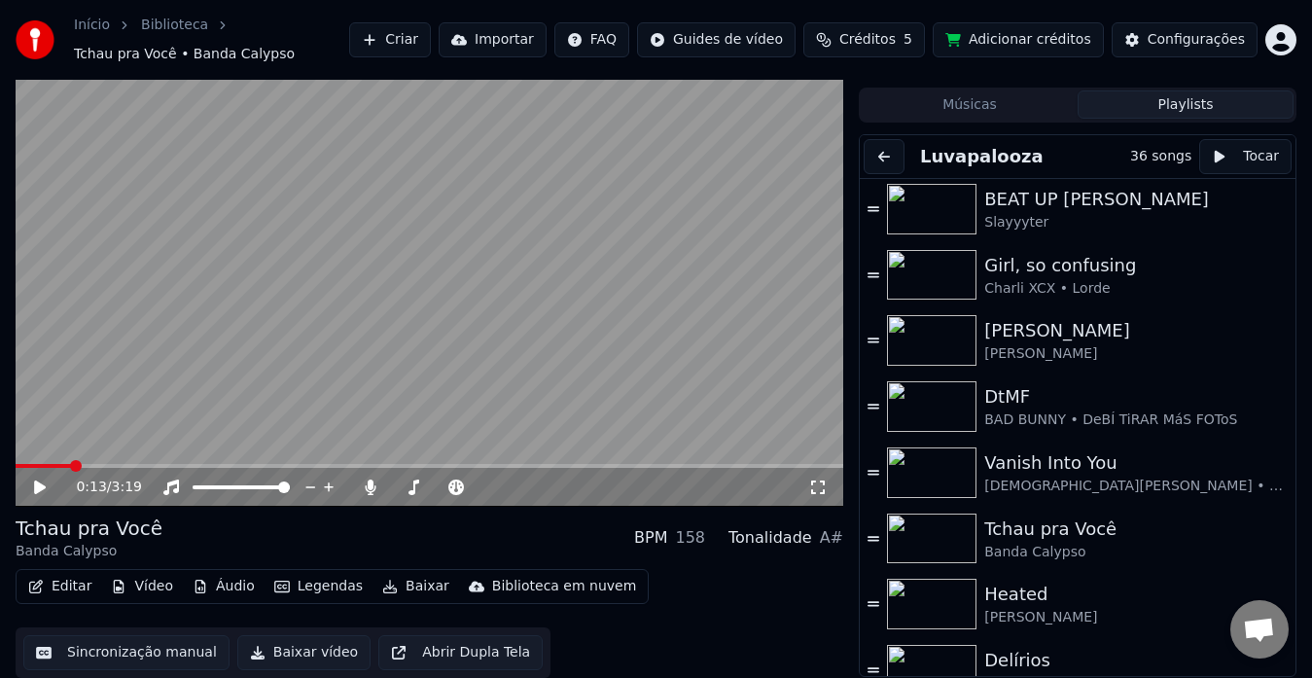
scroll to position [1875, 0]
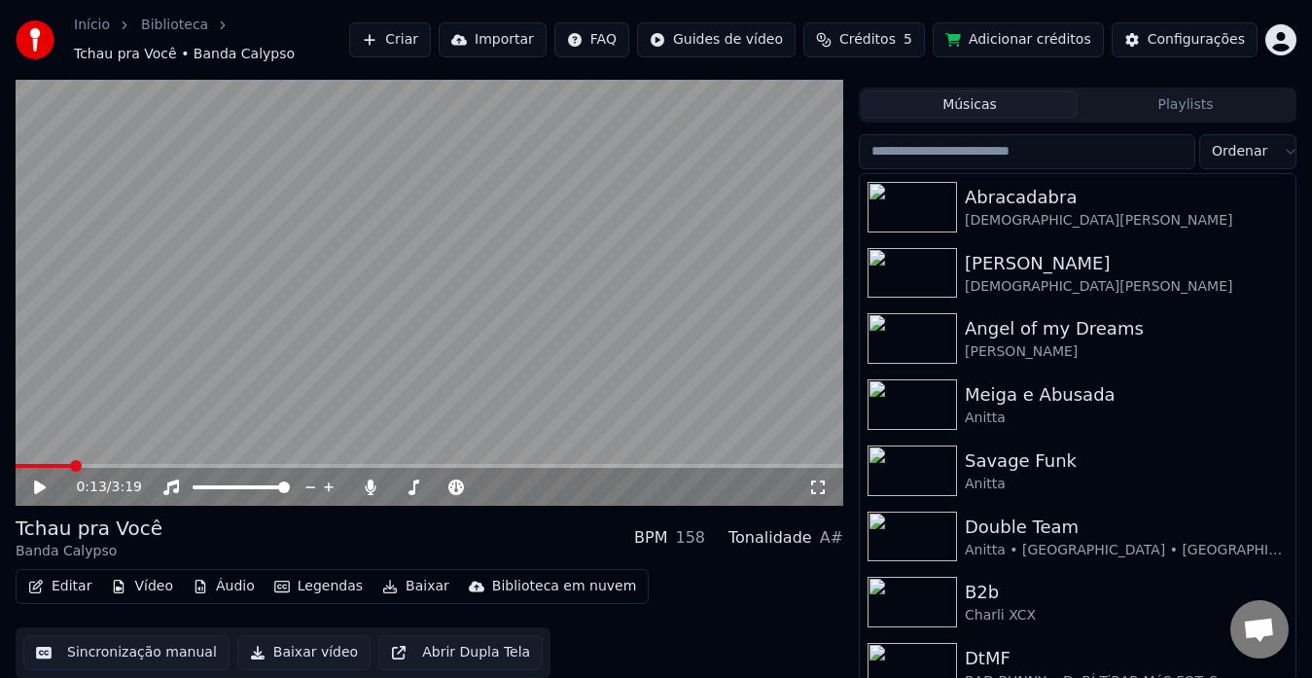
click at [1002, 110] on button "Músicas" at bounding box center [970, 104] width 216 height 28
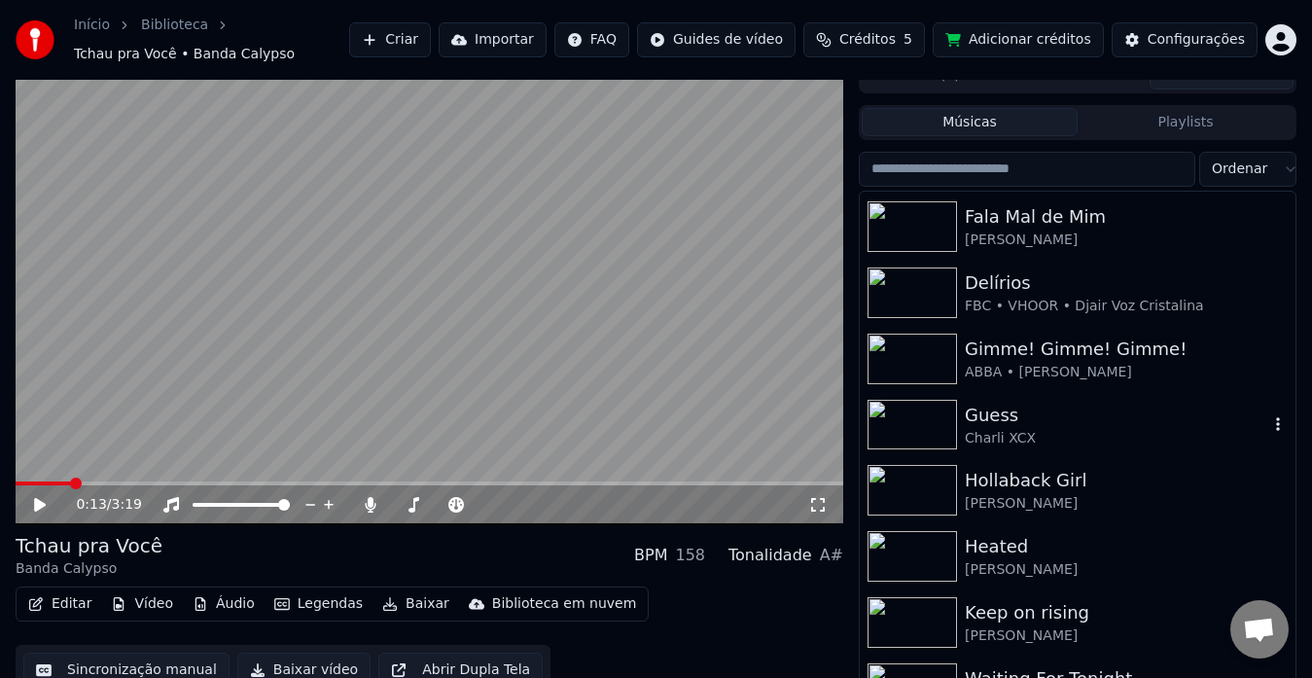
scroll to position [1536, 0]
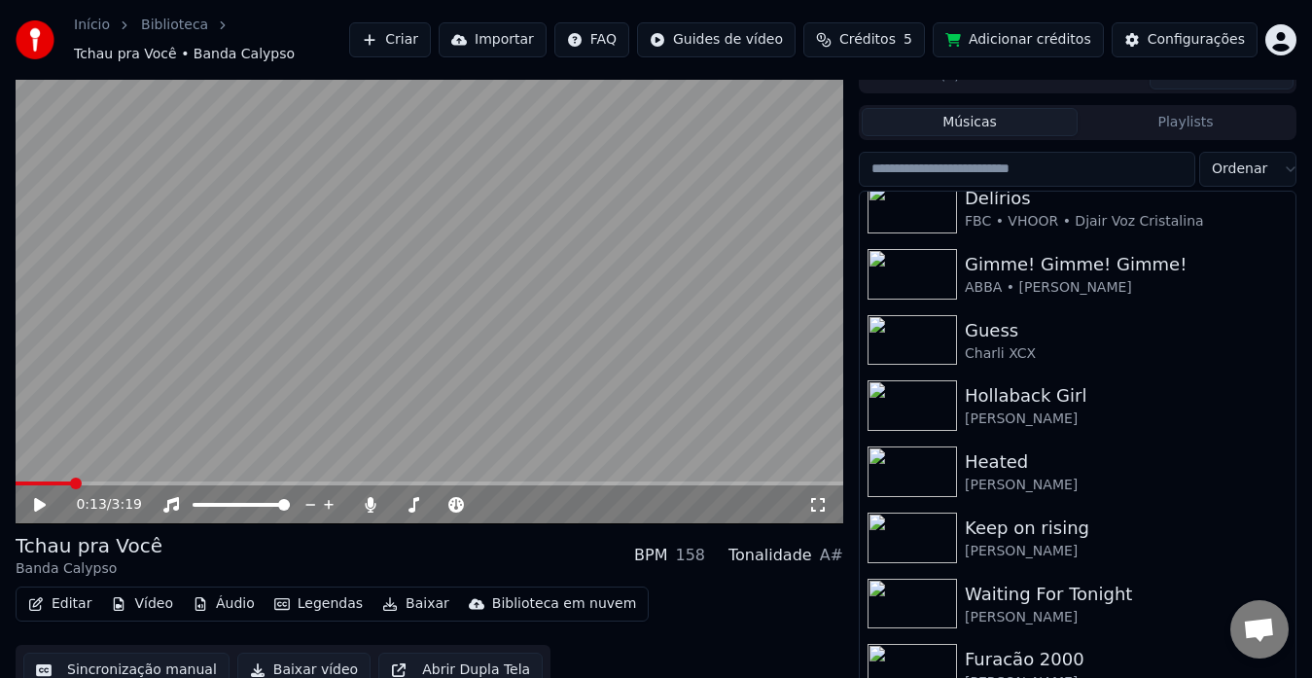
click at [1179, 131] on button "Playlists" at bounding box center [1185, 122] width 216 height 28
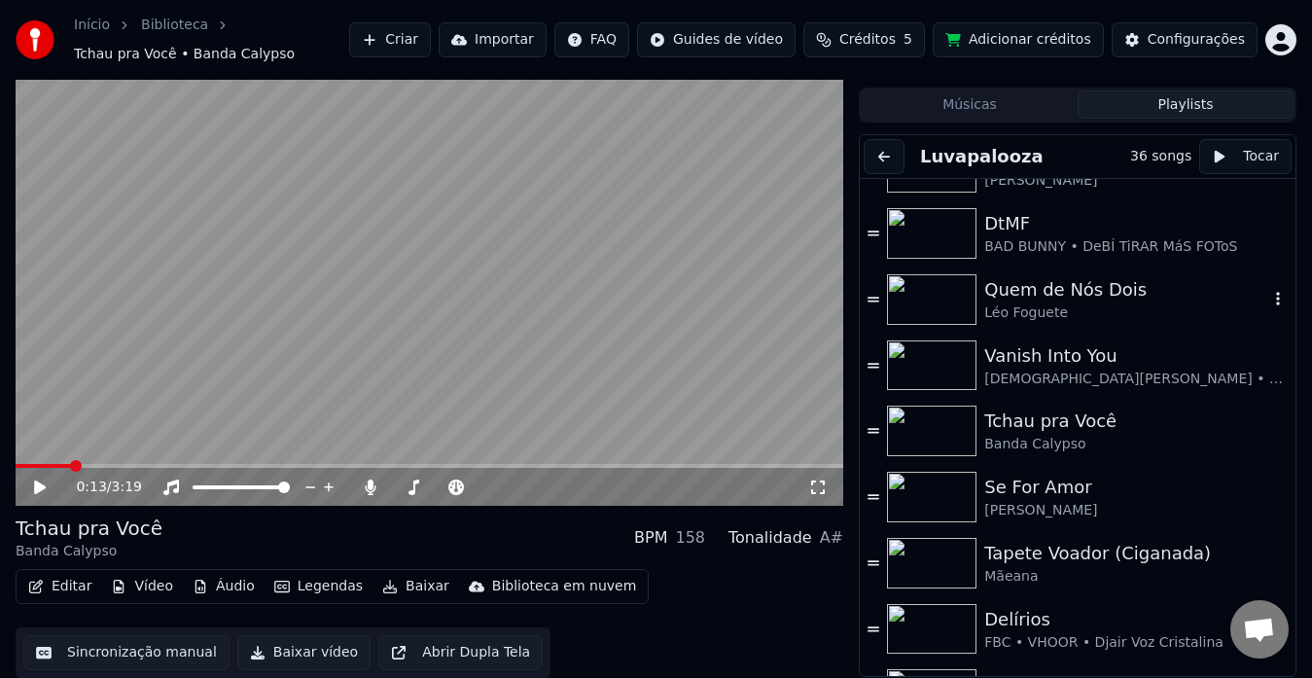
scroll to position [1875, 0]
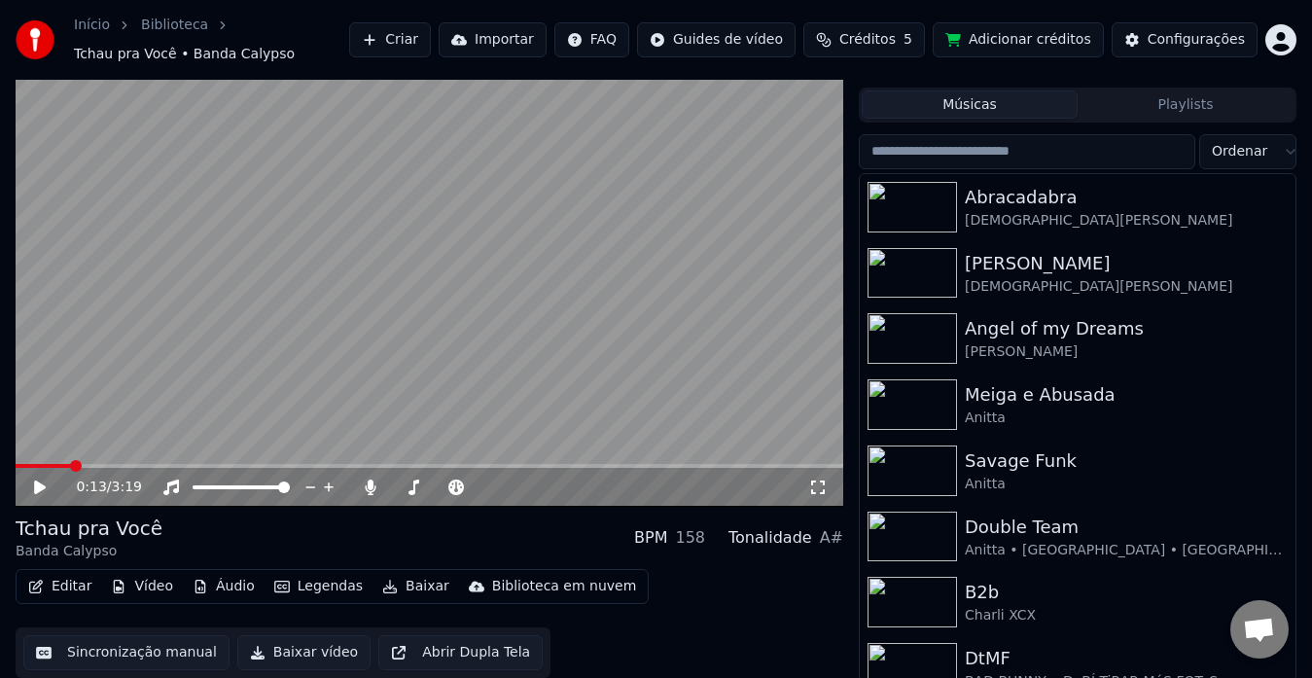
click at [966, 111] on button "Músicas" at bounding box center [970, 104] width 216 height 28
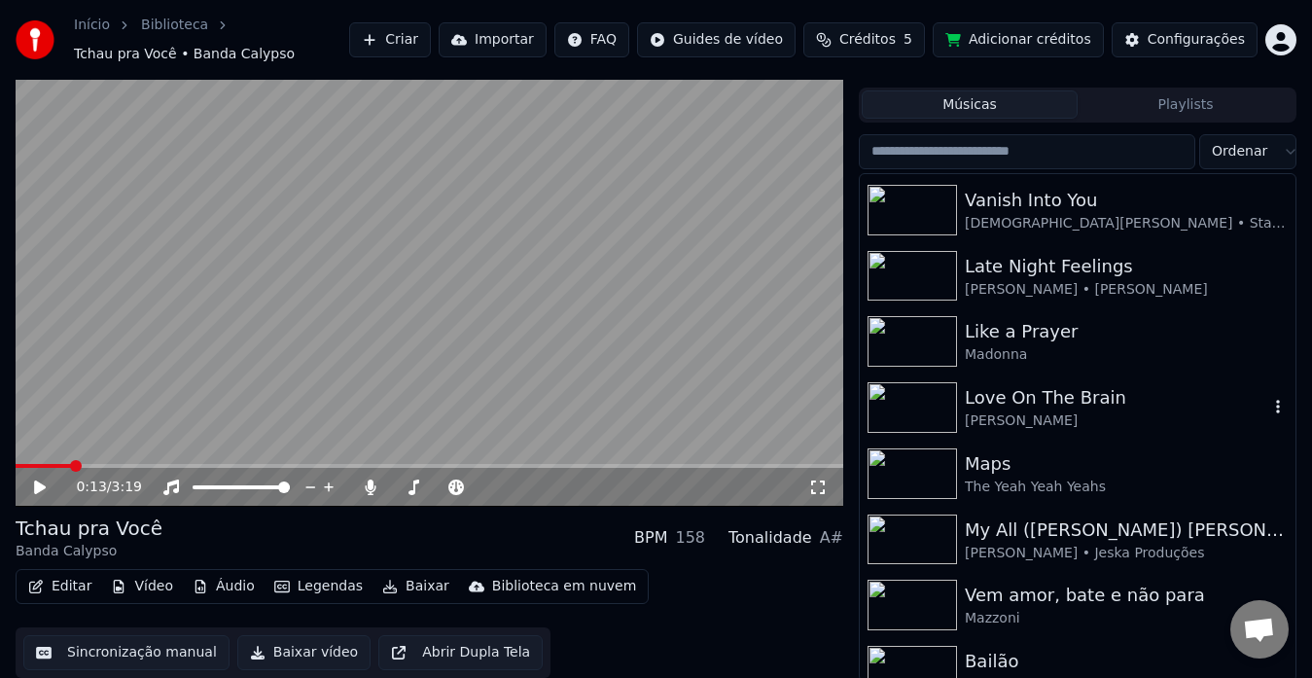
scroll to position [2118, 0]
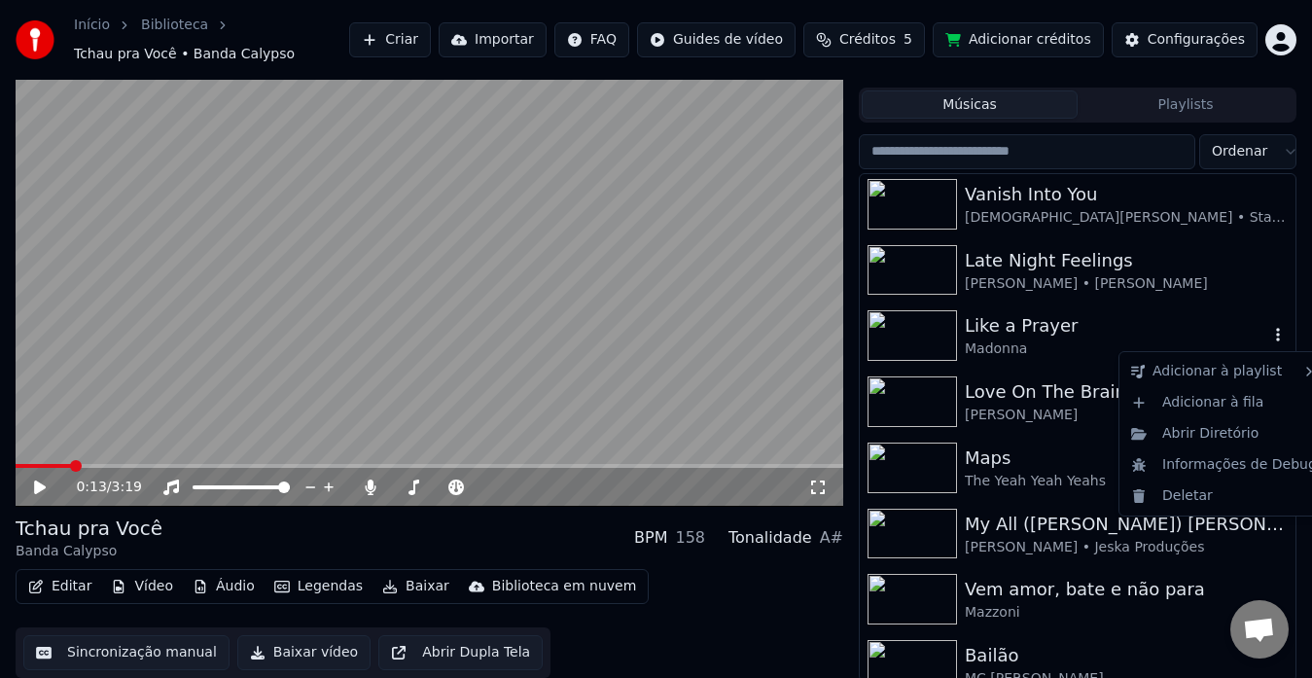
click at [1268, 338] on icon "button" at bounding box center [1277, 335] width 19 height 16
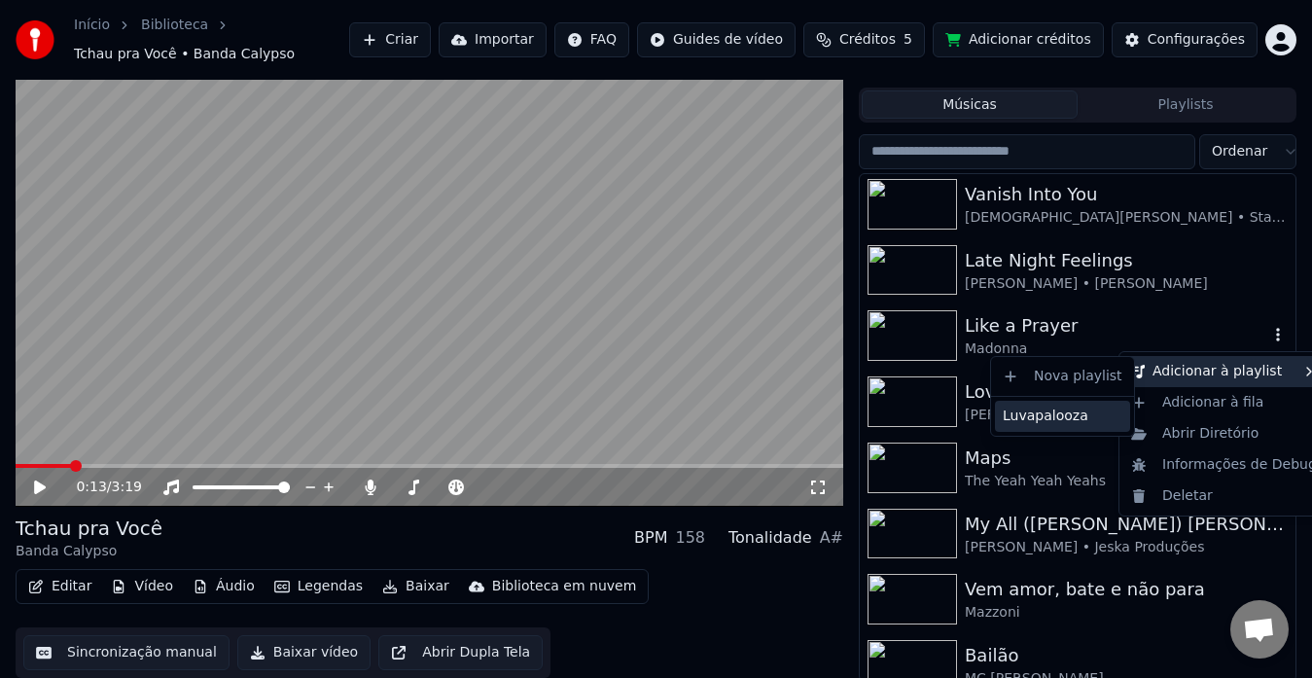
click at [1092, 417] on div "Luvapalooza" at bounding box center [1062, 416] width 135 height 31
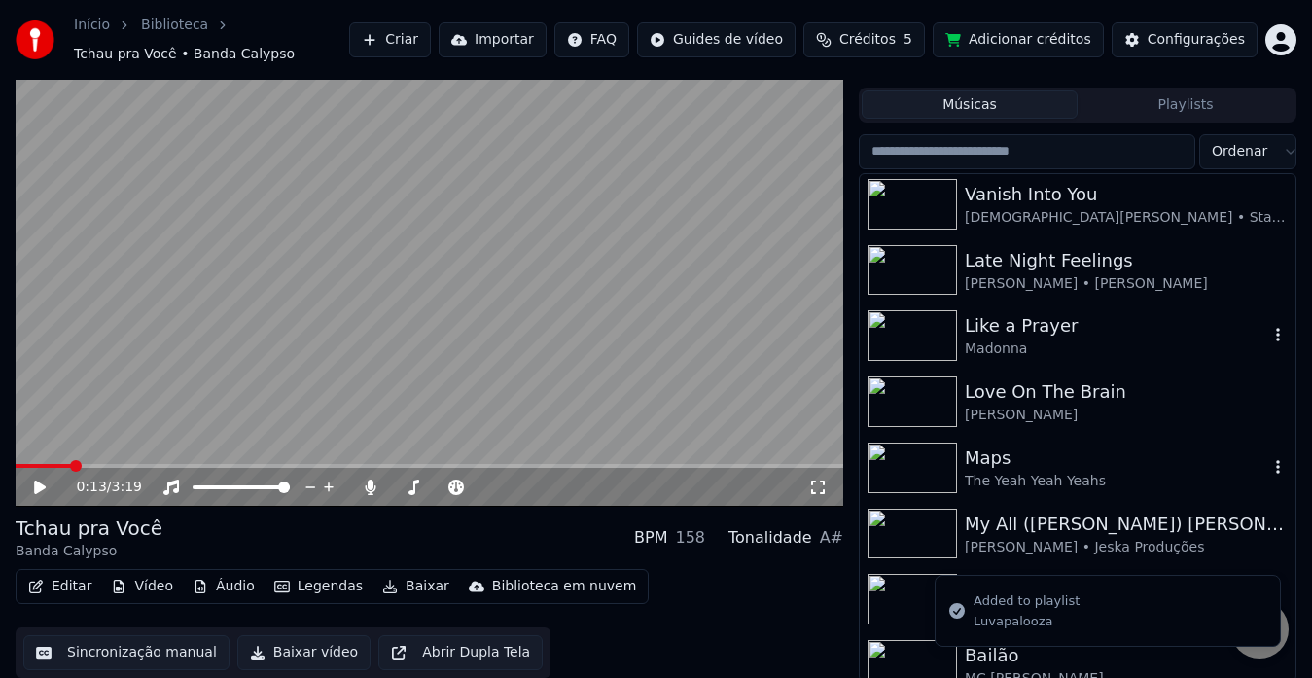
click at [1276, 463] on icon "button" at bounding box center [1278, 467] width 4 height 14
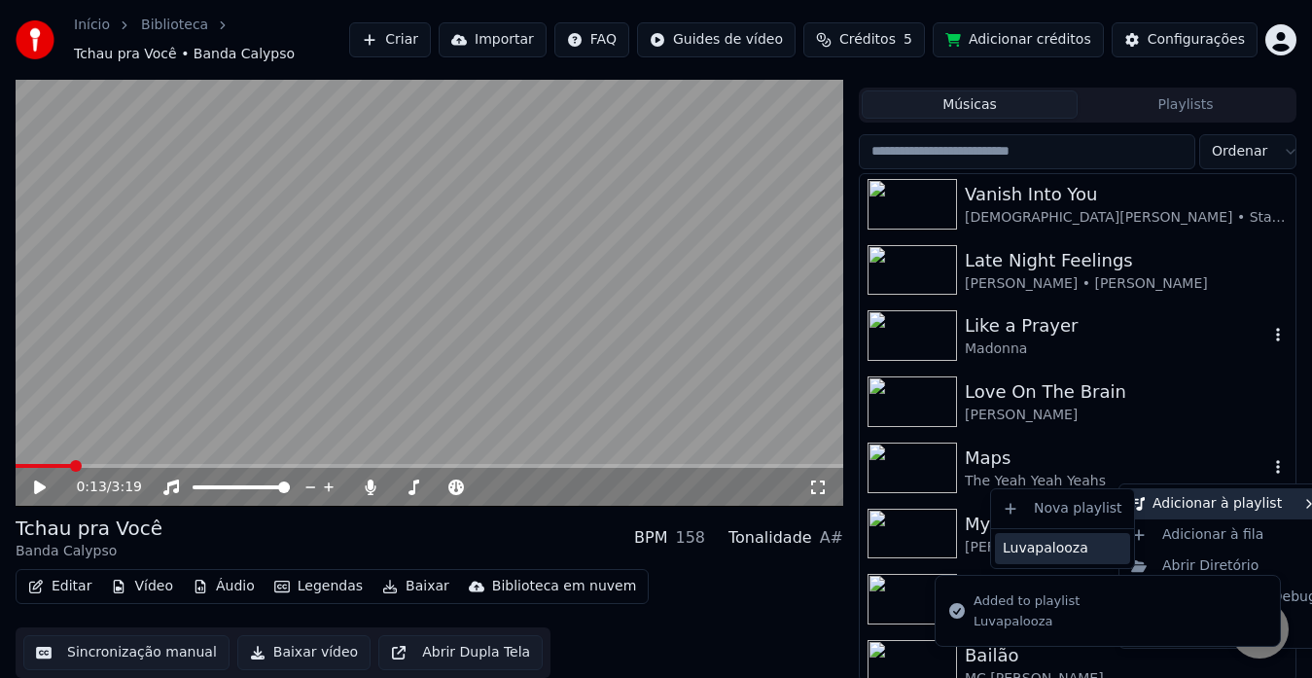
click at [1090, 543] on div "Luvapalooza" at bounding box center [1062, 548] width 135 height 31
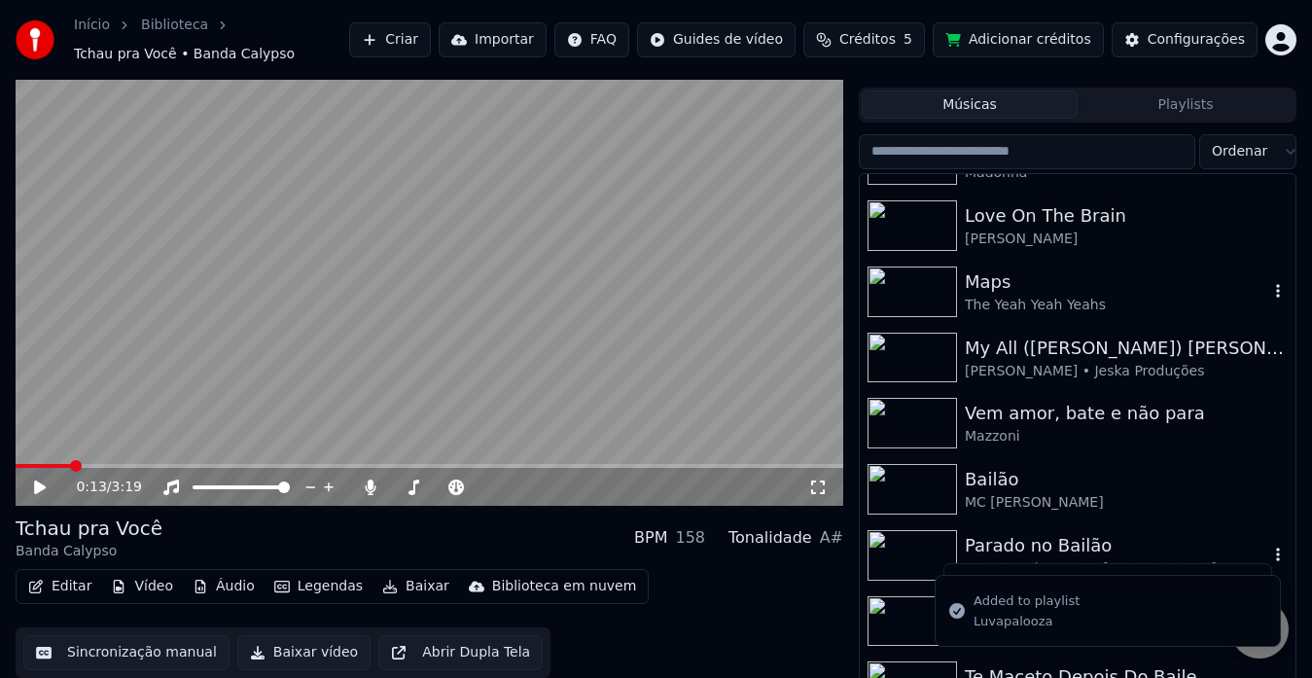
scroll to position [2296, 0]
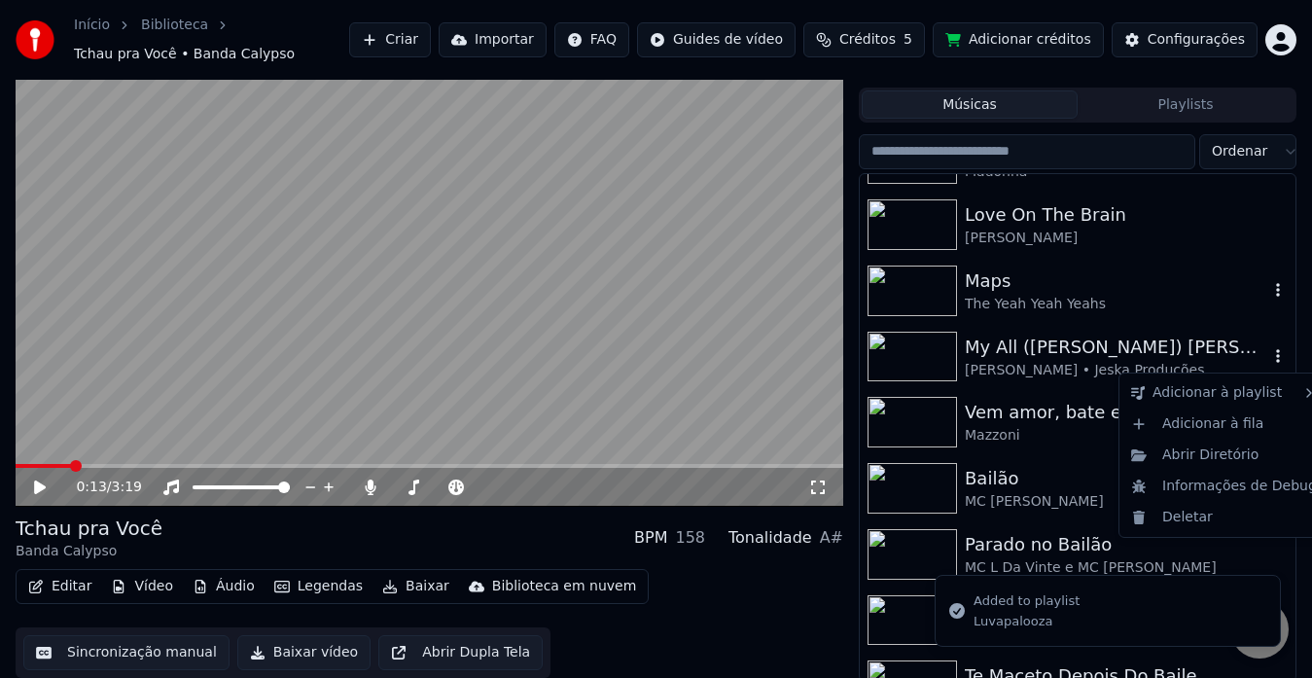
click at [1268, 360] on icon "button" at bounding box center [1277, 356] width 19 height 16
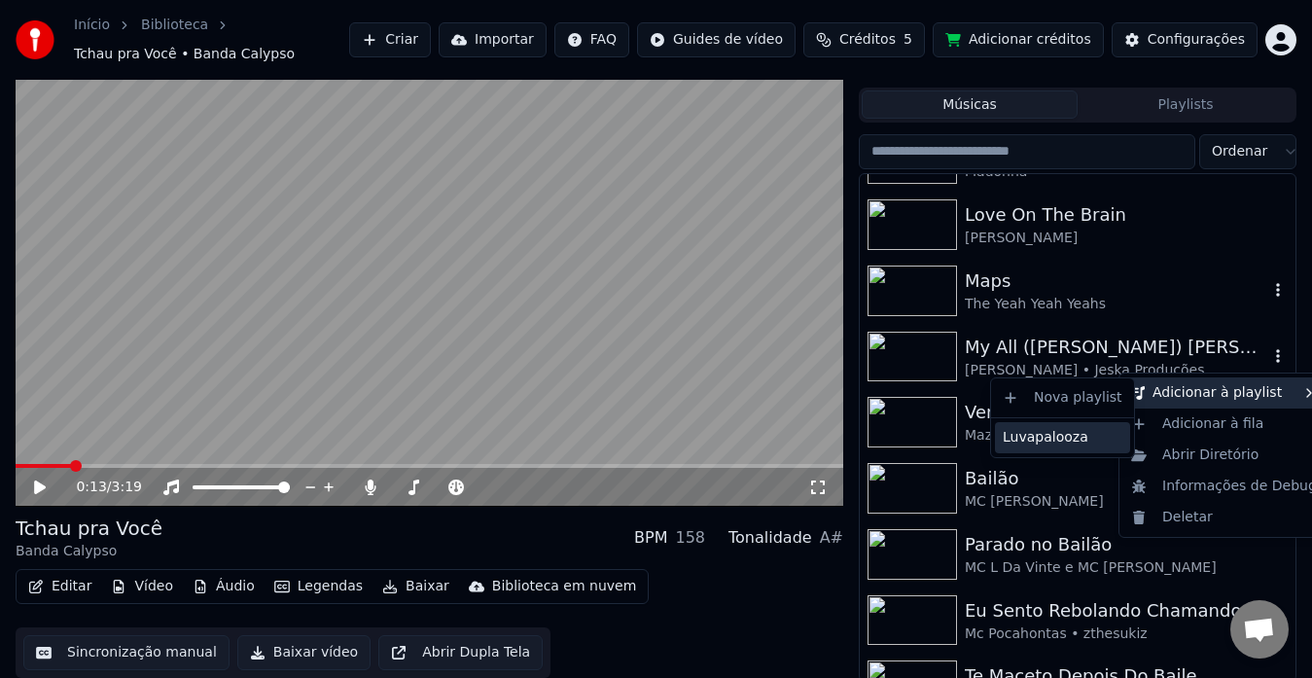
click at [1063, 429] on div "Luvapalooza" at bounding box center [1062, 437] width 135 height 31
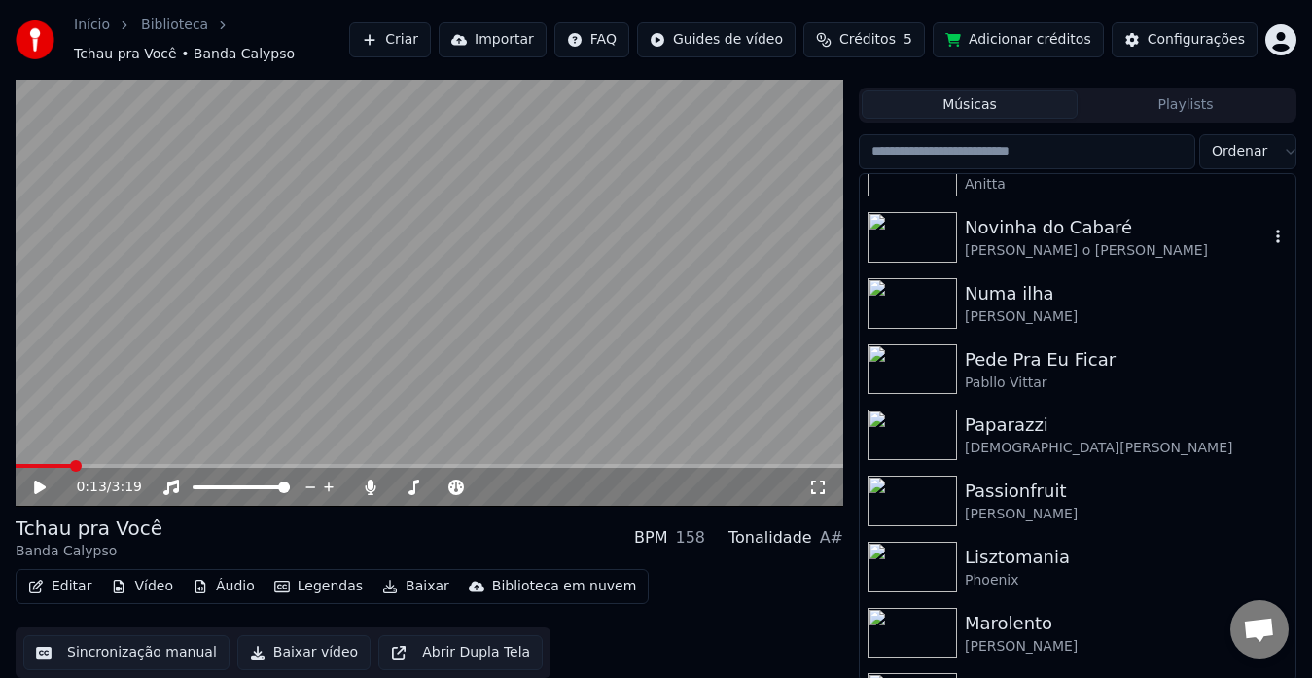
scroll to position [2952, 0]
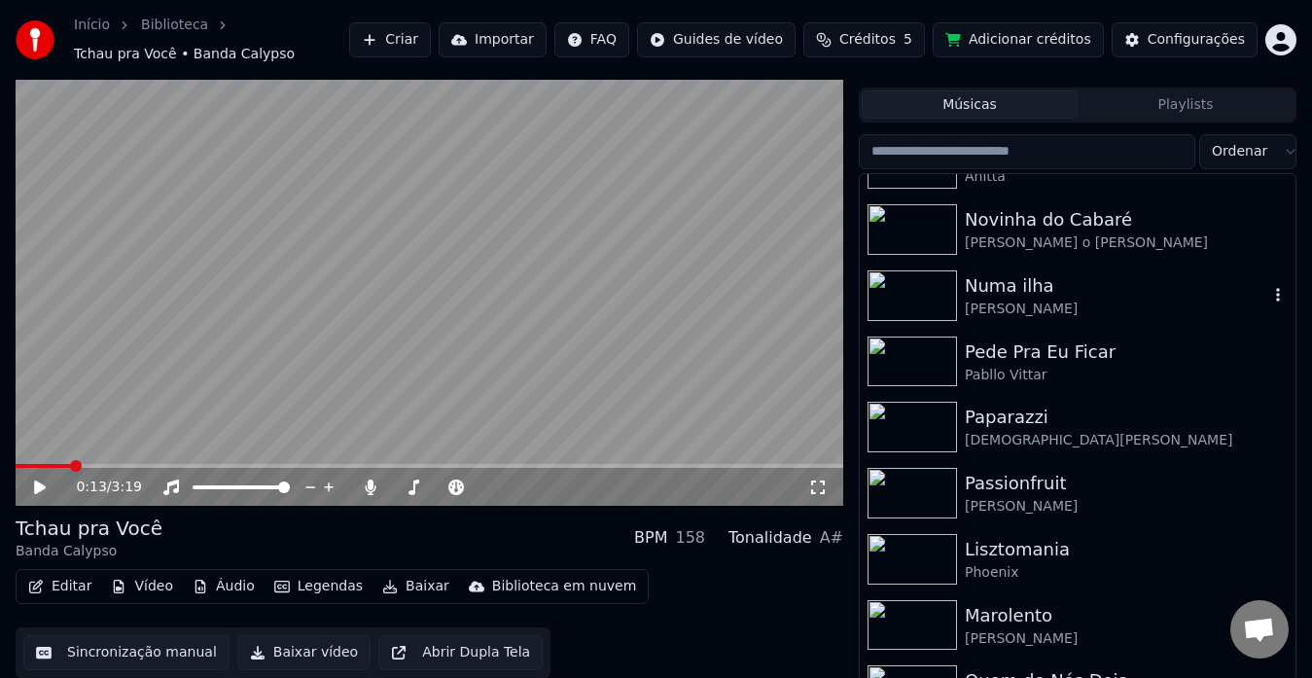
click at [1268, 294] on icon "button" at bounding box center [1277, 295] width 19 height 16
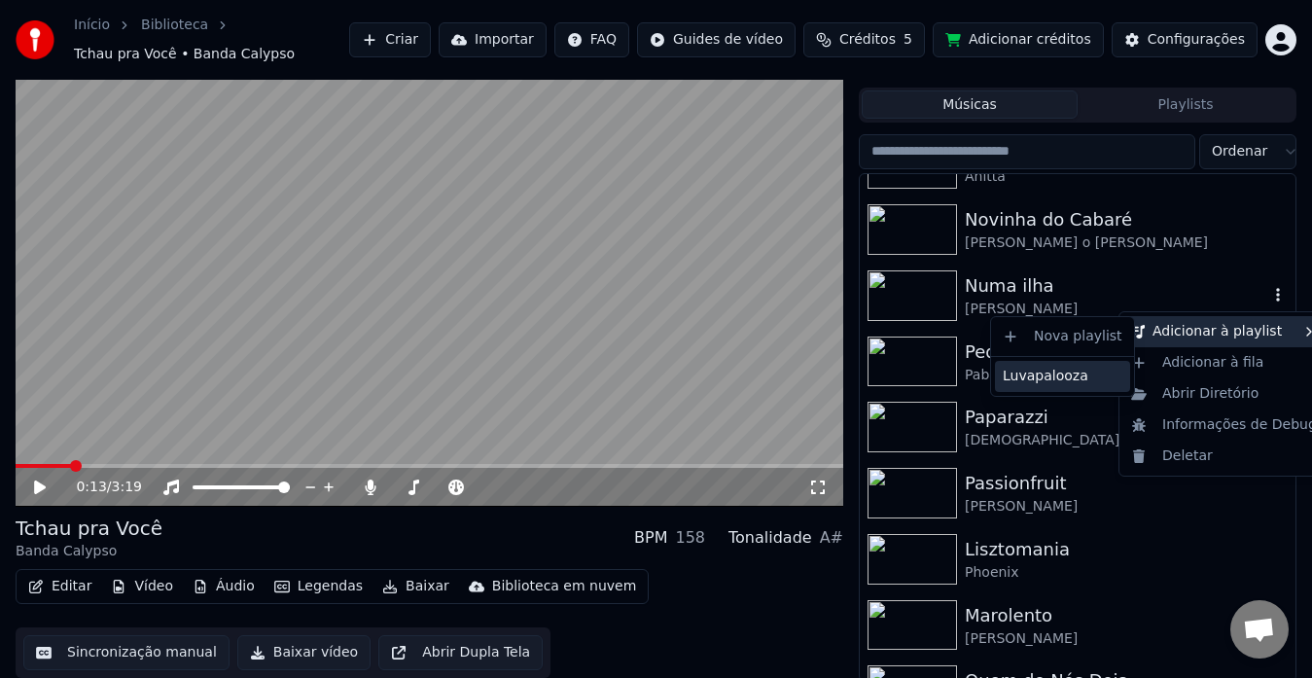
click at [1090, 364] on div "Luvapalooza" at bounding box center [1062, 376] width 135 height 31
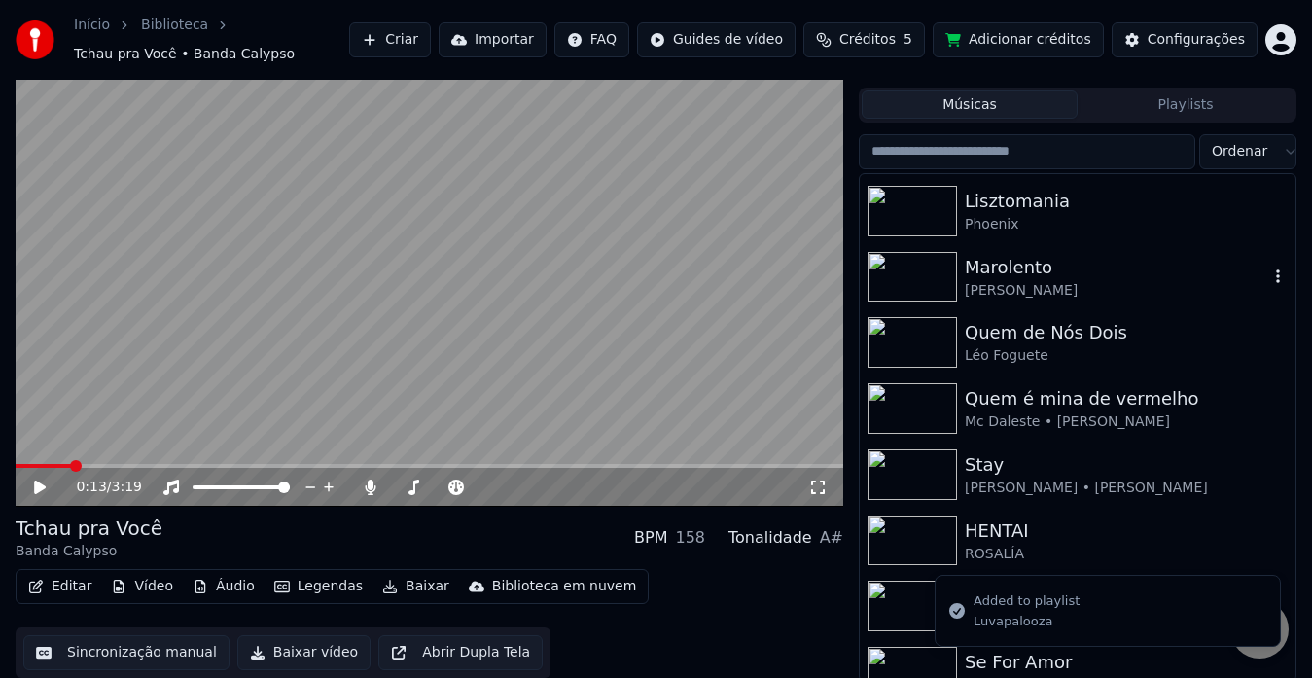
scroll to position [3307, 0]
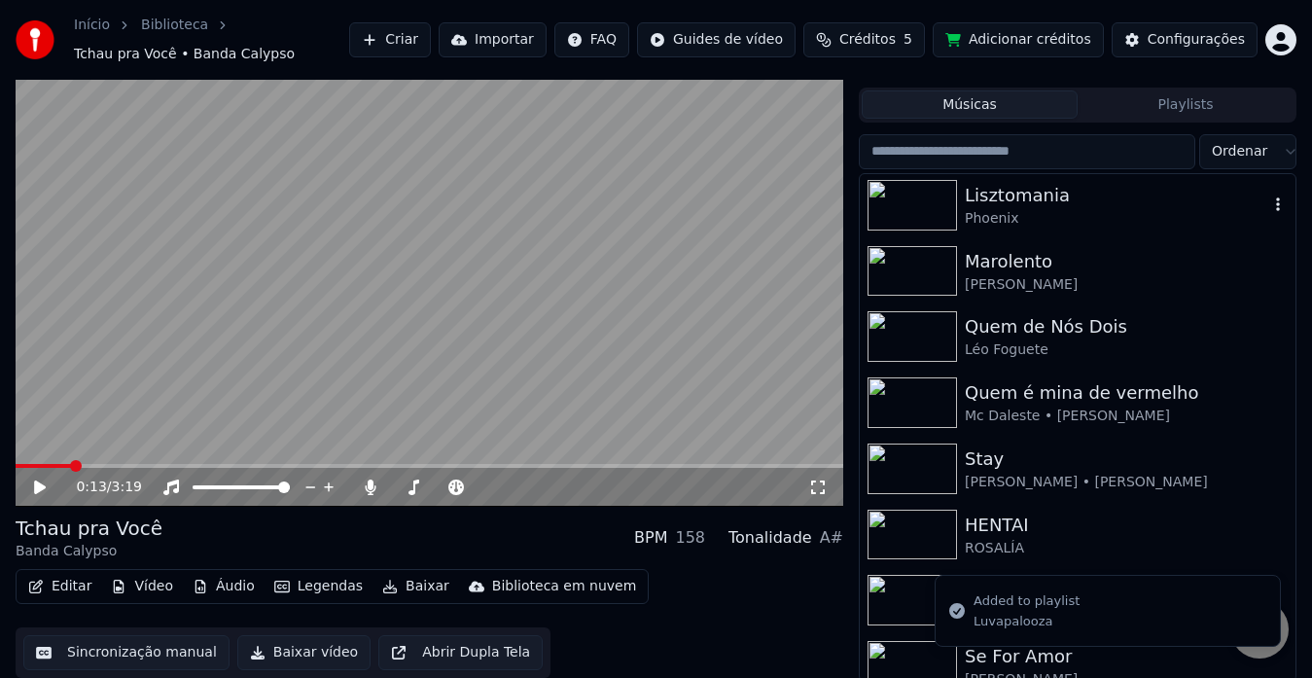
click at [1268, 204] on icon "button" at bounding box center [1277, 204] width 19 height 16
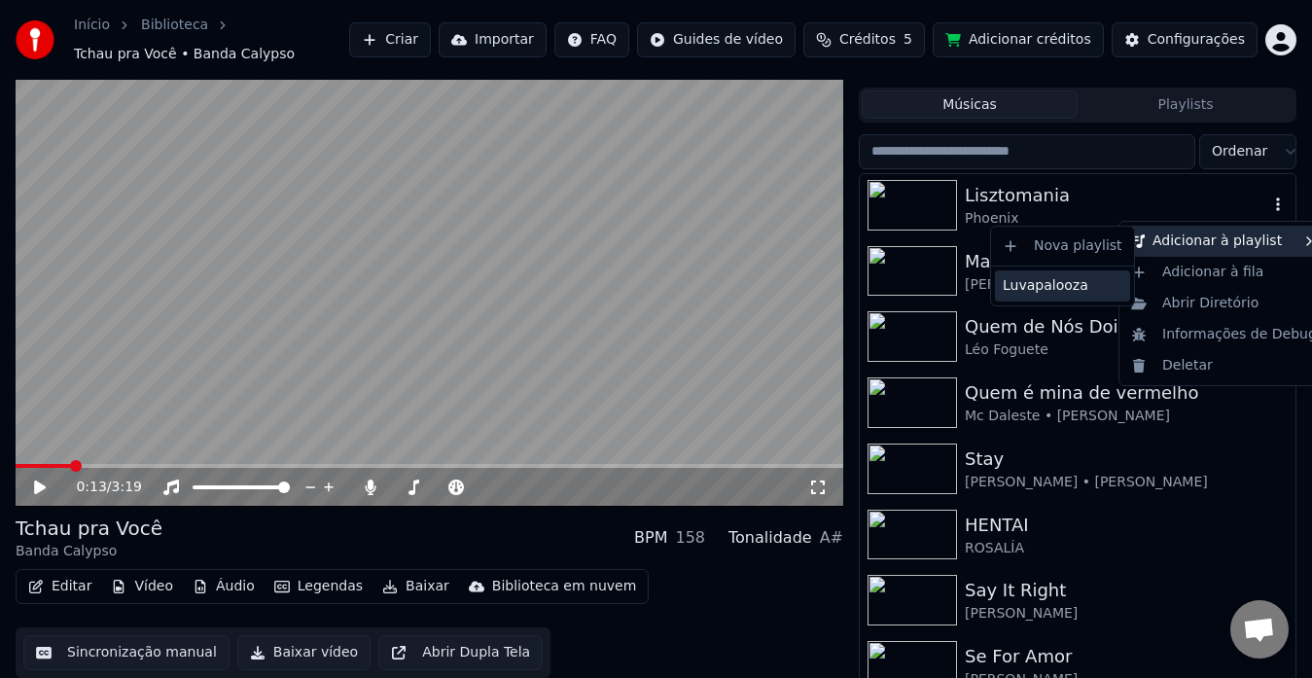
click at [1082, 285] on div "Luvapalooza" at bounding box center [1062, 285] width 135 height 31
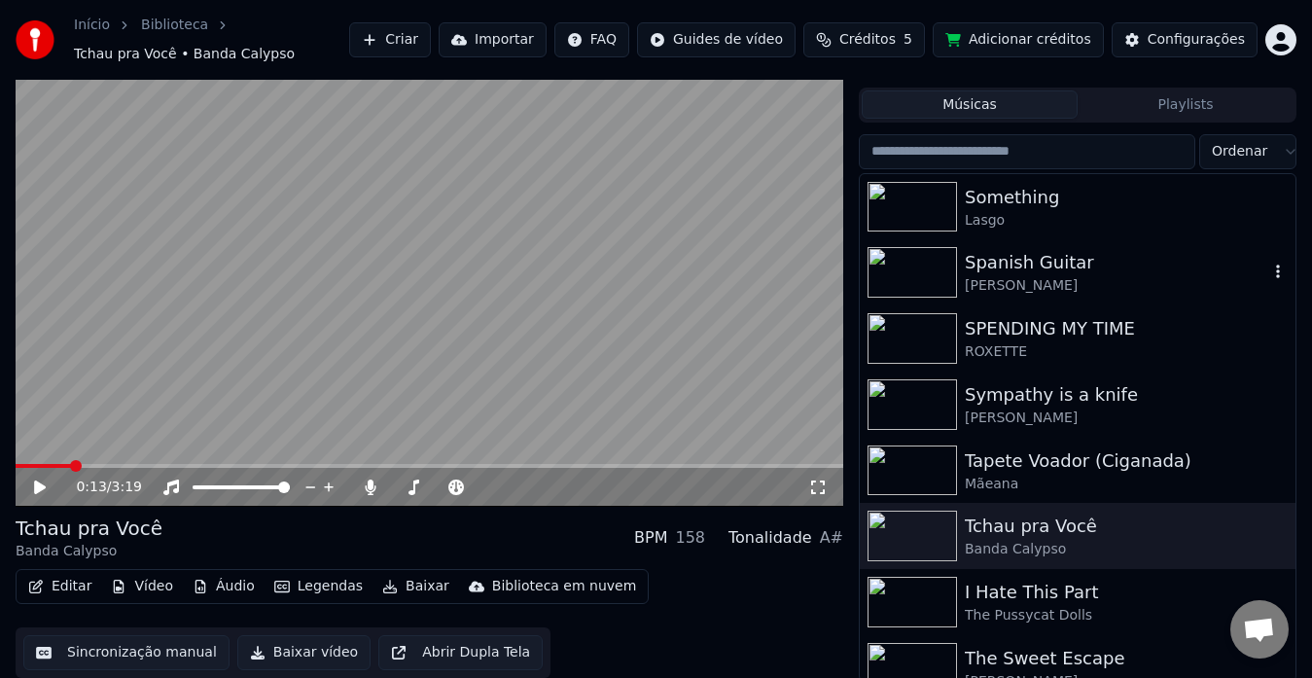
scroll to position [4041, 0]
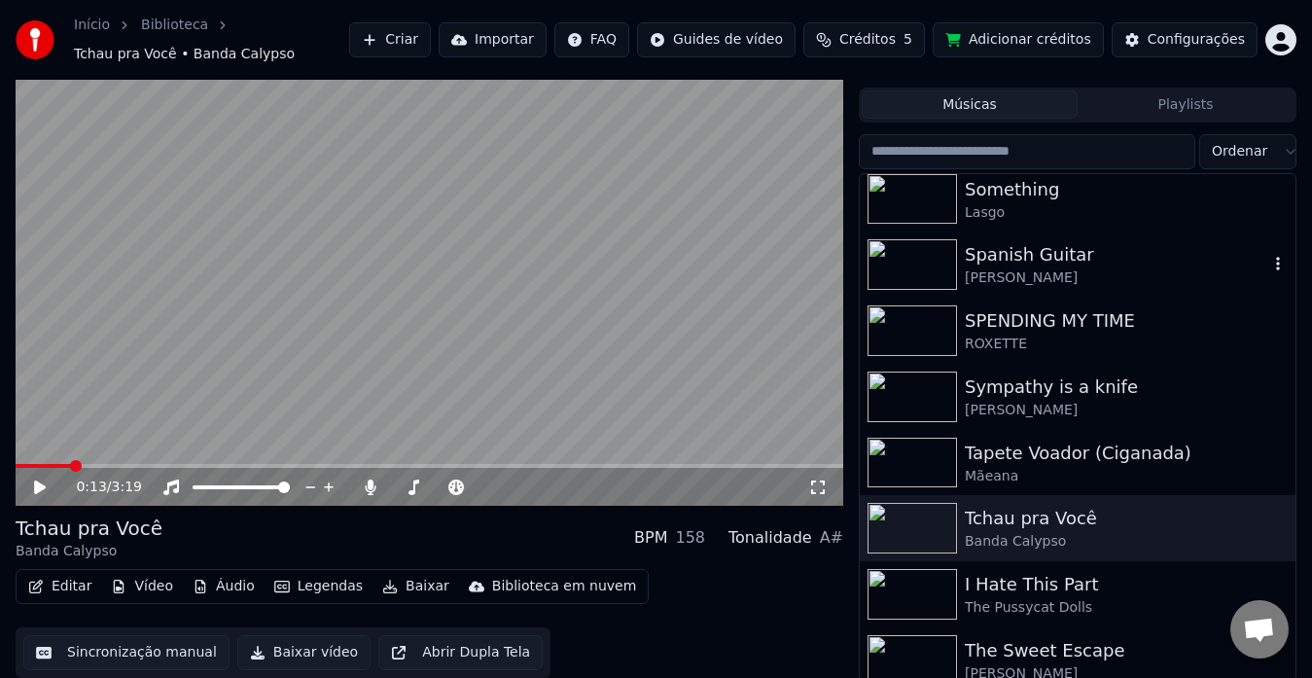
click at [1268, 261] on icon "button" at bounding box center [1277, 264] width 19 height 16
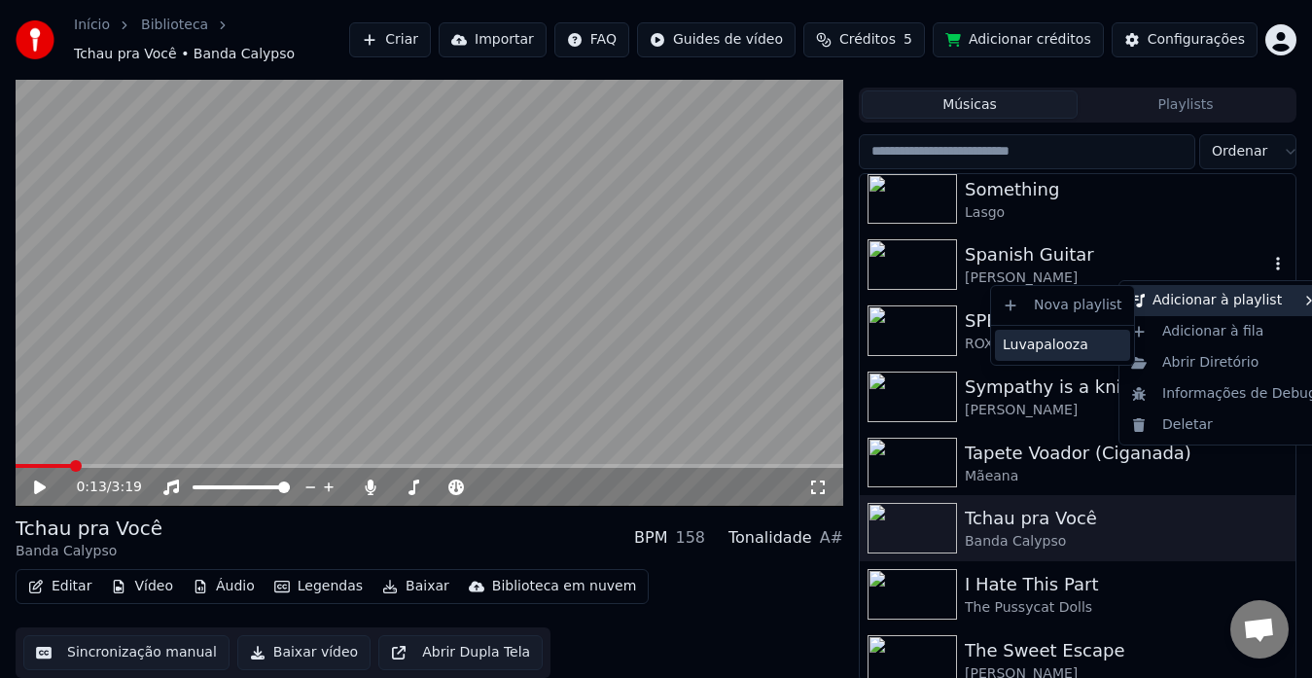
click at [1099, 345] on div "Luvapalooza" at bounding box center [1062, 345] width 135 height 31
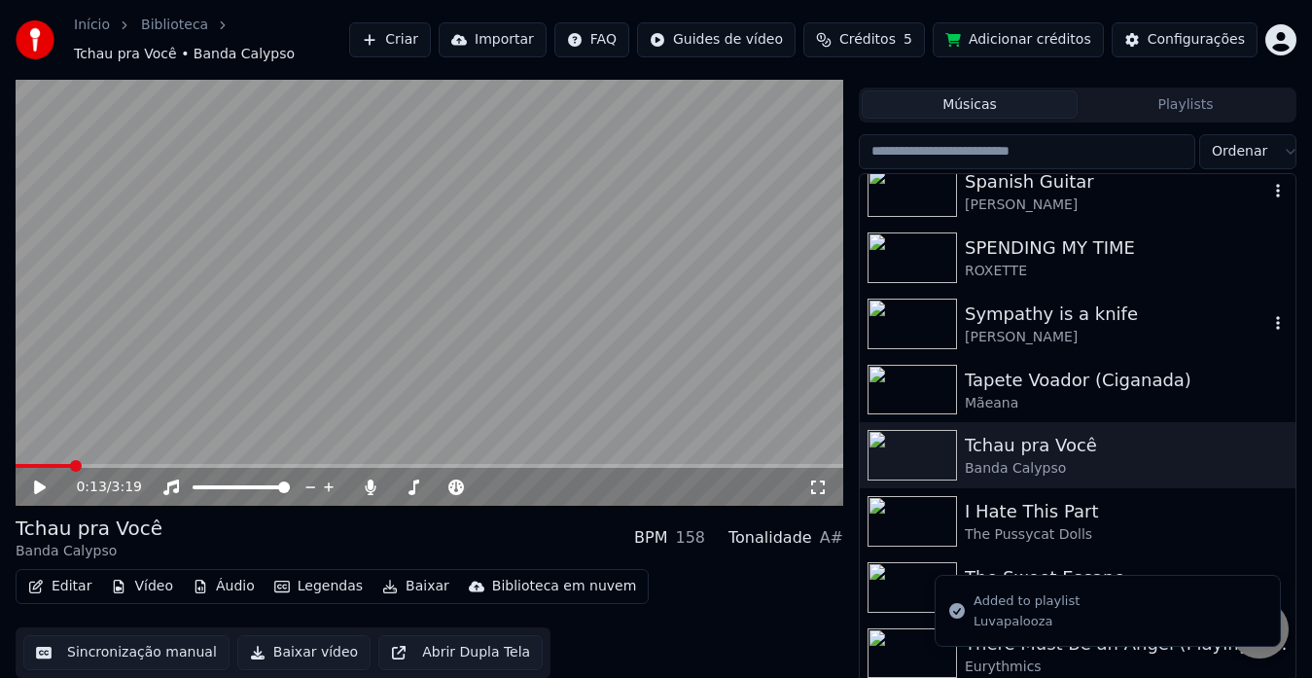
scroll to position [4125, 0]
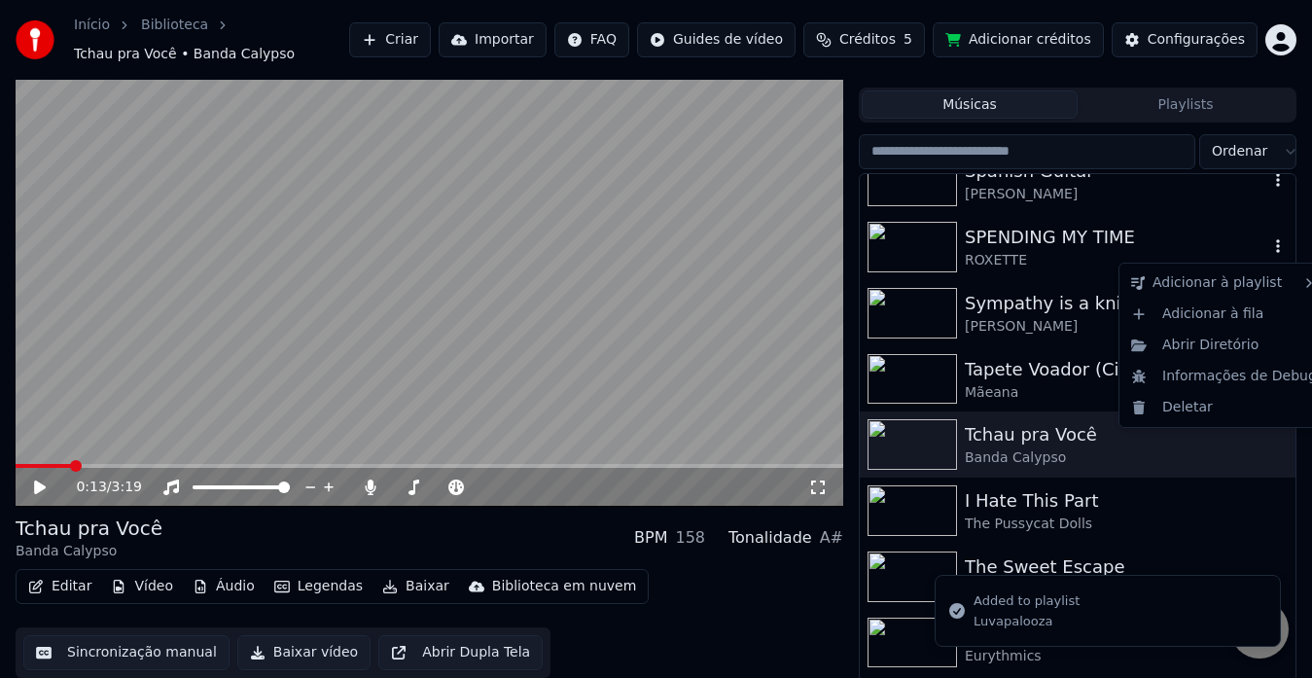
click at [1268, 252] on icon "button" at bounding box center [1277, 246] width 19 height 16
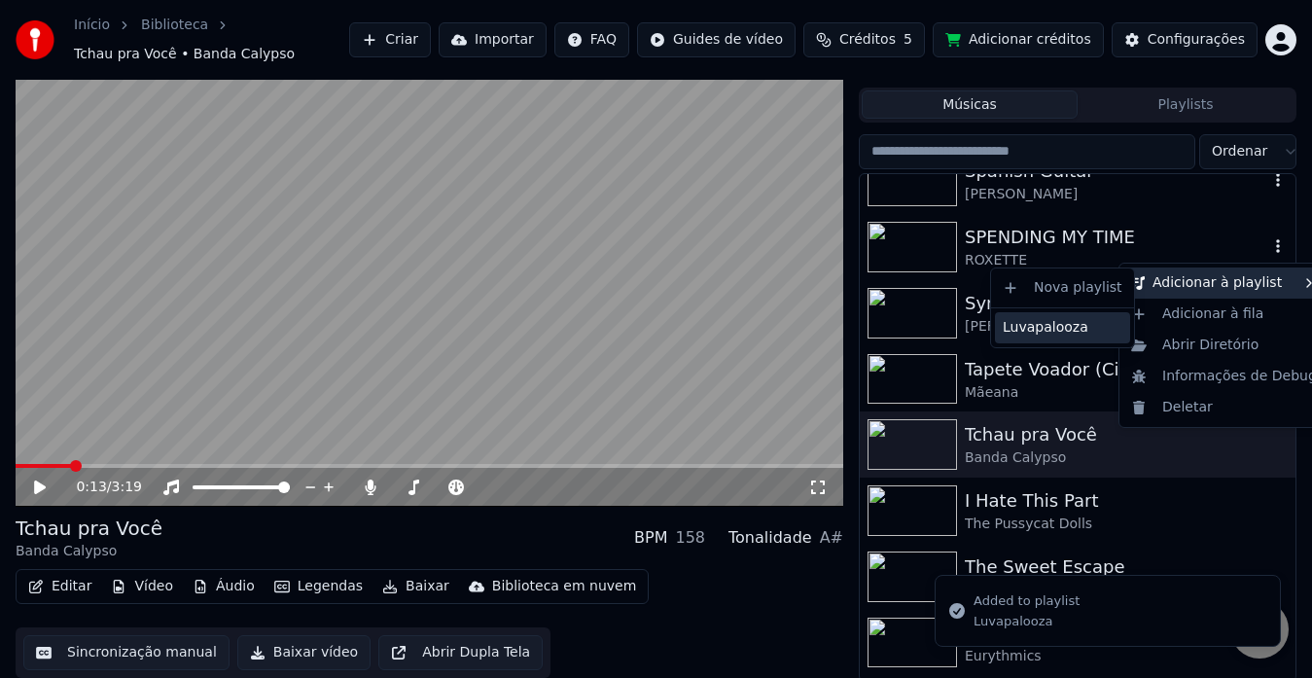
click at [1095, 329] on div "Luvapalooza" at bounding box center [1062, 327] width 135 height 31
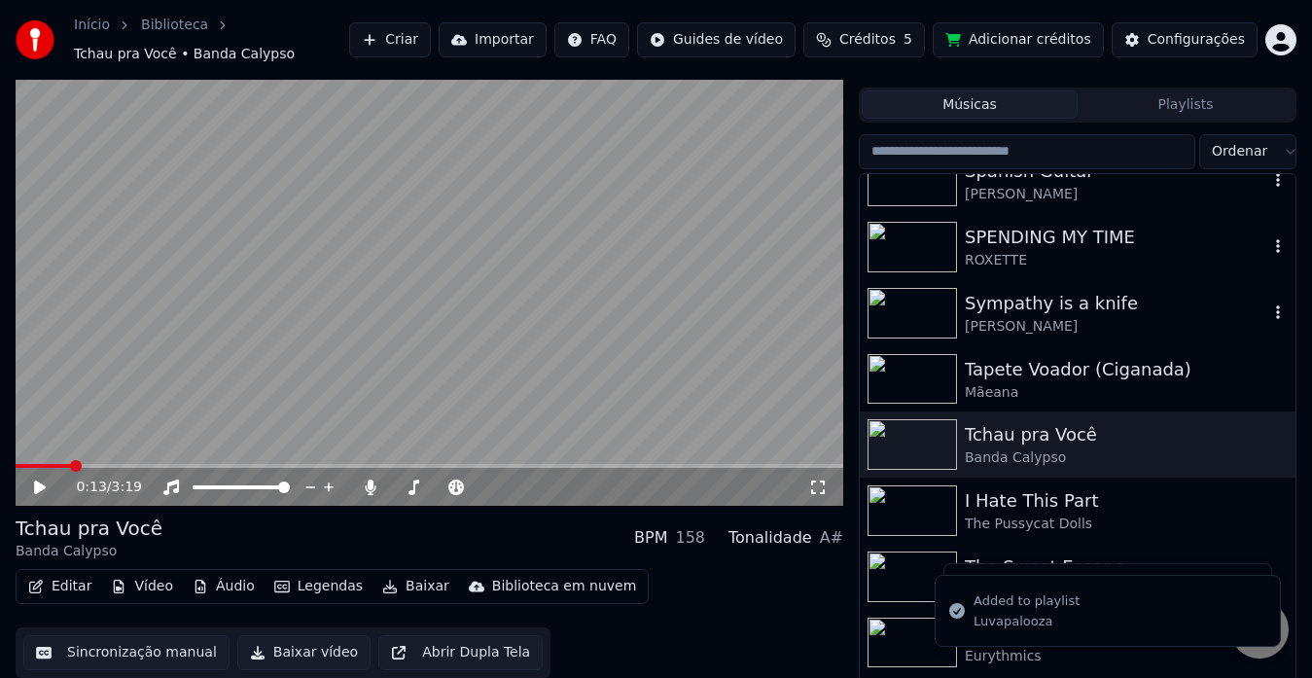
scroll to position [4251, 0]
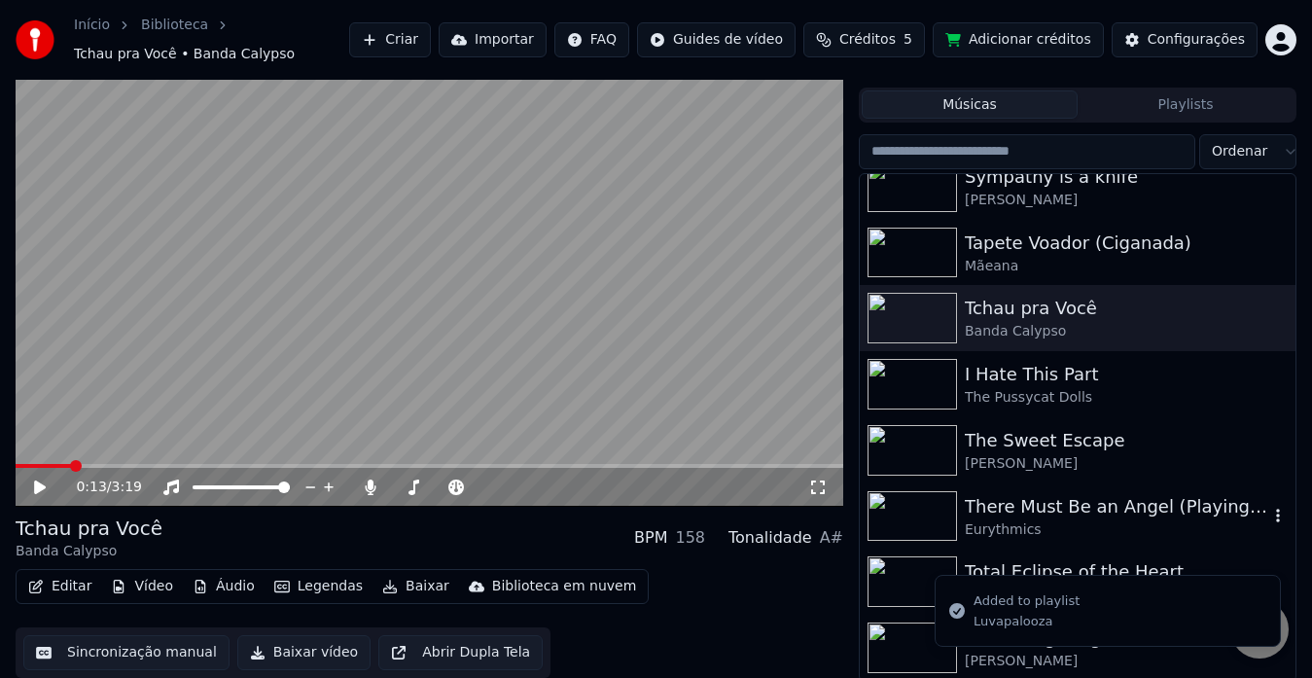
click at [1268, 524] on button "button" at bounding box center [1277, 516] width 19 height 23
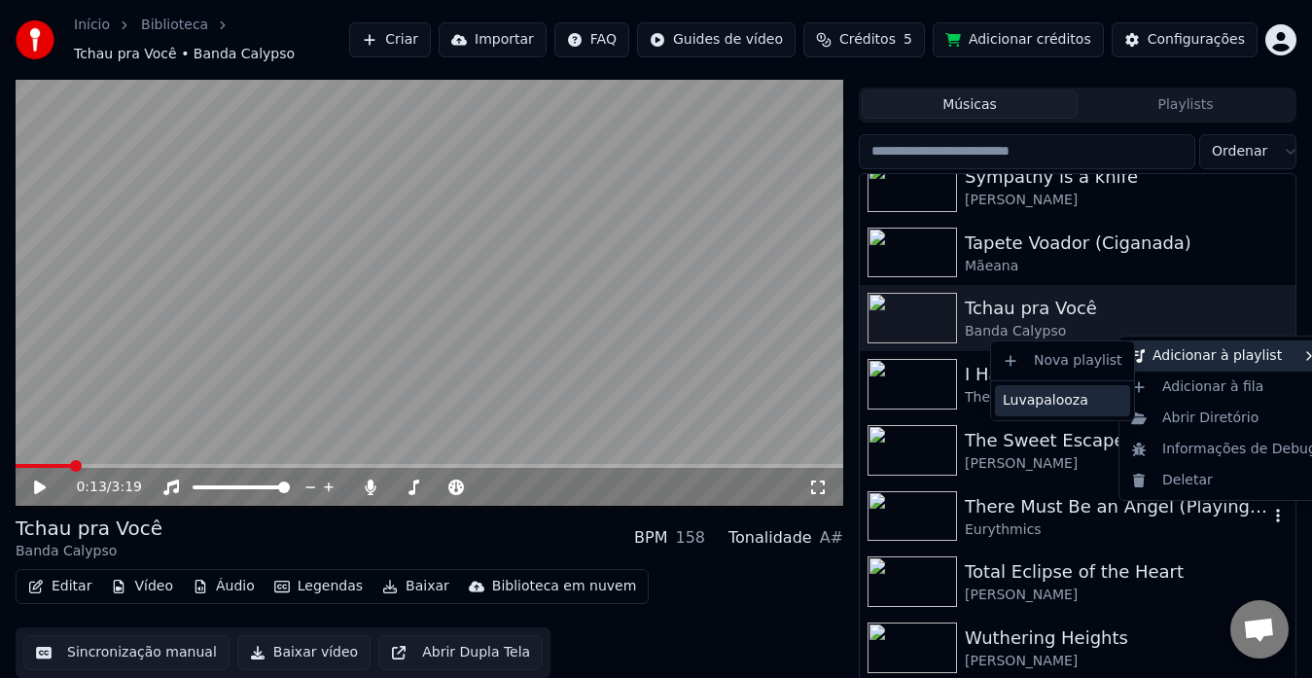
click at [1091, 392] on div "Luvapalooza" at bounding box center [1062, 400] width 135 height 31
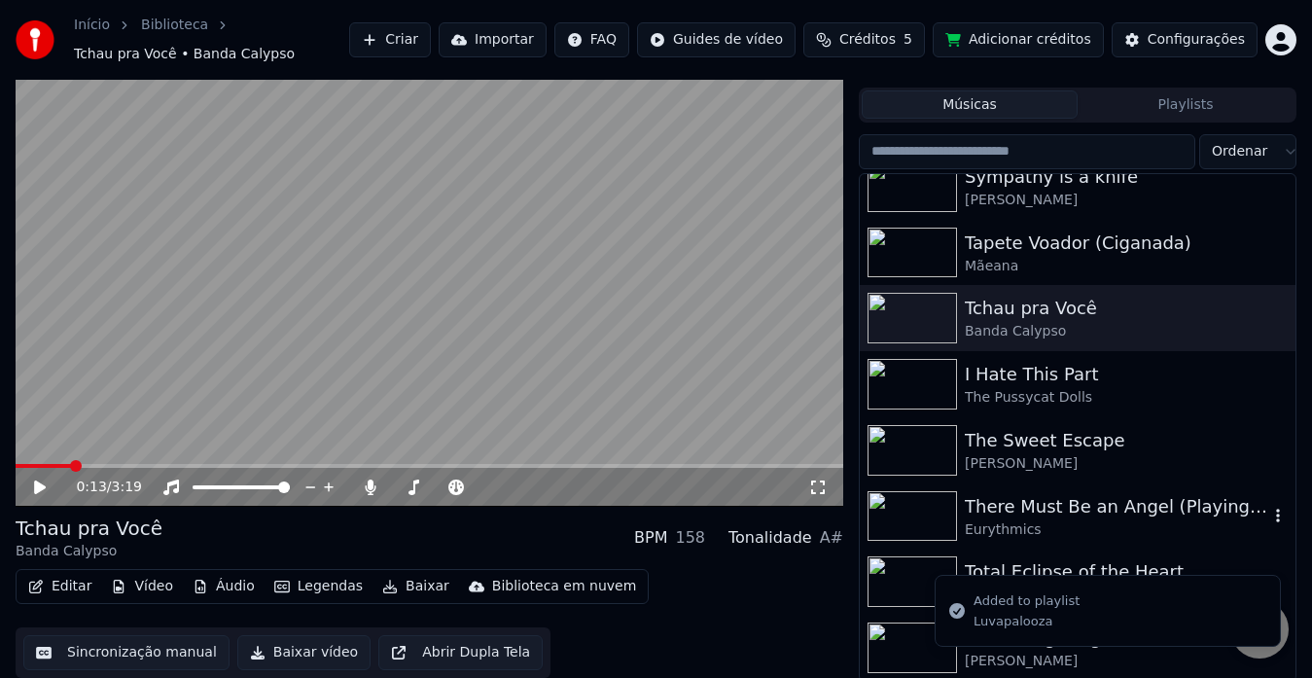
click at [1174, 120] on div "Músicas Playlists" at bounding box center [1078, 105] width 438 height 35
click at [1181, 113] on button "Playlists" at bounding box center [1185, 104] width 216 height 28
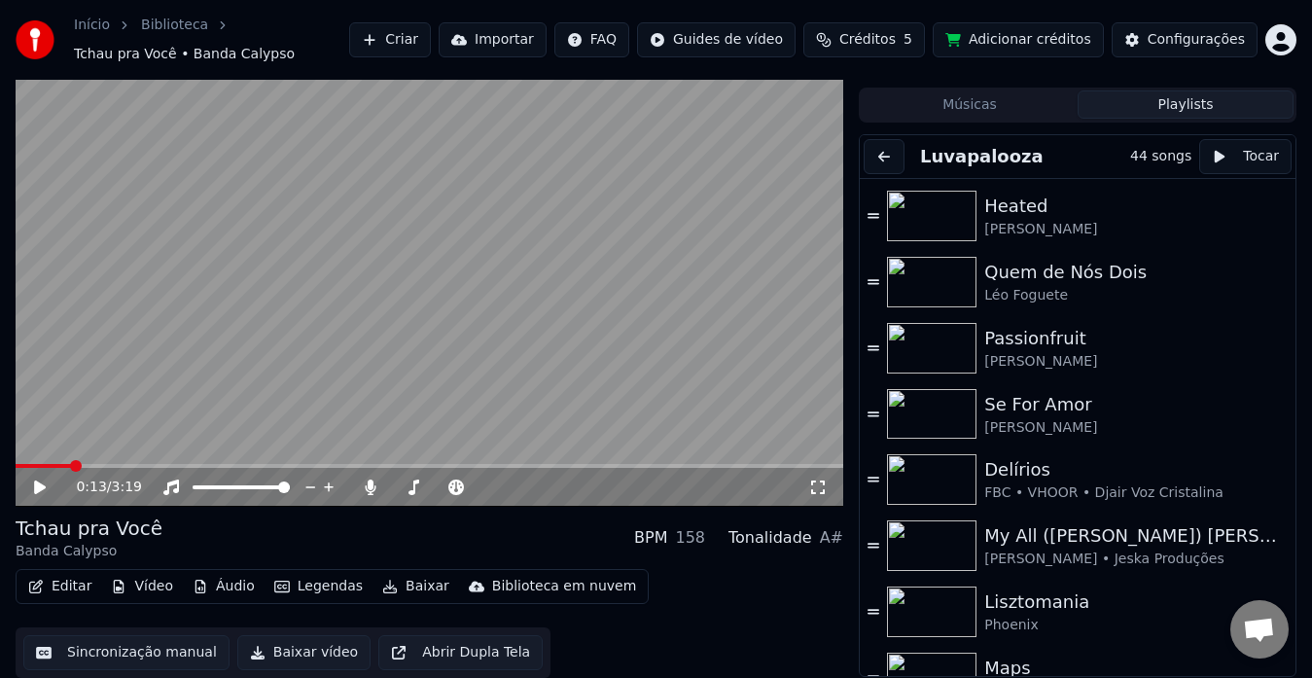
scroll to position [2402, 0]
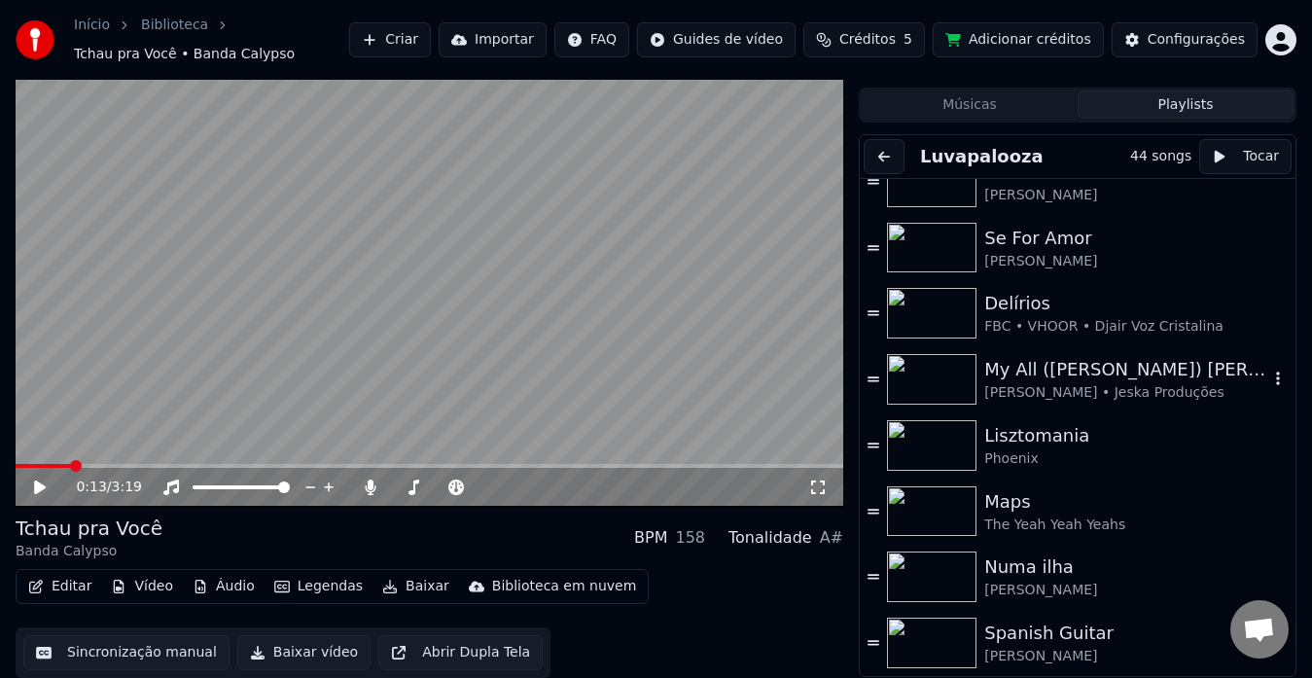
click at [1135, 387] on div "[PERSON_NAME] • Jeska Produções" at bounding box center [1126, 392] width 284 height 19
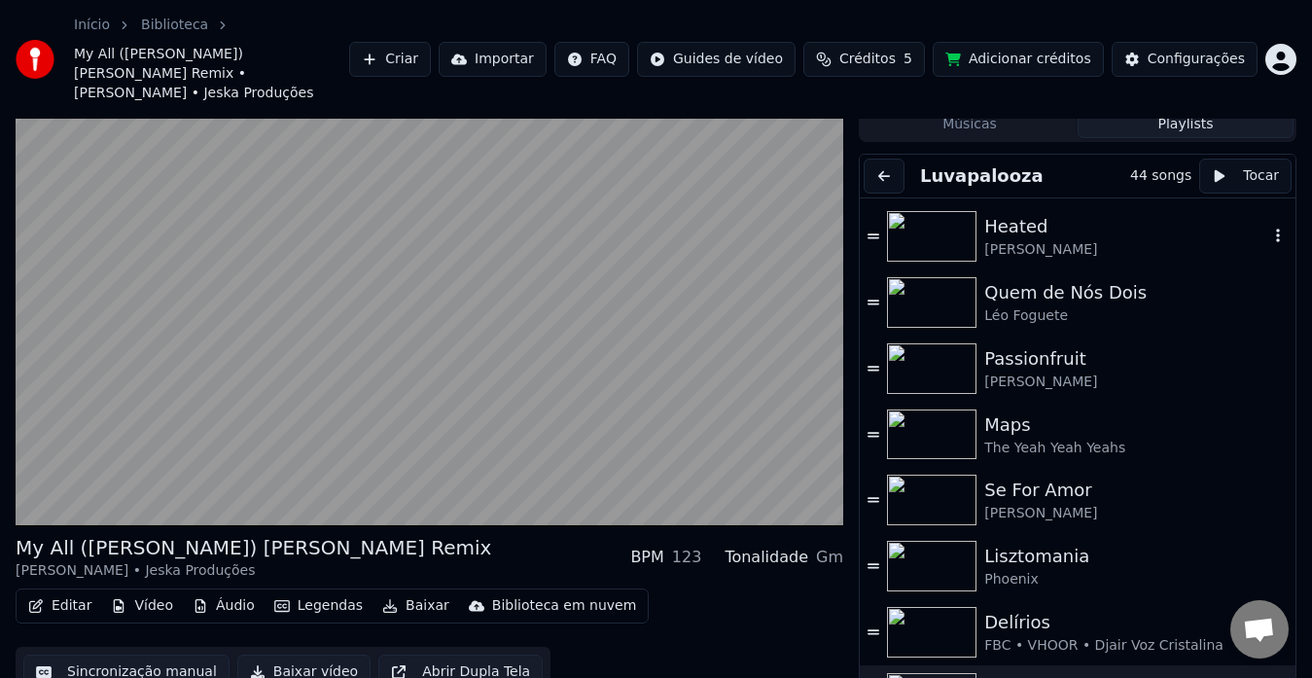
scroll to position [2234, 0]
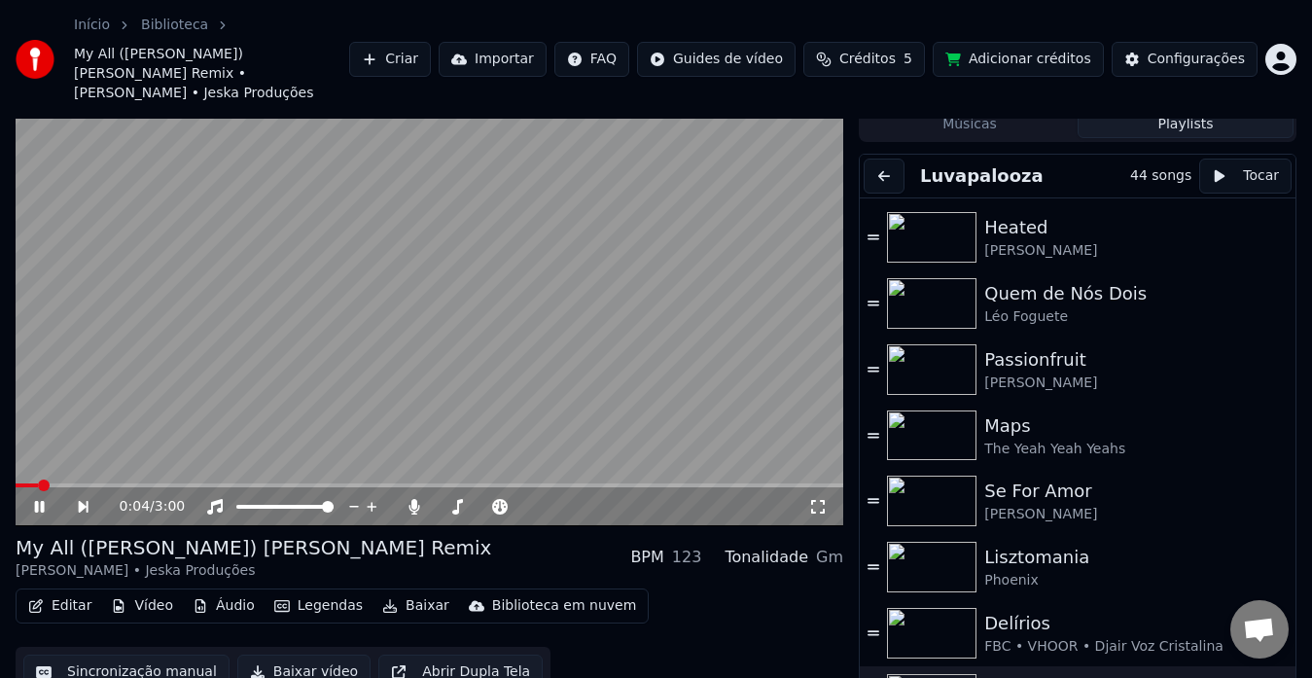
click at [40, 499] on icon at bounding box center [53, 507] width 44 height 16
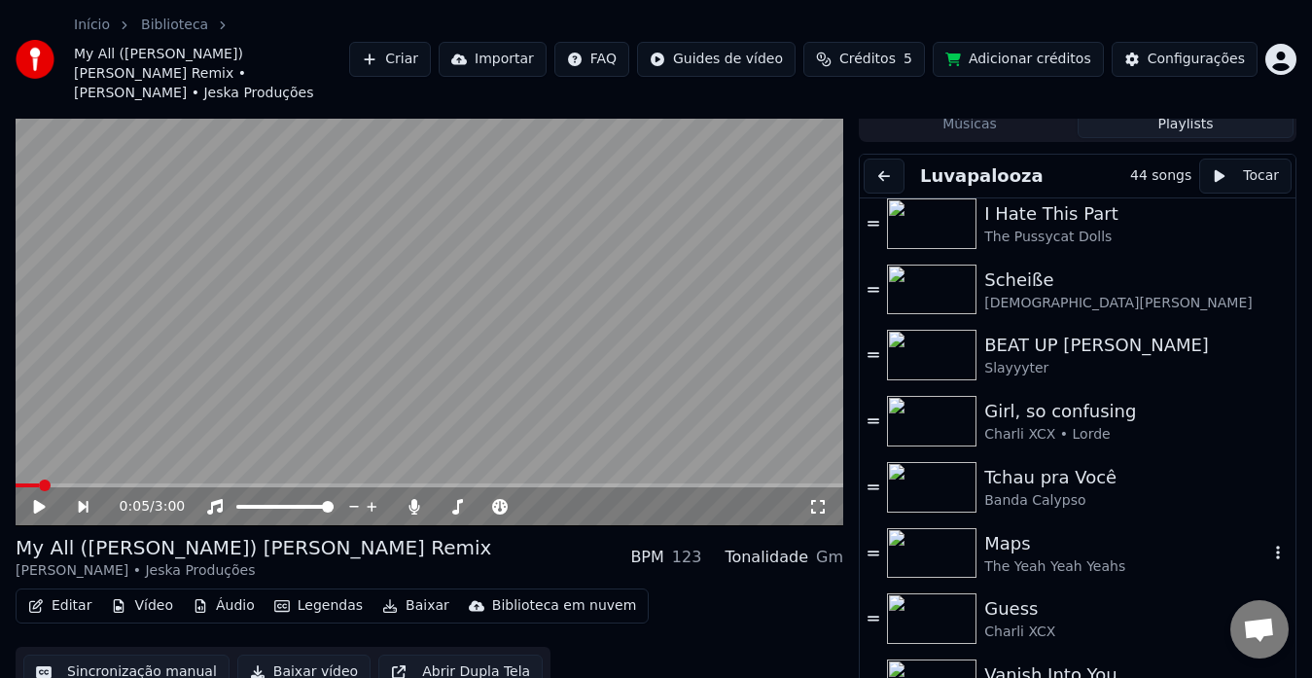
scroll to position [1588, 0]
click at [1063, 466] on div "Tchau pra Você" at bounding box center [1126, 478] width 284 height 27
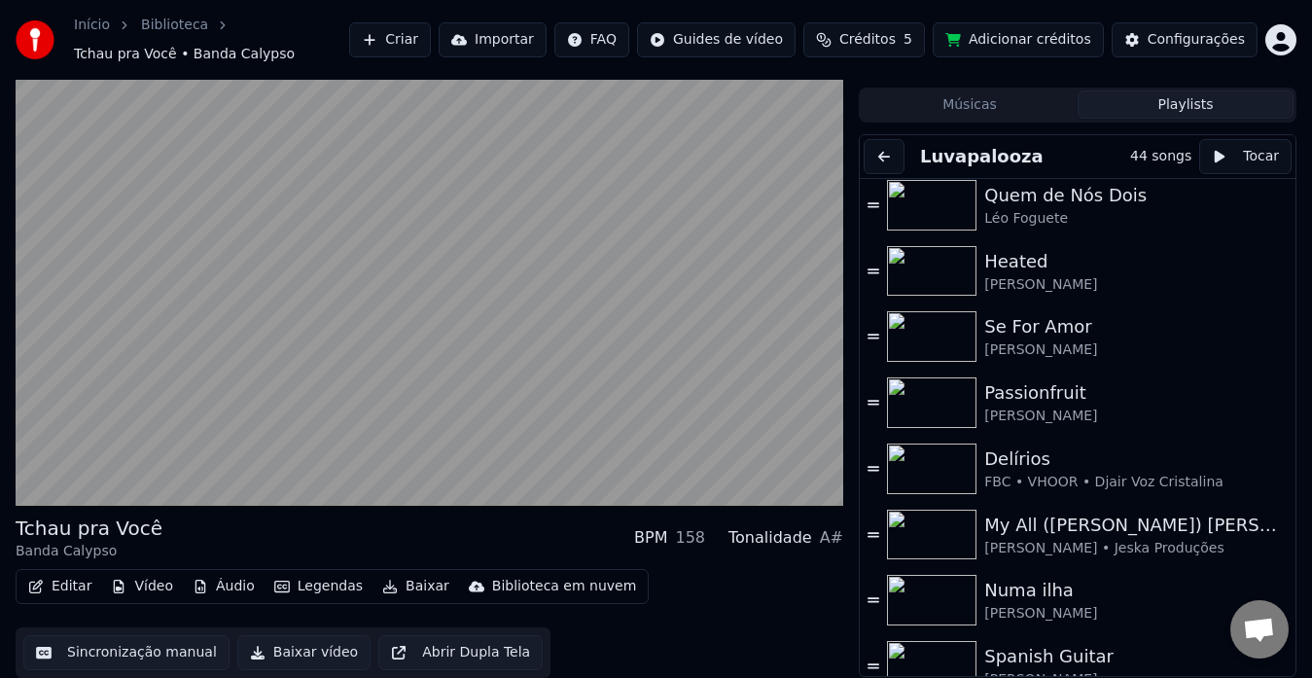
scroll to position [2402, 0]
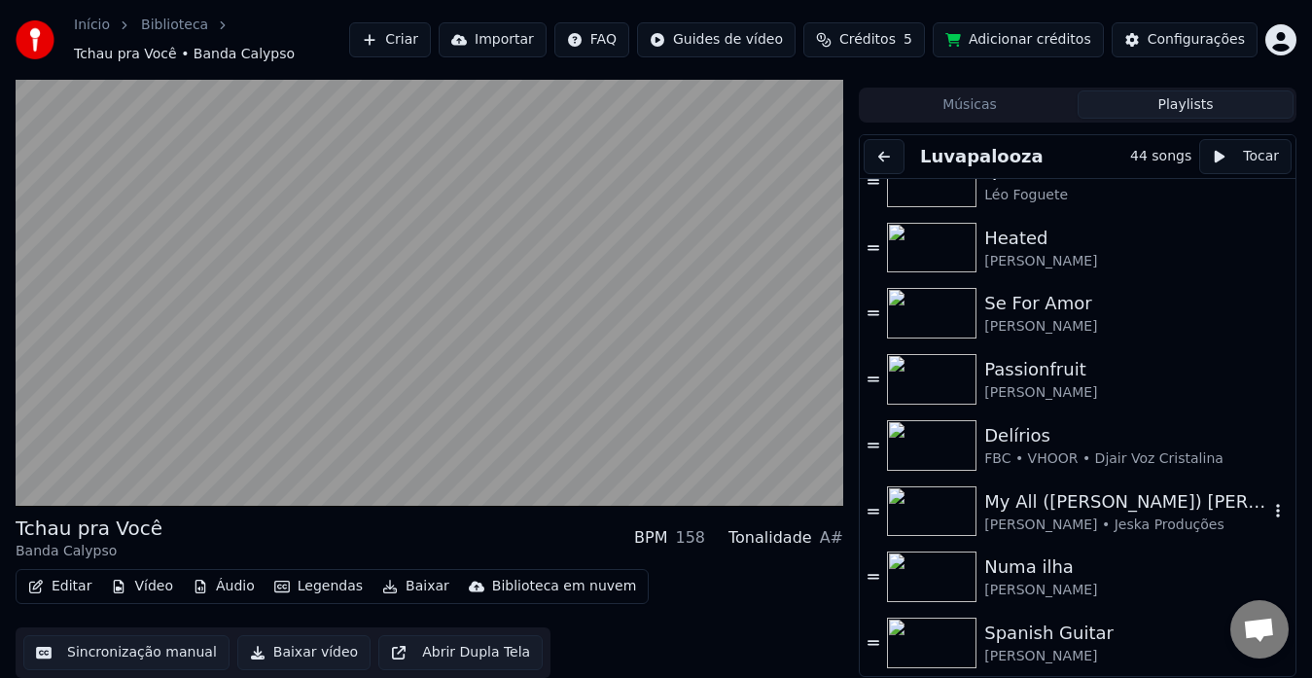
click at [1090, 478] on div "My All ([PERSON_NAME]) [PERSON_NAME] Remix [PERSON_NAME] • Jeska Produções" at bounding box center [1078, 511] width 436 height 66
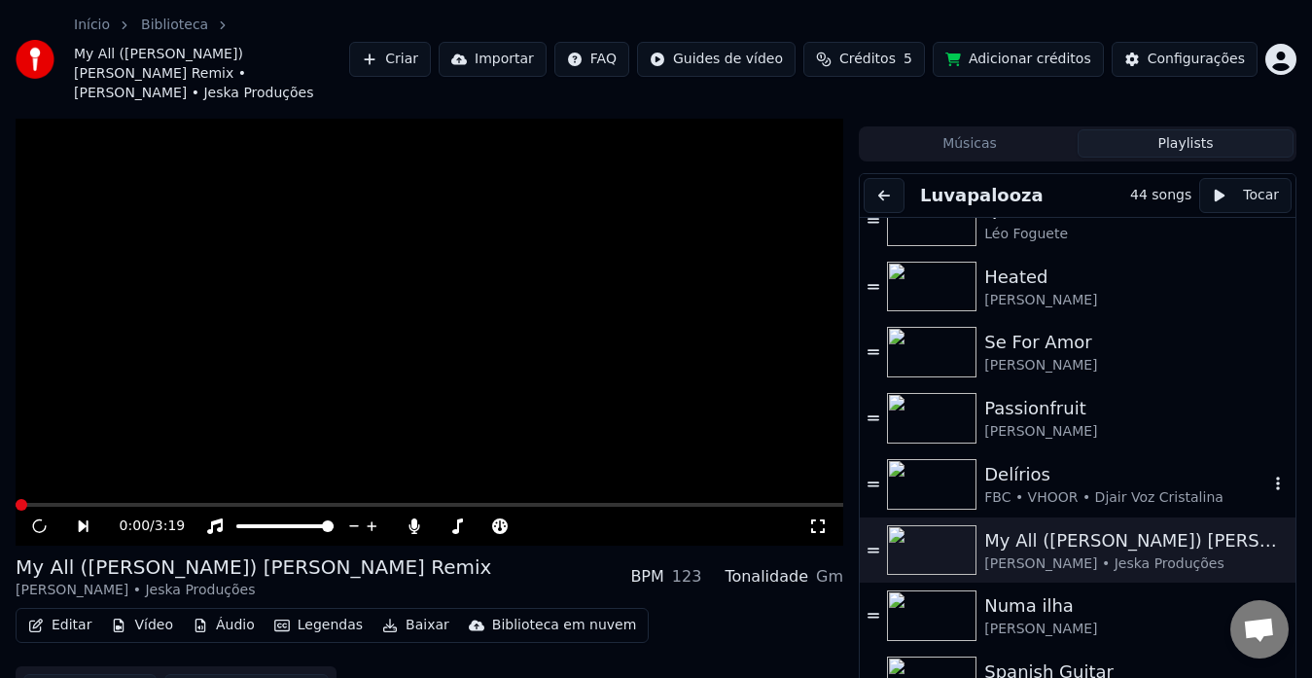
scroll to position [58, 0]
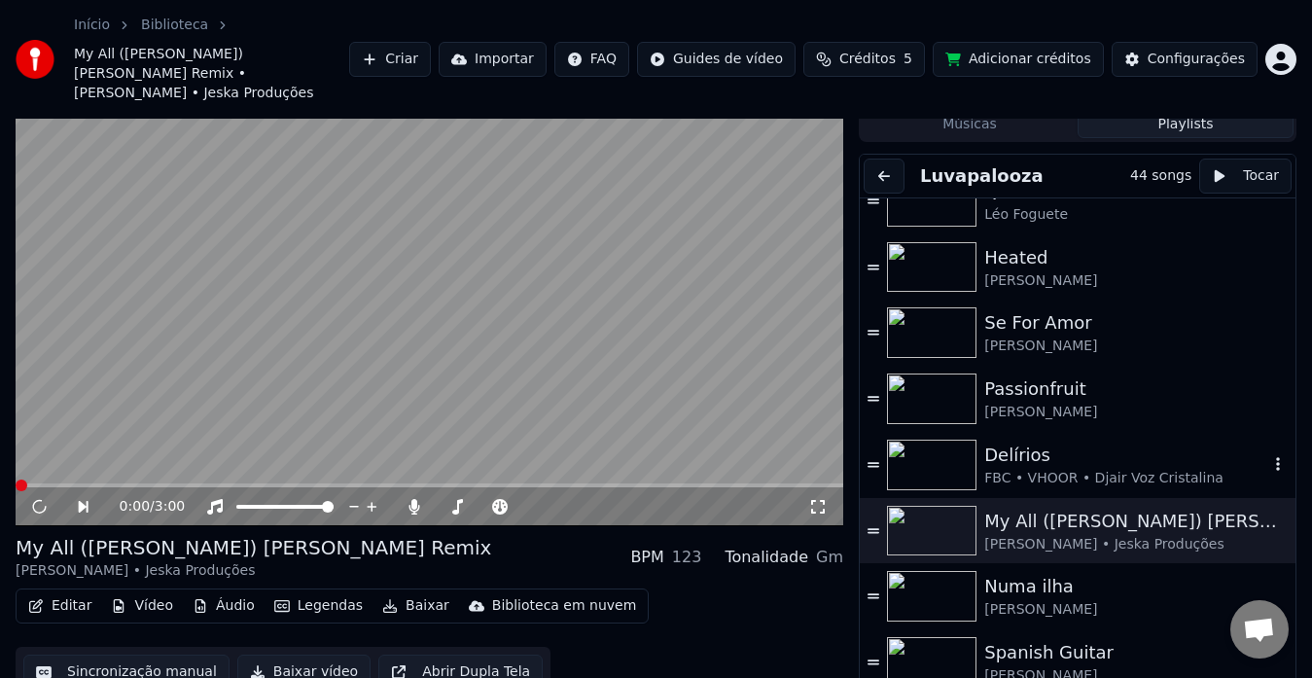
click at [1104, 469] on div "FBC • VHOOR • Djair Voz Cristalina" at bounding box center [1126, 478] width 284 height 19
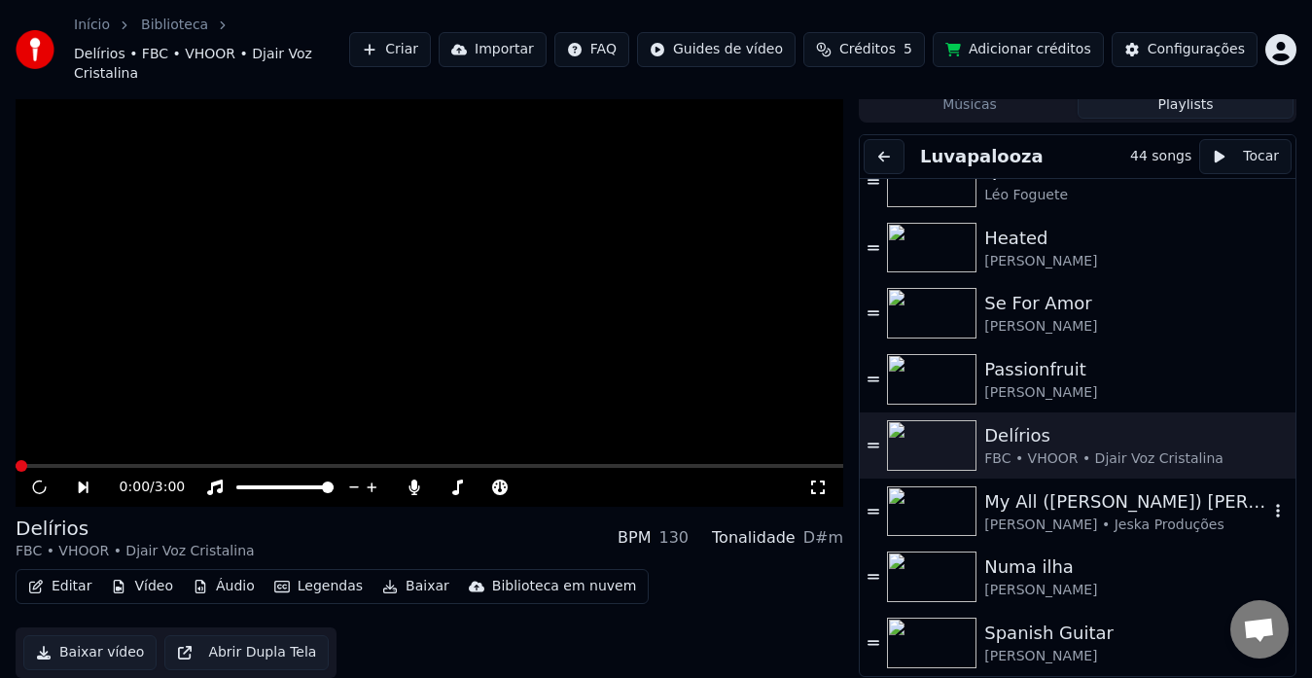
scroll to position [39, 0]
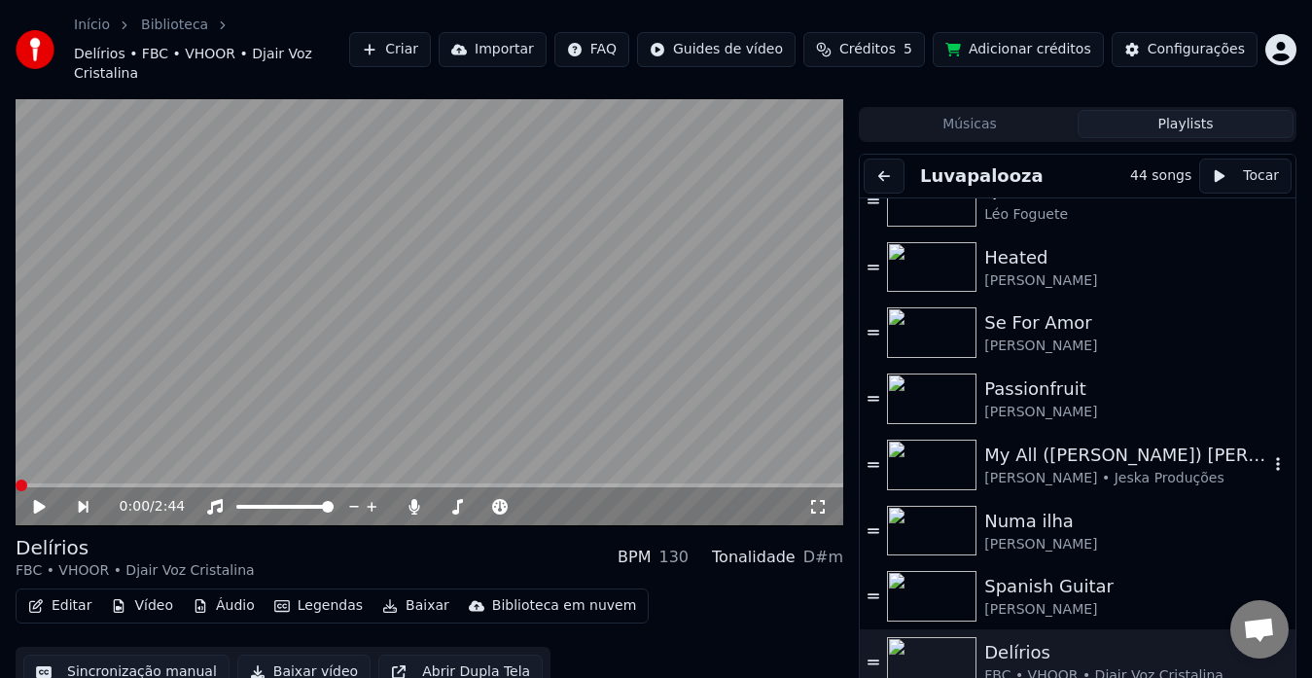
click at [1086, 469] on div "My All ([PERSON_NAME]) [PERSON_NAME] Remix [PERSON_NAME] • Jeska Produções" at bounding box center [1078, 465] width 436 height 66
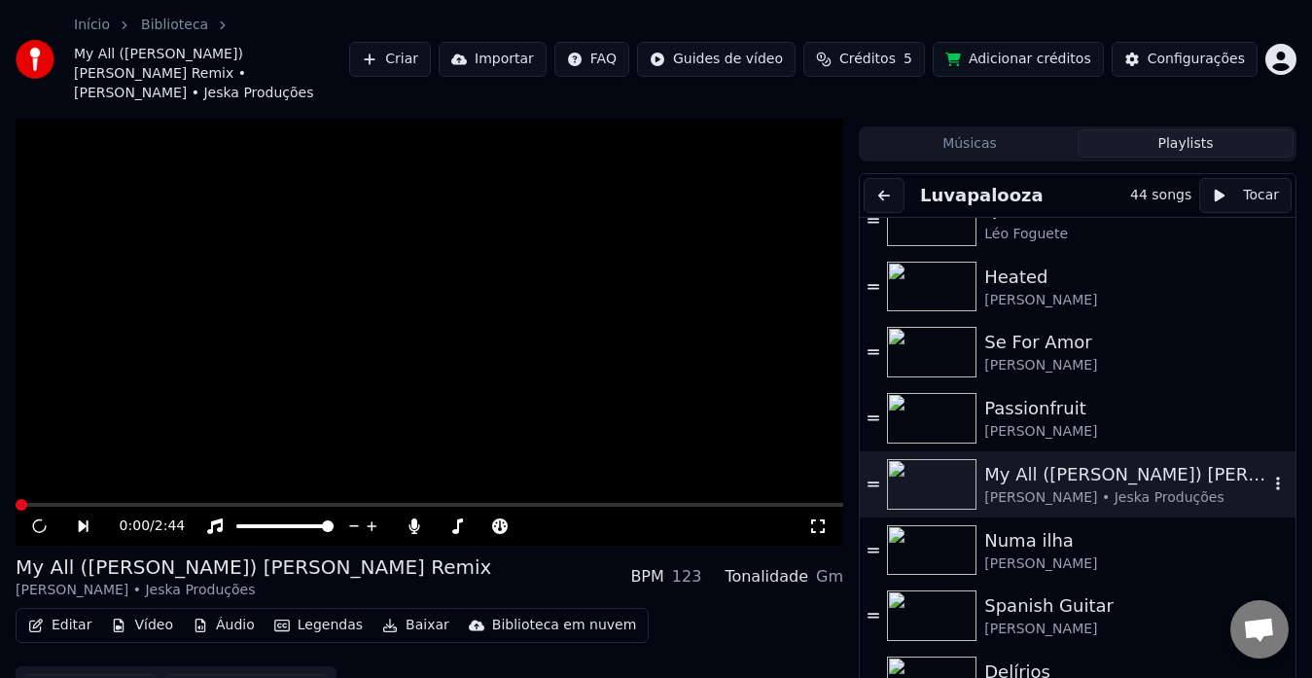
scroll to position [58, 0]
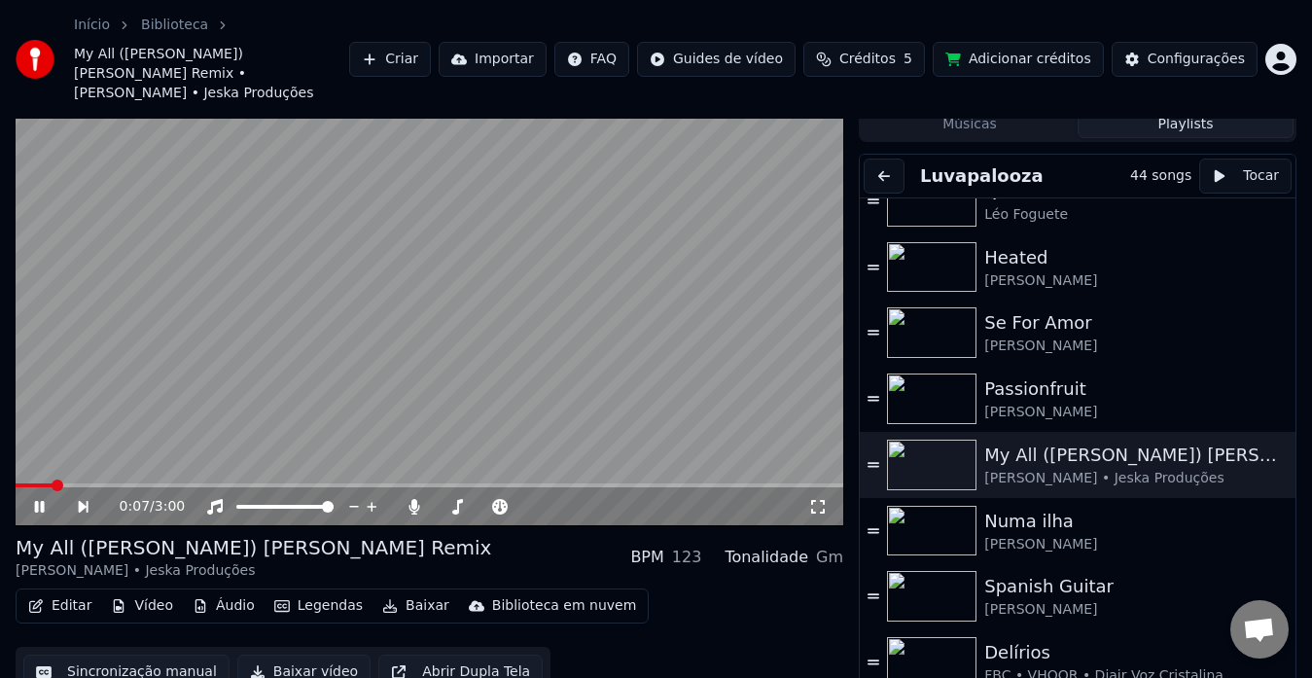
click at [46, 499] on icon at bounding box center [53, 507] width 44 height 16
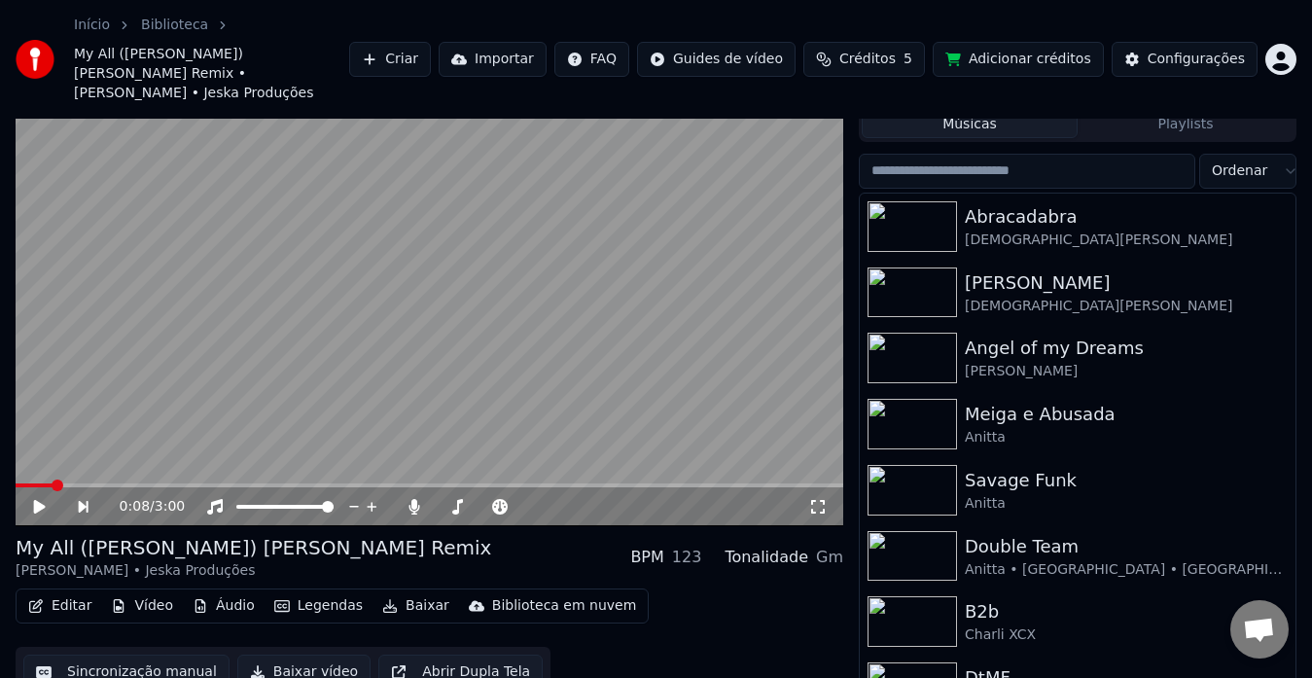
click at [931, 110] on button "Músicas" at bounding box center [970, 124] width 216 height 28
click at [1027, 155] on input "search" at bounding box center [1027, 171] width 336 height 35
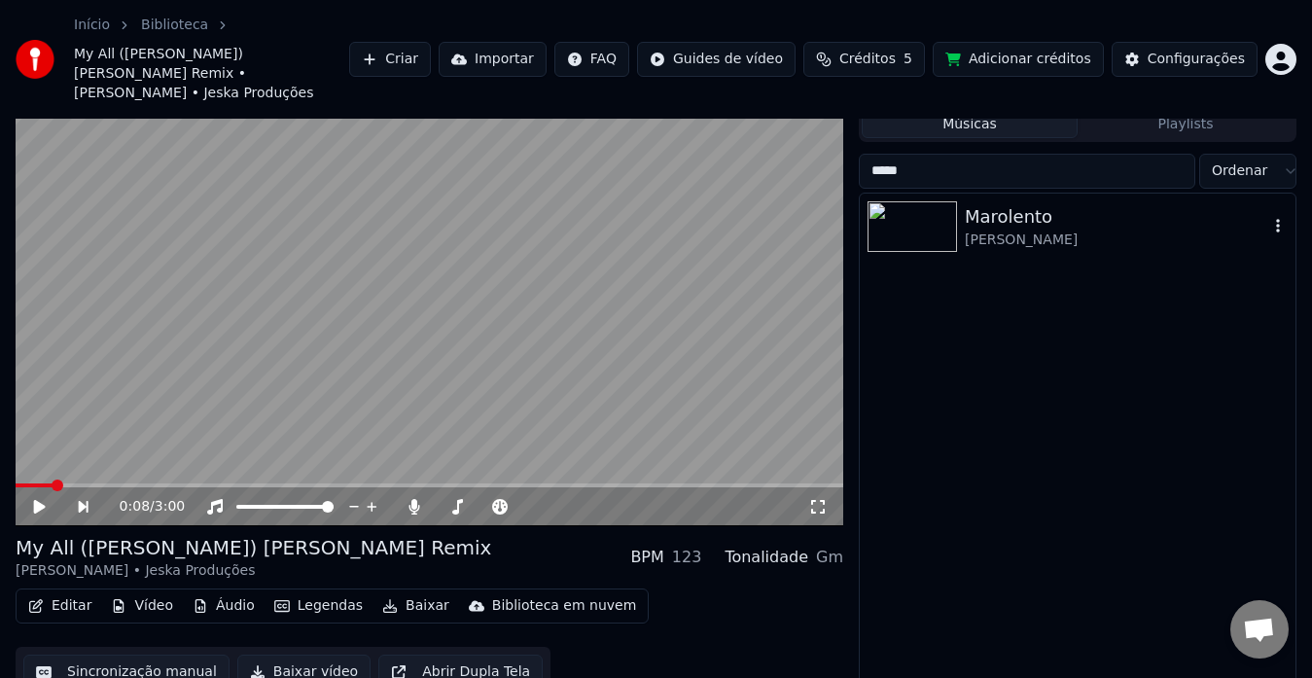
click at [1280, 218] on icon "button" at bounding box center [1277, 226] width 19 height 16
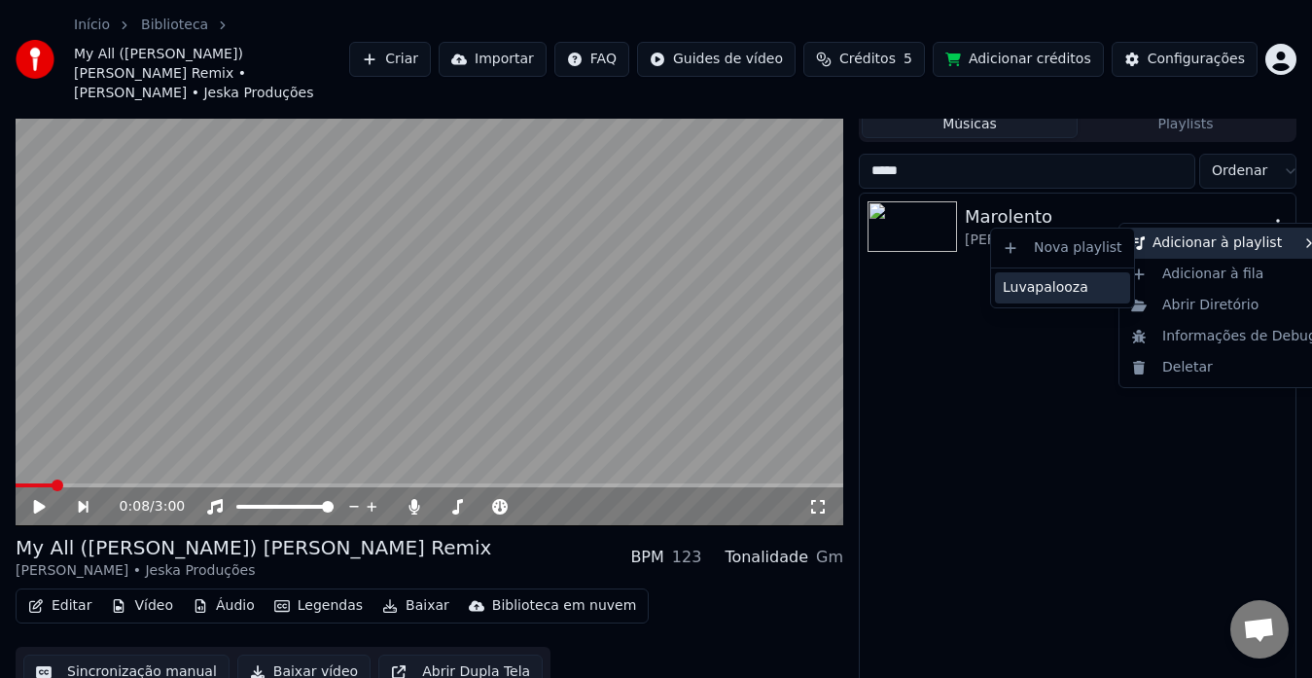
click at [1101, 280] on div "Luvapalooza" at bounding box center [1062, 287] width 135 height 31
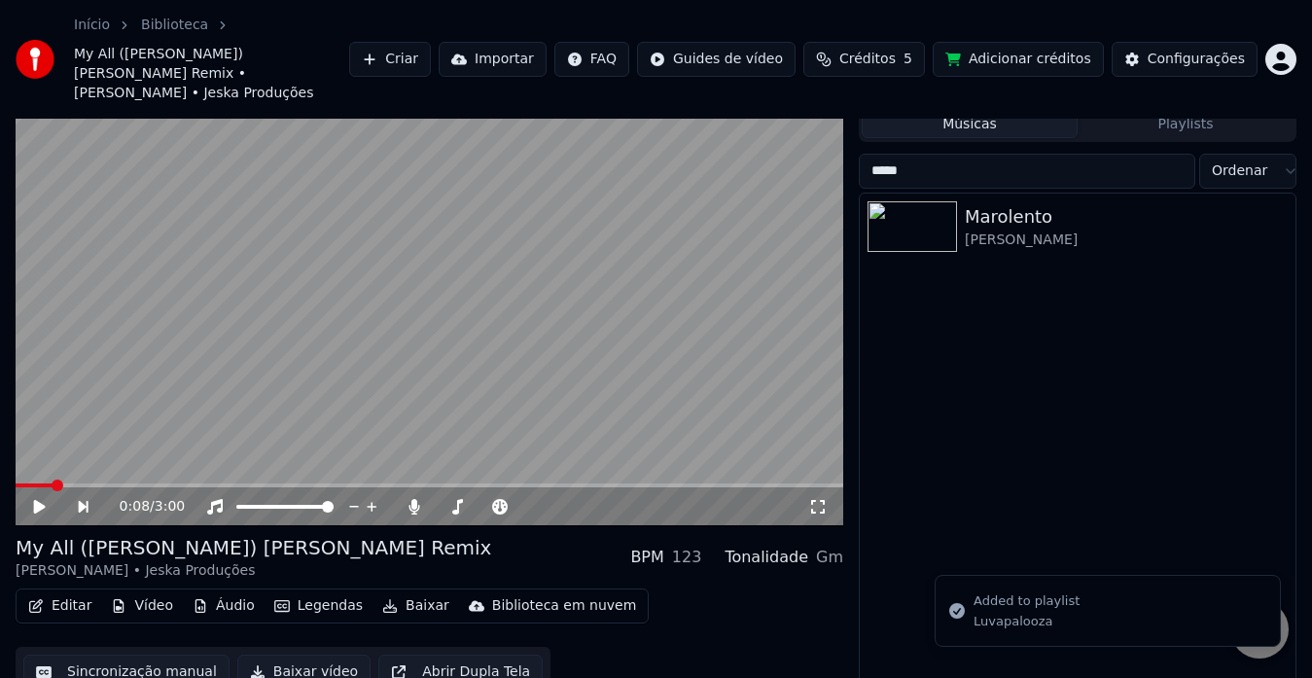
drag, startPoint x: 1097, startPoint y: 145, endPoint x: 670, endPoint y: 87, distance: 430.9
click at [670, 87] on div "Início Biblioteca My All (Bachata) [PERSON_NAME] Remix • [PERSON_NAME] • Jeska …" at bounding box center [656, 281] width 1312 height 678
click at [1280, 218] on icon "button" at bounding box center [1277, 226] width 19 height 16
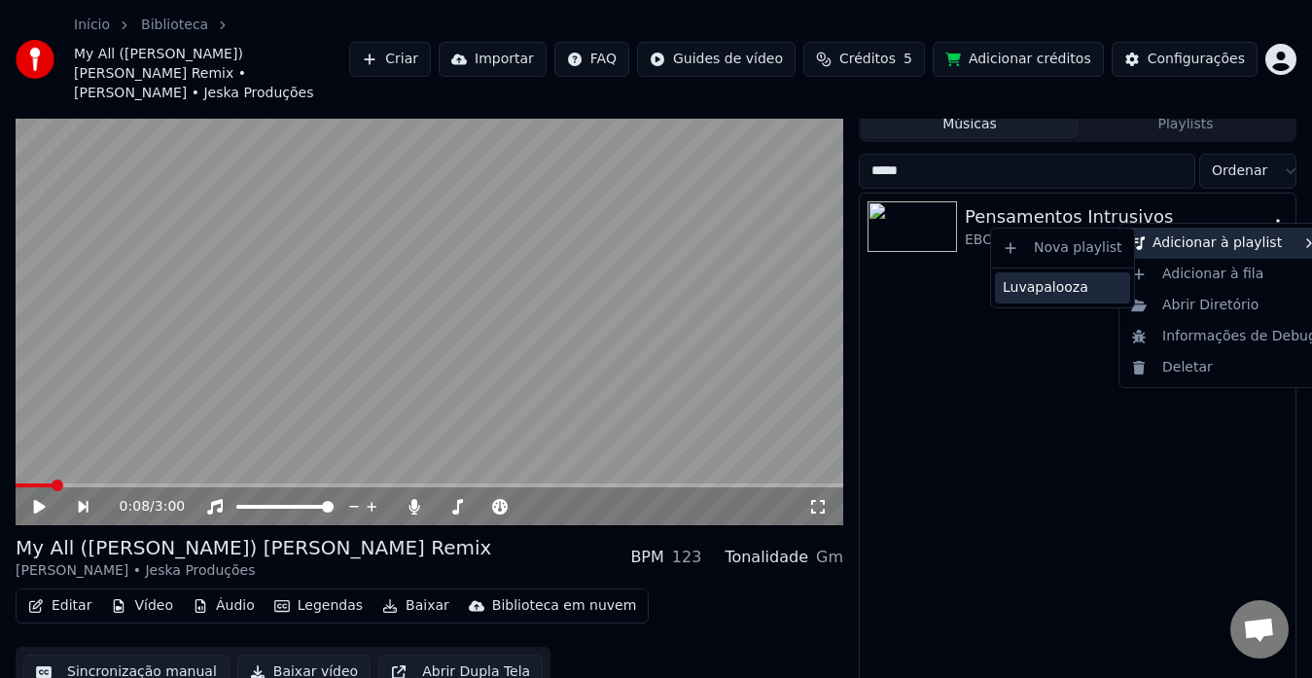
click at [1100, 280] on div "Luvapalooza" at bounding box center [1062, 287] width 135 height 31
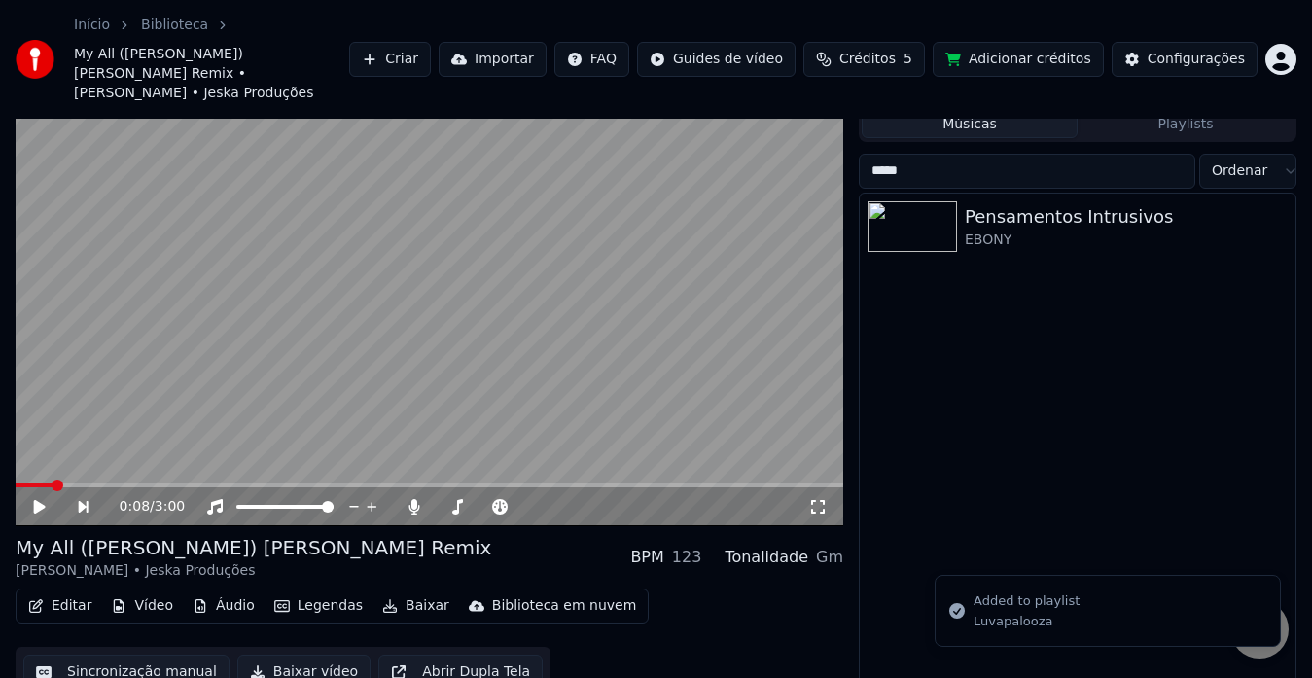
drag, startPoint x: 1108, startPoint y: 143, endPoint x: 704, endPoint y: 164, distance: 404.1
click at [704, 164] on div "0:08 / 3:00 My All (Bachata) [PERSON_NAME] Remix [PERSON_NAME] • Jeska Produçõe…" at bounding box center [656, 380] width 1312 height 641
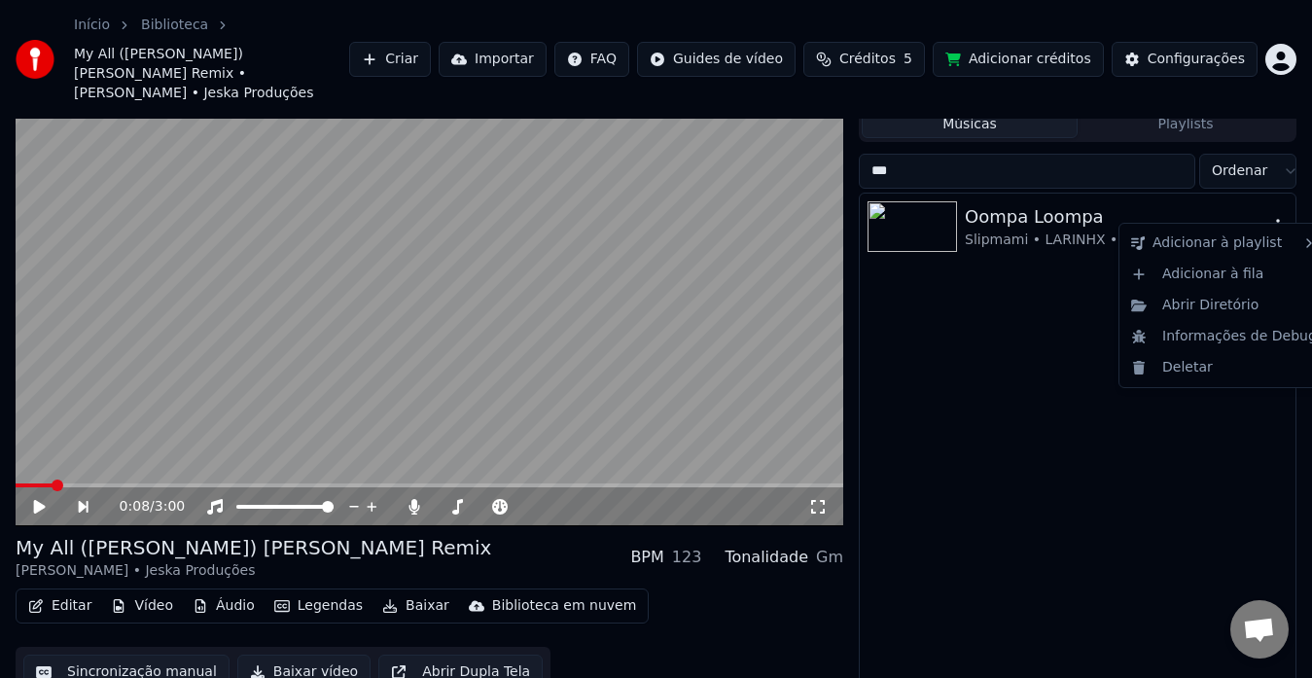
click at [1279, 218] on icon "button" at bounding box center [1277, 226] width 19 height 16
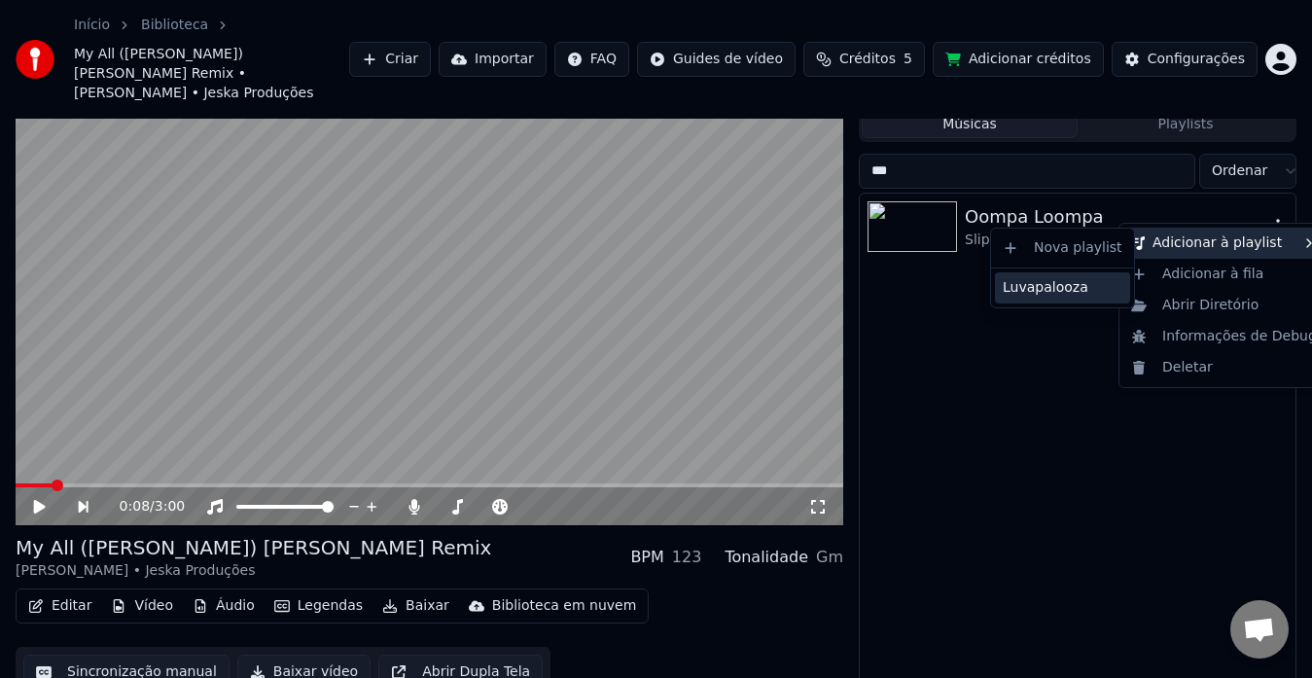
click at [1093, 278] on div "Luvapalooza" at bounding box center [1062, 287] width 135 height 31
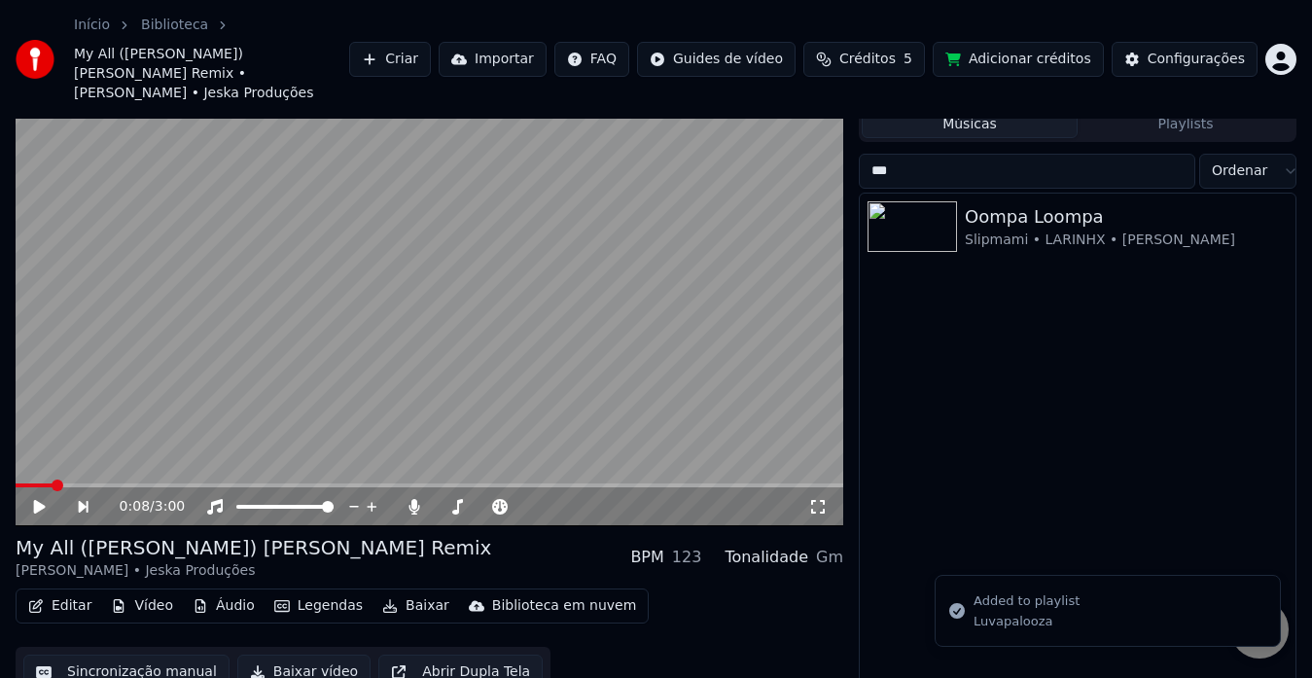
click at [1044, 164] on input "***" at bounding box center [1027, 171] width 336 height 35
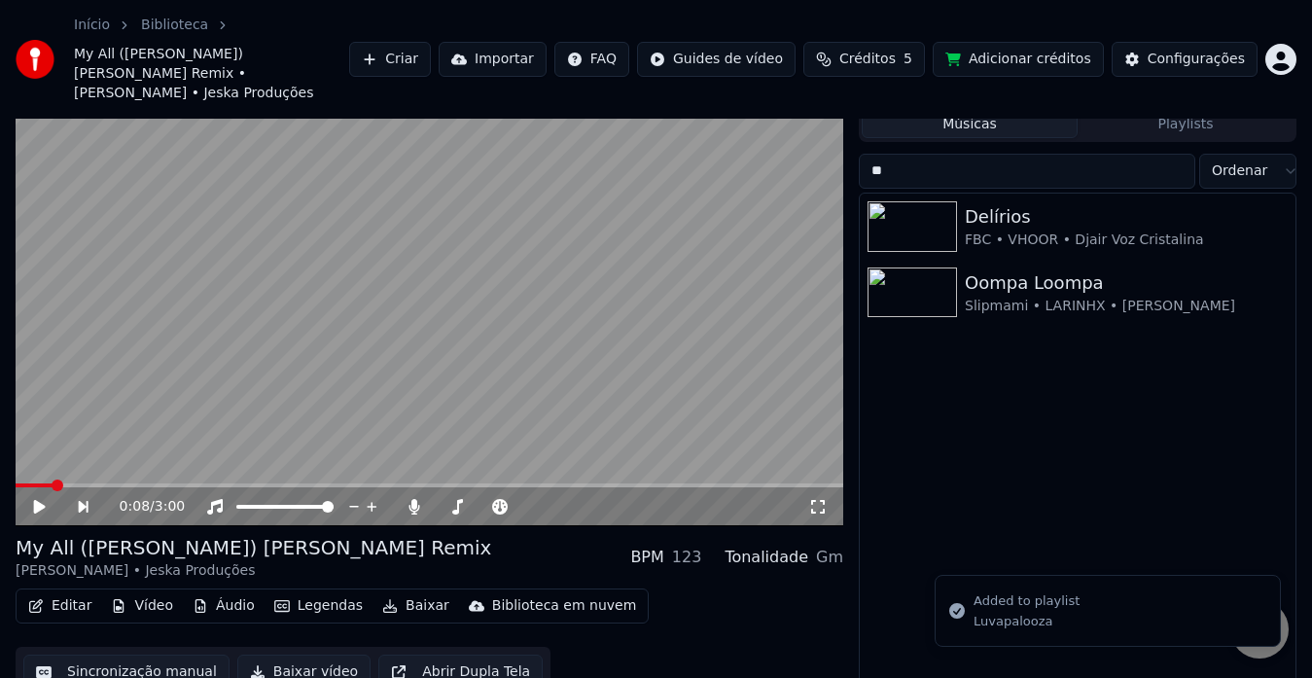
type input "*"
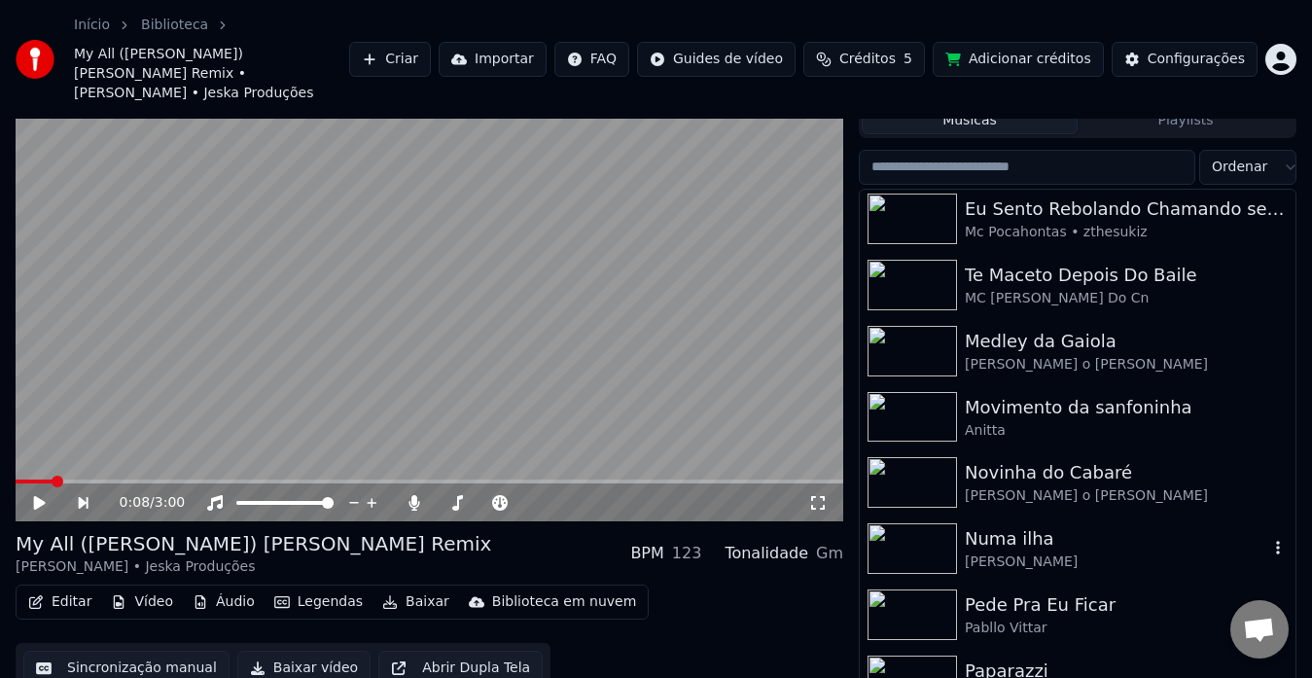
scroll to position [2715, 0]
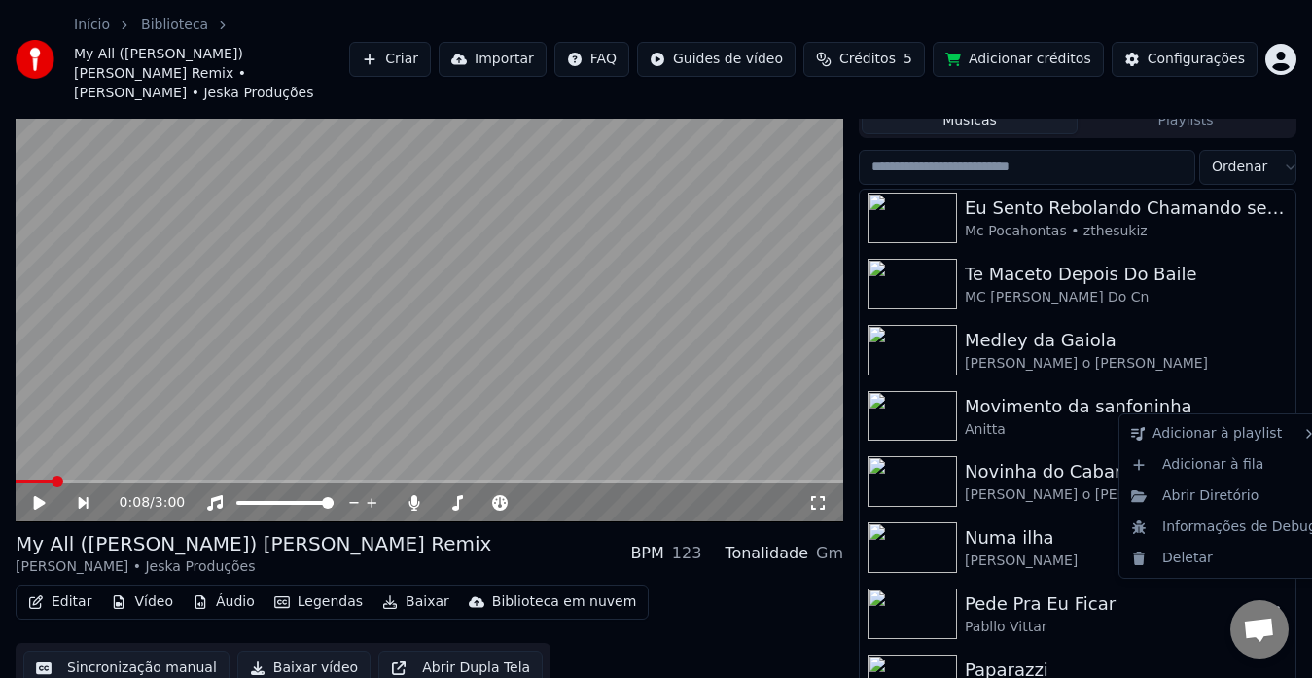
click at [1268, 605] on icon "button" at bounding box center [1277, 613] width 19 height 16
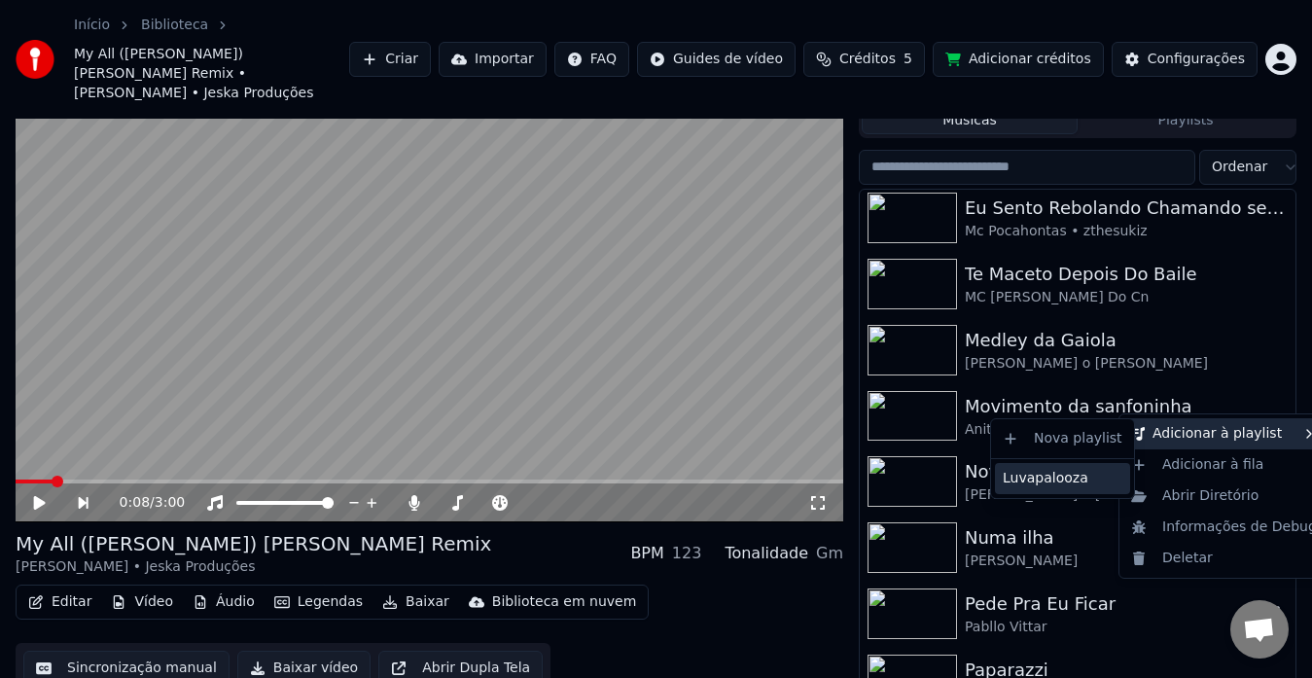
click at [1061, 472] on div "Luvapalooza" at bounding box center [1062, 478] width 135 height 31
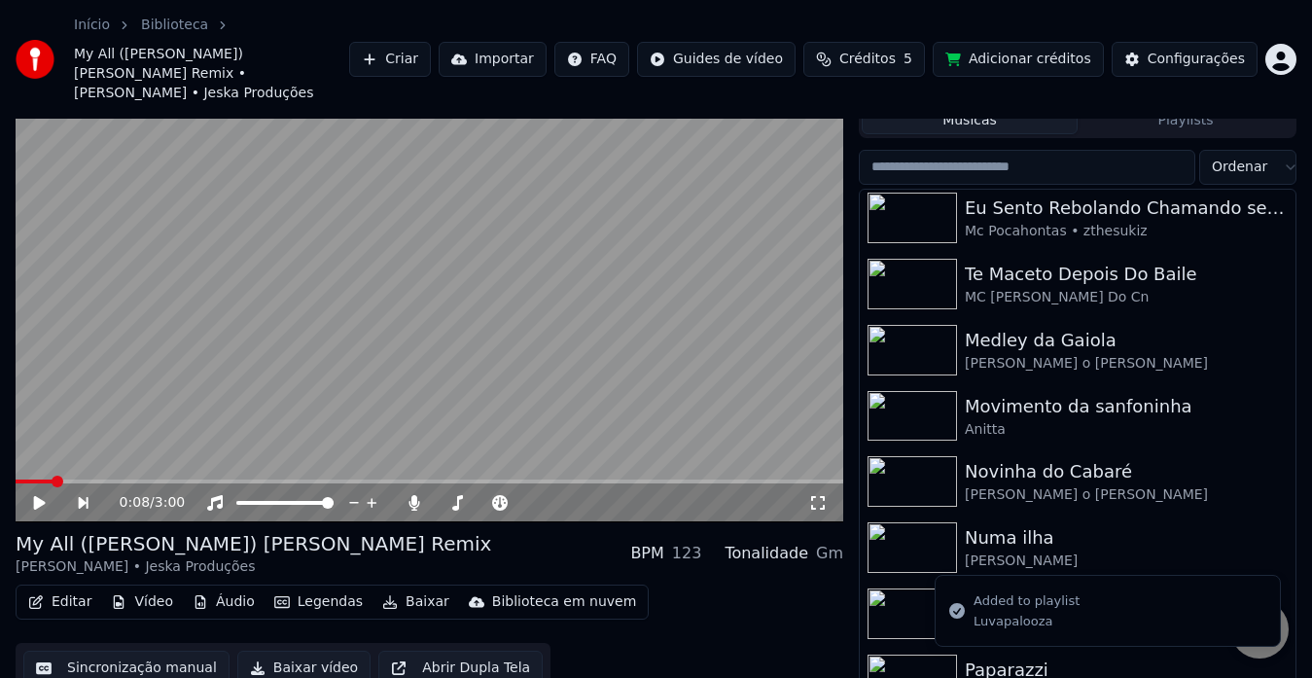
click at [1161, 106] on button "Playlists" at bounding box center [1185, 120] width 216 height 28
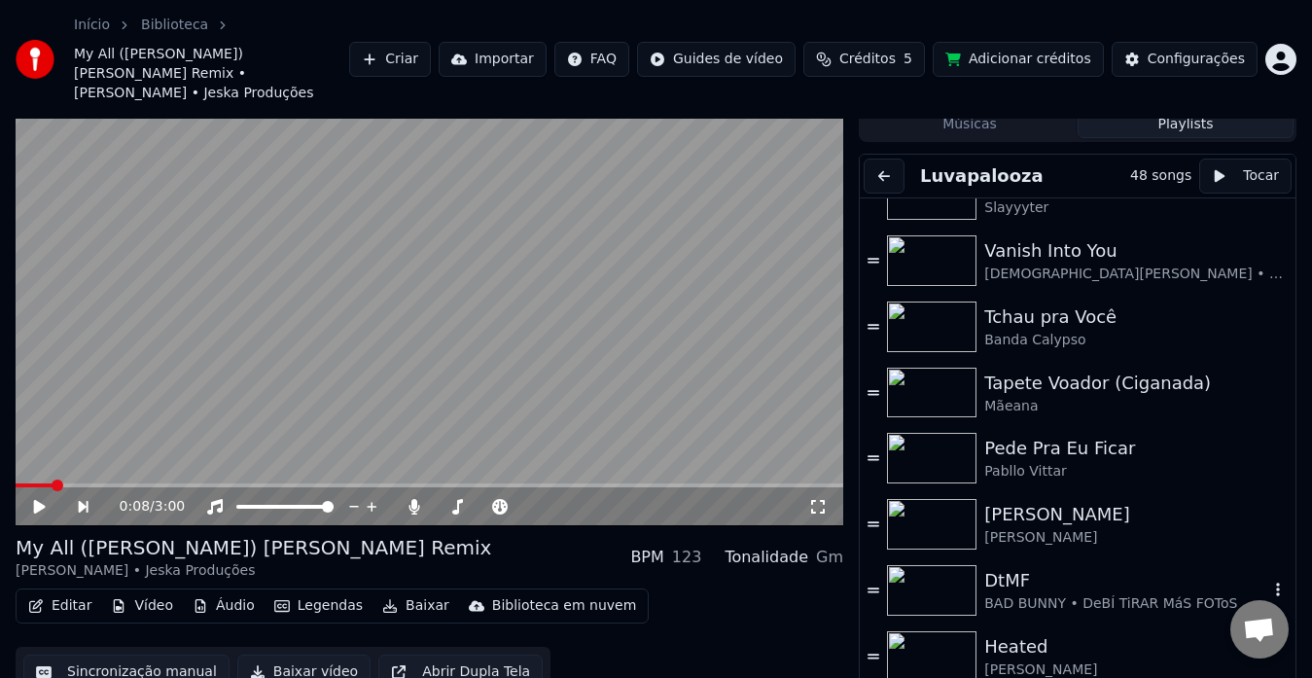
scroll to position [2665, 0]
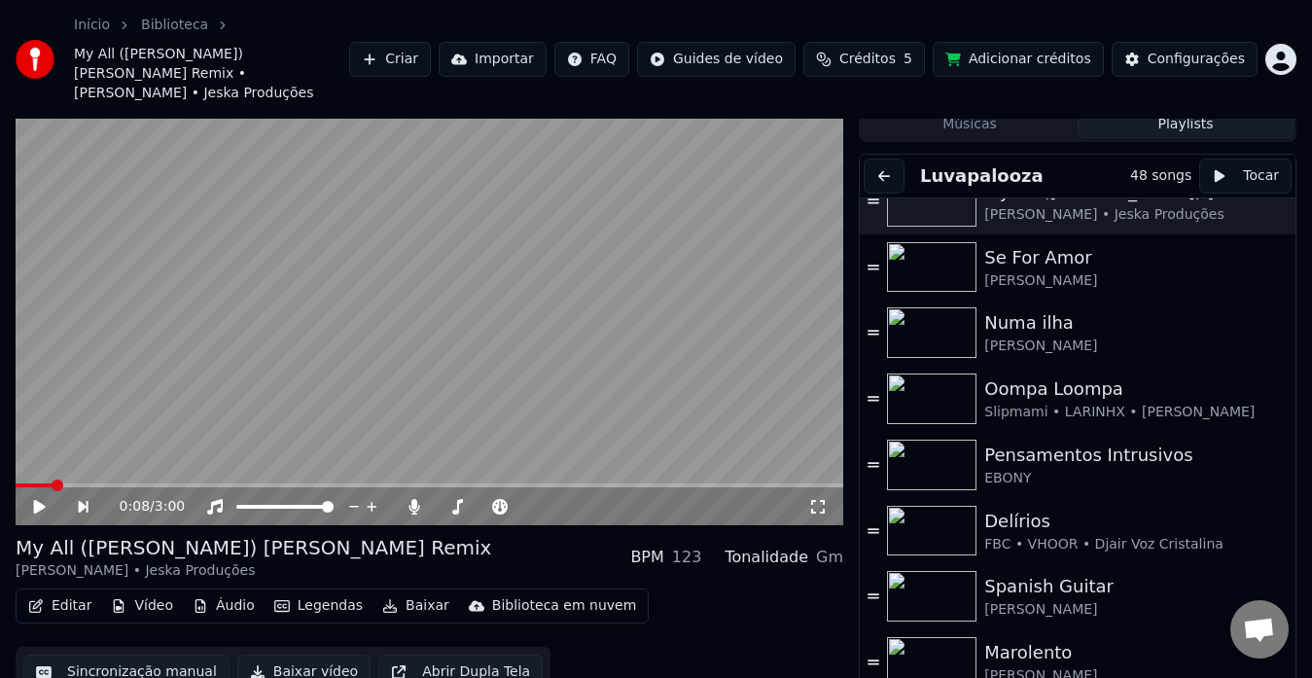
click at [946, 110] on button "Músicas" at bounding box center [970, 124] width 216 height 28
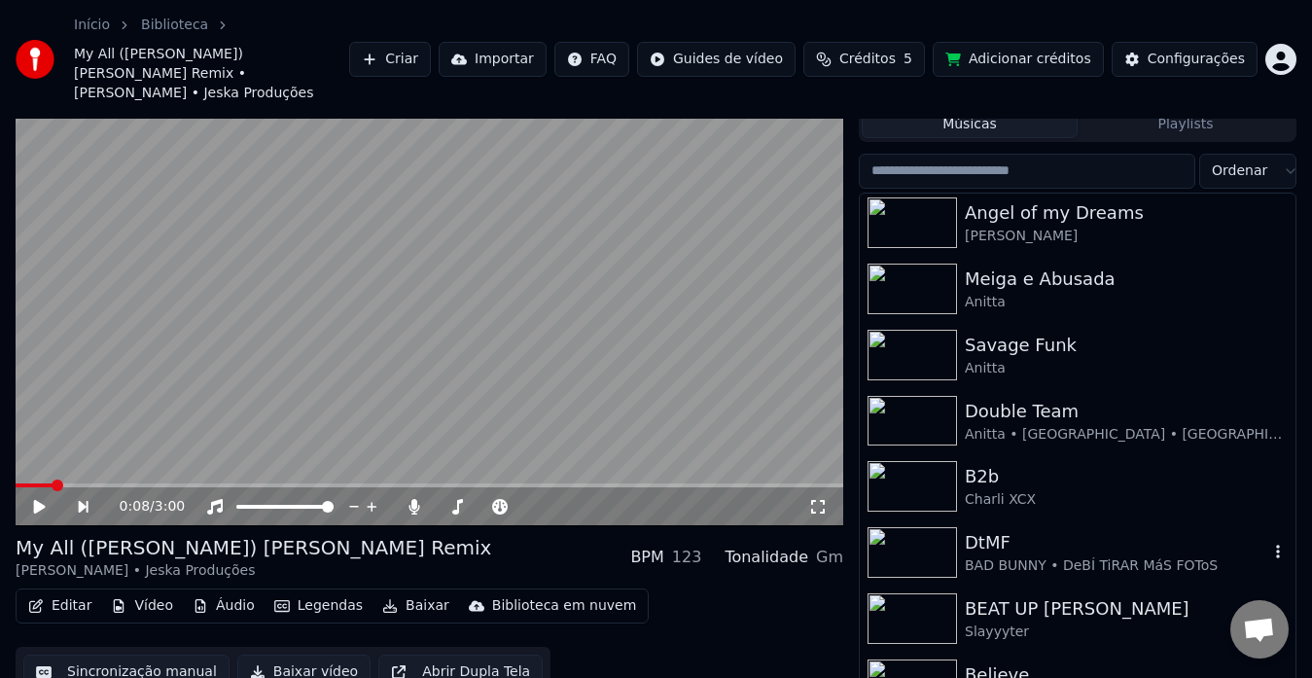
scroll to position [136, 0]
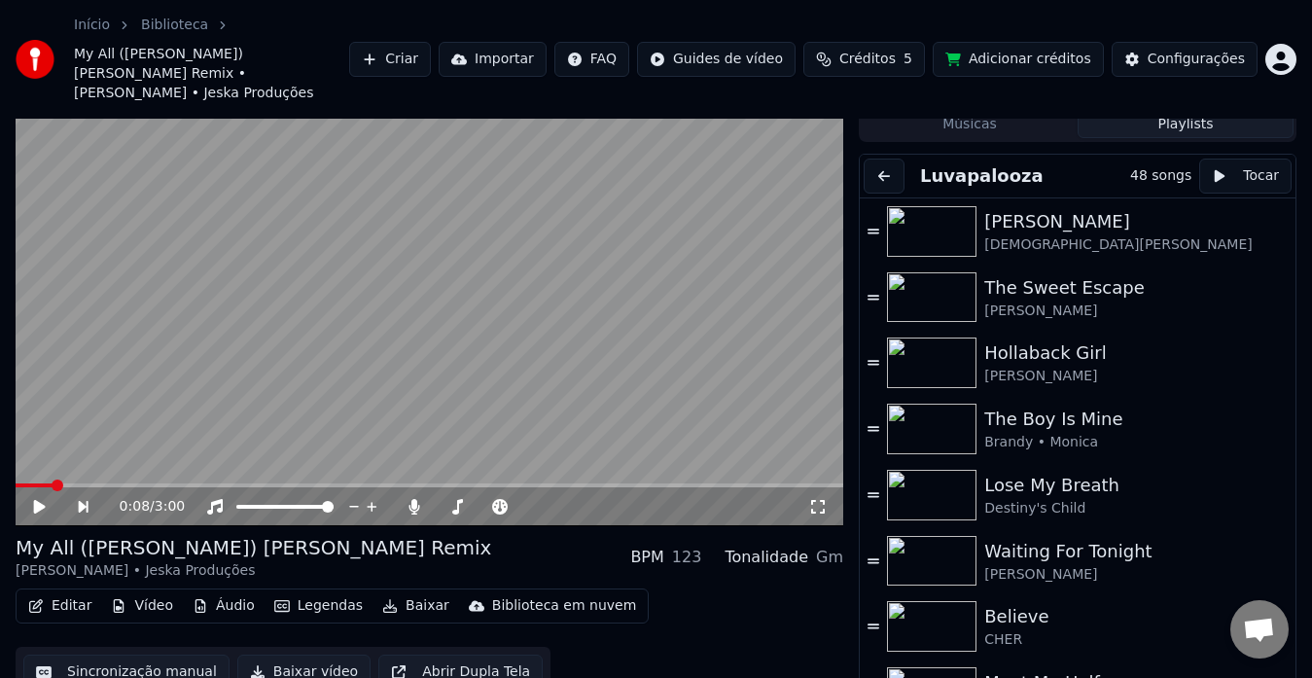
click at [1159, 115] on button "Playlists" at bounding box center [1185, 124] width 216 height 28
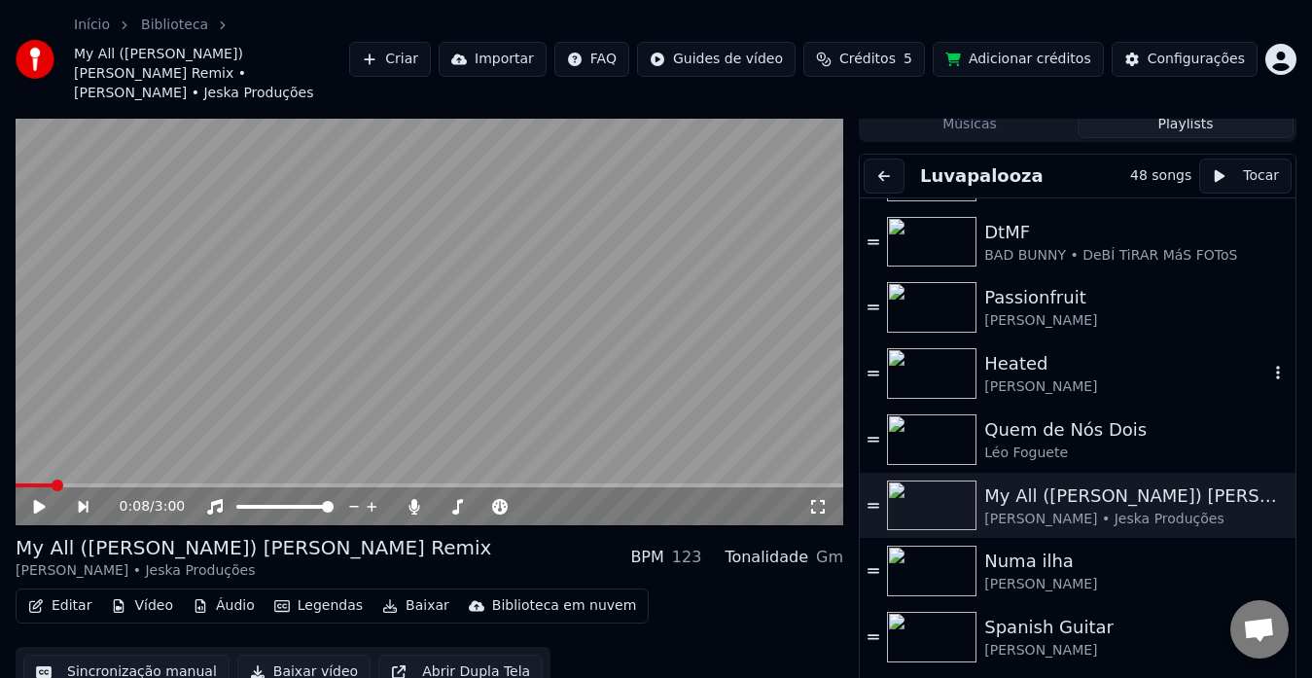
scroll to position [2433, 0]
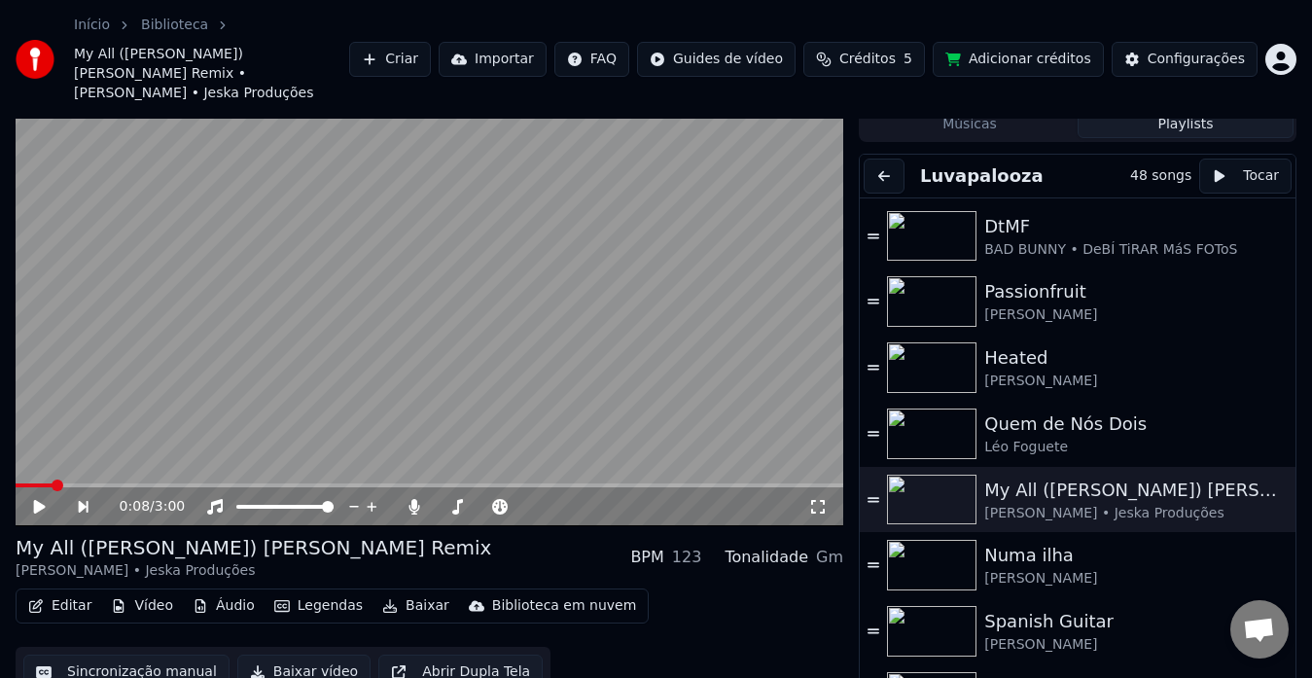
click at [959, 110] on button "Músicas" at bounding box center [970, 124] width 216 height 28
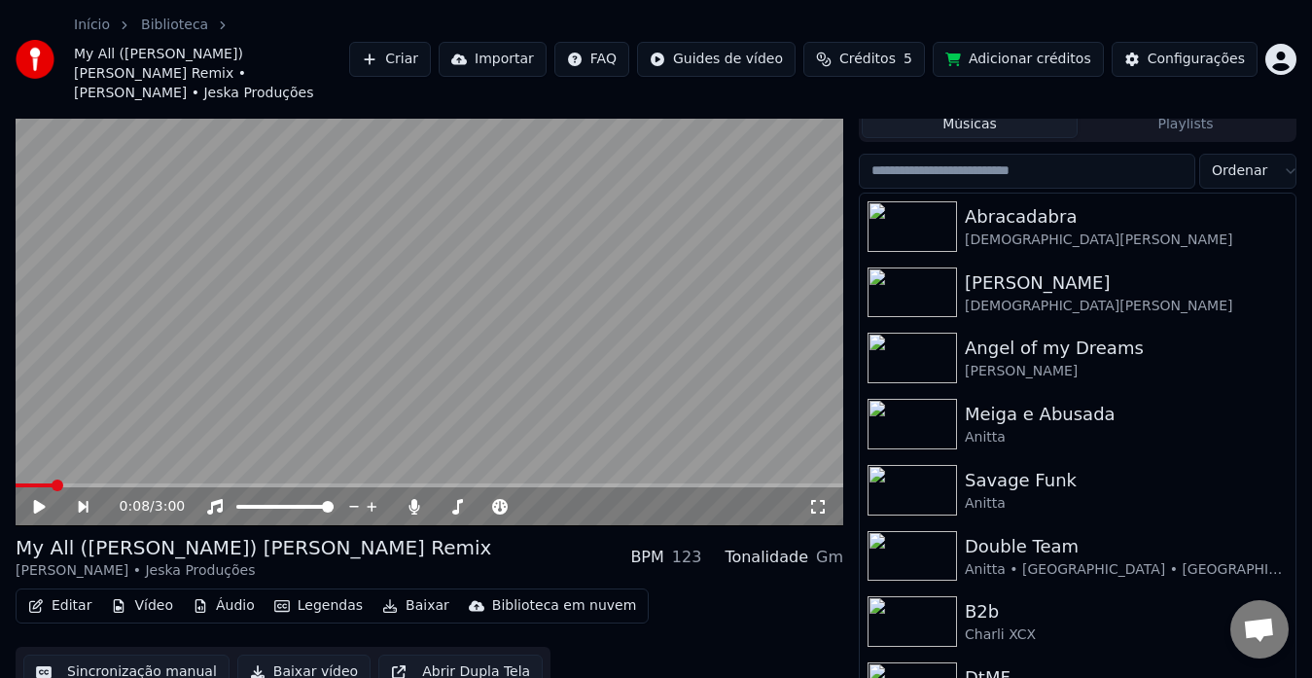
click at [973, 154] on input "search" at bounding box center [1027, 171] width 336 height 35
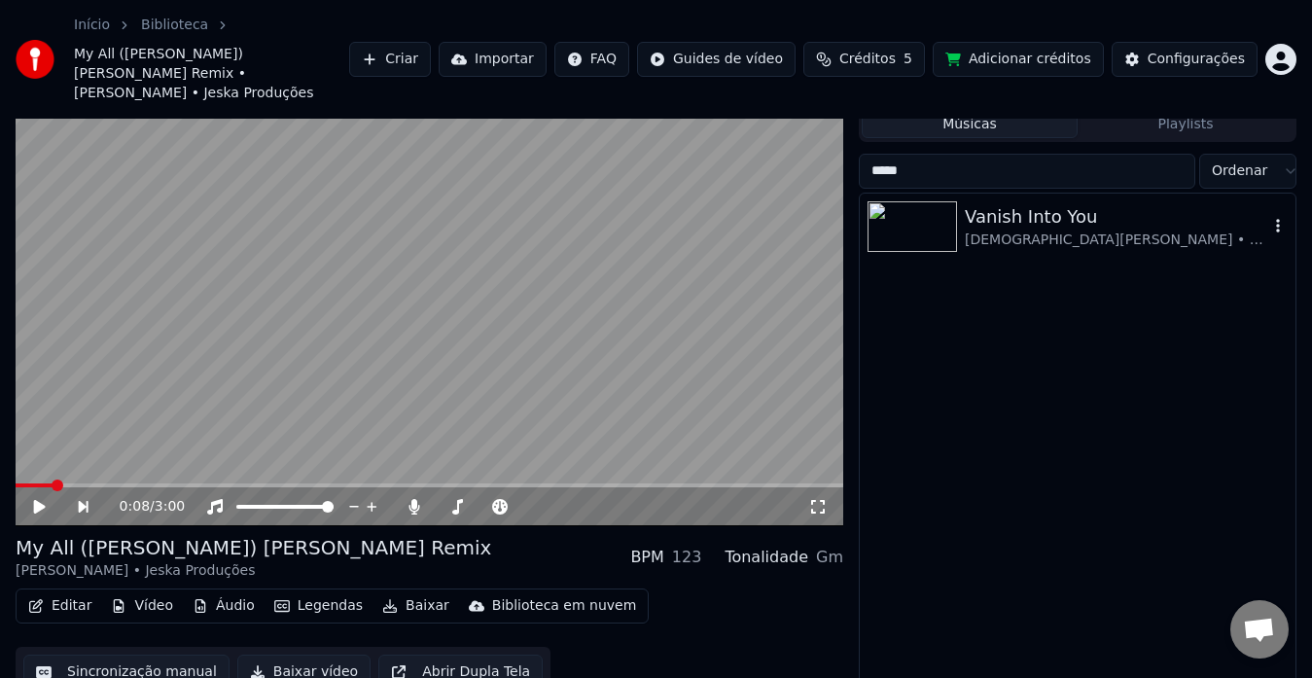
type input "*****"
click at [1280, 218] on icon "button" at bounding box center [1277, 226] width 19 height 16
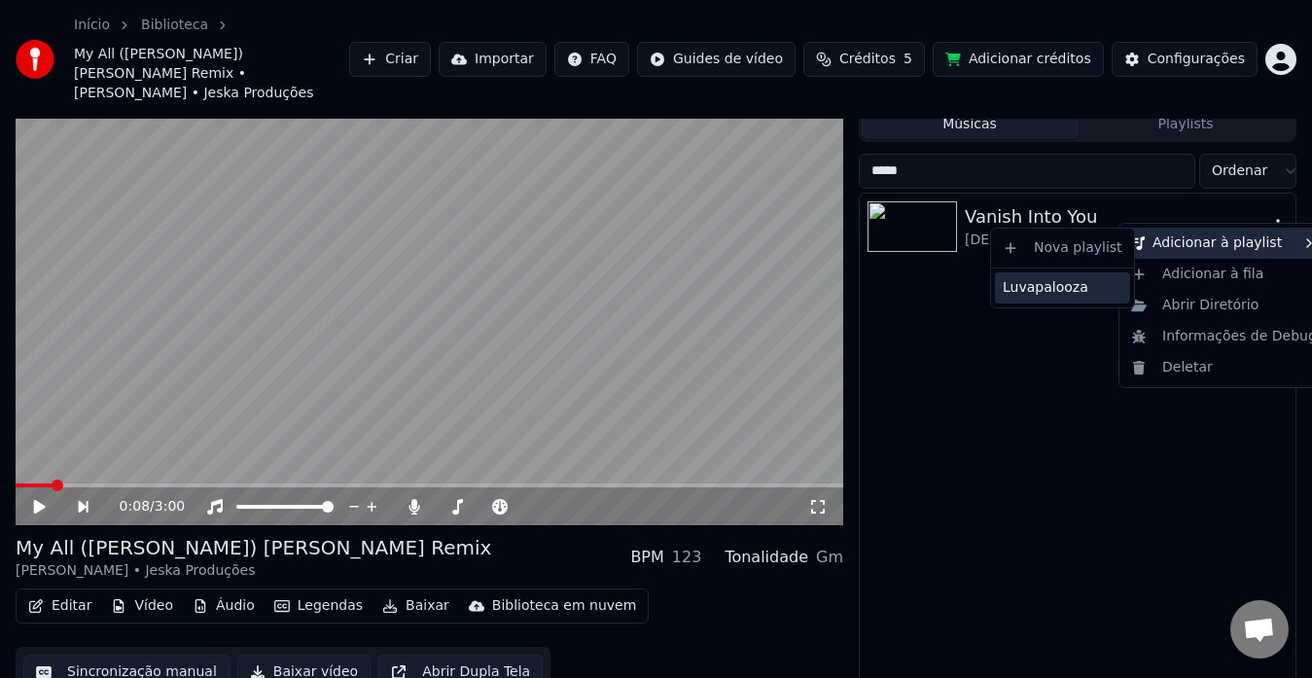
click at [1090, 282] on div "Luvapalooza" at bounding box center [1062, 287] width 135 height 31
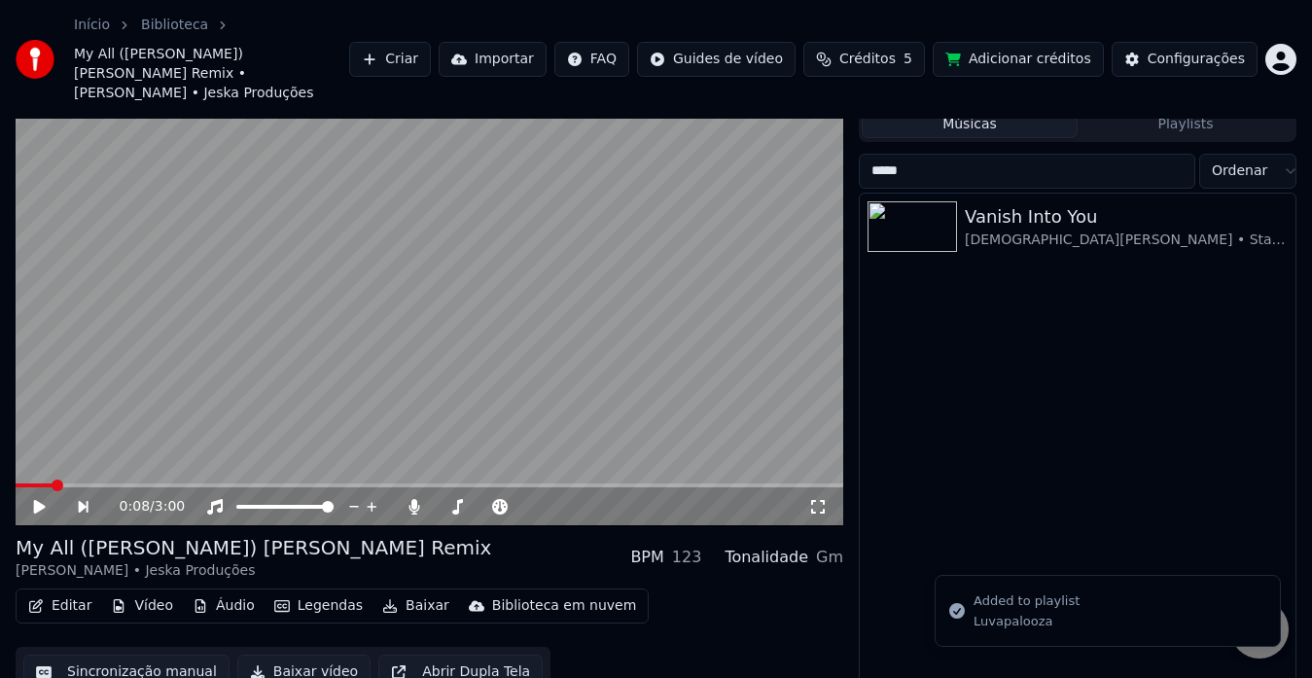
click at [1164, 97] on div "Início Biblioteca My All ([PERSON_NAME]) [PERSON_NAME] Remix • [PERSON_NAME] • …" at bounding box center [656, 59] width 1312 height 119
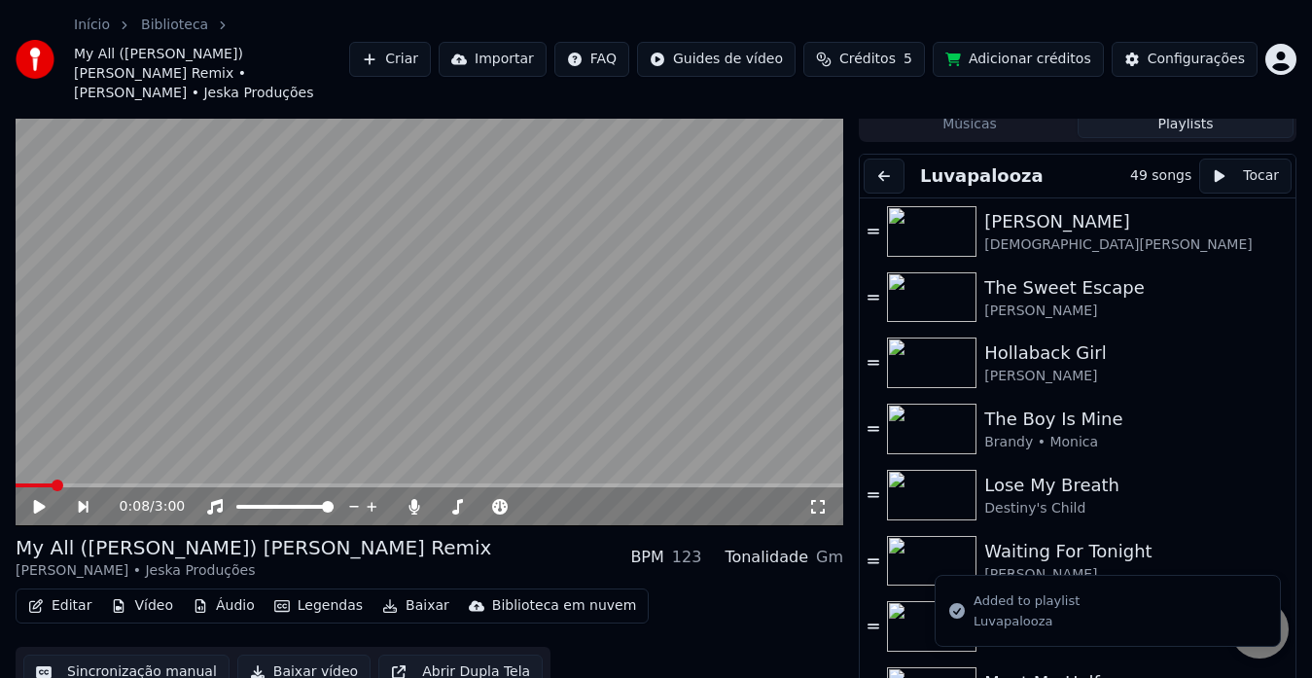
click at [1204, 110] on button "Playlists" at bounding box center [1185, 124] width 216 height 28
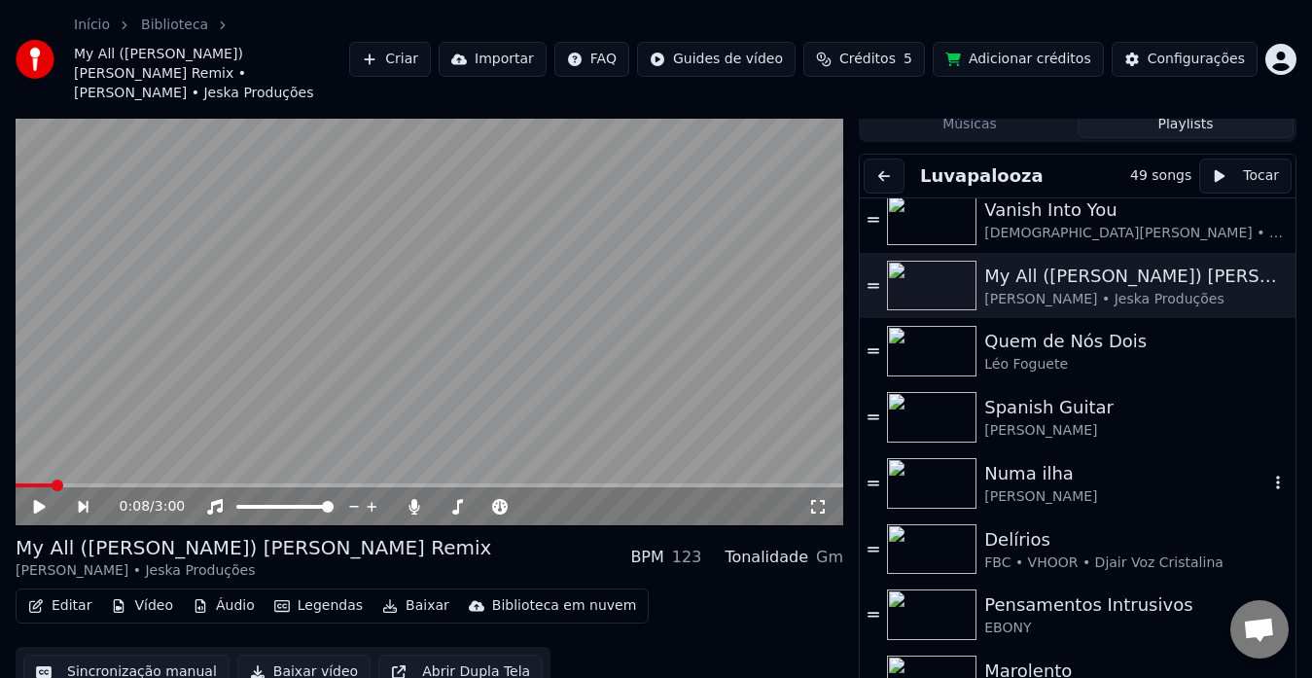
scroll to position [2731, 0]
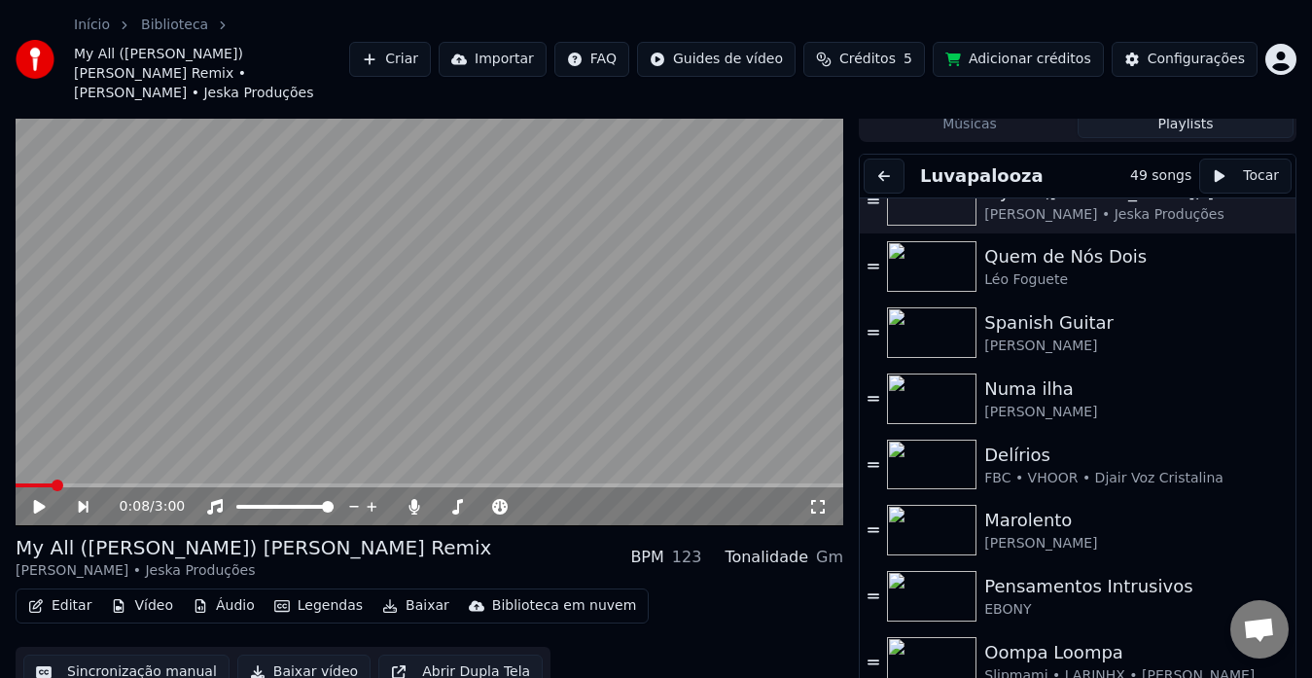
click at [1013, 115] on button "Músicas" at bounding box center [970, 124] width 216 height 28
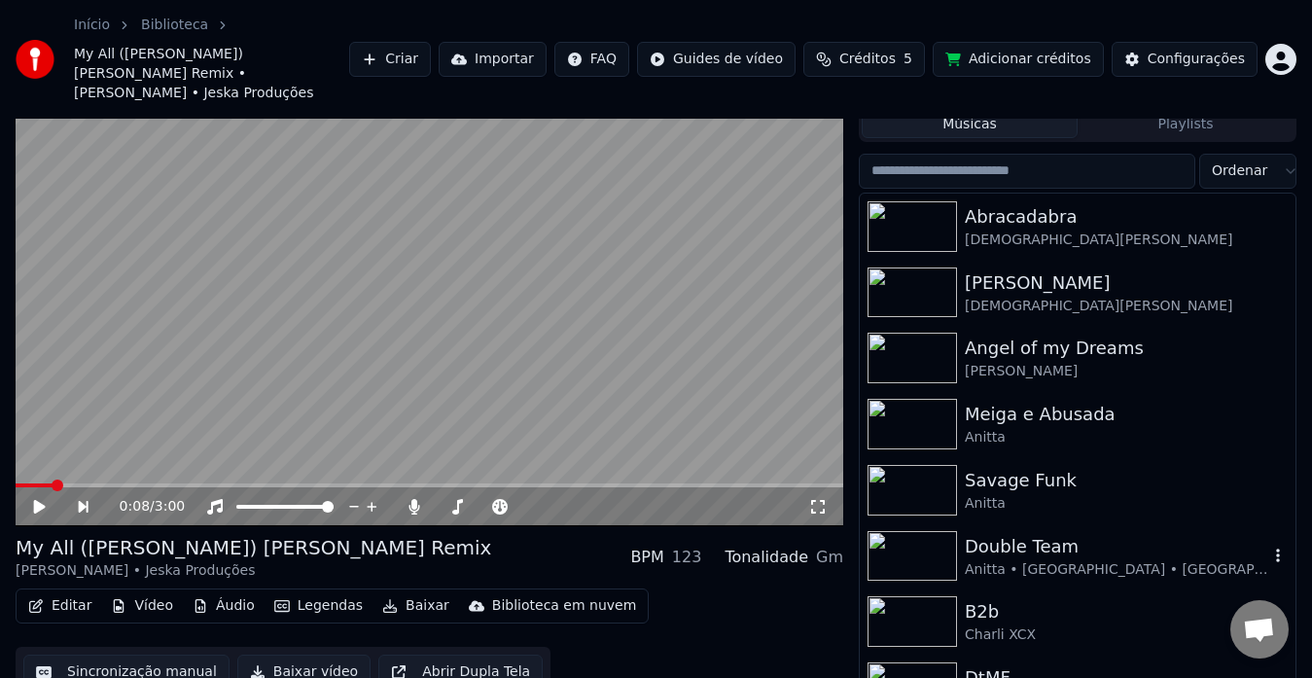
click at [1268, 547] on icon "button" at bounding box center [1277, 555] width 19 height 16
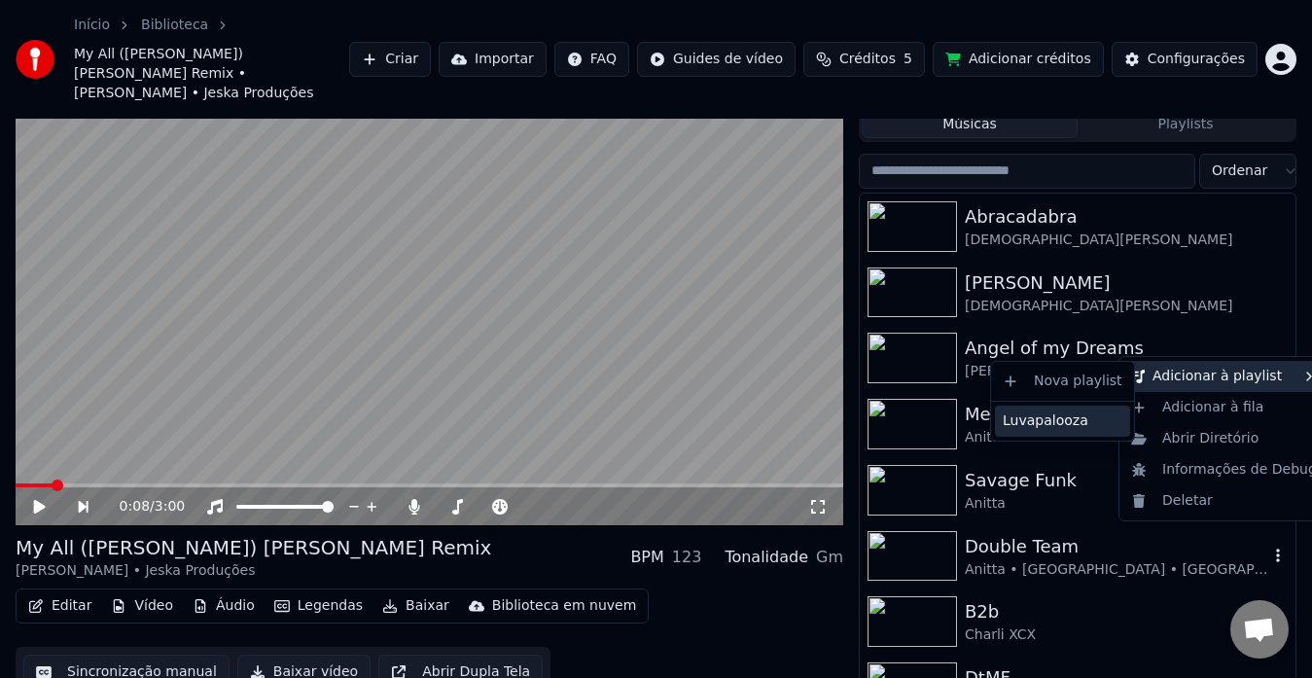
click at [1089, 420] on div "Luvapalooza" at bounding box center [1062, 420] width 135 height 31
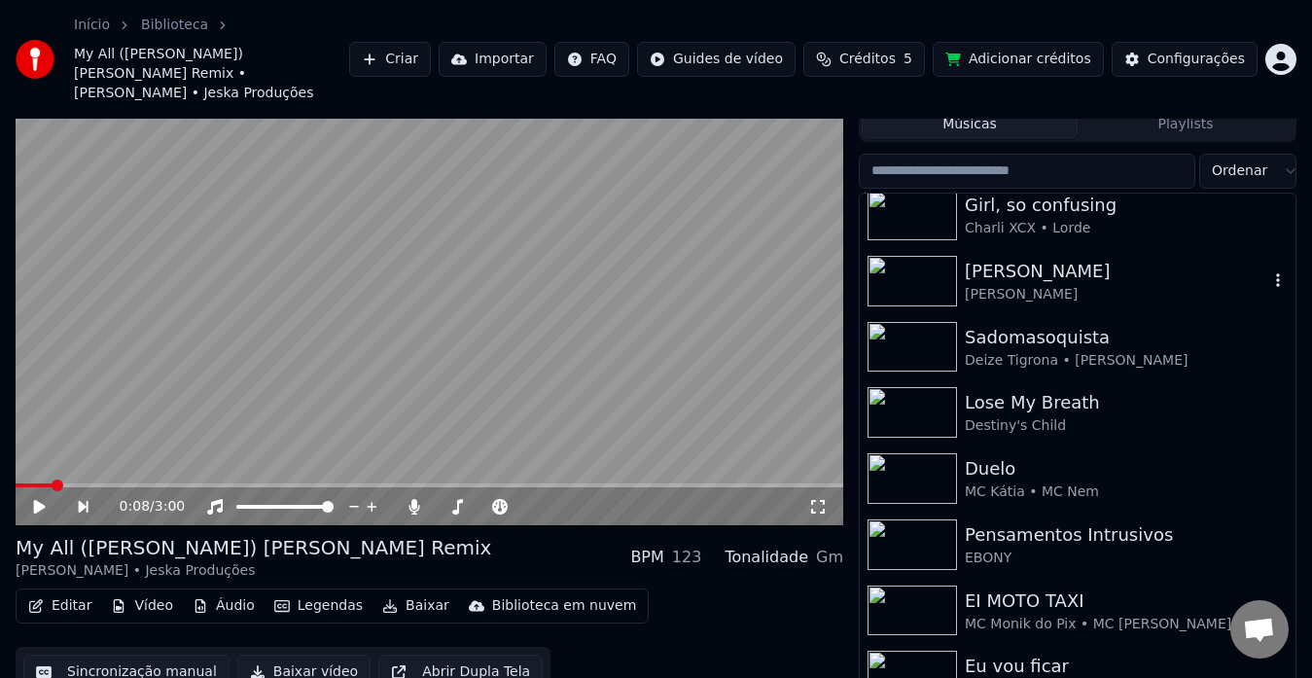
scroll to position [874, 0]
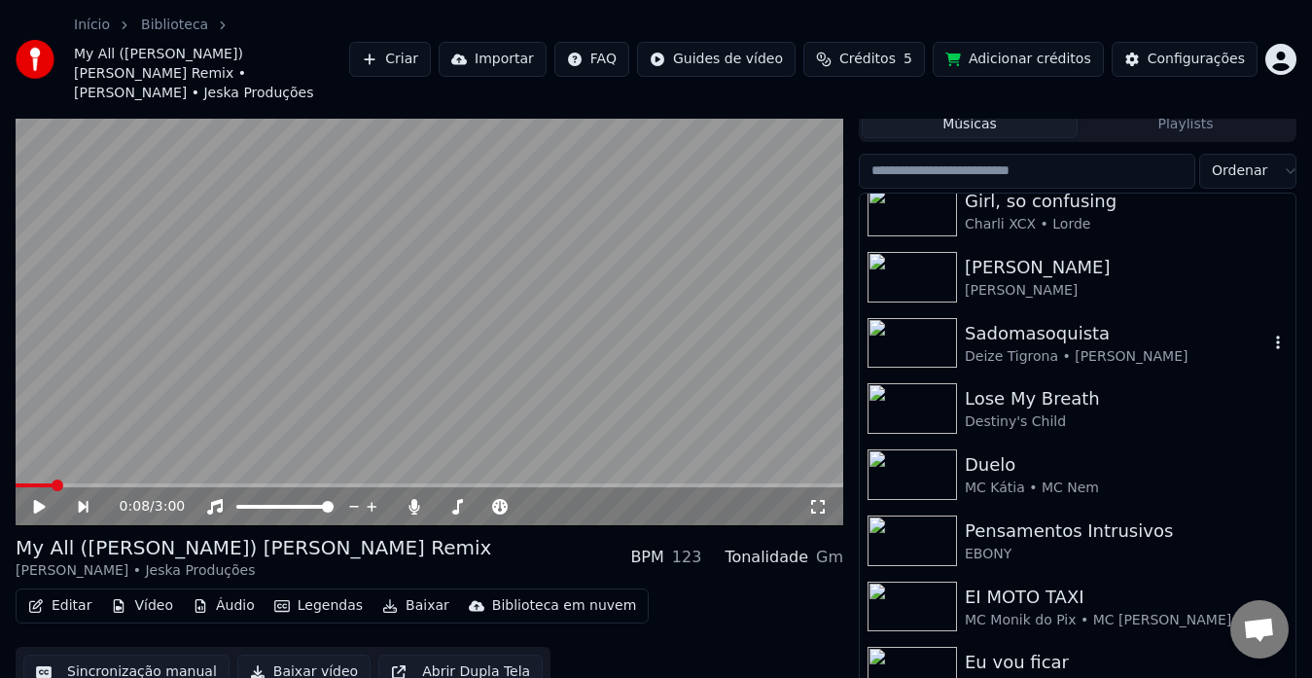
click at [1268, 335] on icon "button" at bounding box center [1277, 343] width 19 height 16
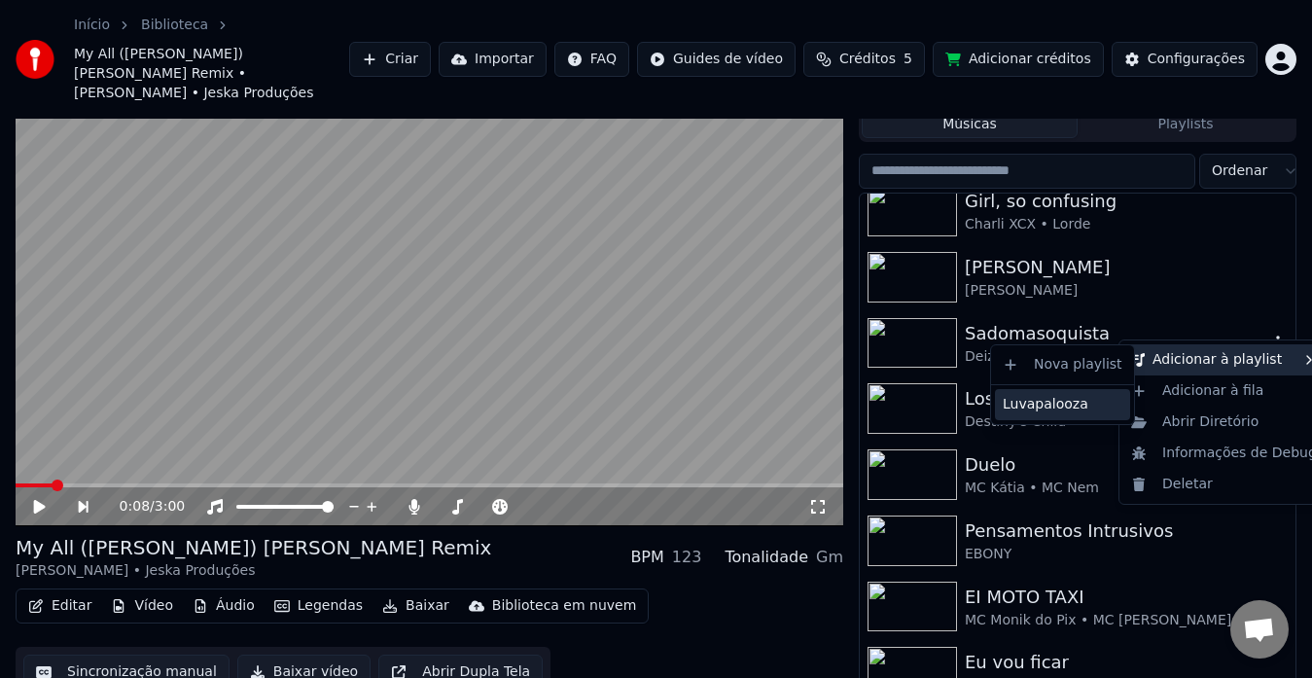
click at [1091, 402] on div "Luvapalooza" at bounding box center [1062, 404] width 135 height 31
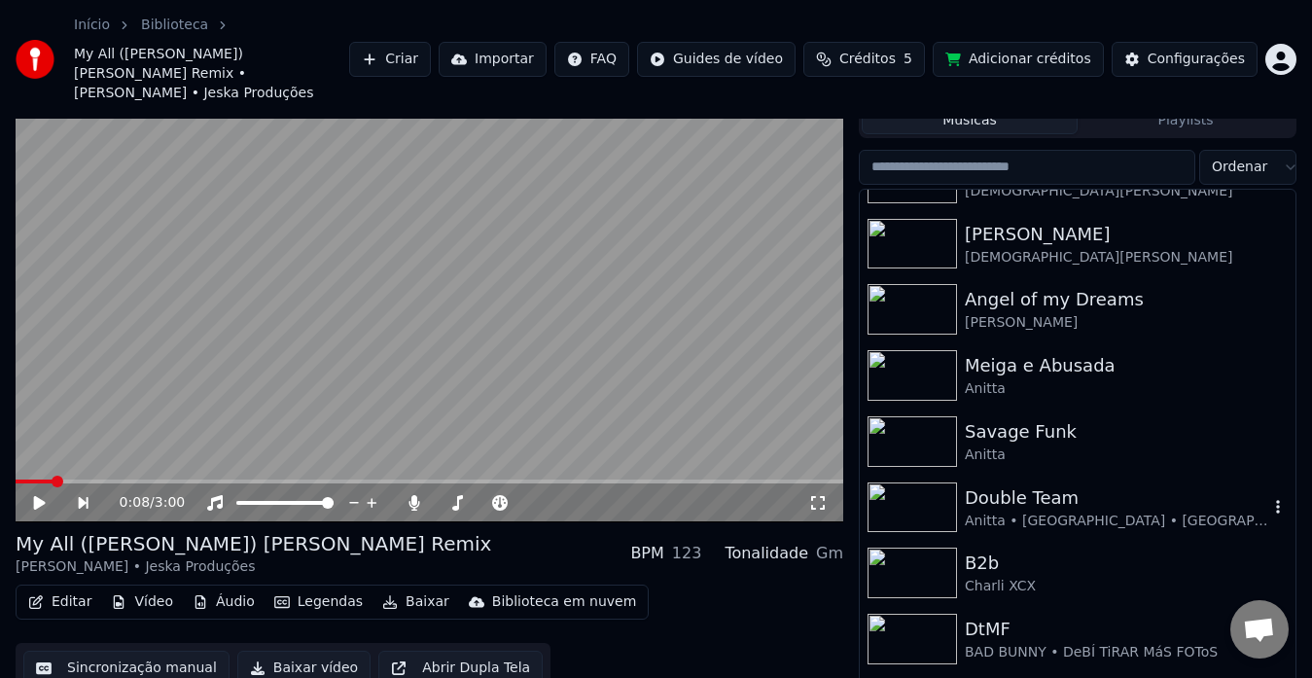
scroll to position [44, 0]
click at [1268, 368] on icon "button" at bounding box center [1277, 376] width 19 height 16
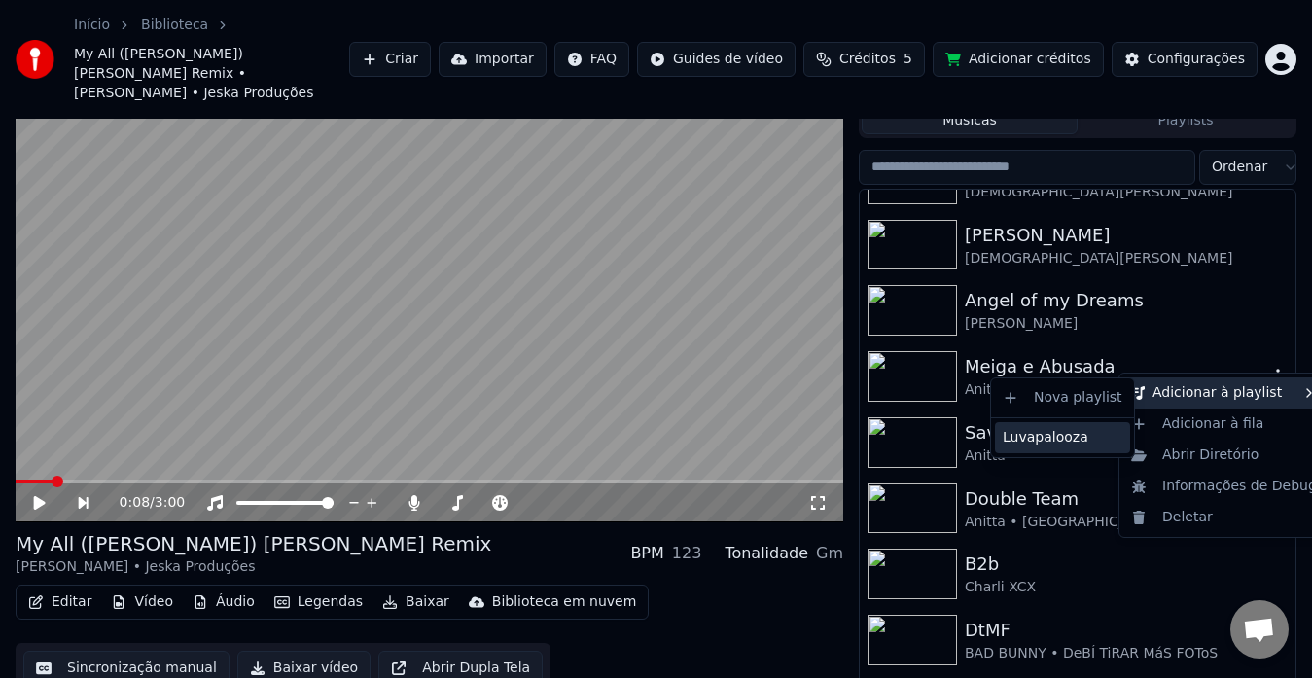
click at [1086, 427] on div "Luvapalooza" at bounding box center [1062, 437] width 135 height 31
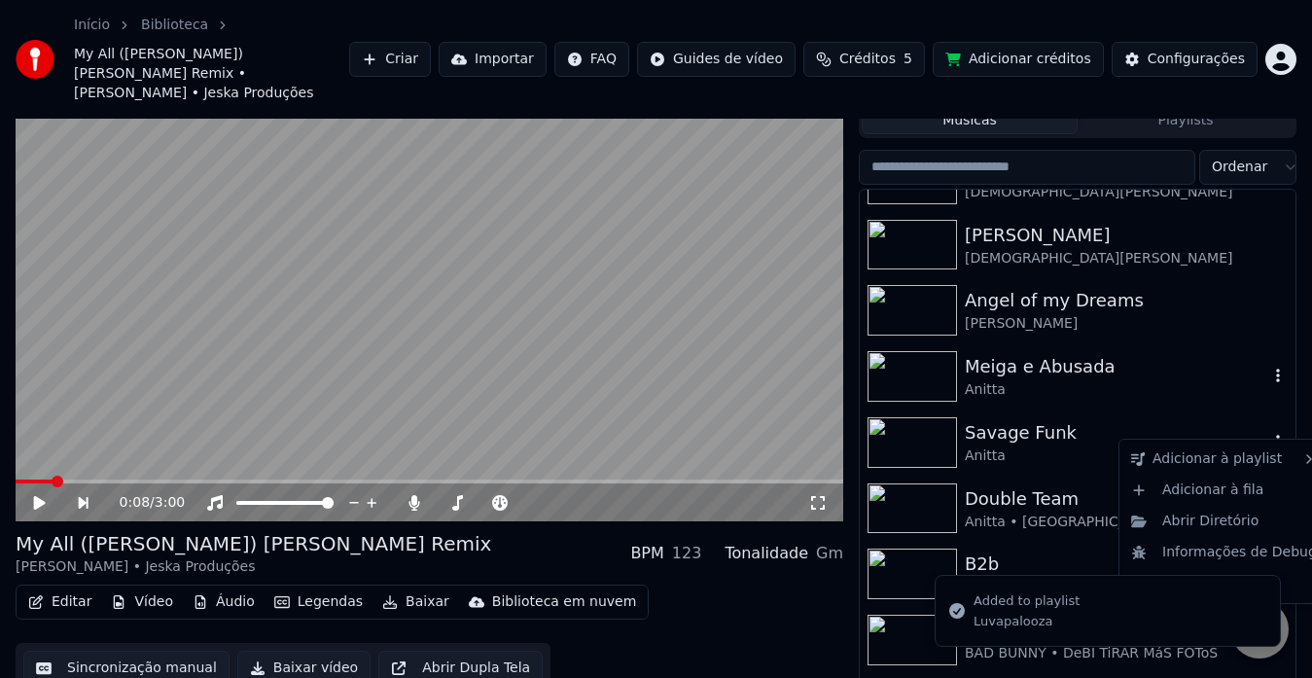
click at [1276, 435] on icon "button" at bounding box center [1278, 442] width 4 height 14
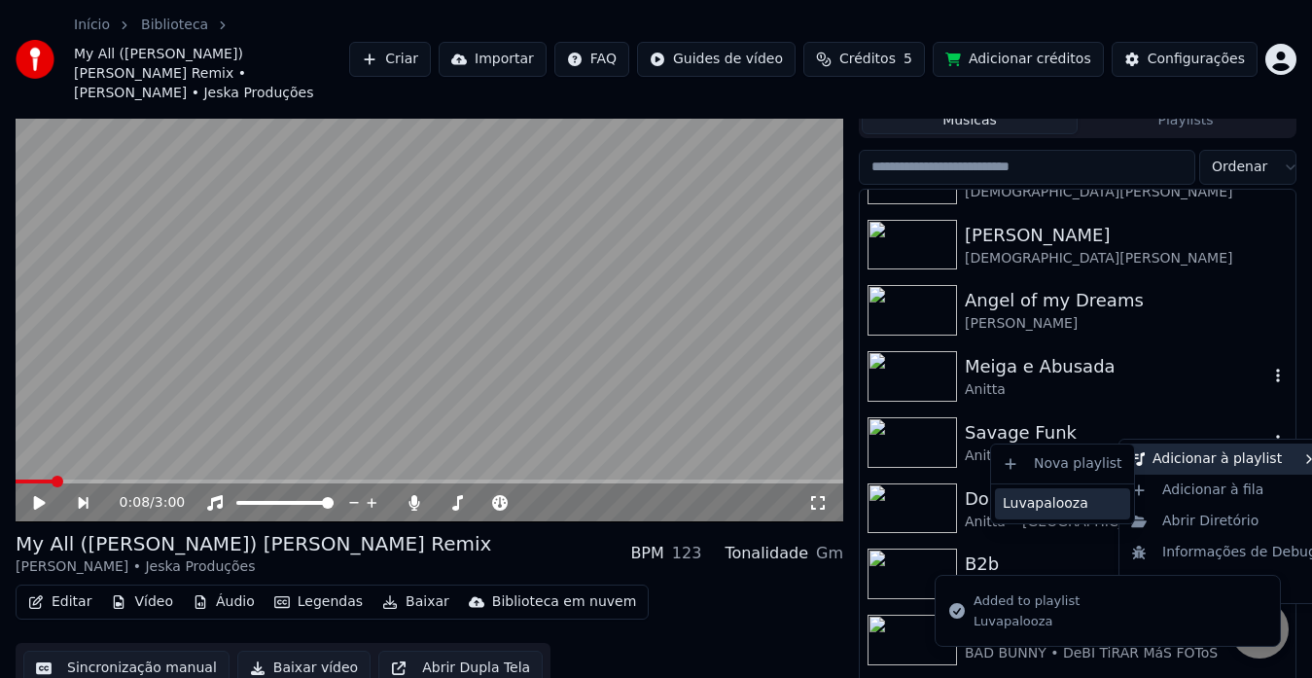
click at [1099, 497] on div "Luvapalooza" at bounding box center [1062, 503] width 135 height 31
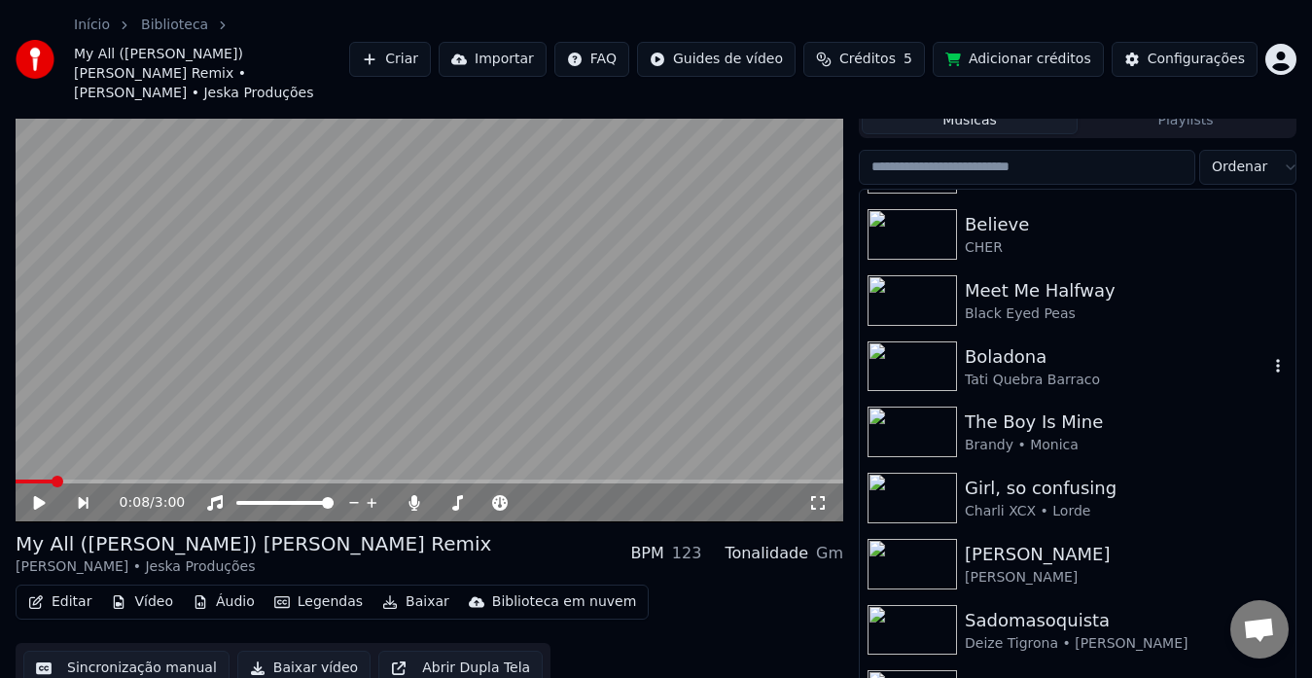
scroll to position [584, 0]
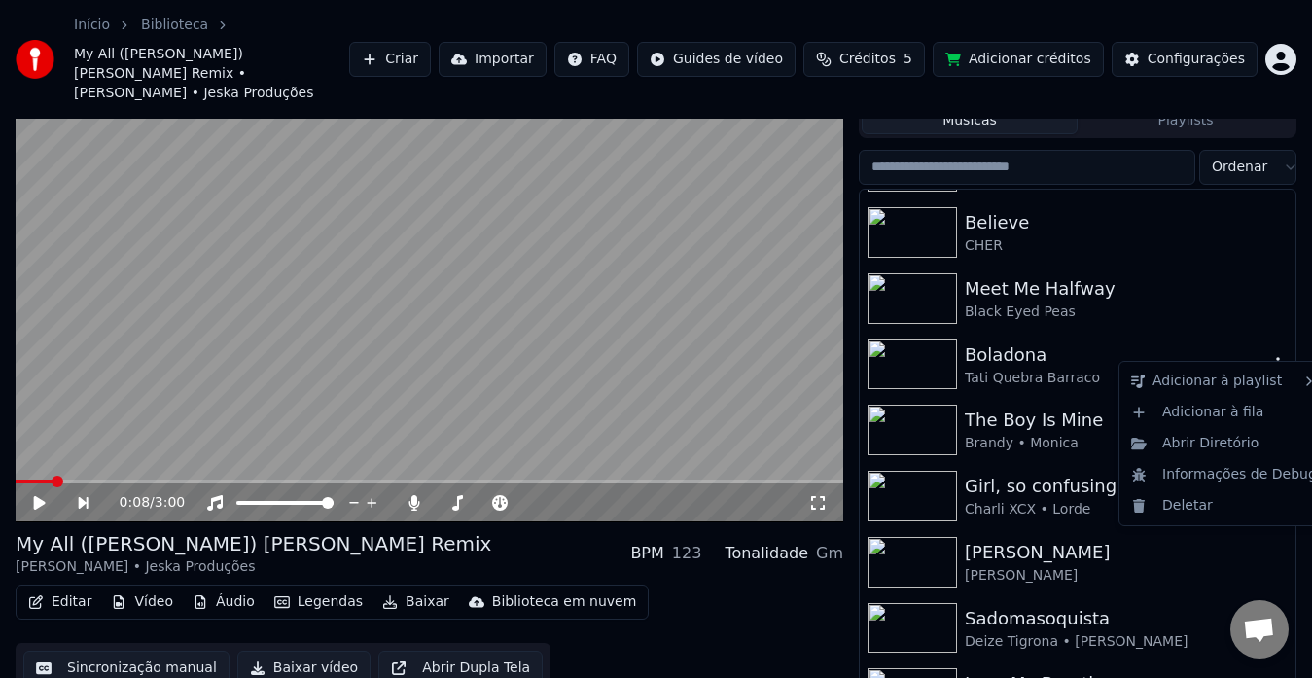
click at [1268, 356] on icon "button" at bounding box center [1277, 364] width 19 height 16
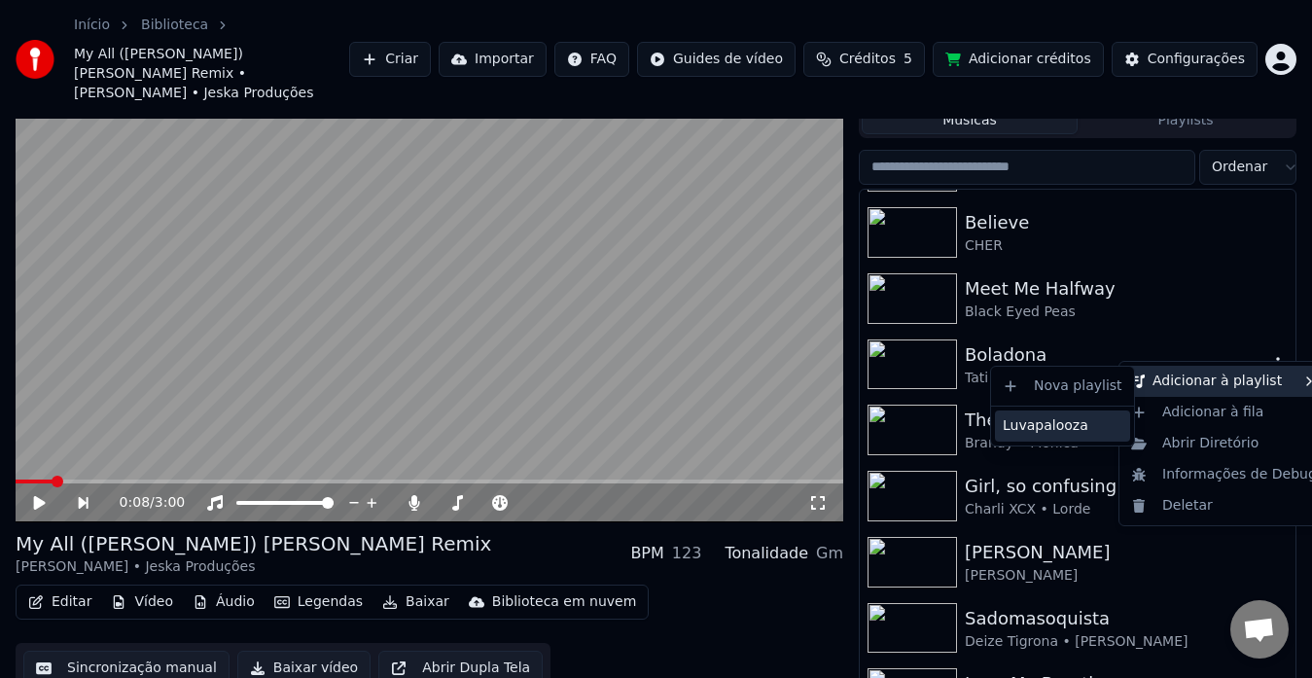
click at [1073, 419] on div "Luvapalooza" at bounding box center [1062, 425] width 135 height 31
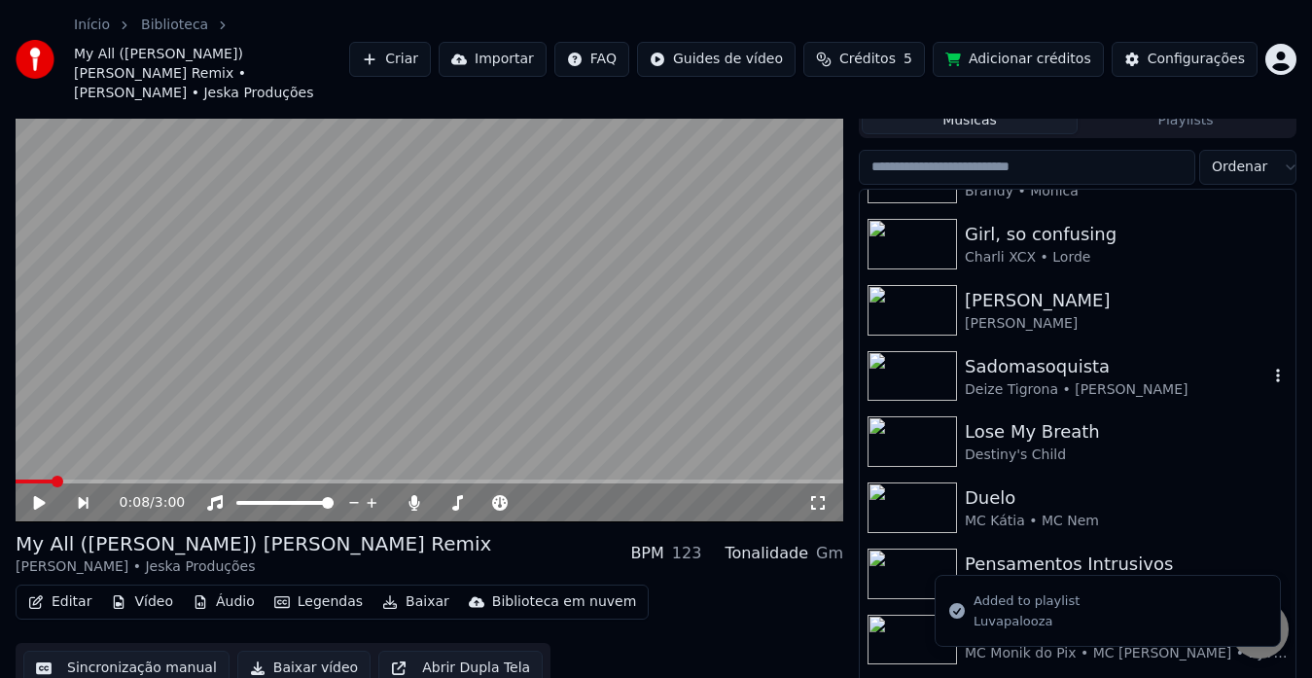
scroll to position [842, 0]
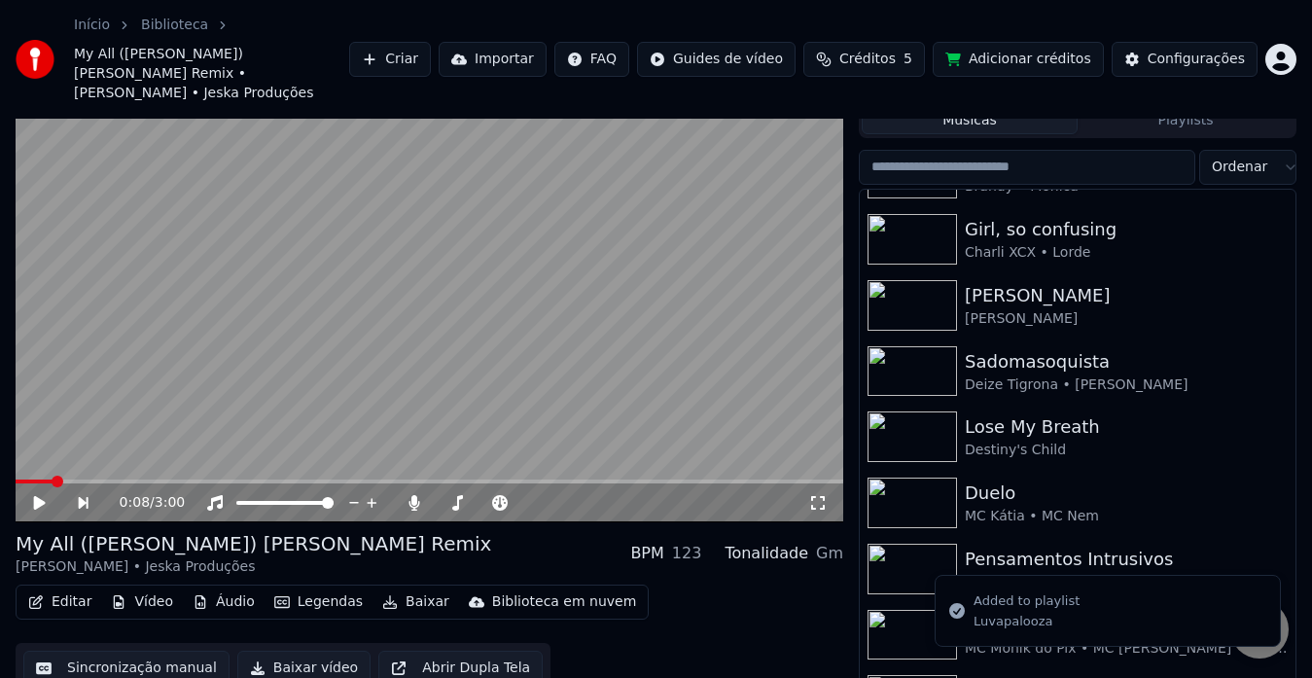
click at [1157, 108] on button "Playlists" at bounding box center [1185, 120] width 216 height 28
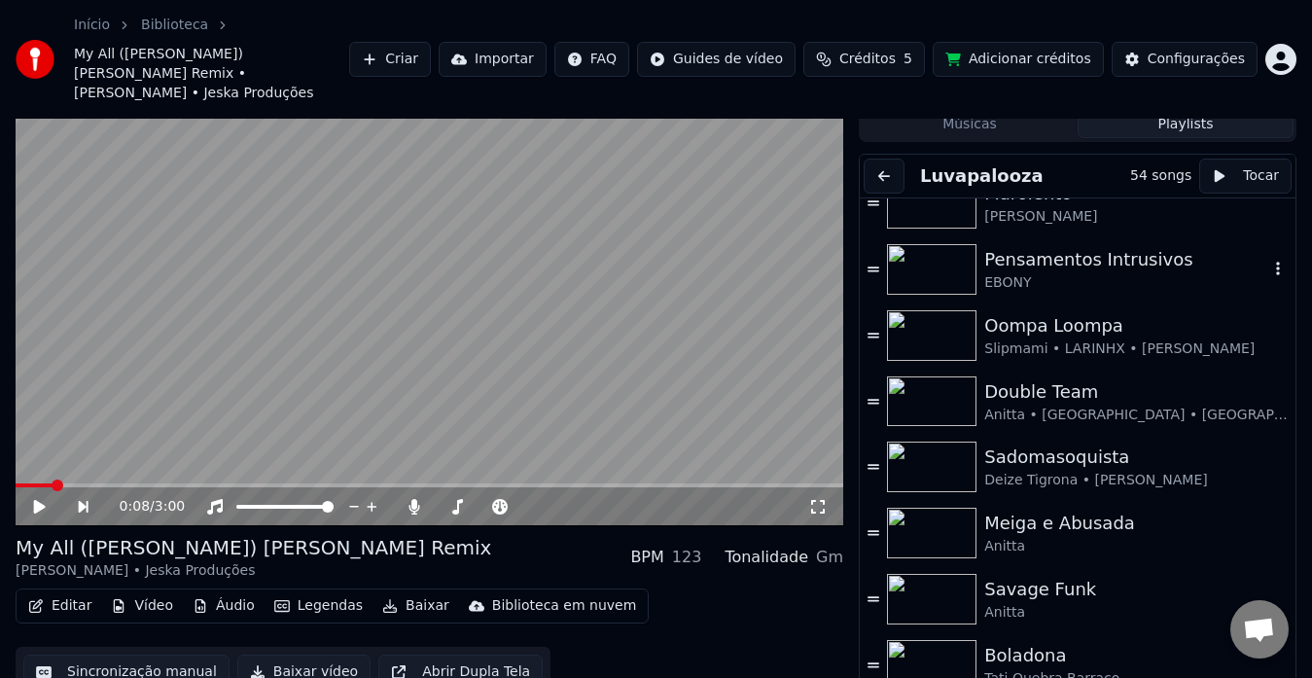
scroll to position [3060, 0]
click at [999, 114] on div "Luvapalooza Luvapalooza" at bounding box center [976, 119] width 96 height 27
click at [978, 96] on div "Início Biblioteca My All ([PERSON_NAME]) [PERSON_NAME] Remix • [PERSON_NAME] • …" at bounding box center [656, 59] width 1312 height 119
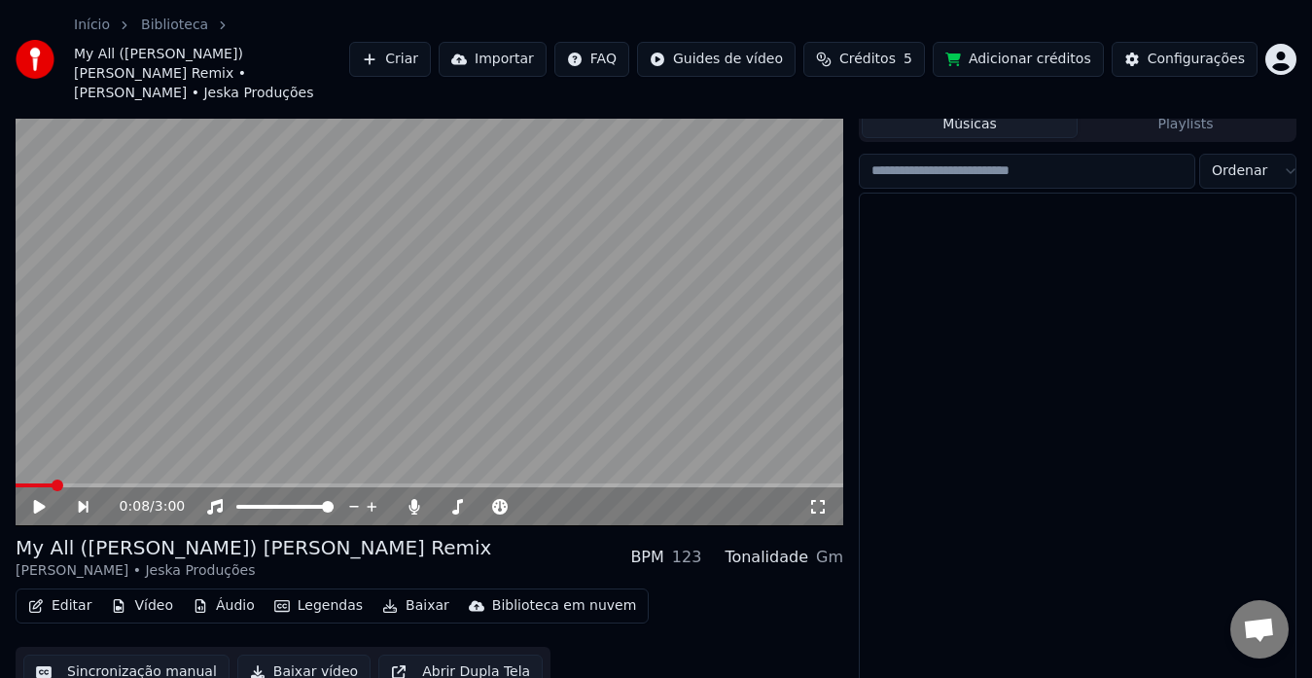
click at [988, 112] on button "Músicas" at bounding box center [970, 124] width 216 height 28
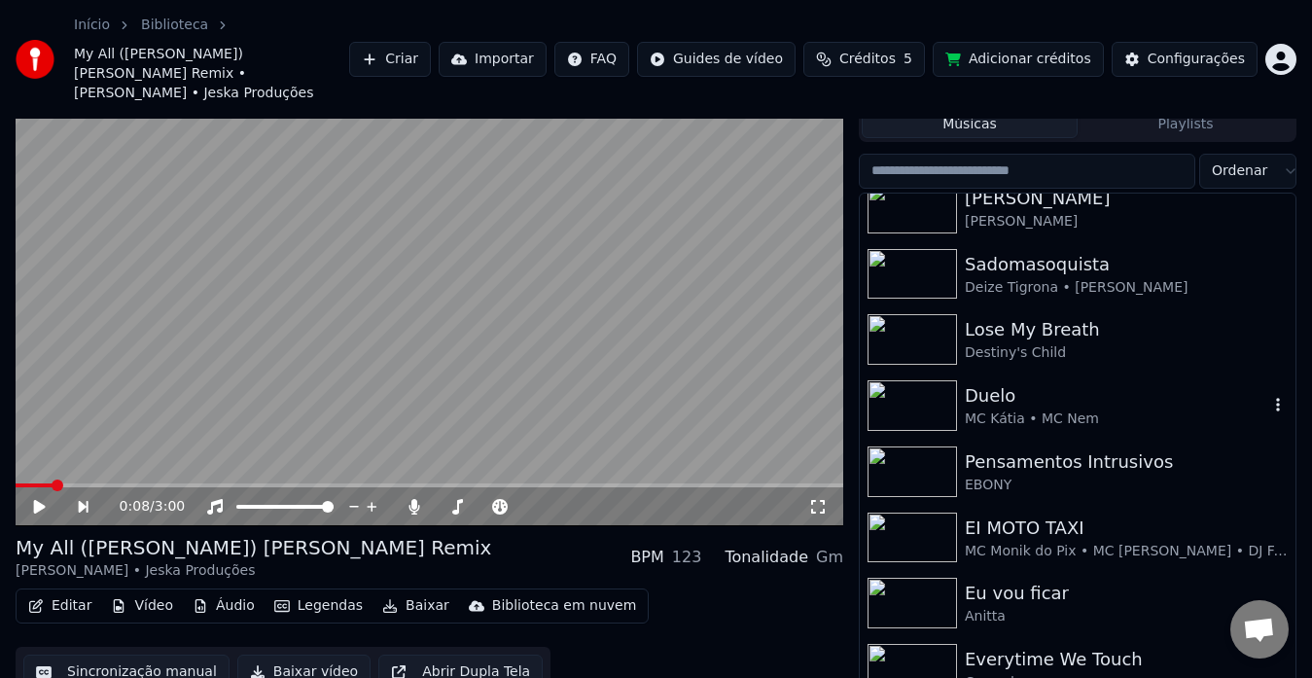
scroll to position [952, 0]
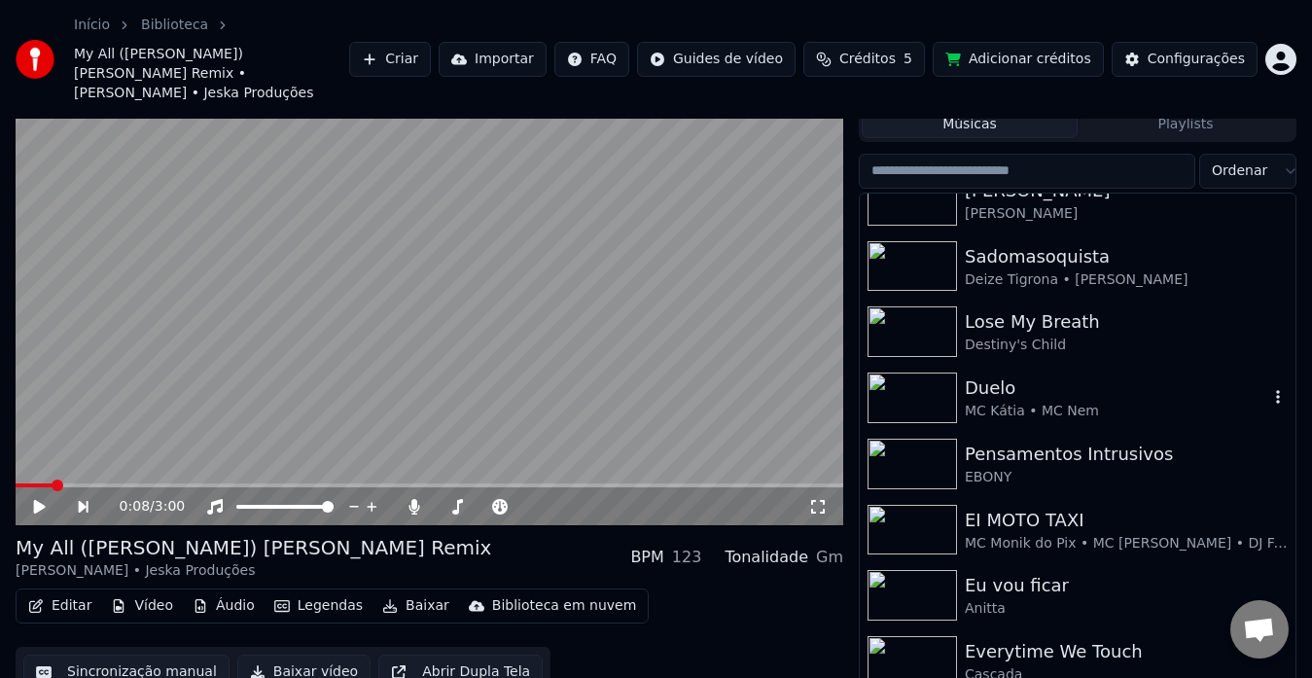
click at [1268, 389] on icon "button" at bounding box center [1277, 397] width 19 height 16
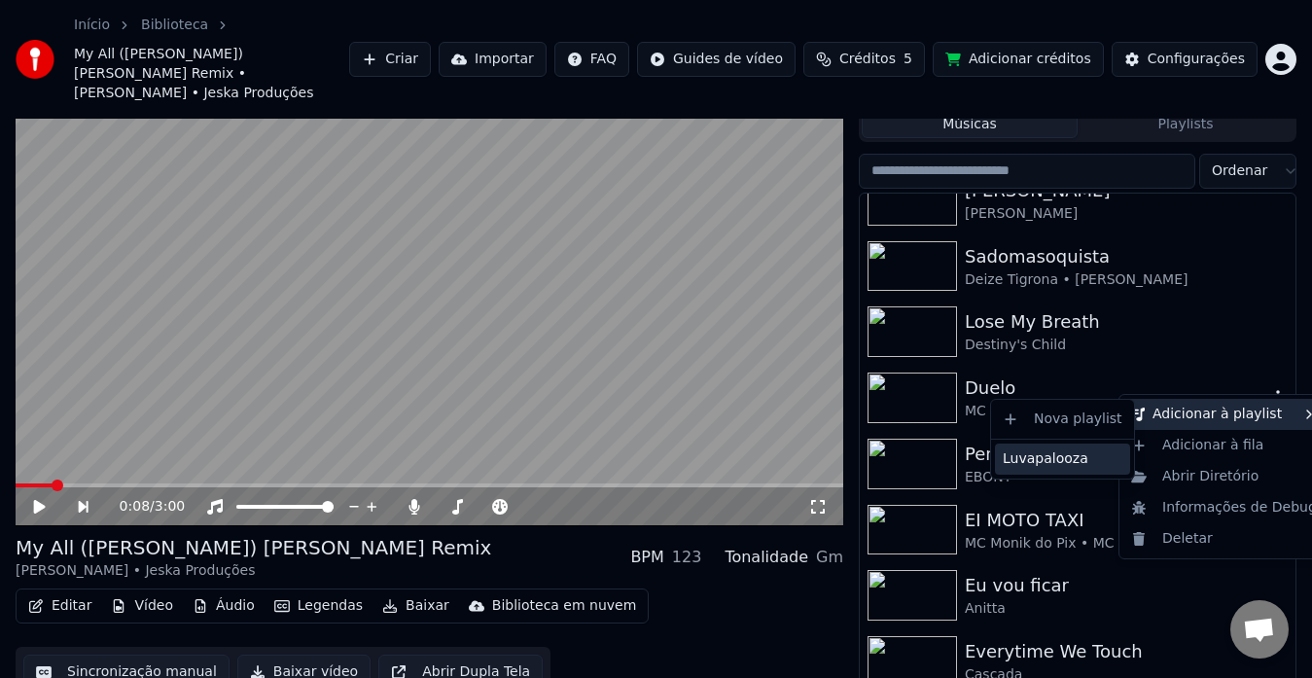
click at [1094, 451] on div "Luvapalooza" at bounding box center [1062, 458] width 135 height 31
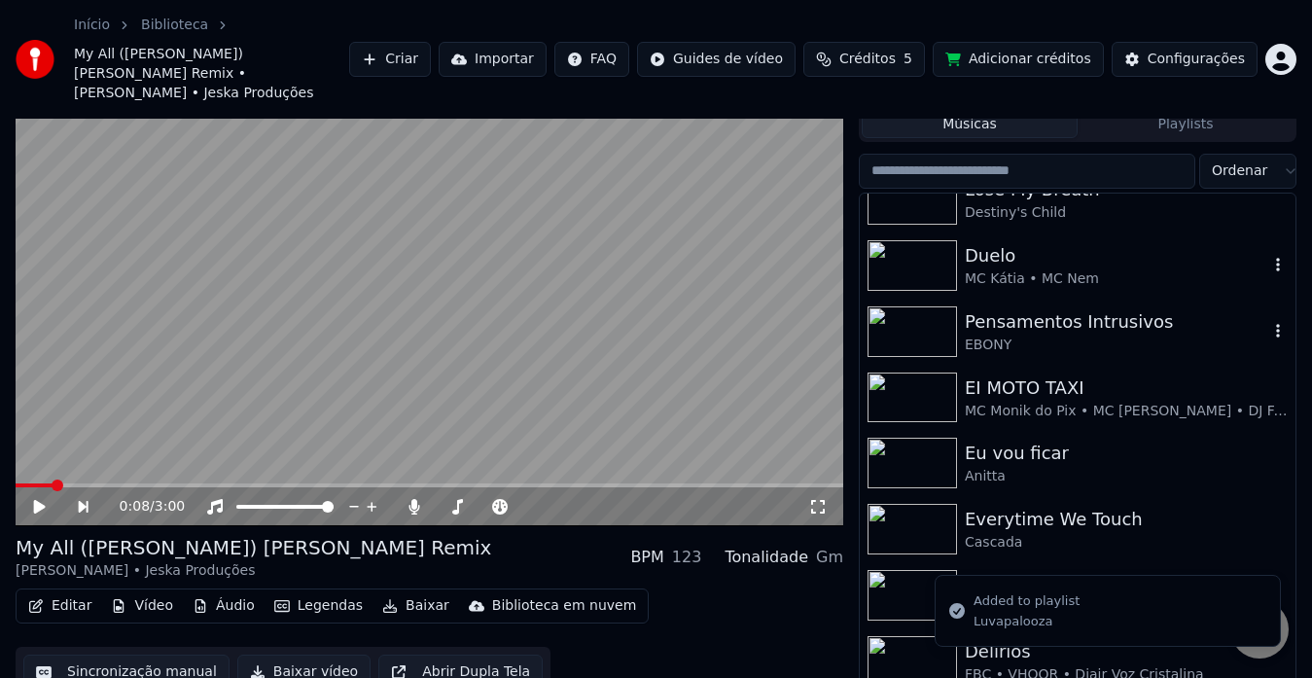
scroll to position [1121, 0]
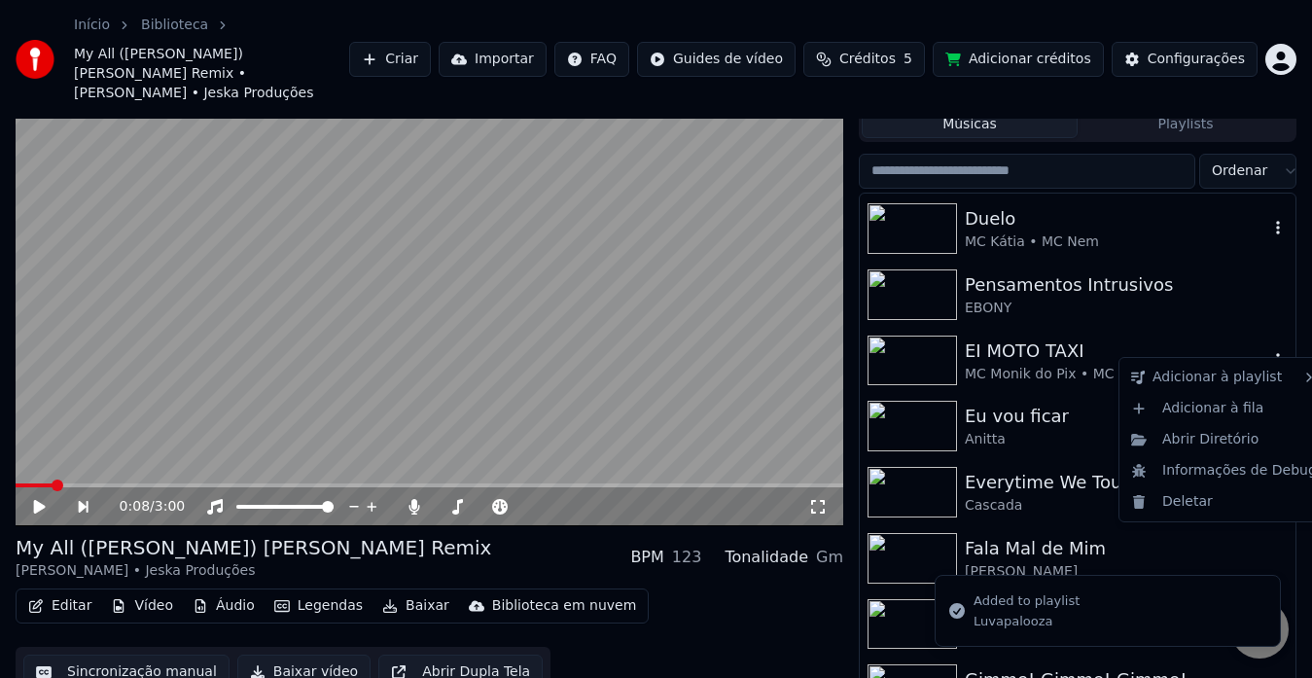
click at [1268, 352] on icon "button" at bounding box center [1277, 360] width 19 height 16
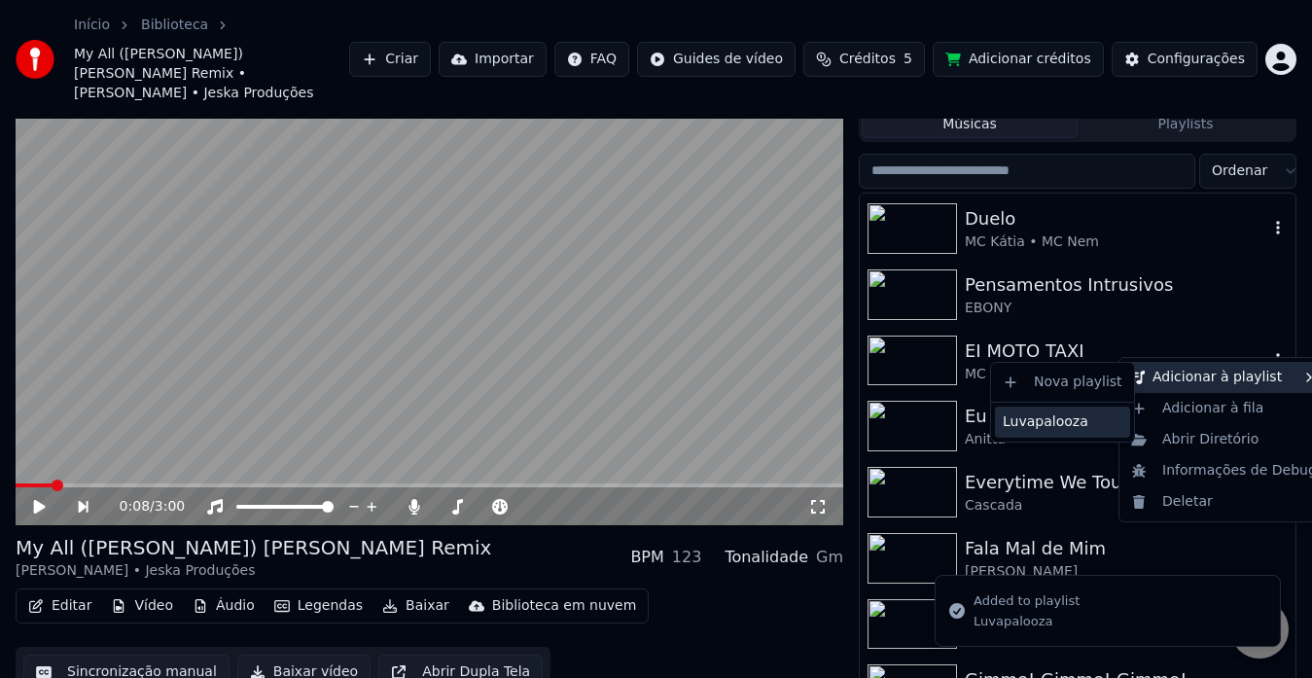
click at [1081, 423] on div "Luvapalooza" at bounding box center [1062, 421] width 135 height 31
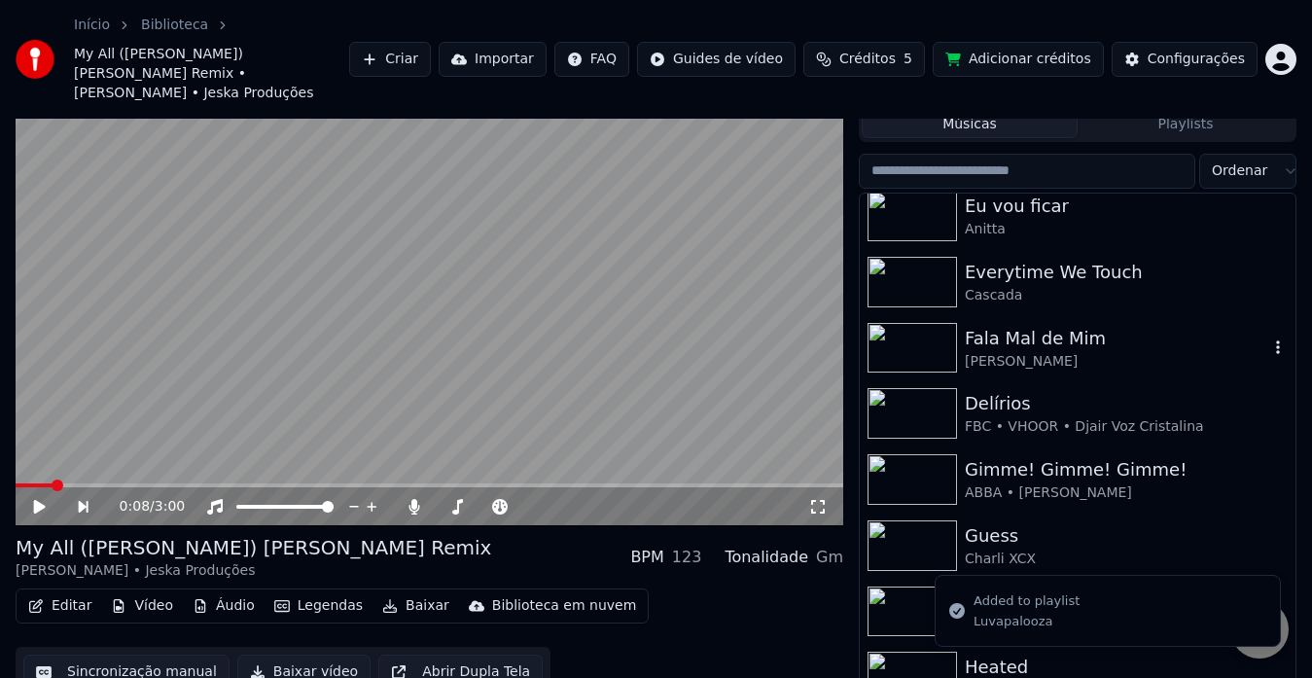
scroll to position [1336, 0]
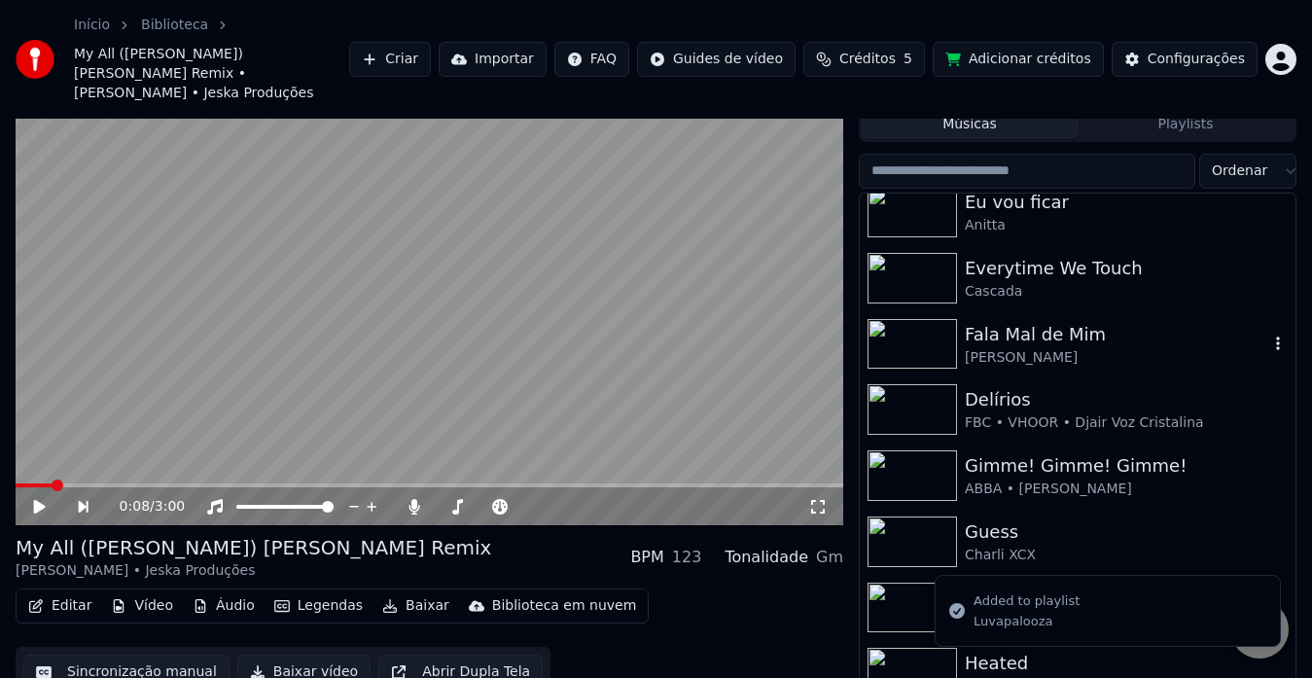
click at [1268, 335] on icon "button" at bounding box center [1277, 343] width 19 height 16
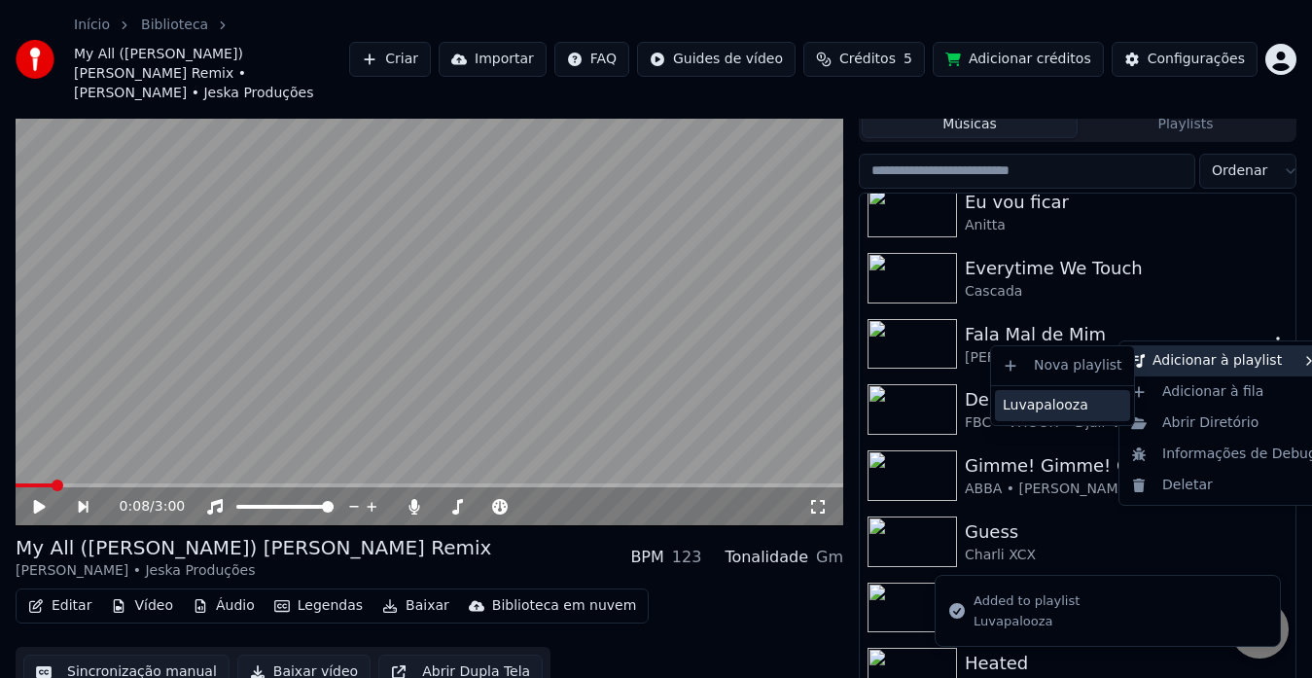
click at [1078, 408] on div "Luvapalooza" at bounding box center [1062, 405] width 135 height 31
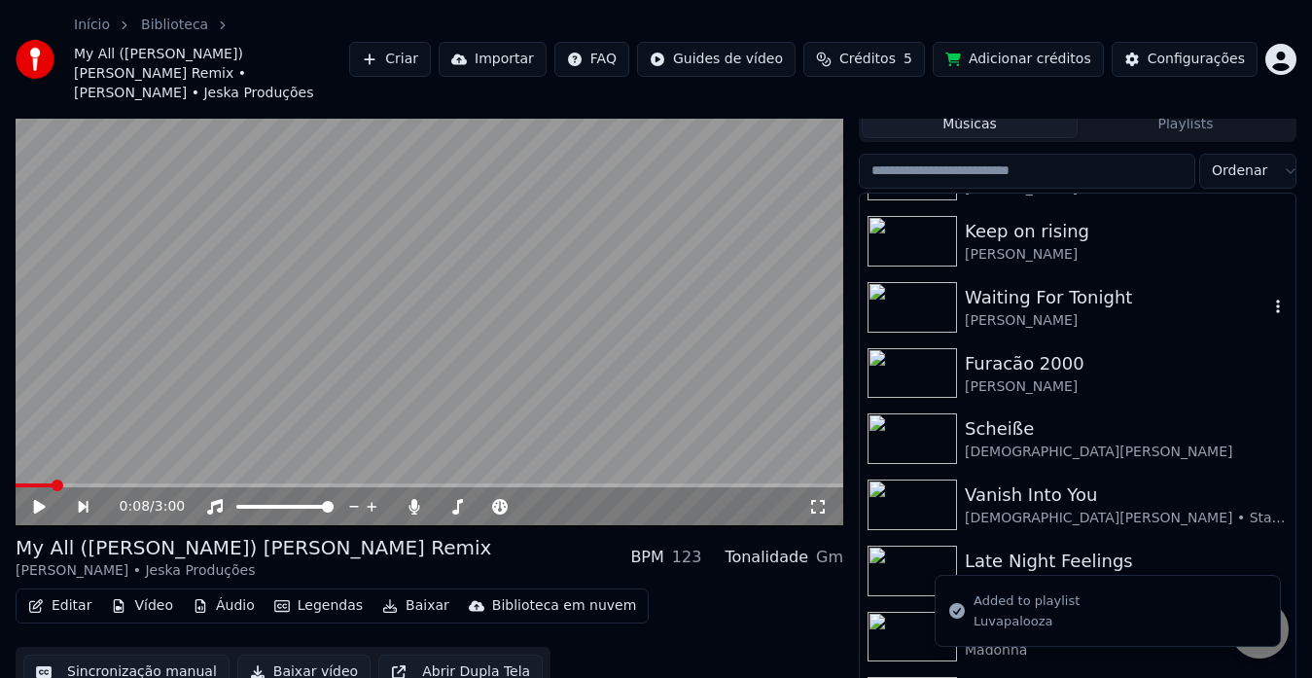
scroll to position [1842, 0]
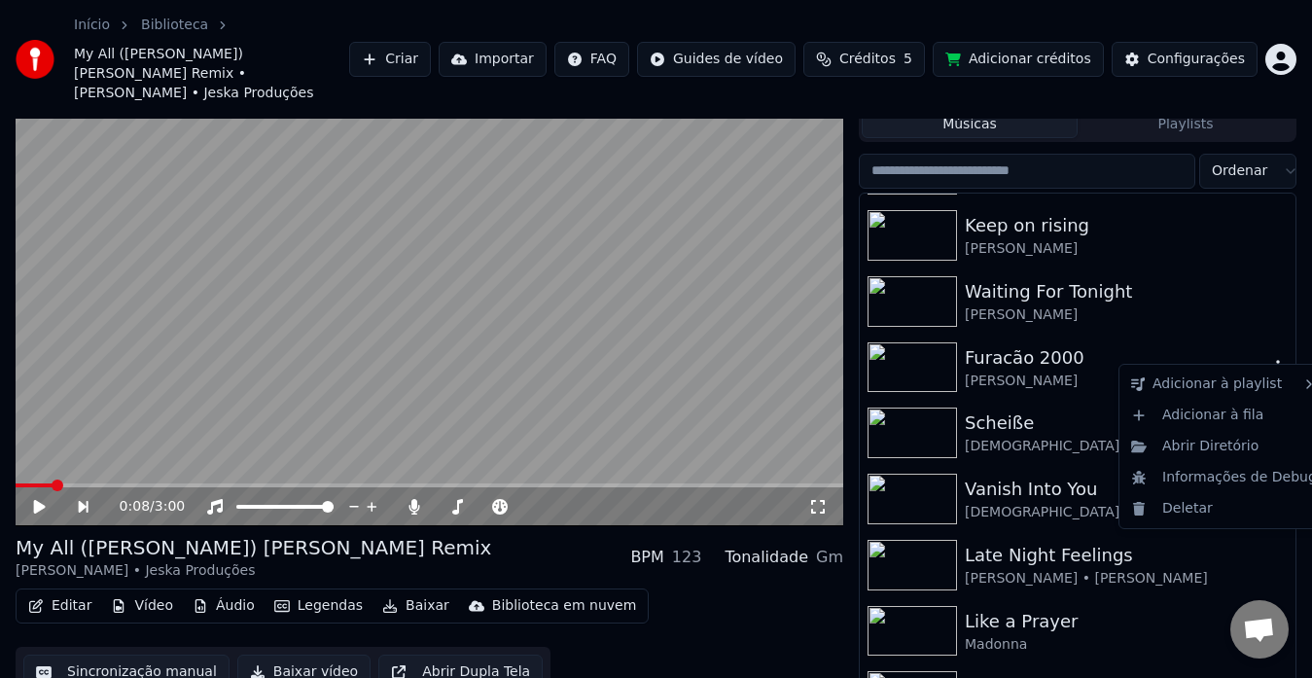
click at [1268, 359] on icon "button" at bounding box center [1277, 367] width 19 height 16
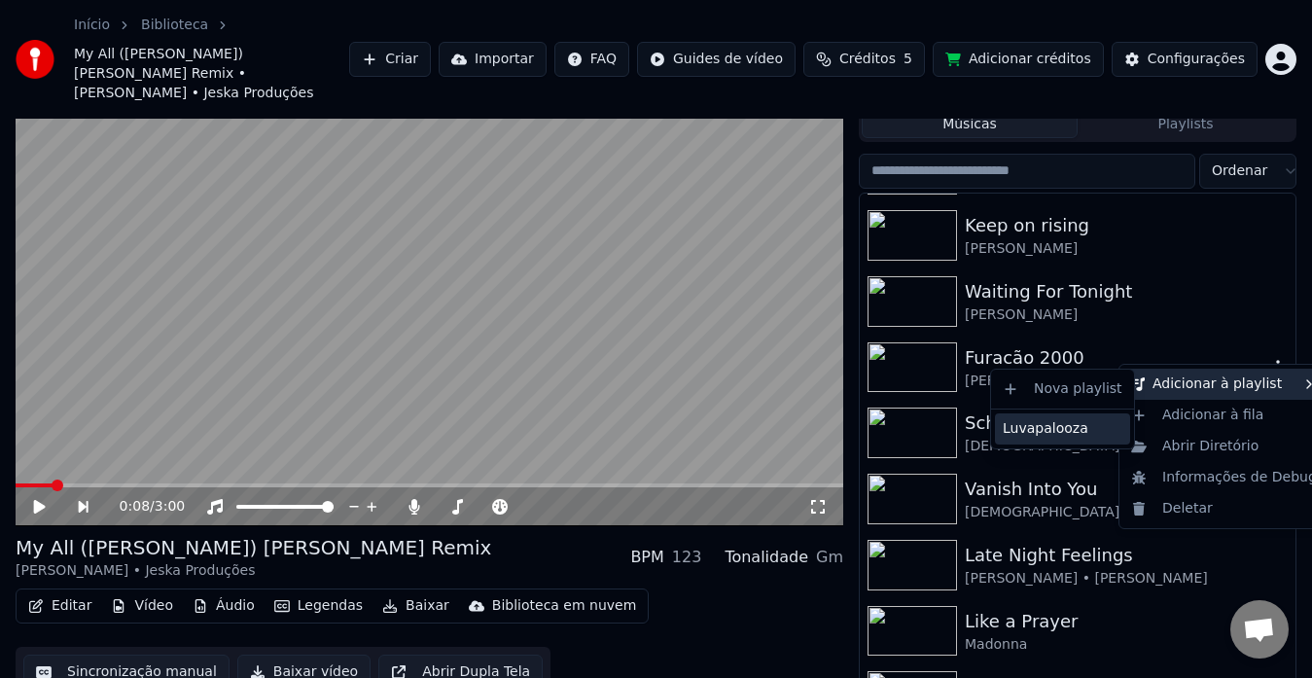
click at [1096, 431] on div "Luvapalooza" at bounding box center [1062, 428] width 135 height 31
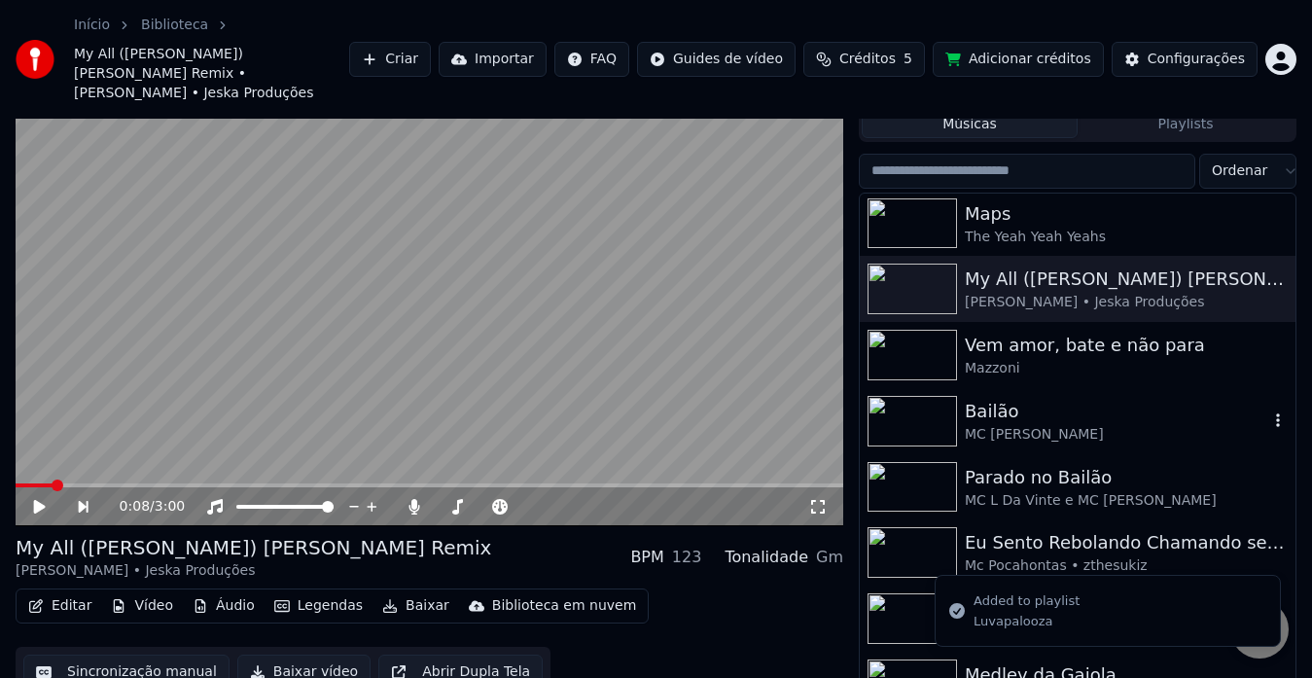
scroll to position [2384, 0]
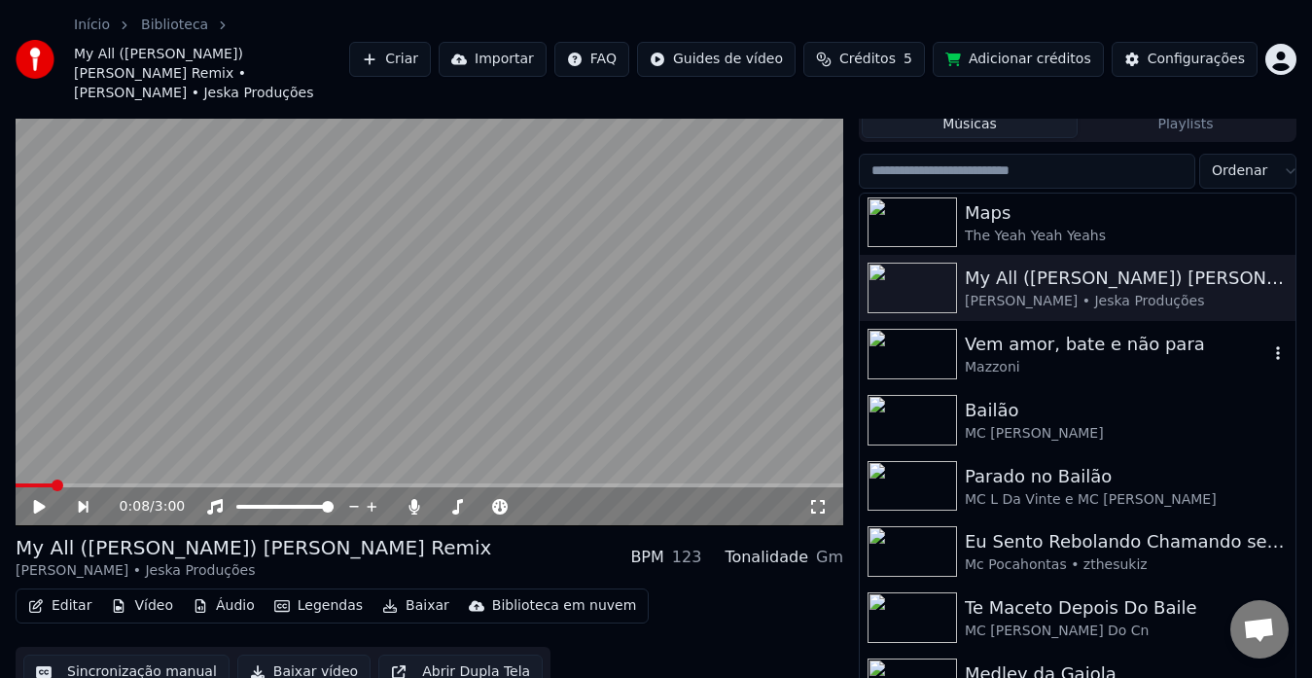
click at [1268, 345] on icon "button" at bounding box center [1277, 353] width 19 height 16
click at [1268, 411] on icon "button" at bounding box center [1277, 419] width 19 height 16
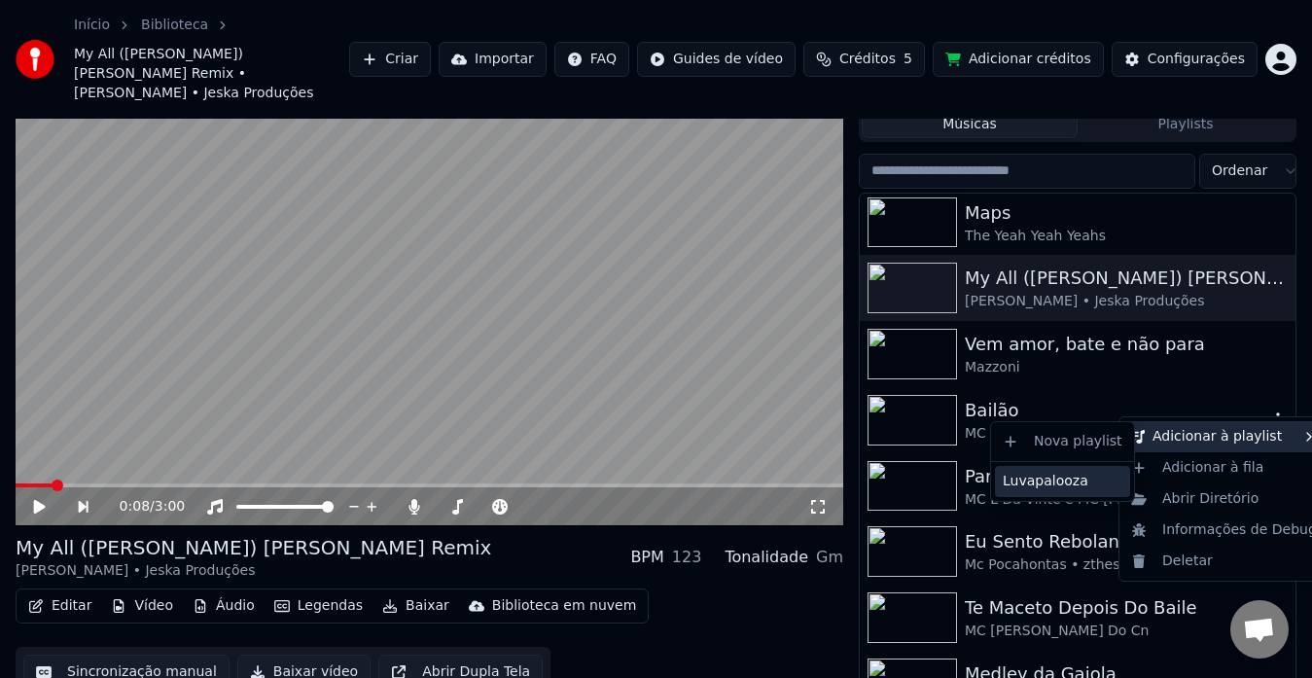
click at [1105, 475] on div "Luvapalooza" at bounding box center [1062, 481] width 135 height 31
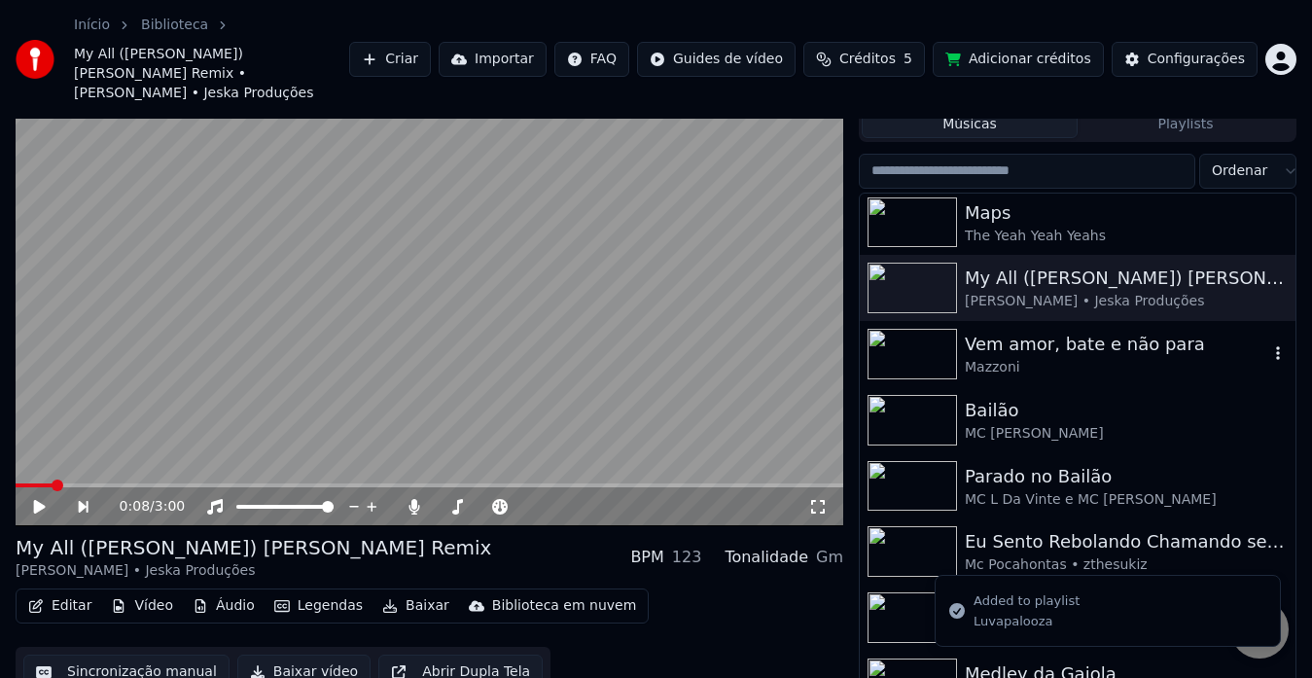
click at [1268, 345] on icon "button" at bounding box center [1277, 353] width 19 height 16
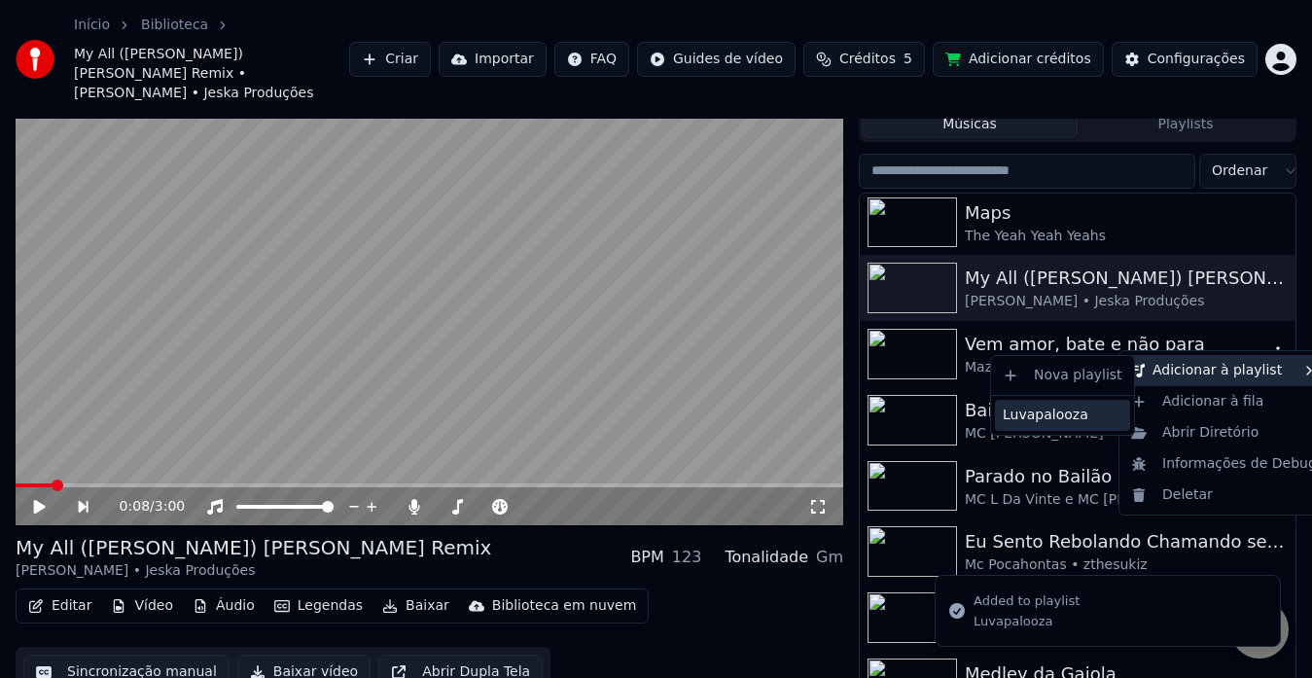
click at [1090, 405] on div "Luvapalooza" at bounding box center [1062, 415] width 135 height 31
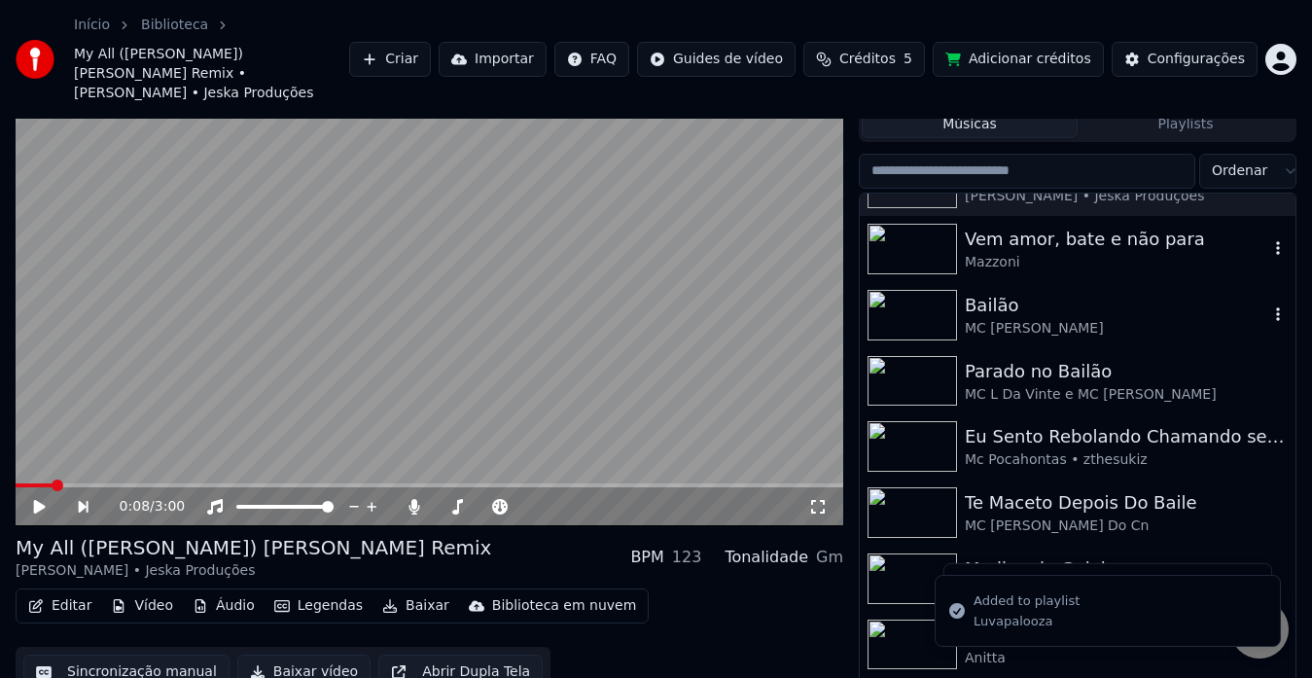
scroll to position [2506, 0]
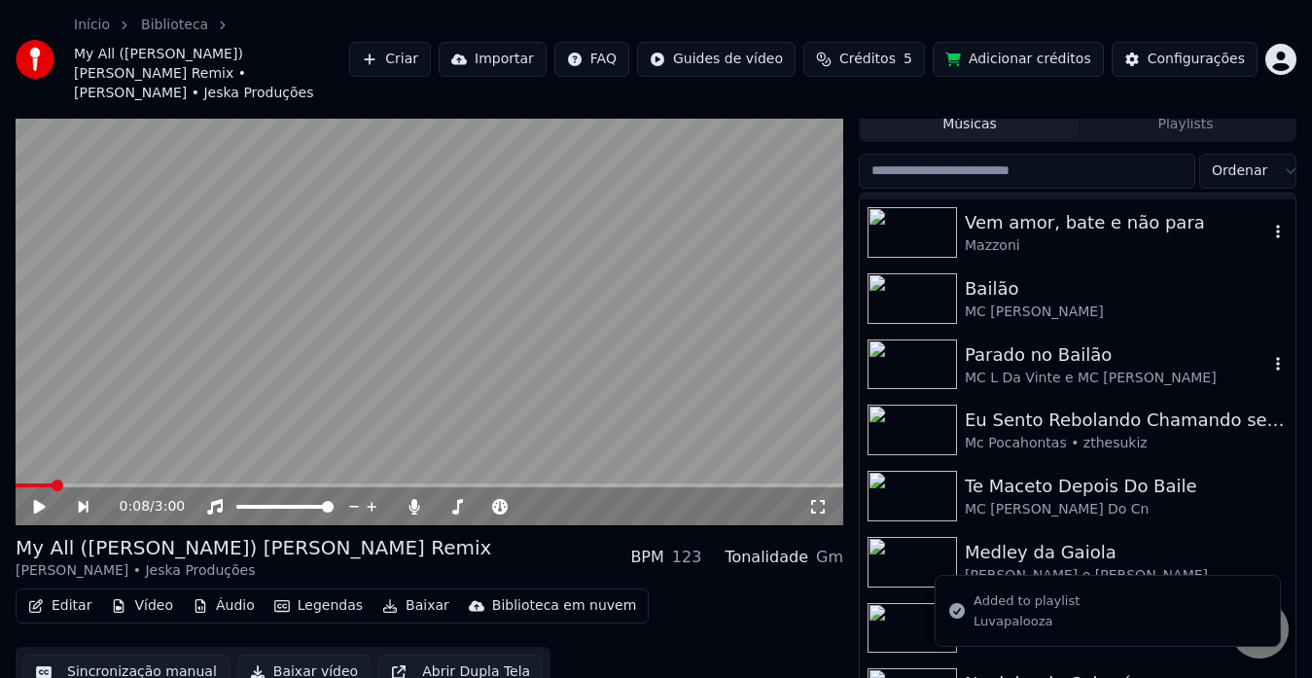
click at [1268, 356] on icon "button" at bounding box center [1277, 364] width 19 height 16
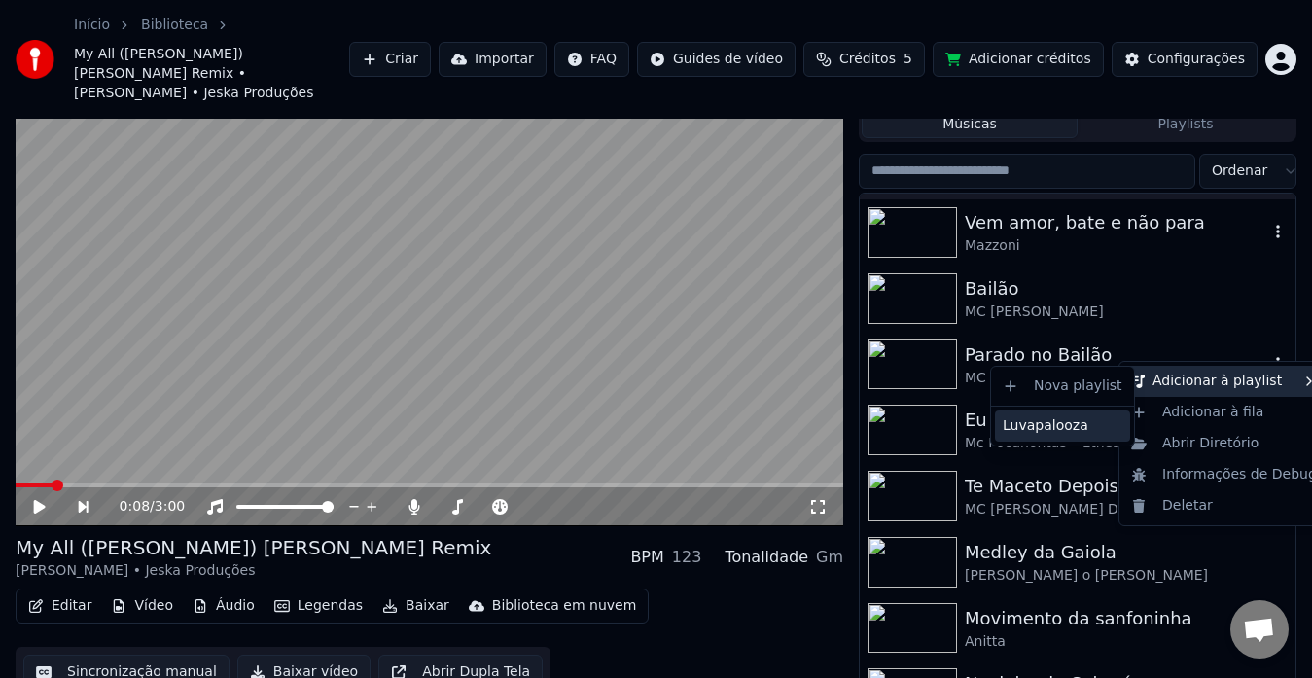
click at [1087, 426] on div "Luvapalooza" at bounding box center [1062, 425] width 135 height 31
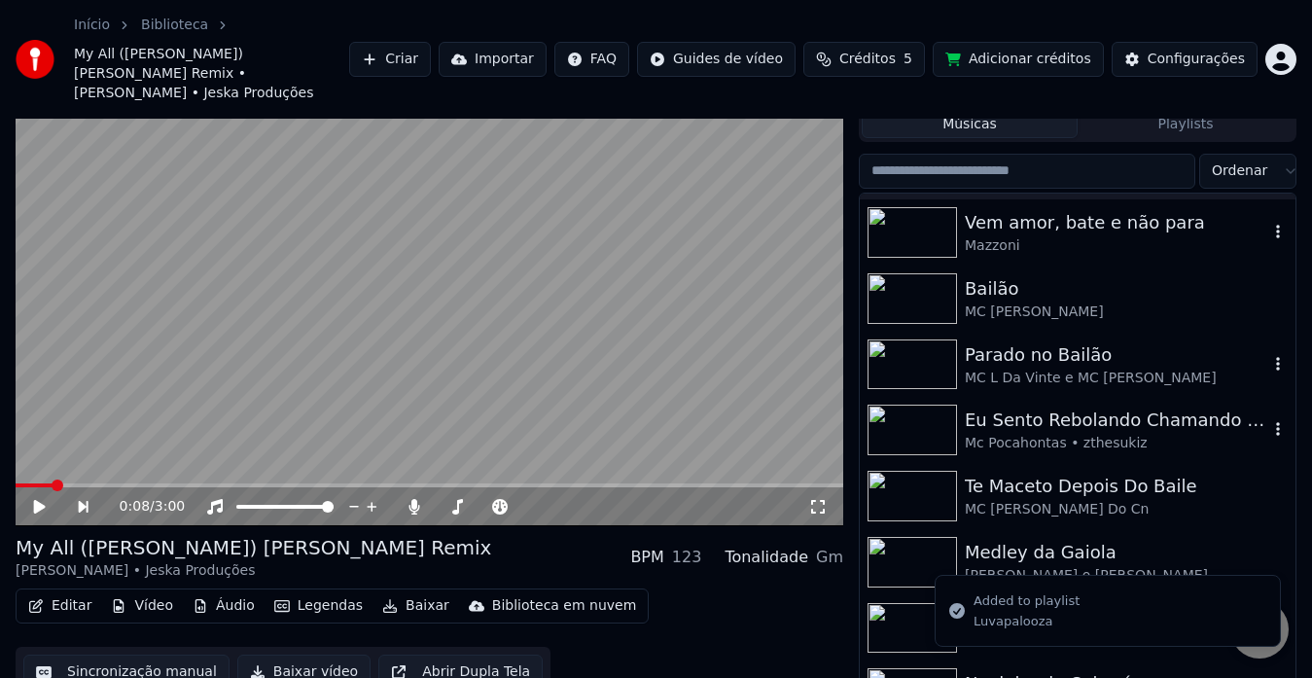
click at [1268, 421] on icon "button" at bounding box center [1277, 429] width 19 height 16
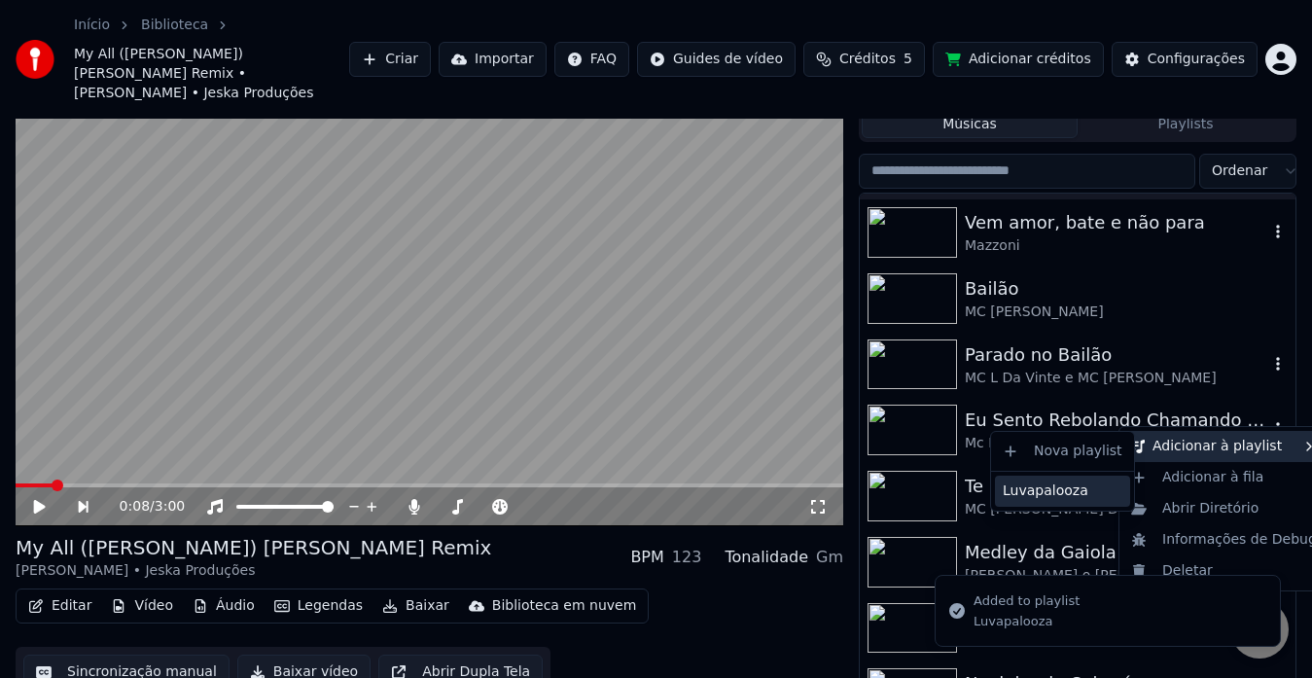
click at [1090, 484] on div "Luvapalooza" at bounding box center [1062, 491] width 135 height 31
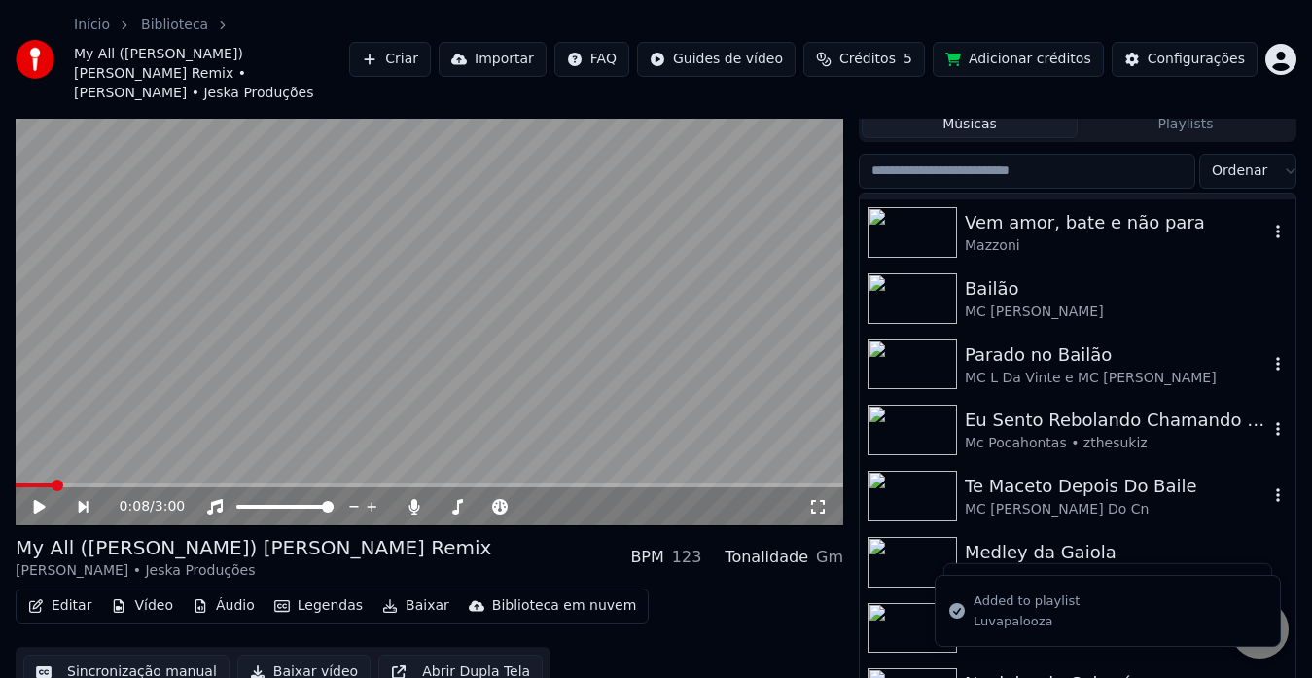
click at [1268, 487] on icon "button" at bounding box center [1277, 495] width 19 height 16
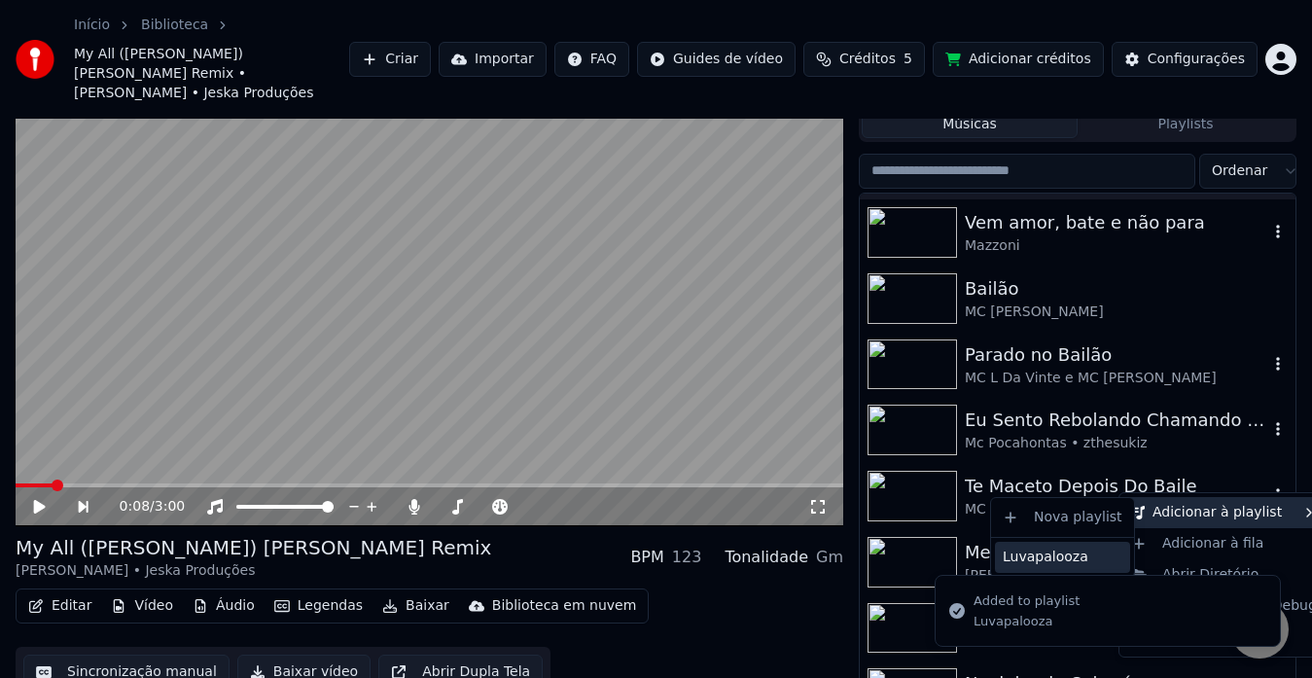
click at [1087, 554] on div "Luvapalooza" at bounding box center [1062, 557] width 135 height 31
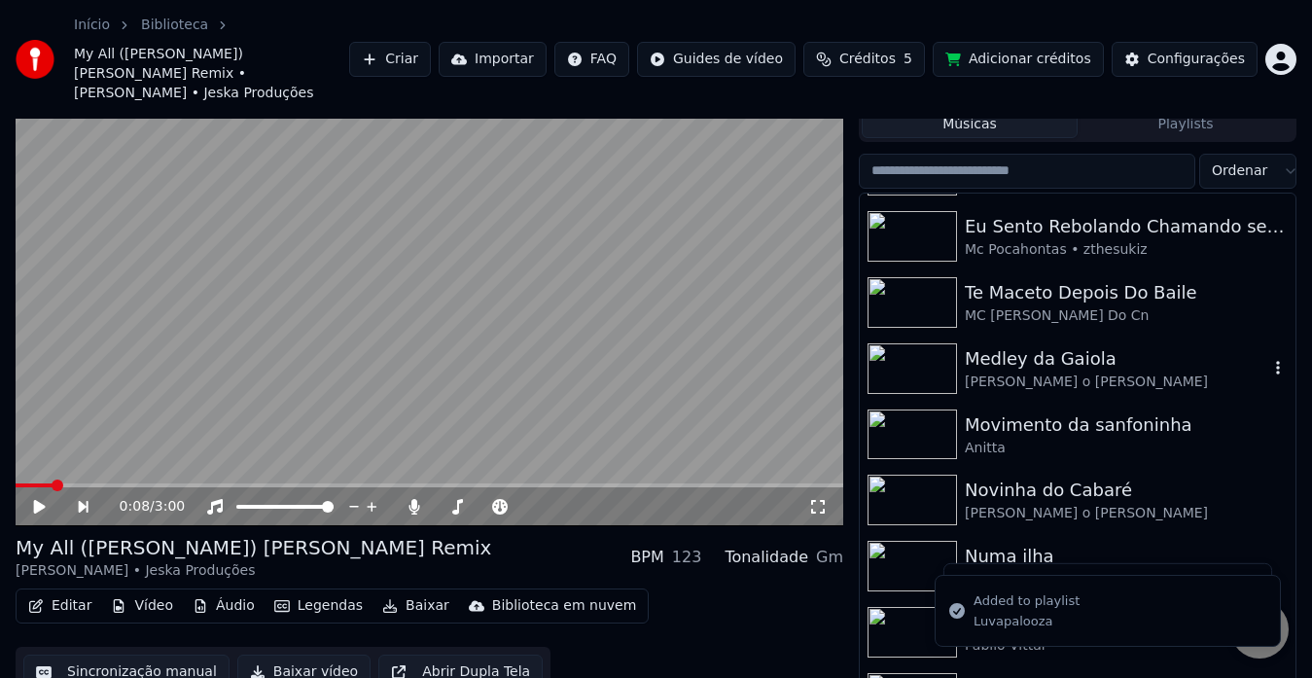
scroll to position [2749, 0]
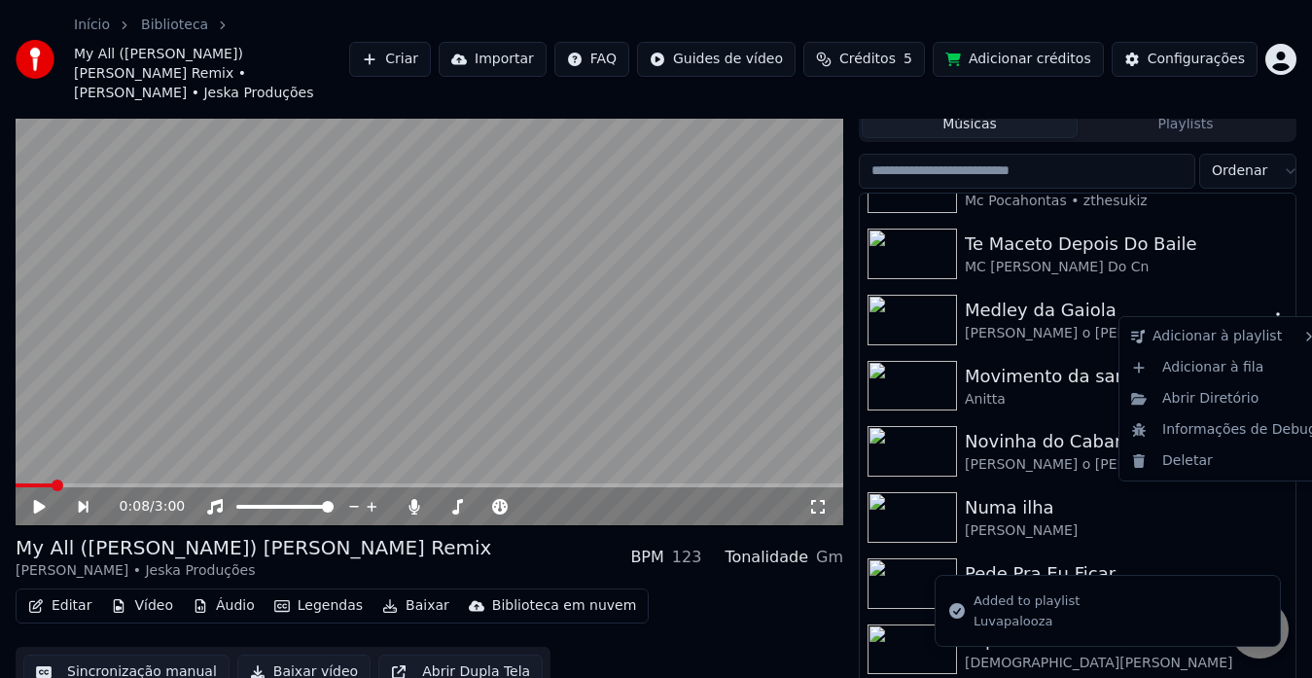
click at [1268, 311] on icon "button" at bounding box center [1277, 319] width 19 height 16
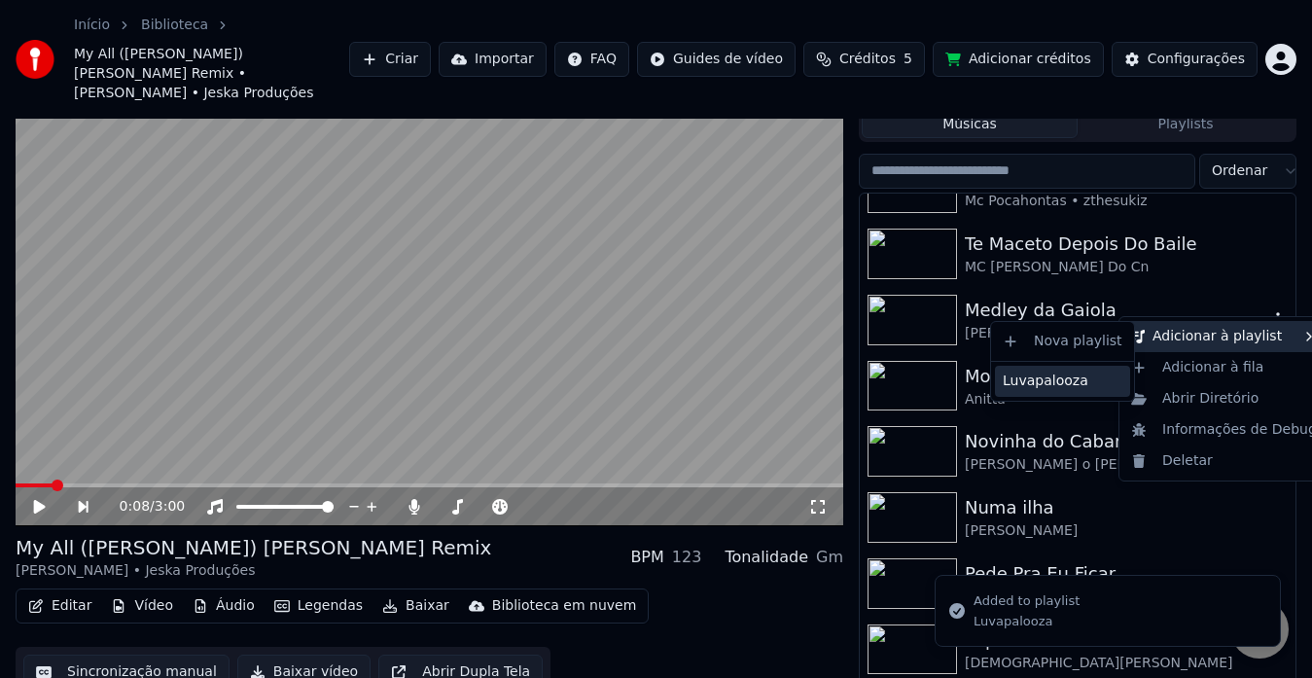
click at [1097, 374] on div "Luvapalooza" at bounding box center [1062, 381] width 135 height 31
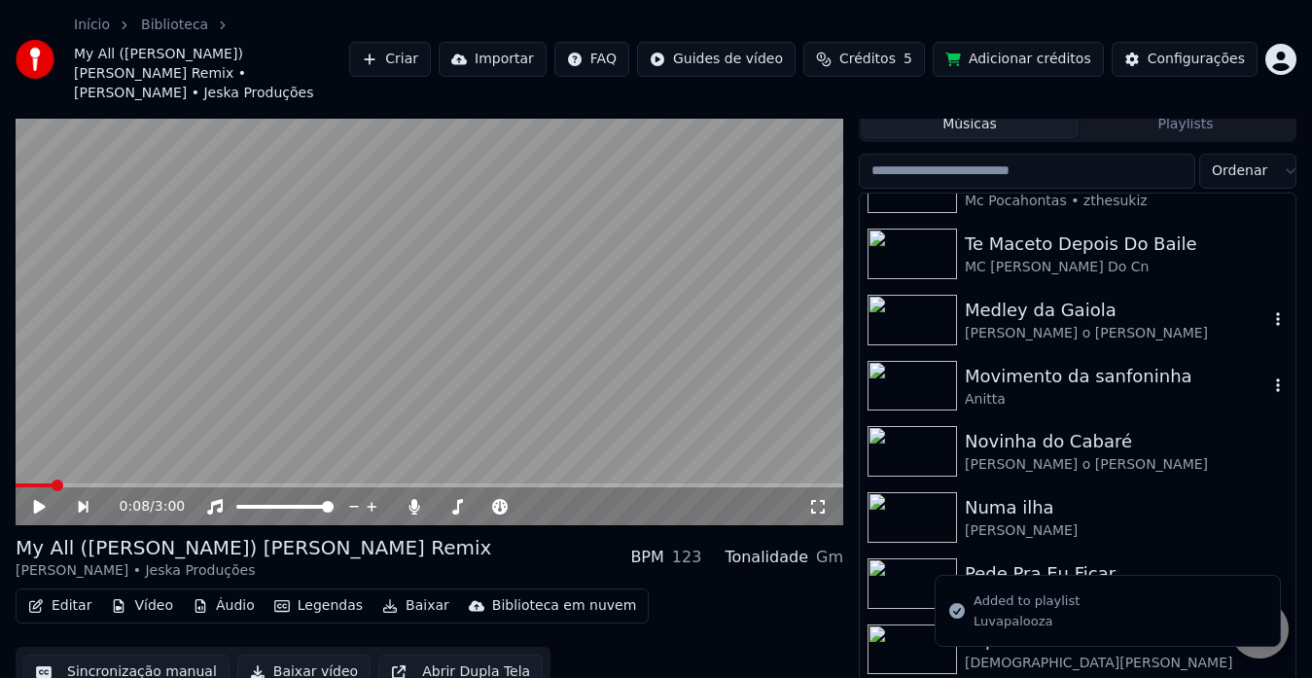
click at [1268, 377] on icon "button" at bounding box center [1277, 385] width 19 height 16
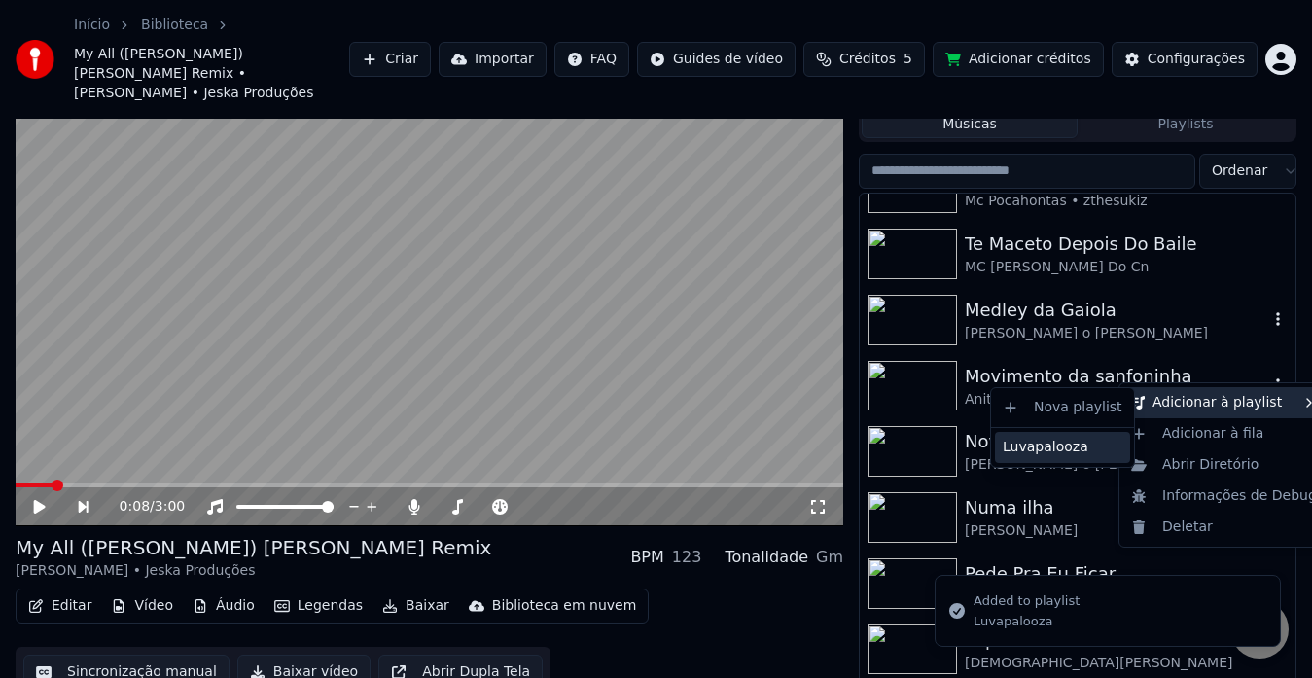
click at [1107, 440] on div "Luvapalooza" at bounding box center [1062, 447] width 135 height 31
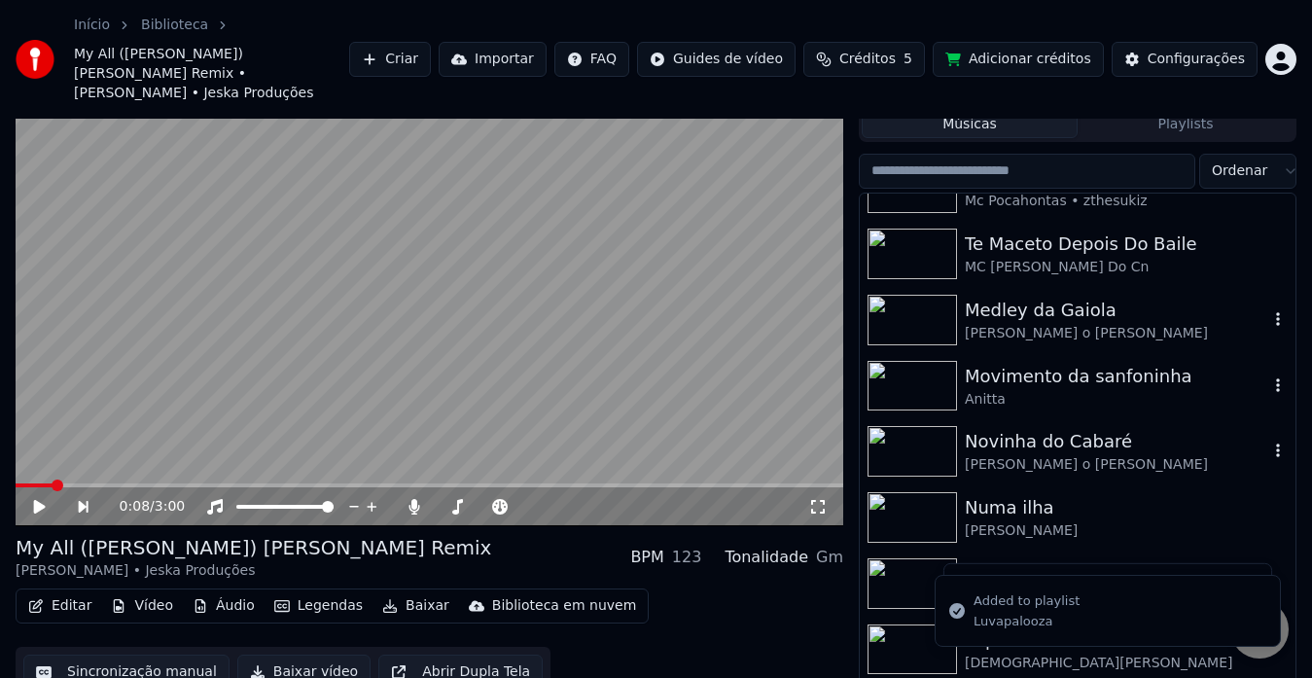
click at [1268, 442] on icon "button" at bounding box center [1277, 450] width 19 height 16
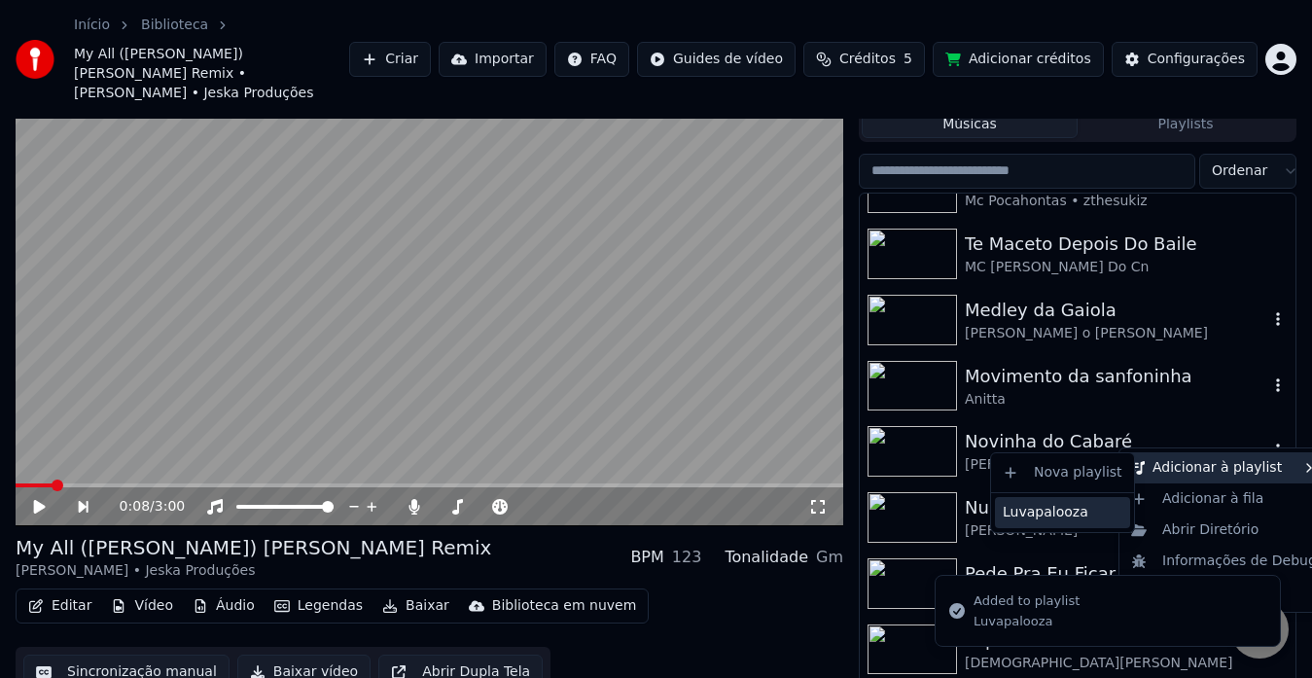
click at [1096, 507] on div "Luvapalooza" at bounding box center [1062, 512] width 135 height 31
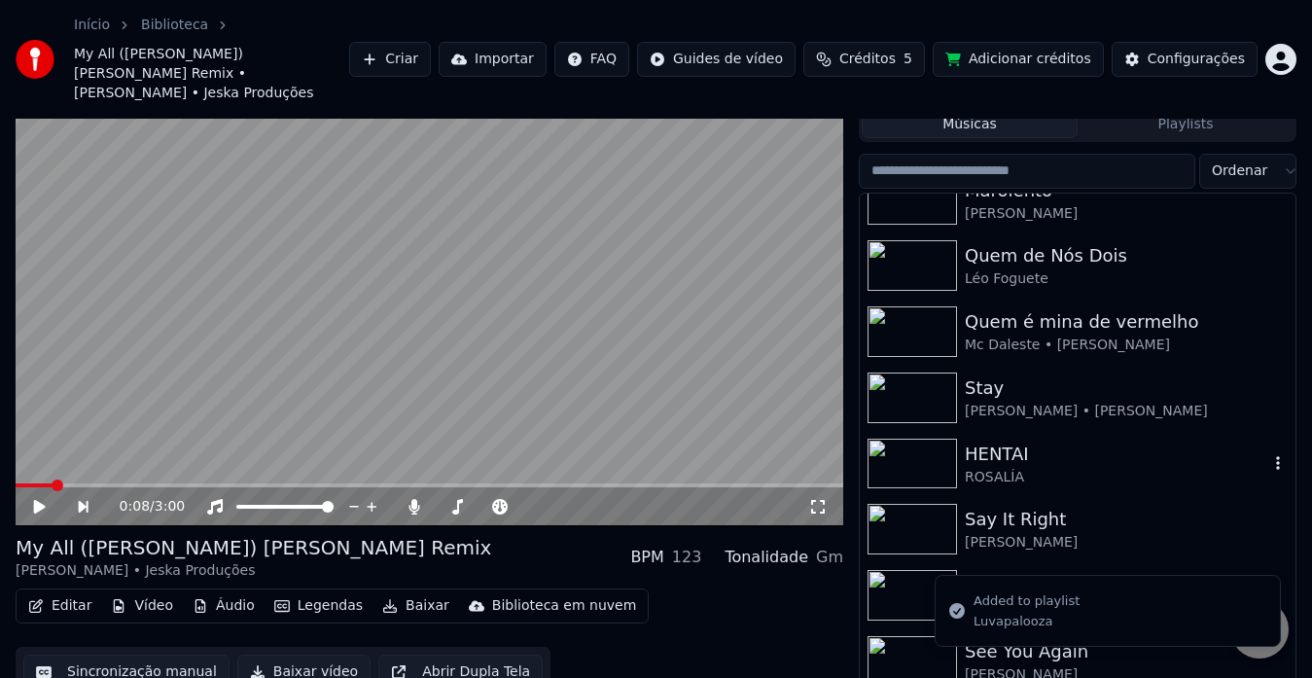
scroll to position [3405, 0]
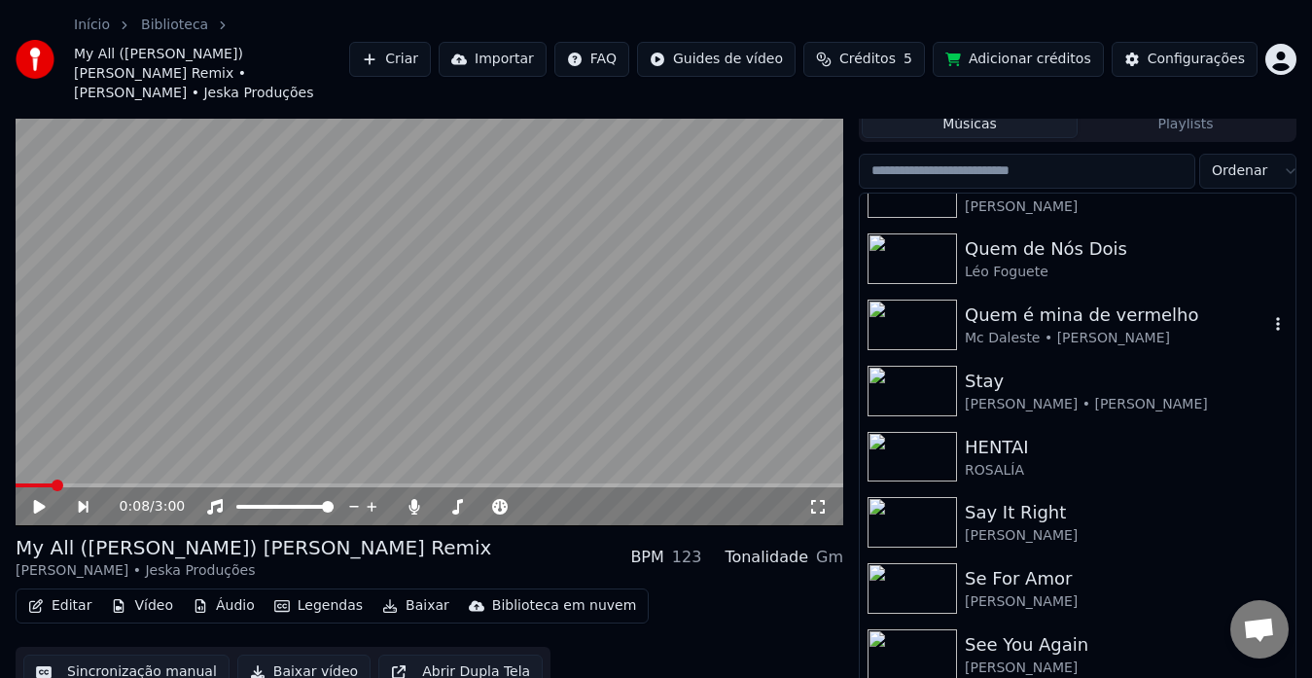
click at [1268, 316] on icon "button" at bounding box center [1277, 324] width 19 height 16
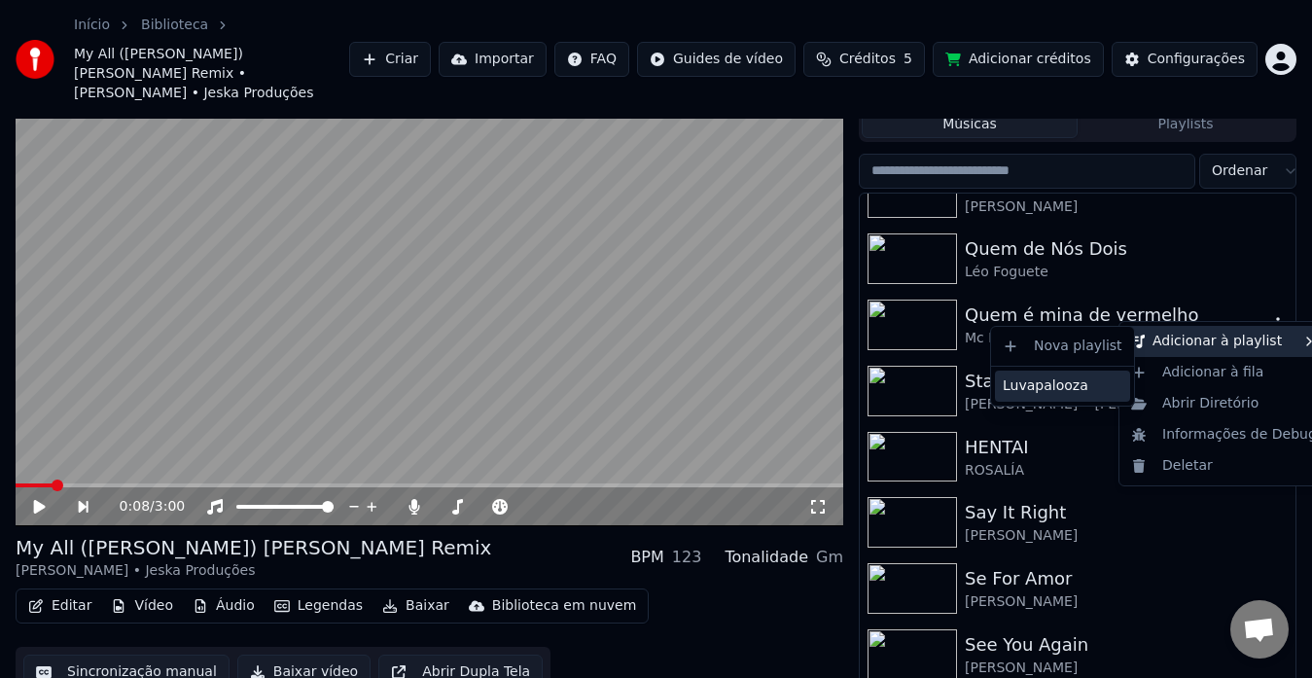
click at [1104, 381] on div "Luvapalooza" at bounding box center [1062, 385] width 135 height 31
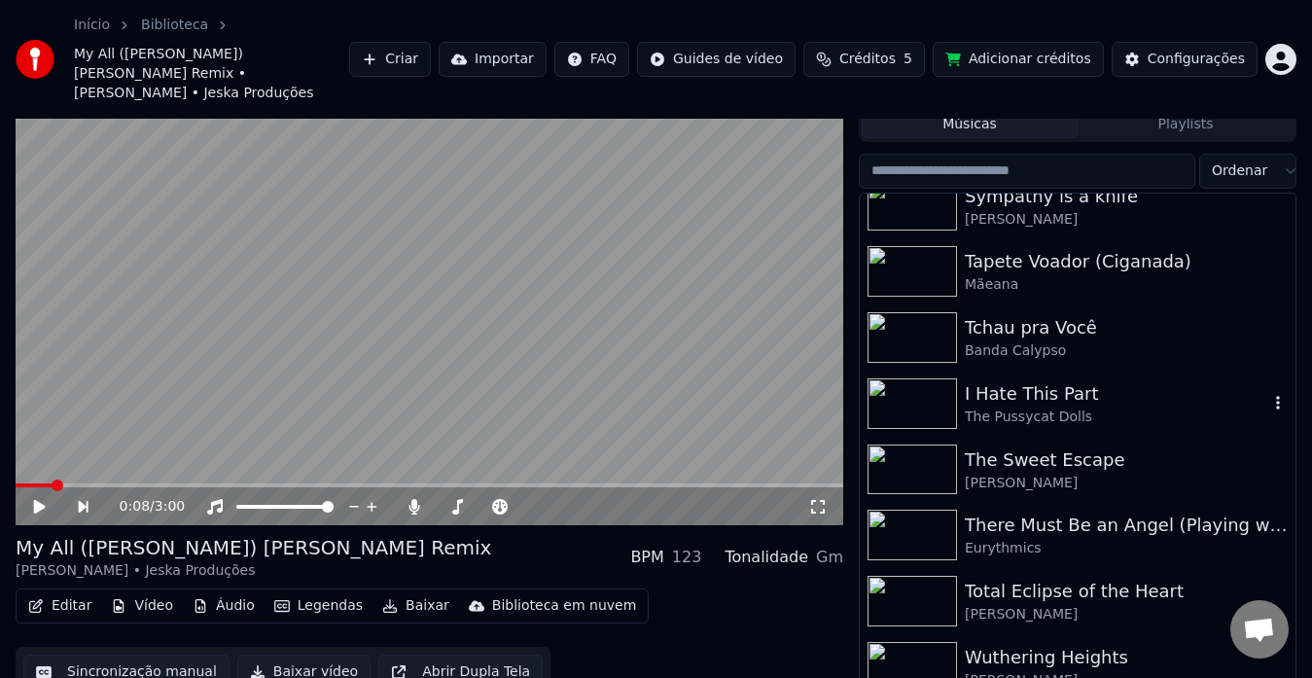
scroll to position [62, 0]
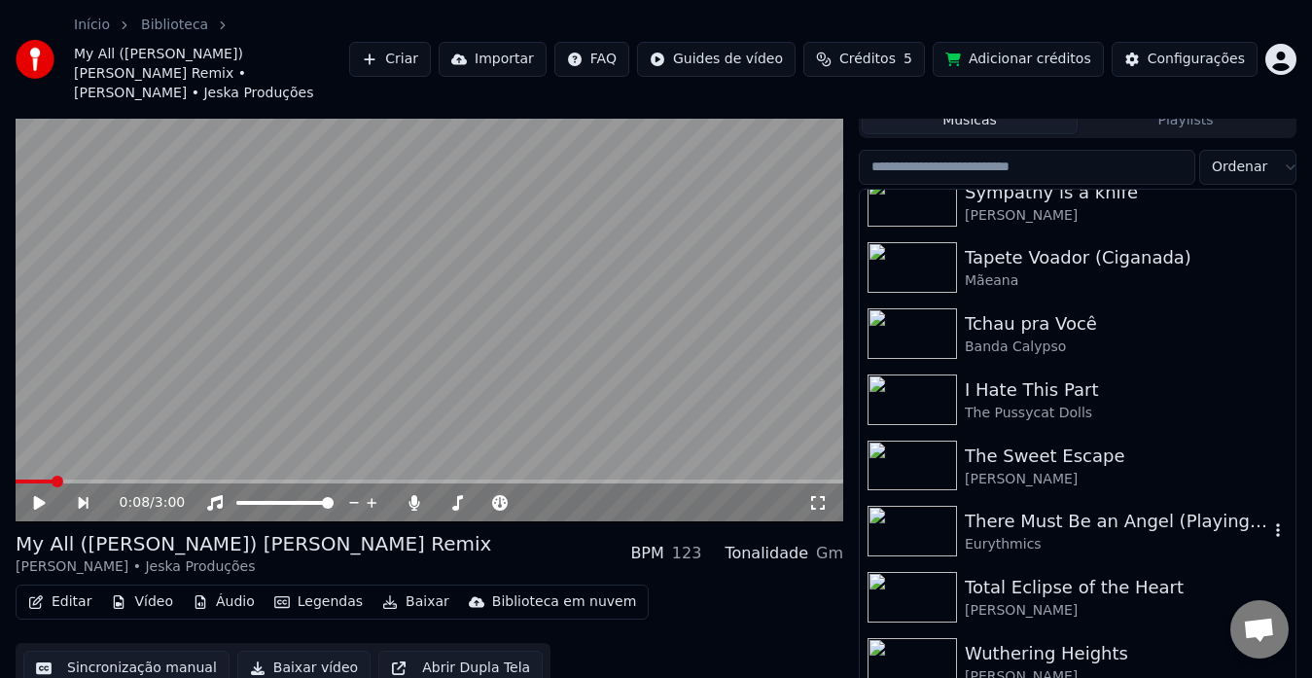
drag, startPoint x: 1272, startPoint y: 630, endPoint x: 1195, endPoint y: 515, distance: 138.1
click at [1195, 515] on body "Início Biblioteca My All (Bachata) [PERSON_NAME] Remix • [PERSON_NAME] • Jeska …" at bounding box center [656, 277] width 1312 height 678
drag, startPoint x: 1175, startPoint y: 659, endPoint x: 1137, endPoint y: 583, distance: 84.8
click at [1204, 667] on div "[PERSON_NAME]" at bounding box center [1116, 676] width 303 height 19
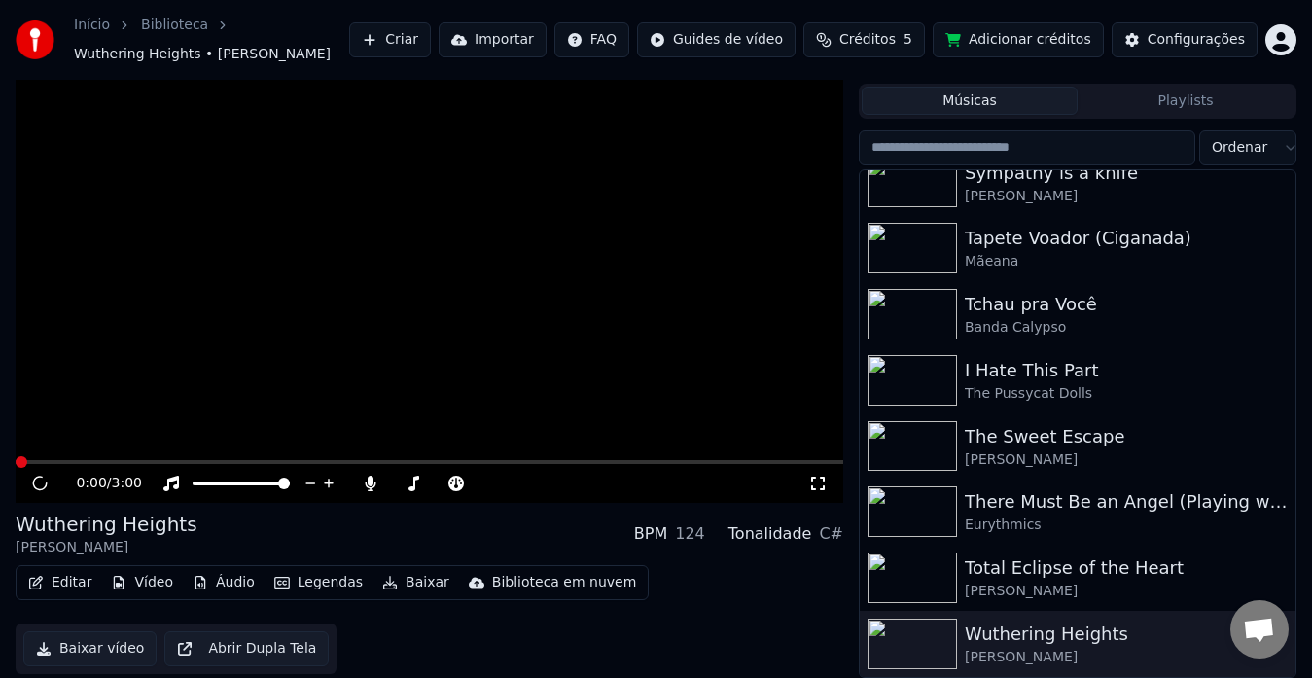
scroll to position [43, 0]
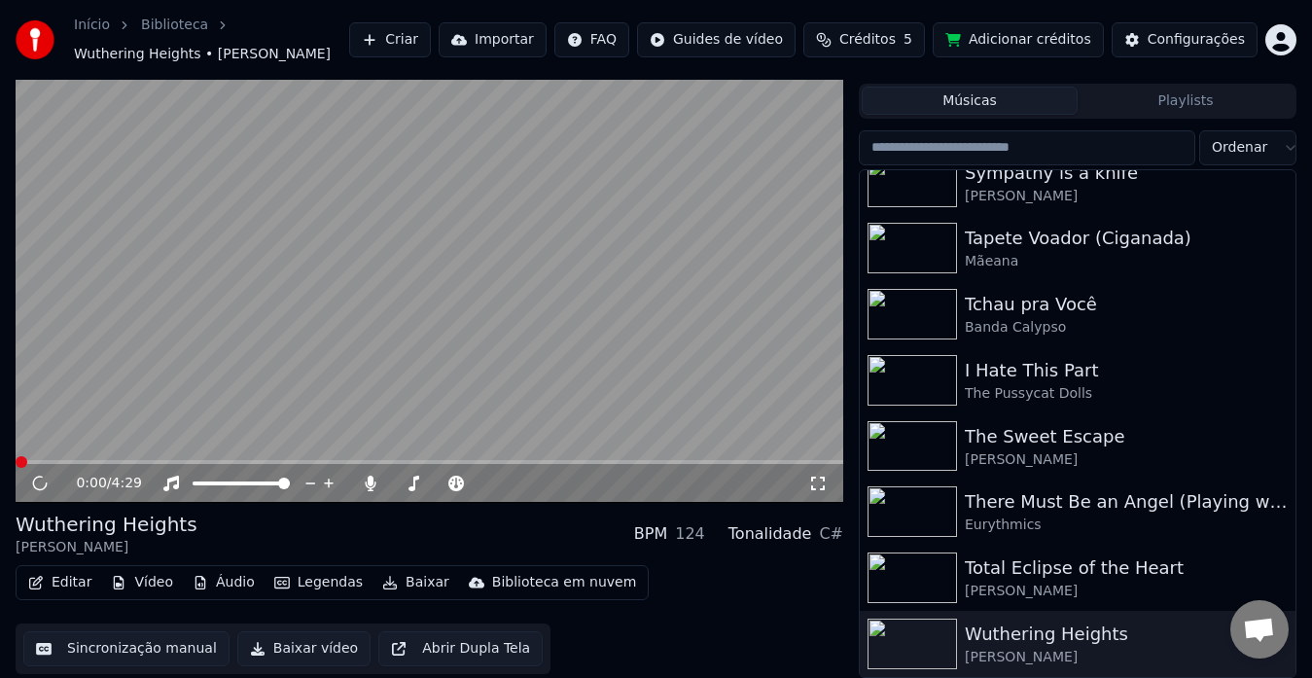
click at [1081, 161] on input "search" at bounding box center [1027, 147] width 336 height 35
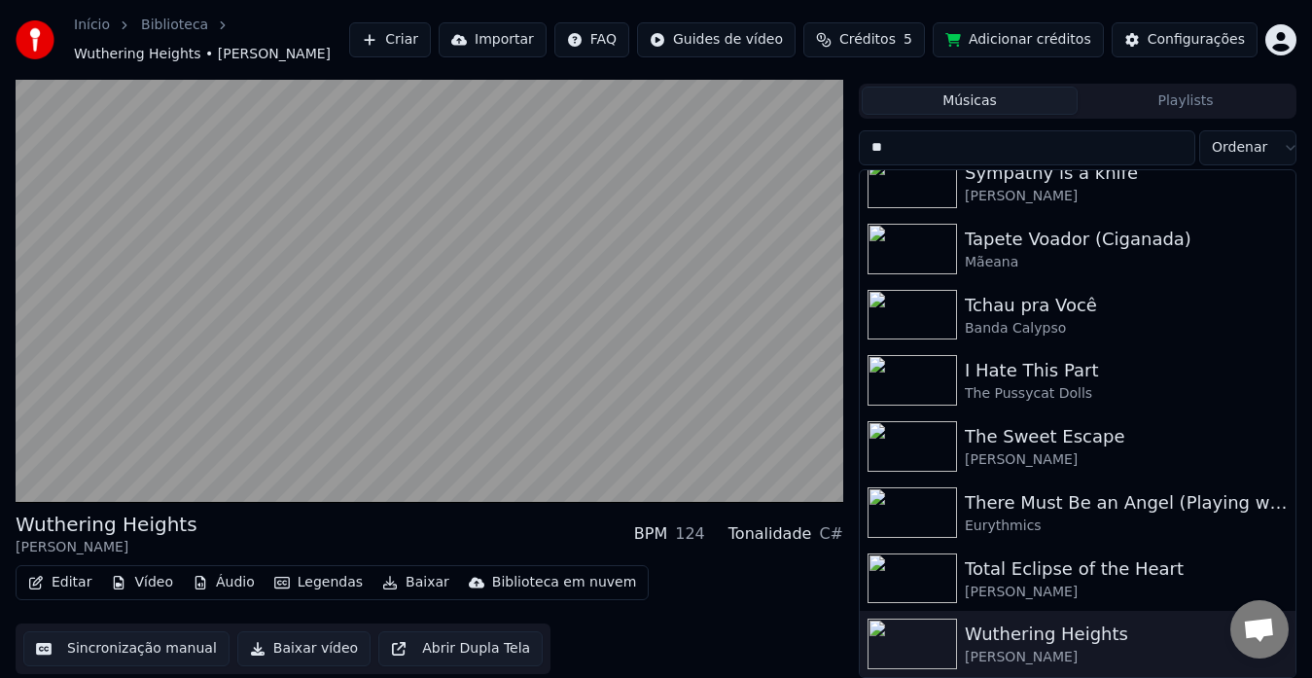
scroll to position [0, 0]
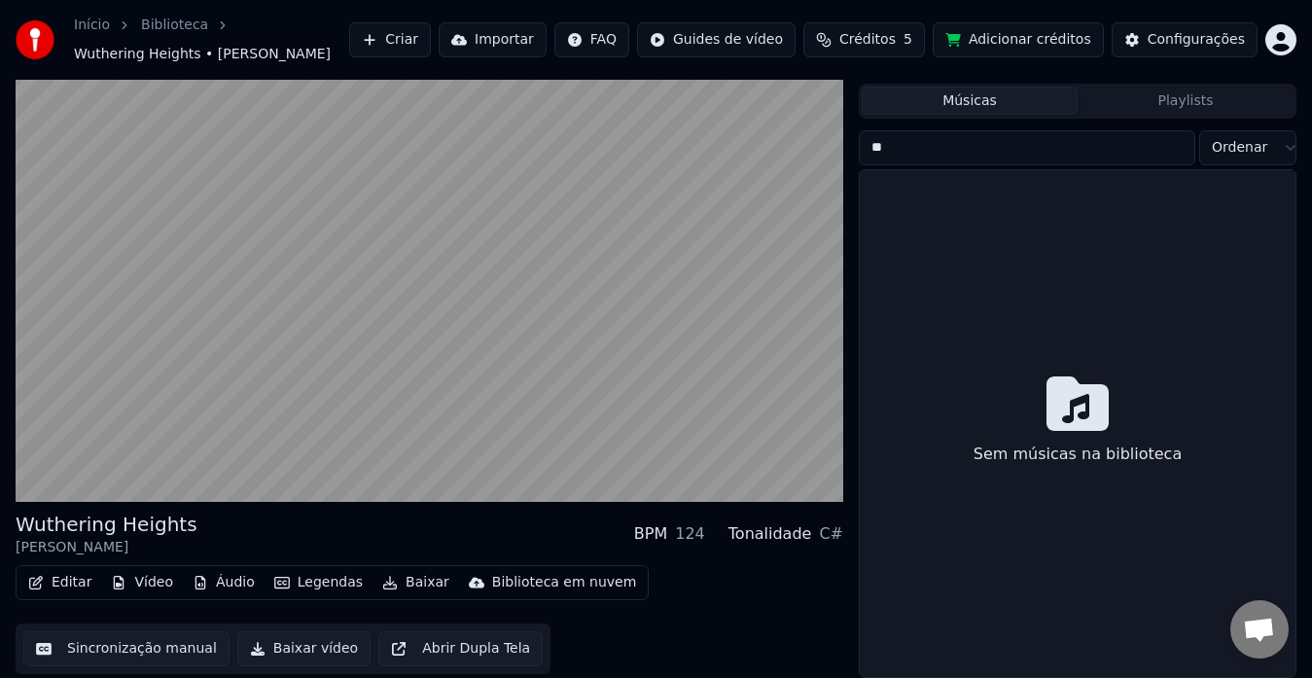
type input "*"
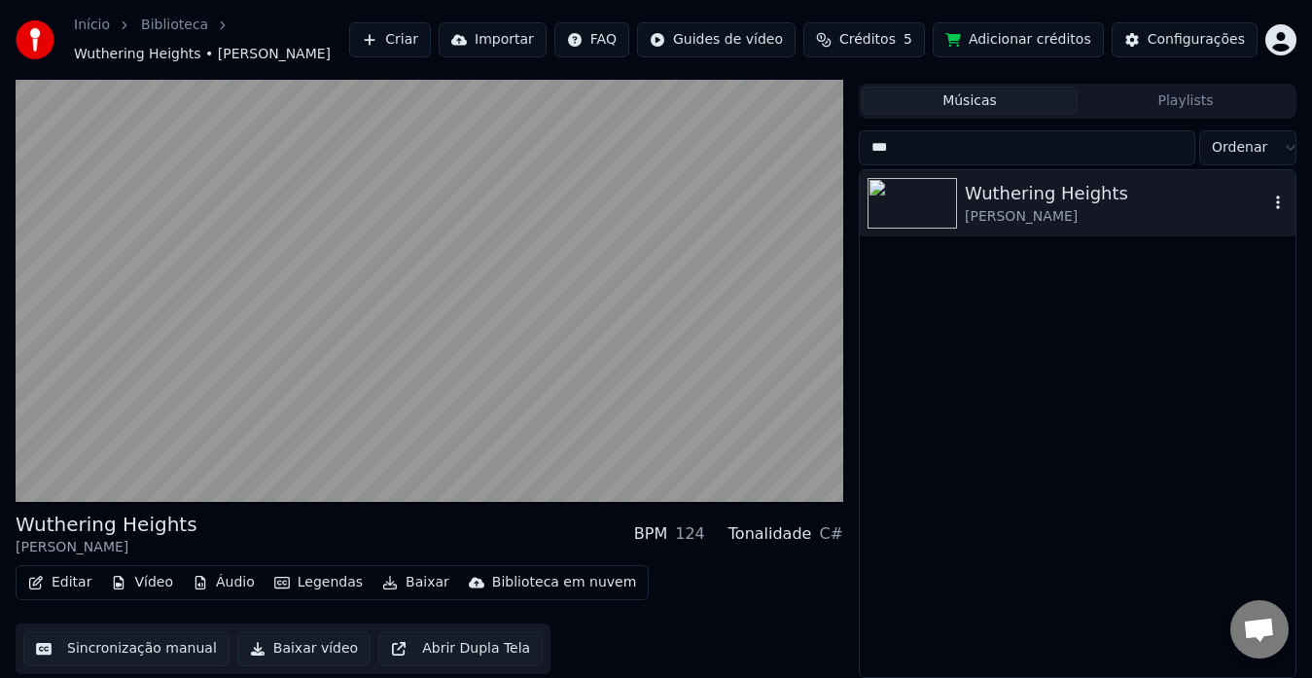
type input "***"
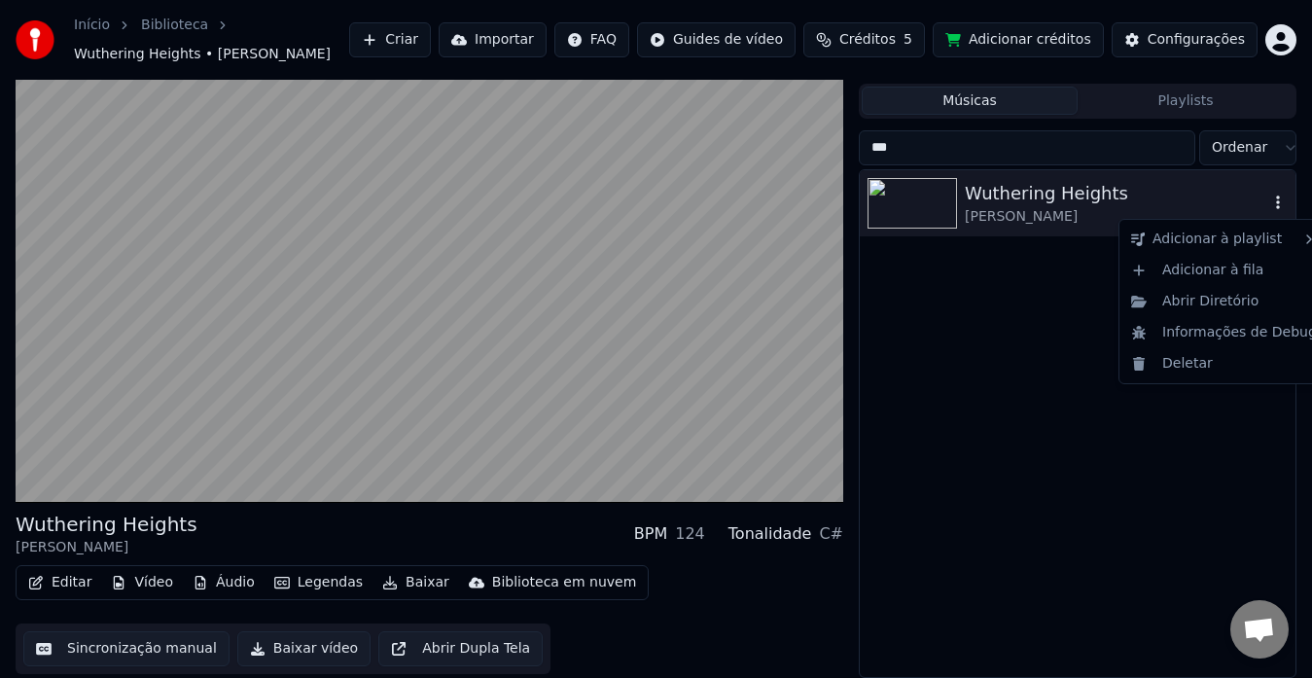
click at [1280, 202] on icon "button" at bounding box center [1277, 202] width 19 height 16
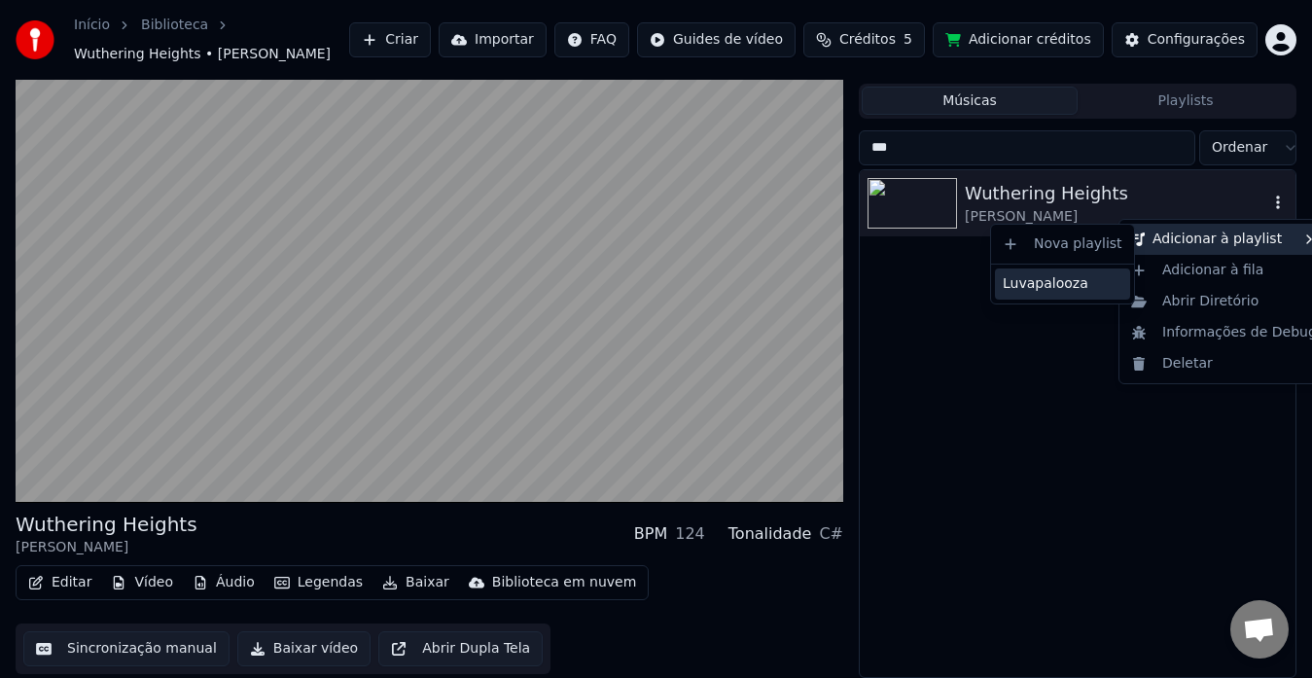
click at [1084, 277] on div "Luvapalooza" at bounding box center [1062, 283] width 135 height 31
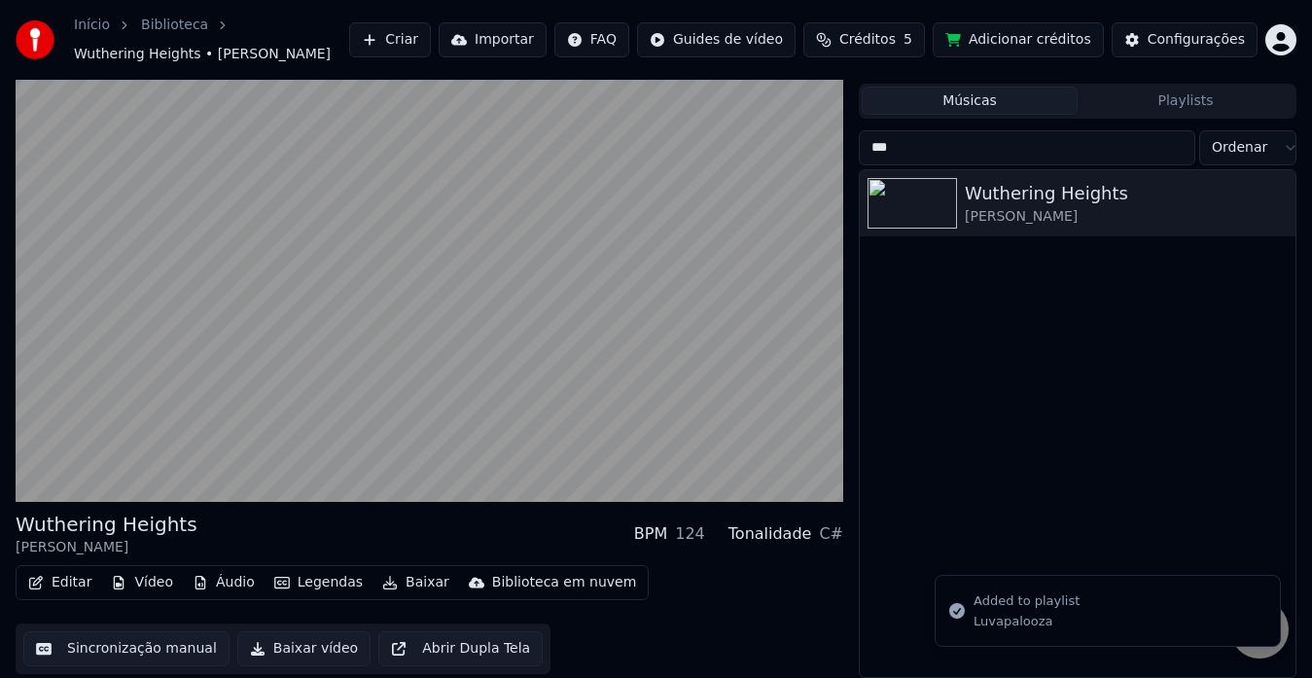
click at [1042, 107] on button "Músicas" at bounding box center [970, 101] width 216 height 28
click at [1151, 97] on button "Playlists" at bounding box center [1185, 101] width 216 height 28
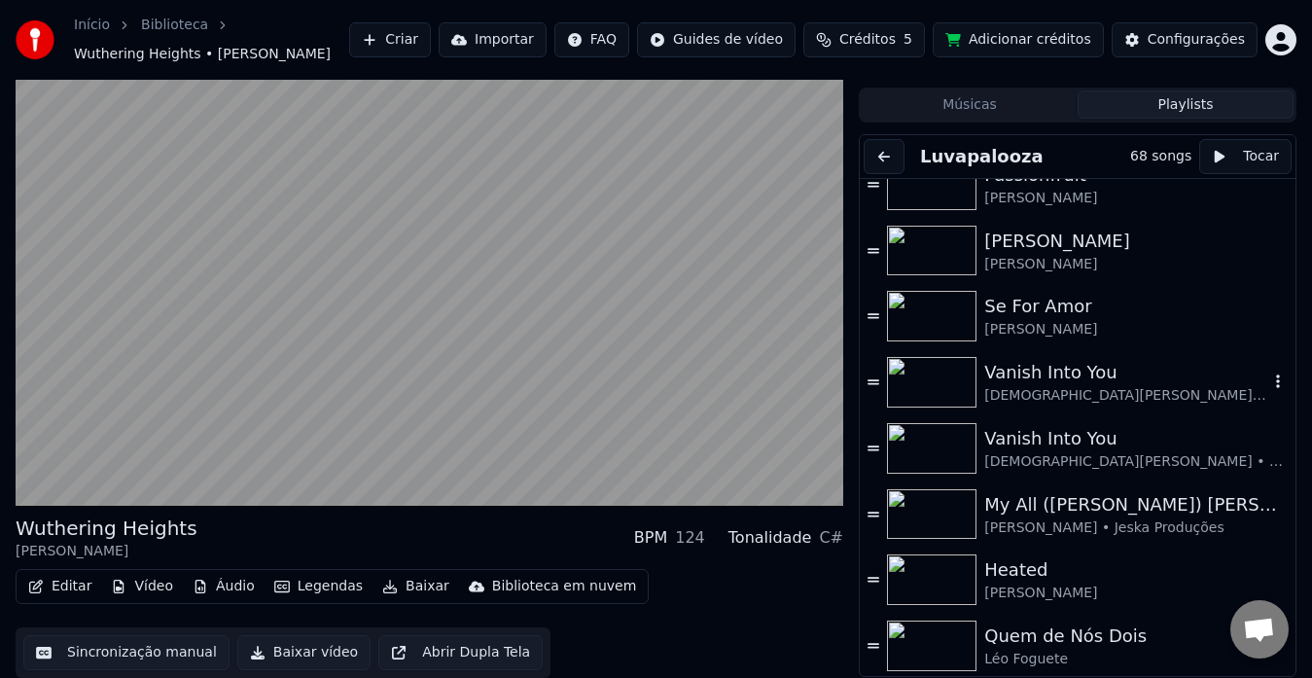
scroll to position [2400, 0]
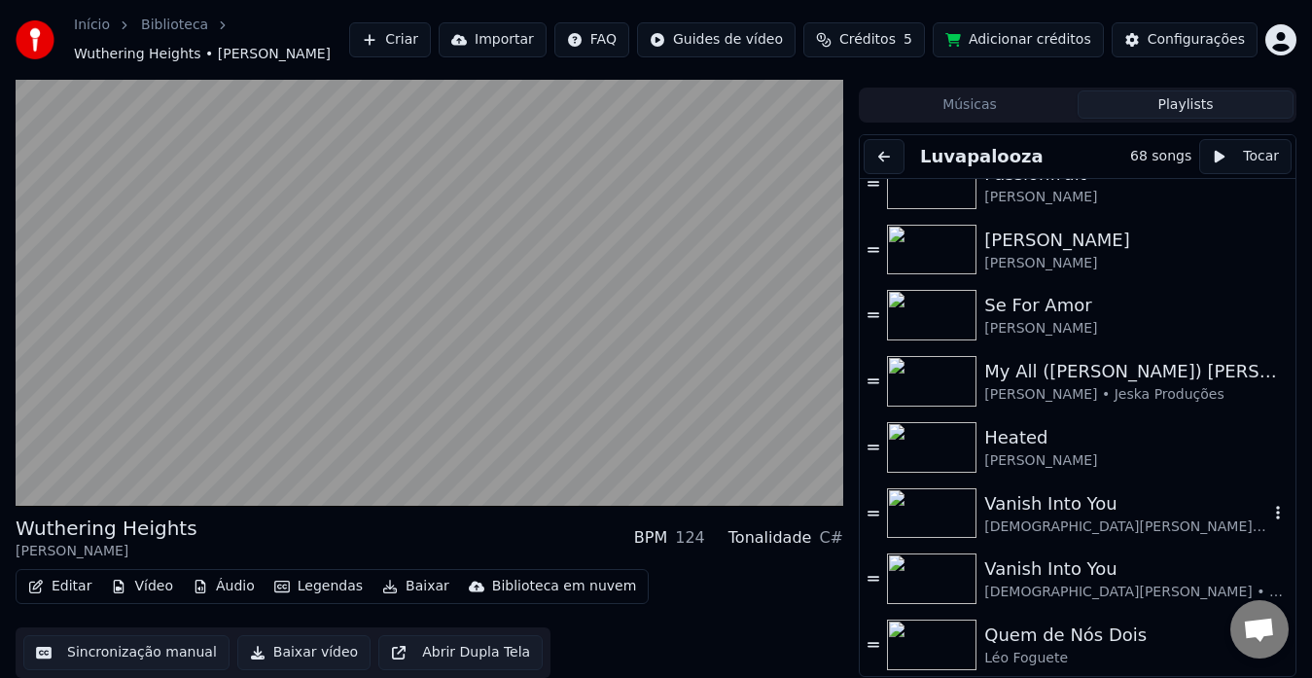
click at [1144, 490] on div "Vanish Into You" at bounding box center [1126, 503] width 284 height 27
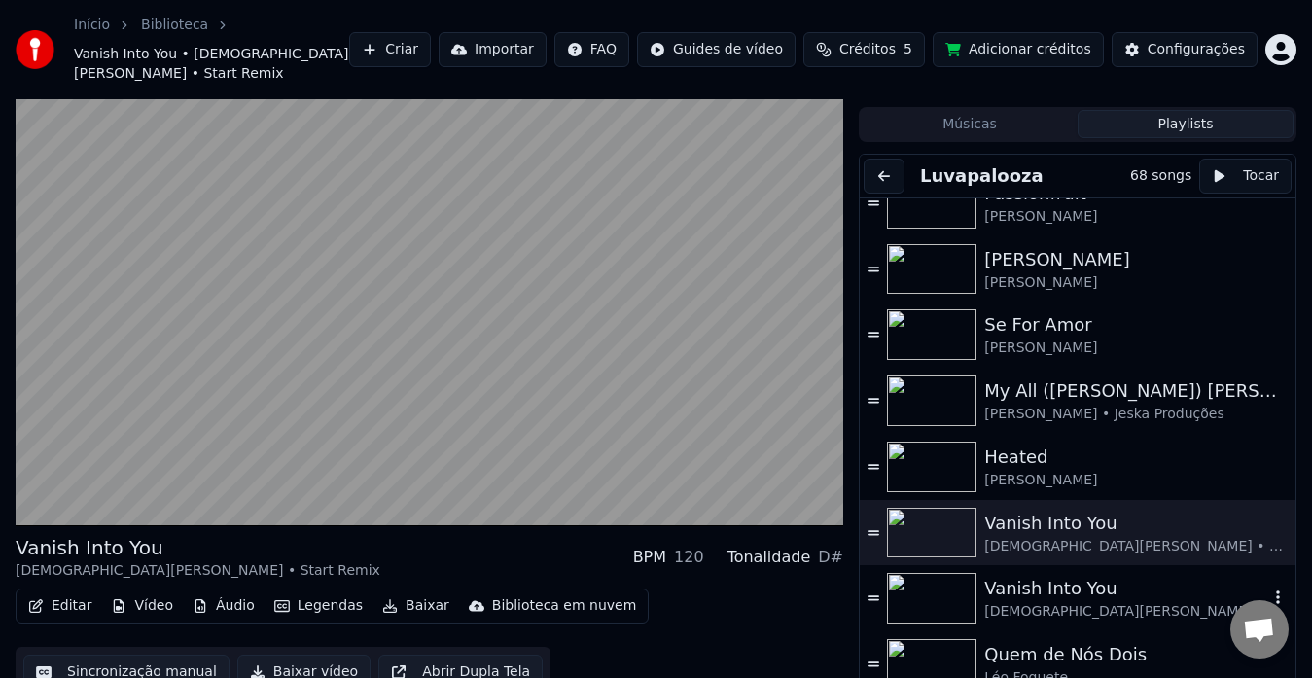
click at [1120, 575] on div "Vanish Into You" at bounding box center [1126, 588] width 284 height 27
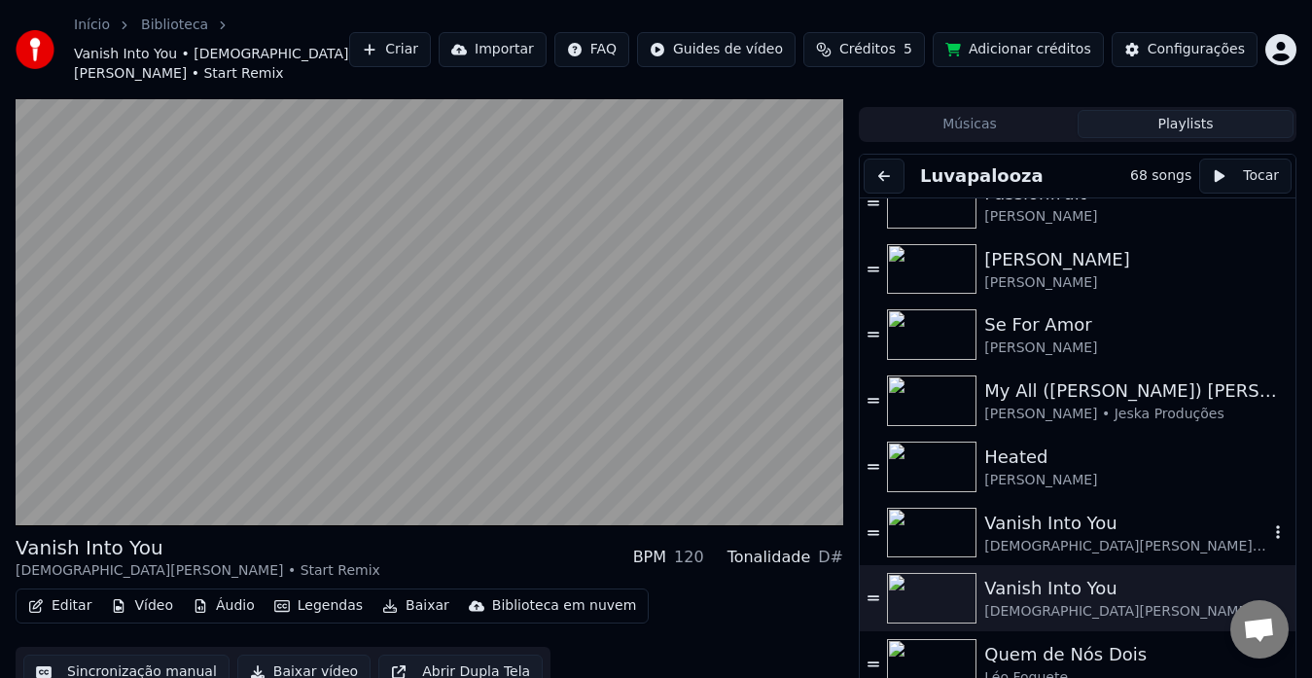
click at [1268, 524] on icon "button" at bounding box center [1277, 532] width 19 height 16
drag, startPoint x: 1207, startPoint y: 585, endPoint x: 1213, endPoint y: 558, distance: 27.8
click at [1213, 558] on div "Remover da esta playlist Adicionar à fila" at bounding box center [1223, 565] width 226 height 72
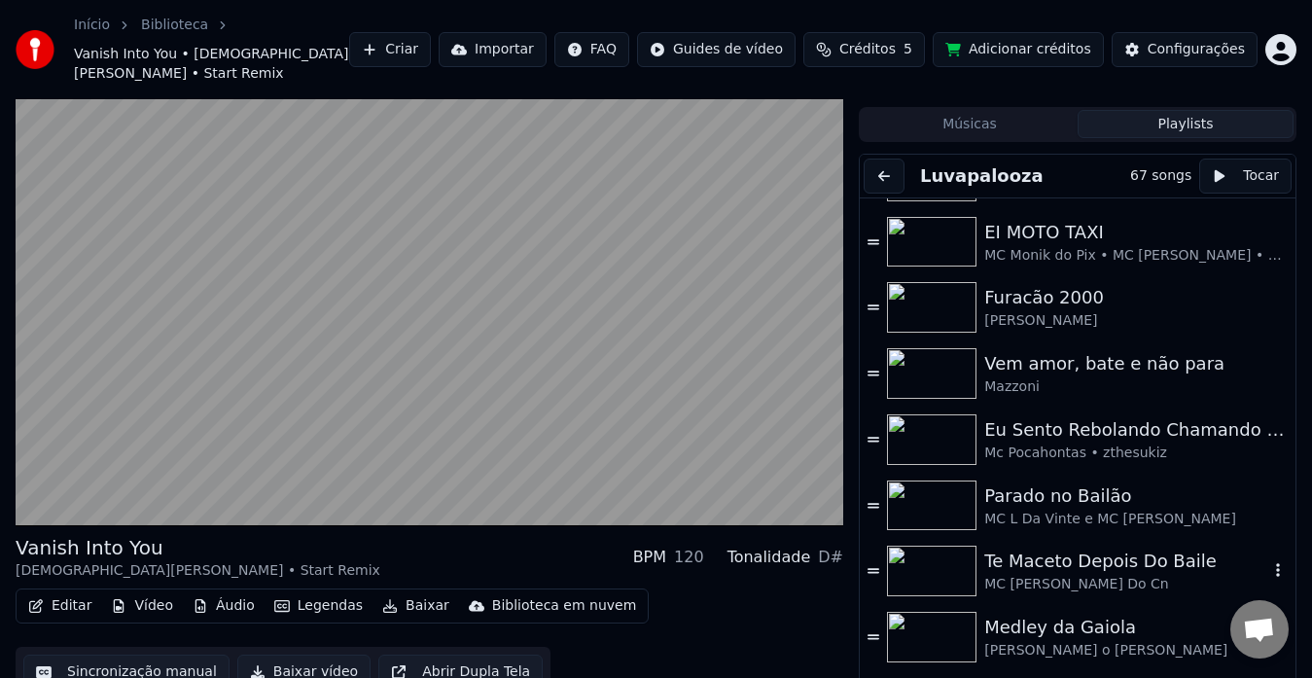
scroll to position [3744, 0]
click at [938, 123] on div "Músicas Playlists Luvapalooza 67 songs Tocar [PERSON_NAME][DEMOGRAPHIC_DATA] Th…" at bounding box center [1078, 401] width 438 height 589
click at [967, 115] on button "Músicas" at bounding box center [970, 124] width 216 height 28
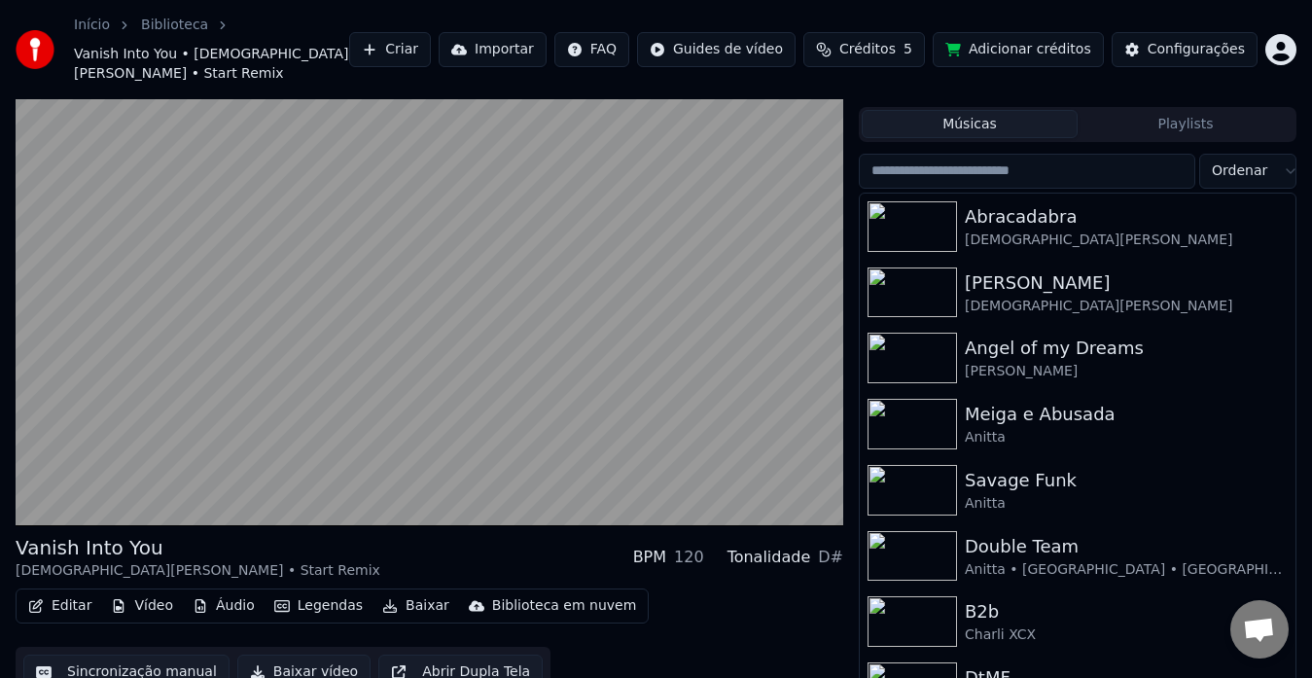
click at [1020, 158] on input "search" at bounding box center [1027, 171] width 336 height 35
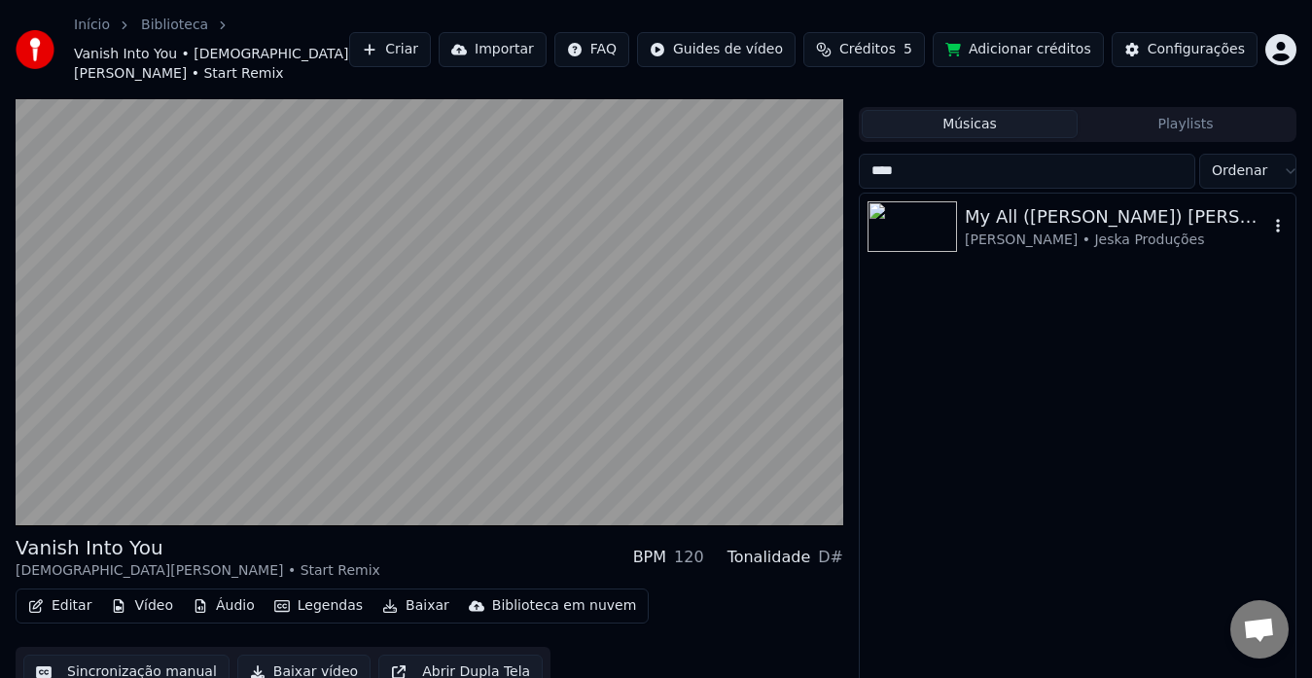
type input "****"
click at [1287, 202] on div "My All ([PERSON_NAME]) [PERSON_NAME] Remix [PERSON_NAME] • Jeska Produções" at bounding box center [1078, 227] width 436 height 66
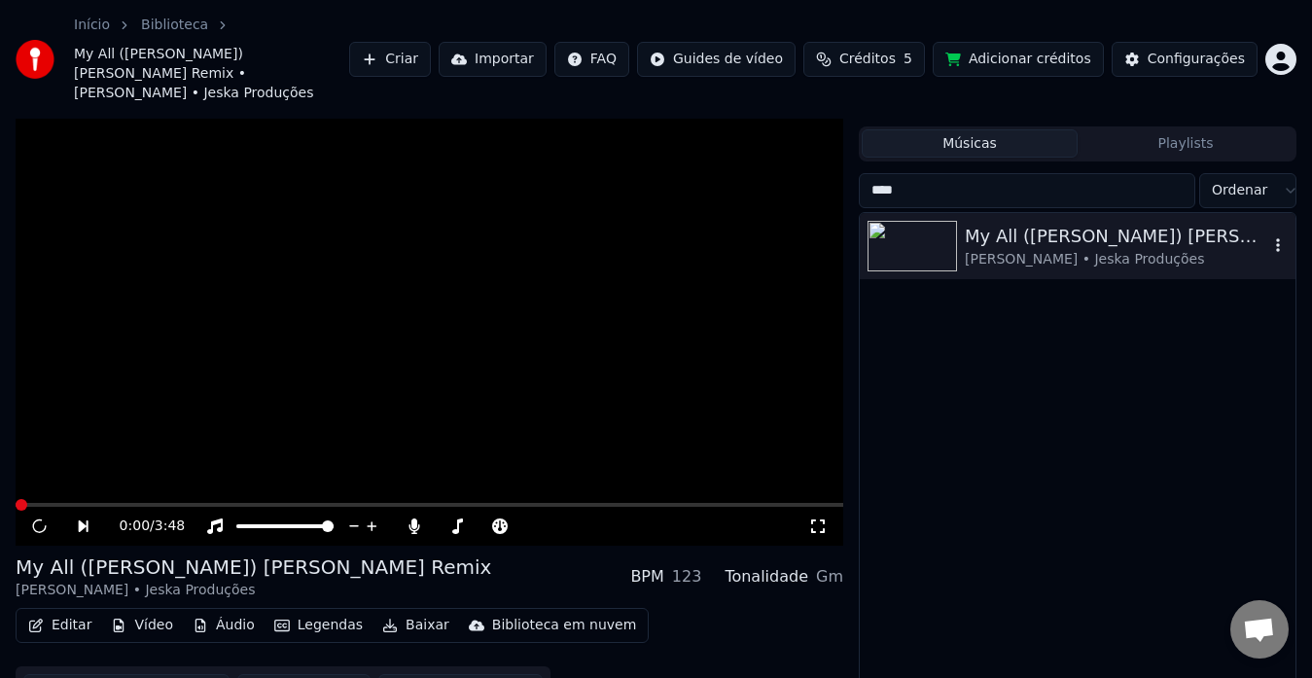
scroll to position [58, 0]
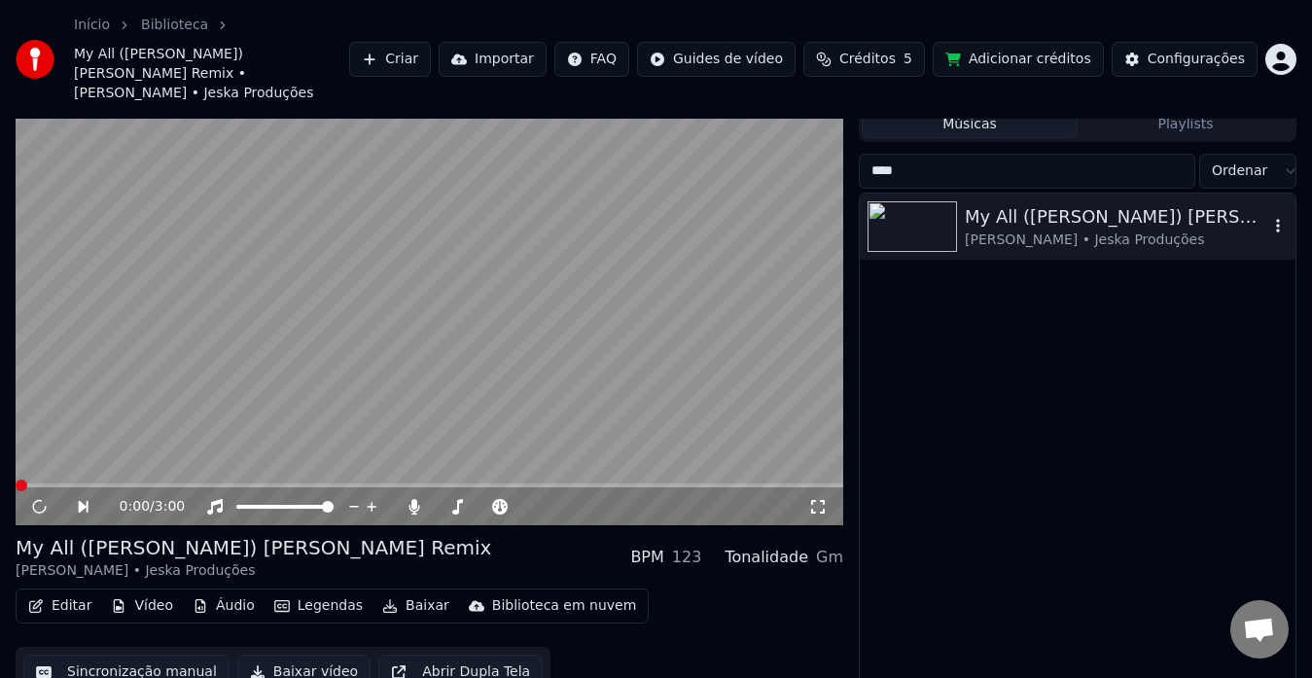
click at [1275, 218] on icon "button" at bounding box center [1277, 226] width 19 height 16
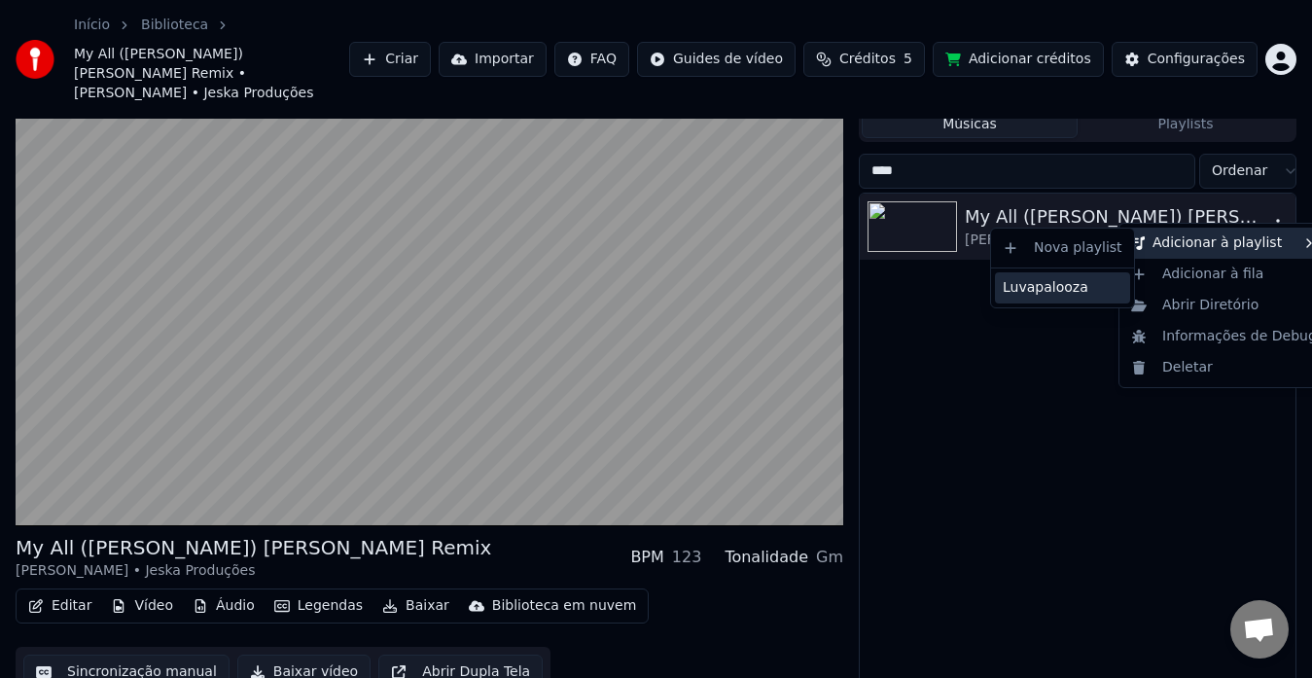
click at [1090, 289] on div "Luvapalooza" at bounding box center [1062, 287] width 135 height 31
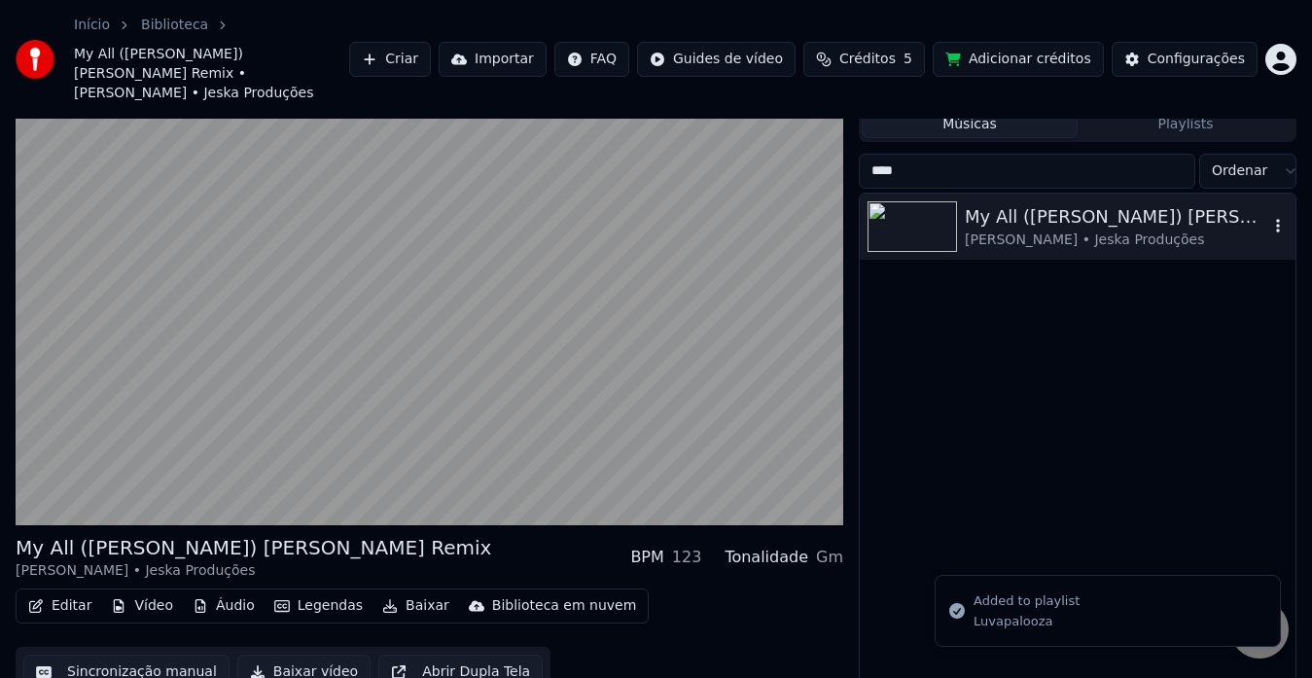
click at [1204, 110] on button "Playlists" at bounding box center [1185, 124] width 216 height 28
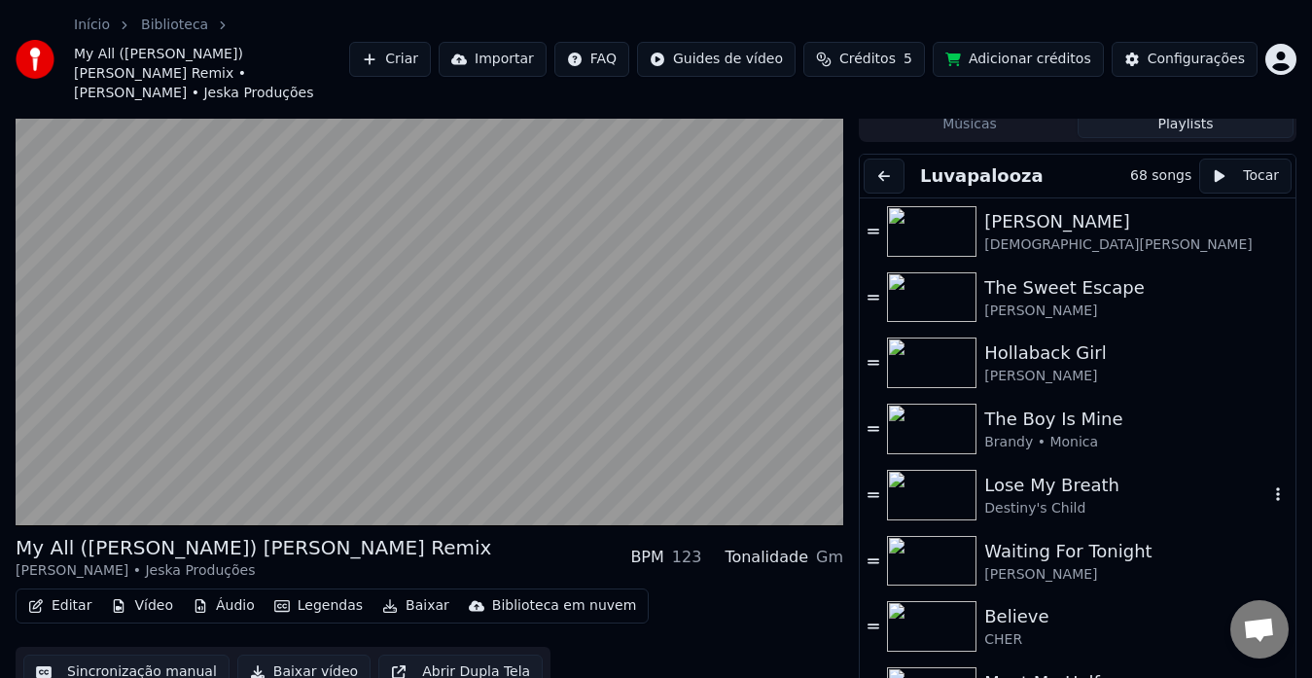
scroll to position [0, 0]
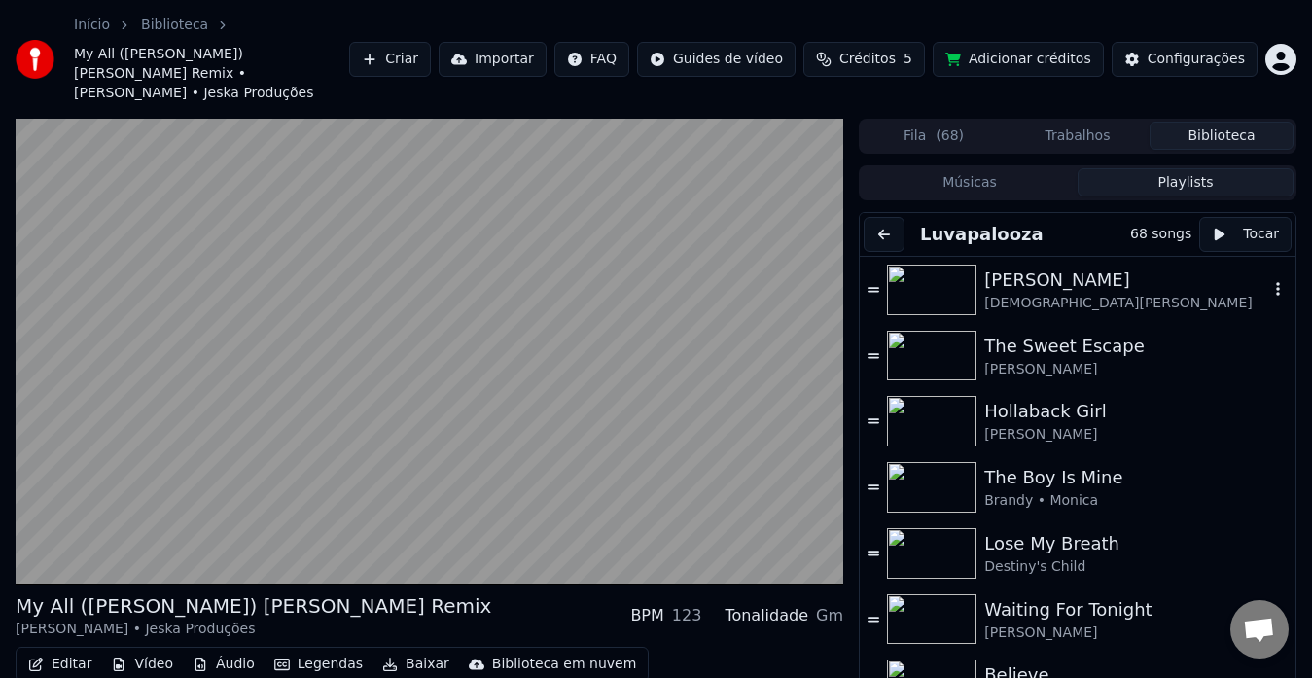
click at [1097, 269] on div "[PERSON_NAME]" at bounding box center [1126, 279] width 284 height 27
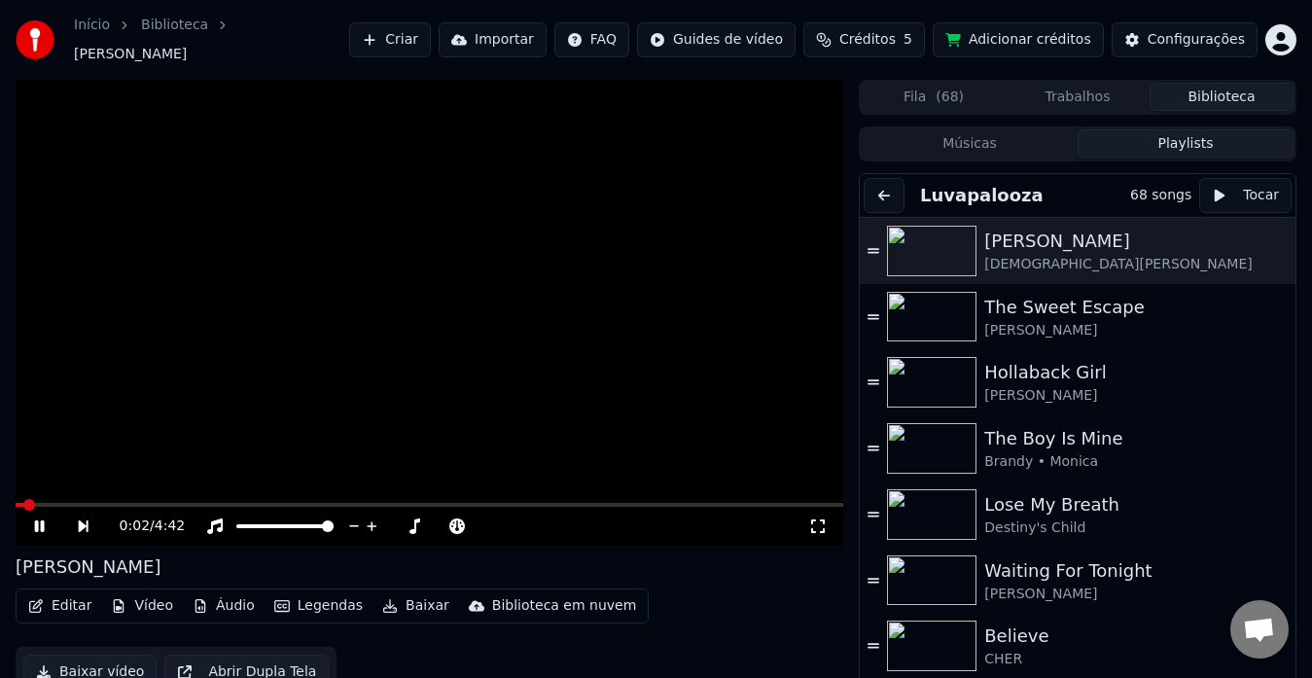
click at [818, 518] on icon at bounding box center [817, 526] width 19 height 16
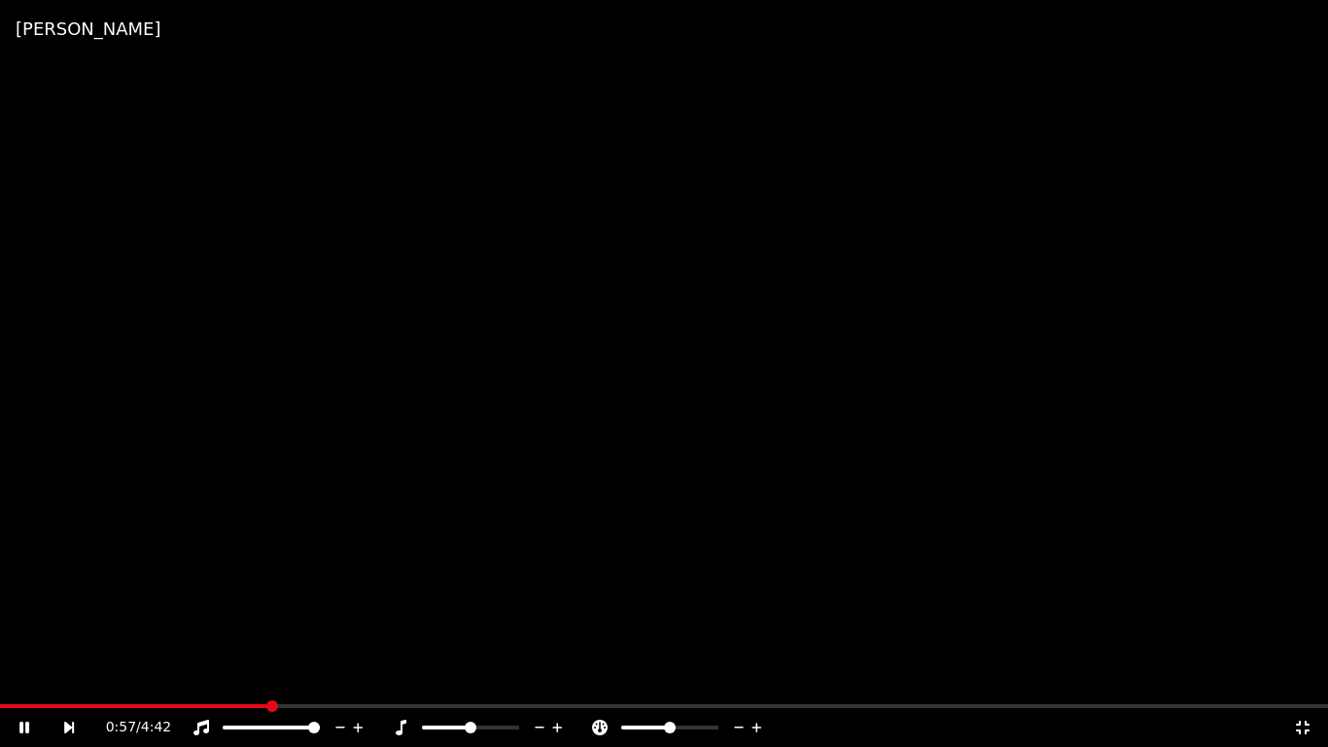
click at [65, 677] on div "0:57 / 4:42" at bounding box center [664, 727] width 1313 height 19
click at [71, 677] on icon at bounding box center [82, 728] width 45 height 16
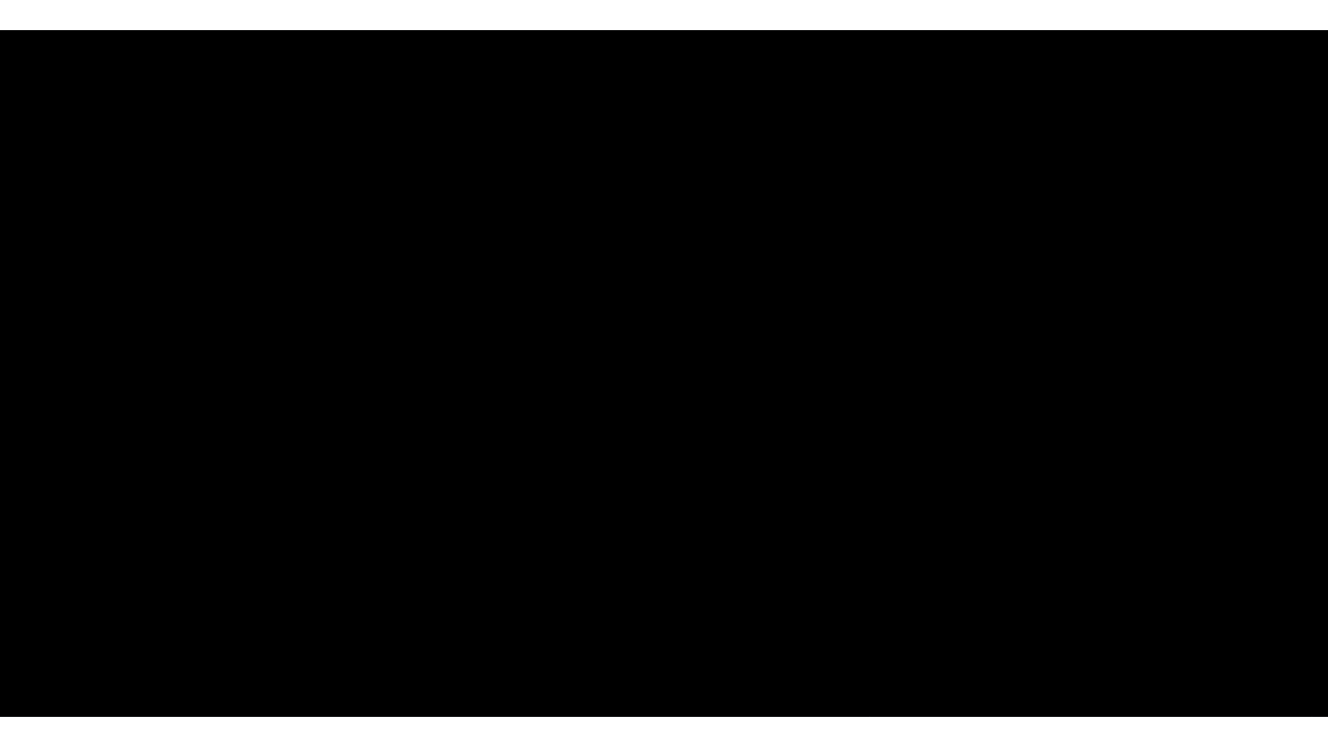
scroll to position [3983, 0]
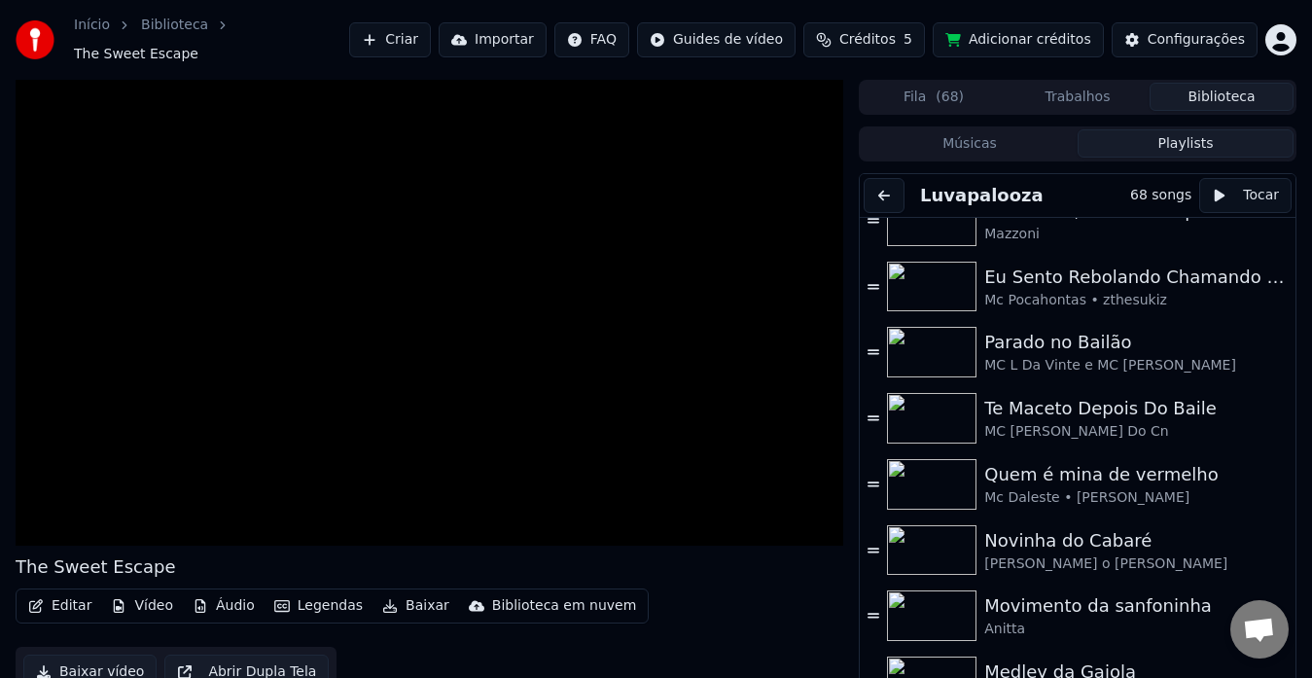
click at [811, 588] on div "Editar Vídeo Áudio Legendas Baixar Biblioteca em nuvem Baixar vídeo Abrir Dupla…" at bounding box center [430, 642] width 828 height 109
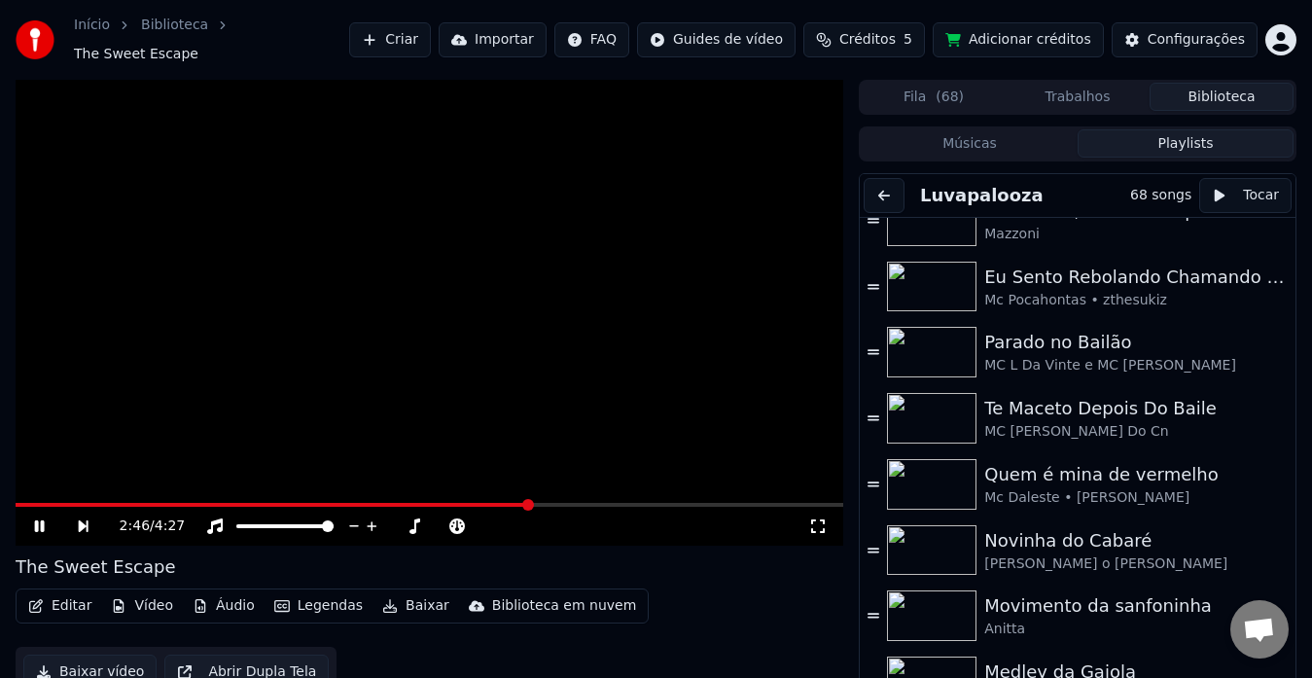
click at [813, 518] on icon at bounding box center [817, 526] width 19 height 16
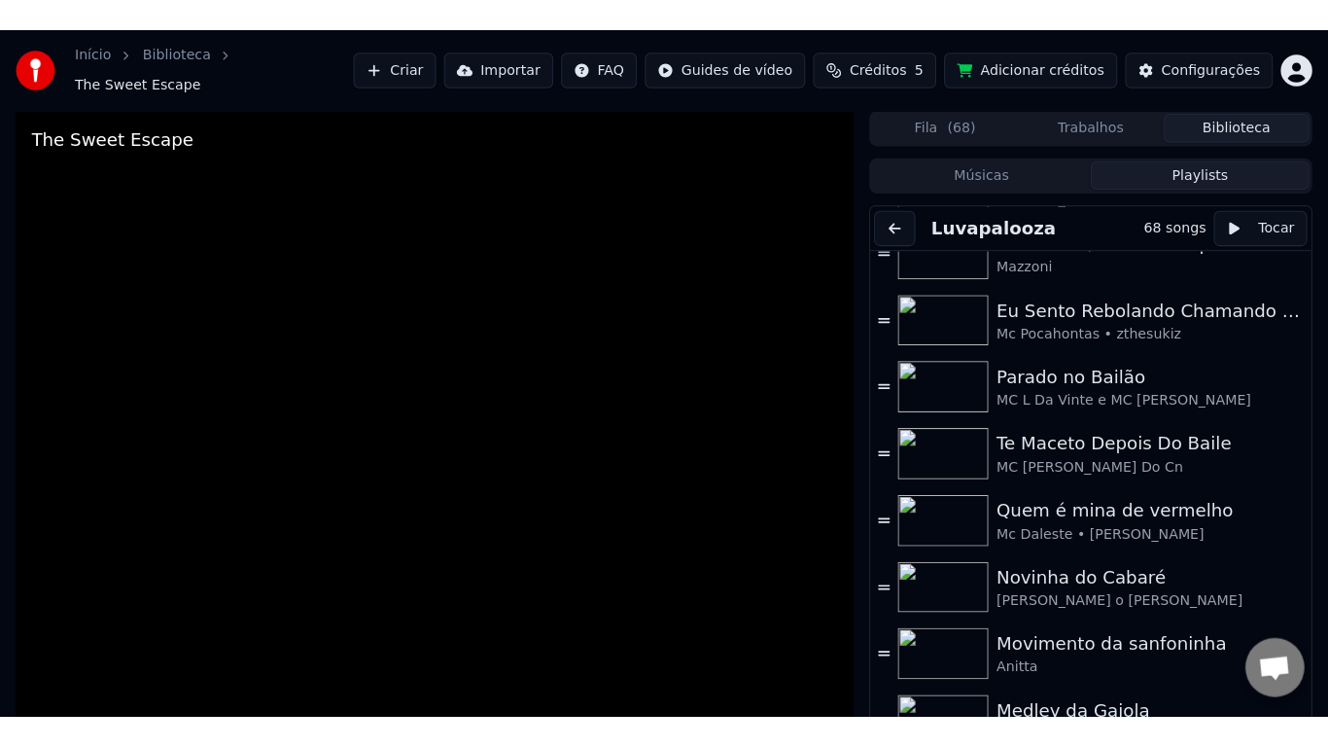
scroll to position [3929, 0]
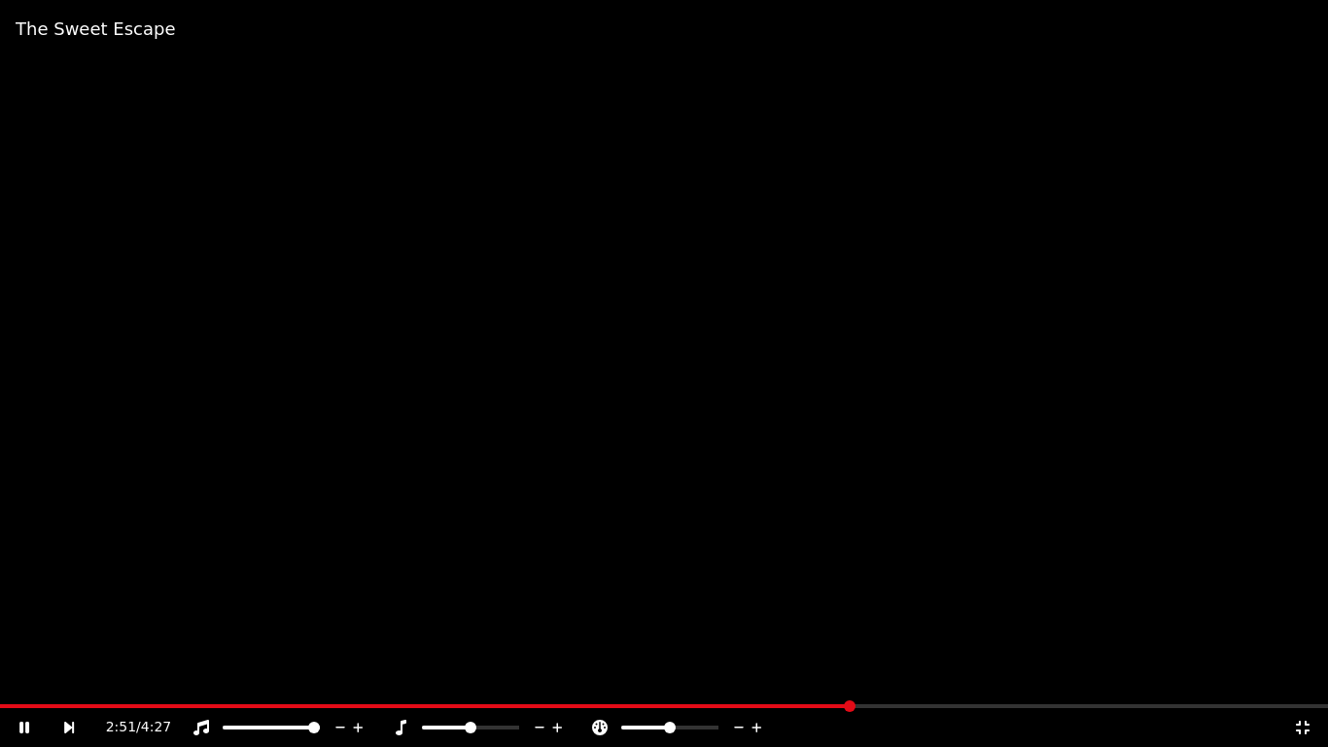
click at [71, 677] on icon at bounding box center [82, 728] width 45 height 16
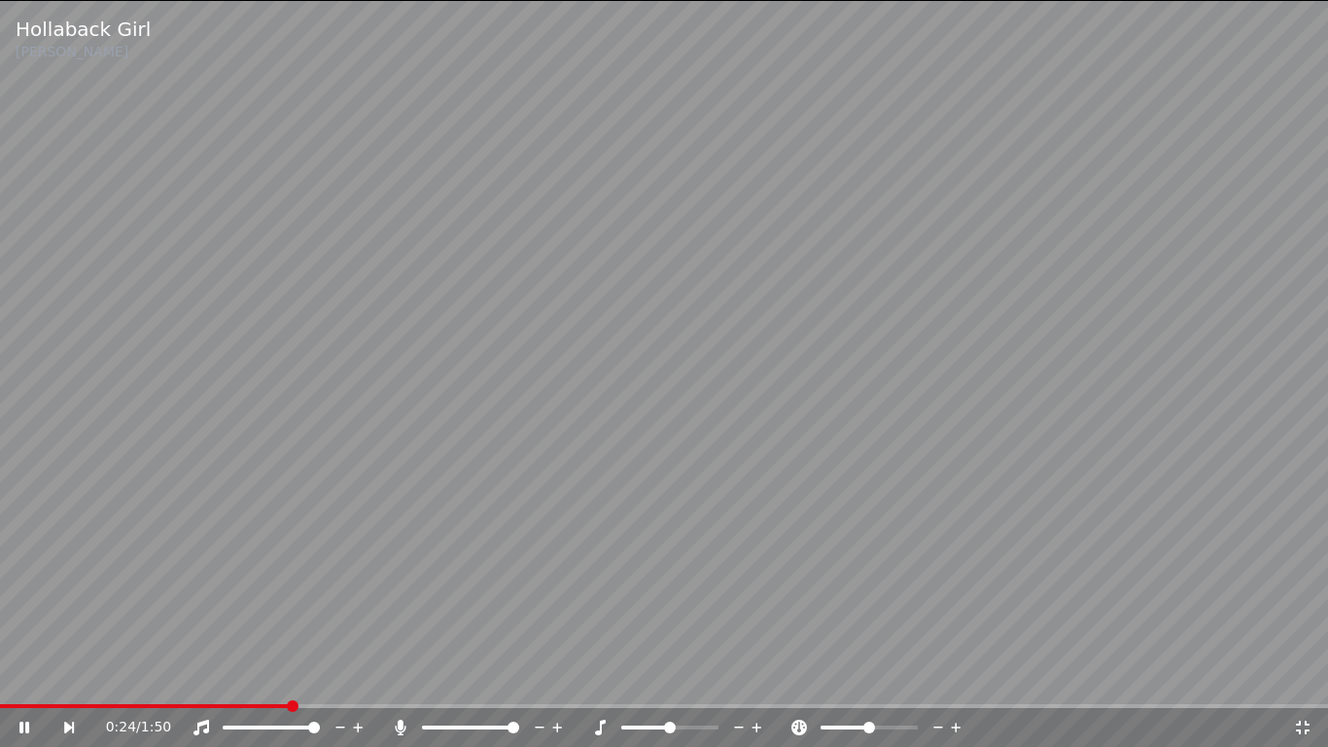
click at [76, 677] on icon at bounding box center [82, 728] width 45 height 16
click at [72, 677] on icon at bounding box center [82, 728] width 45 height 16
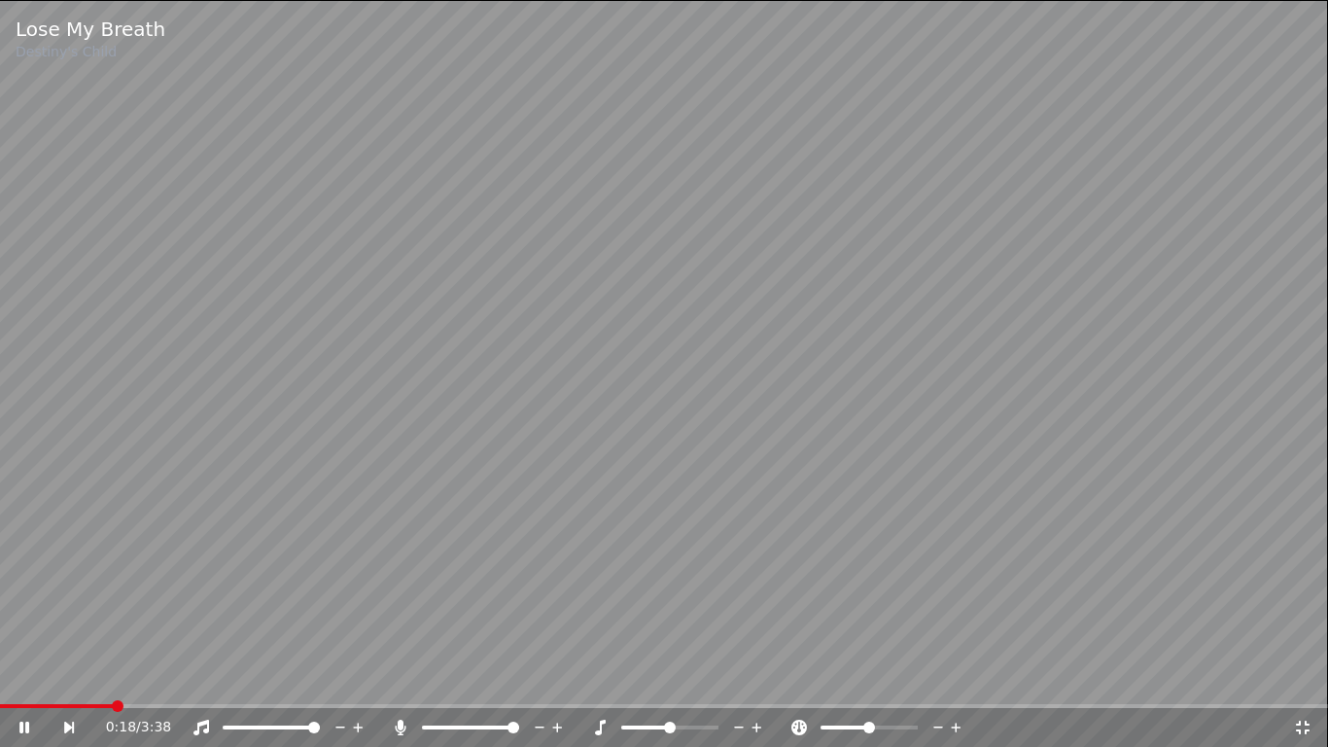
click at [72, 677] on icon at bounding box center [82, 728] width 45 height 16
click at [711, 677] on span at bounding box center [705, 728] width 12 height 12
click at [667, 677] on span at bounding box center [645, 727] width 49 height 4
click at [76, 677] on icon at bounding box center [82, 728] width 45 height 16
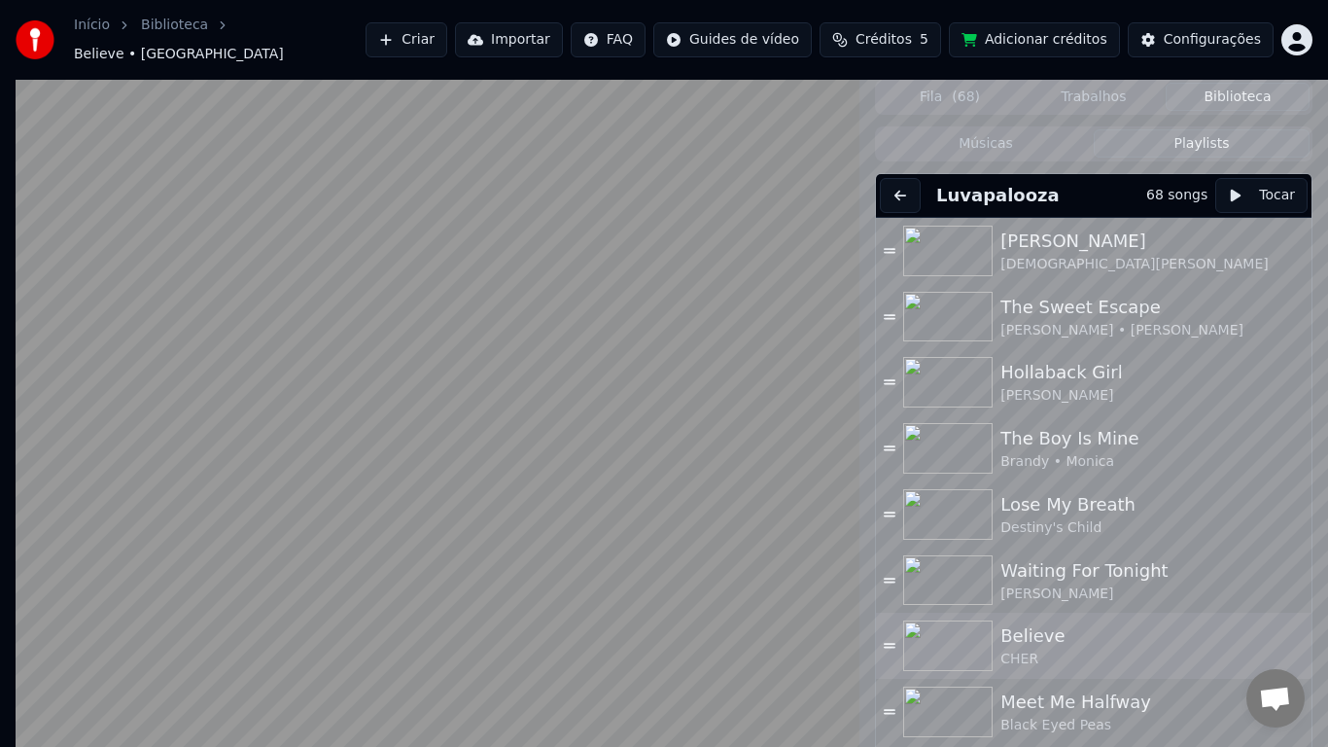
scroll to position [3929, 0]
